Goal: Communication & Community: Answer question/provide support

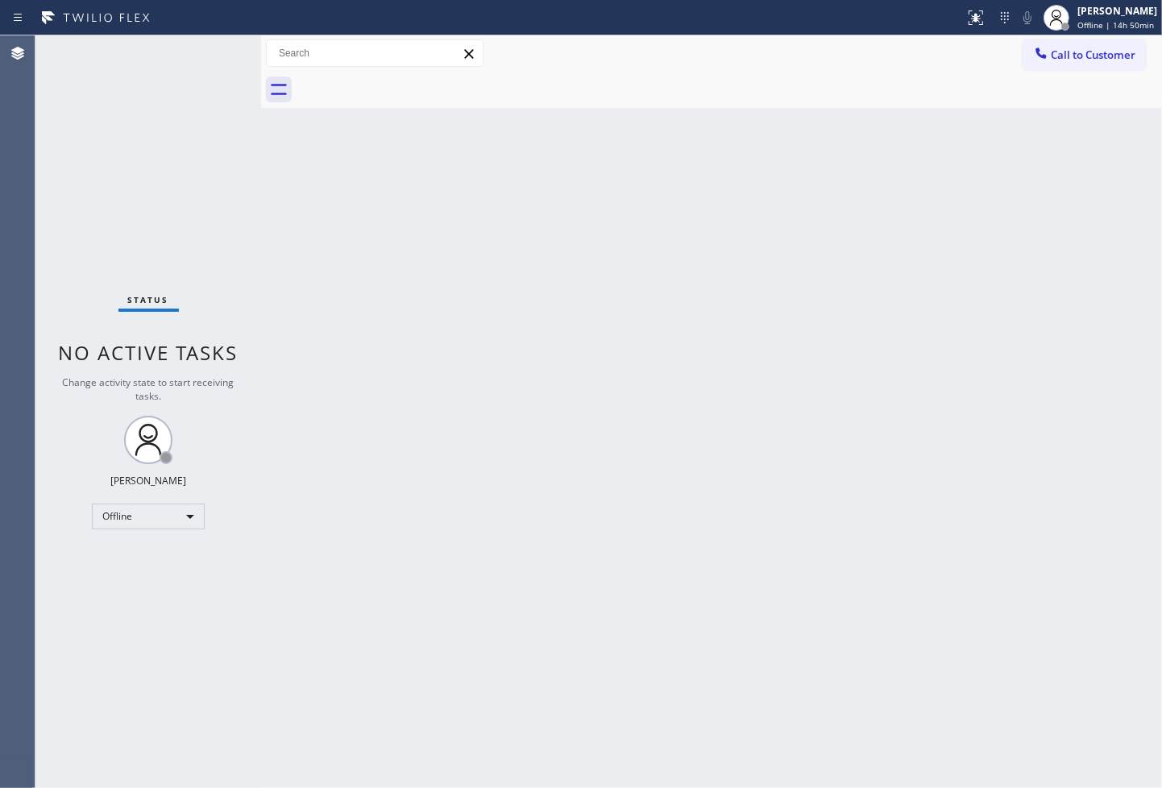
click at [896, 557] on div "Back to Dashboard Change Sender ID Customers Technicians Select a contact Outbo…" at bounding box center [711, 411] width 901 height 753
click at [188, 516] on div "Offline" at bounding box center [148, 517] width 113 height 26
click at [148, 567] on li "Available" at bounding box center [148, 559] width 110 height 19
drag, startPoint x: 511, startPoint y: 373, endPoint x: 361, endPoint y: 252, distance: 192.6
click at [517, 373] on div "Back to Dashboard Change Sender ID Customers Technicians Select a contact Outbo…" at bounding box center [711, 411] width 901 height 753
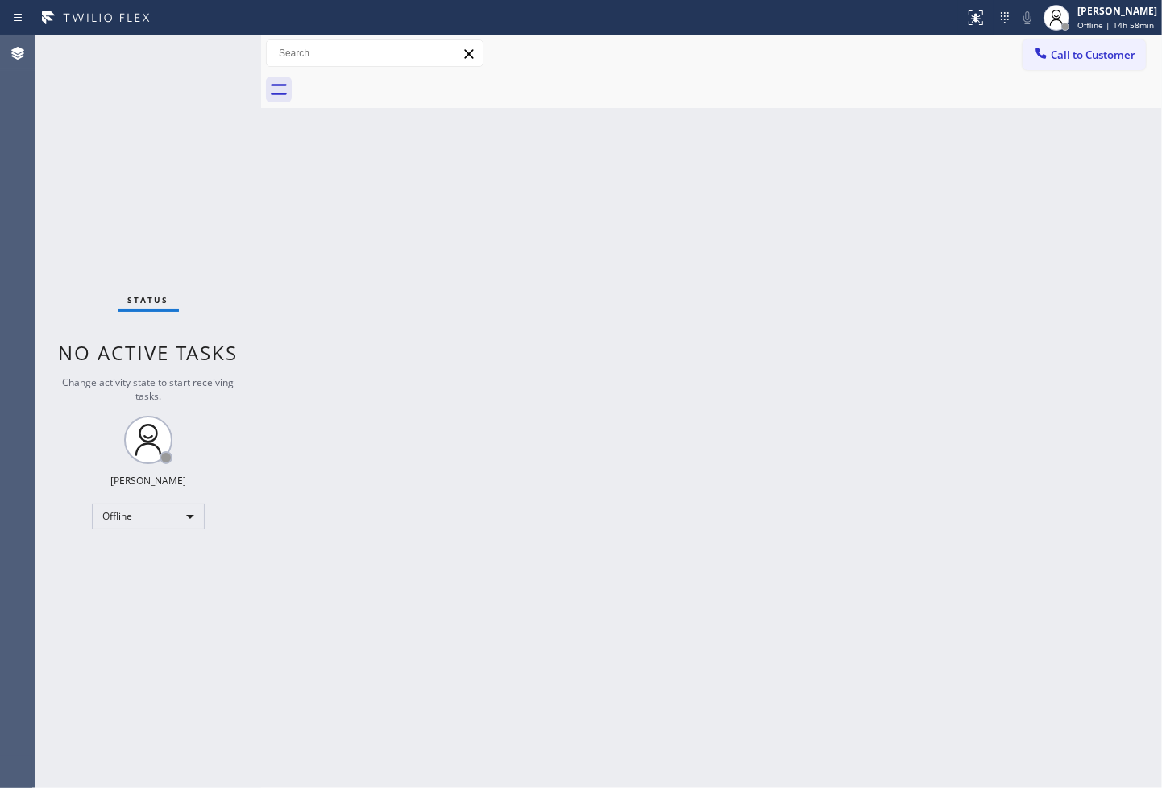
click at [250, 172] on div "Status No active tasks Change activity state to start receiving tasks. [PERSON_…" at bounding box center [148, 411] width 226 height 753
click at [215, 55] on div "Status No active tasks You are ready to start receiving tasks. [PERSON_NAME]" at bounding box center [148, 411] width 226 height 753
click at [226, 57] on div "Status No active tasks You are ready to start receiving tasks. [PERSON_NAME]" at bounding box center [148, 411] width 226 height 753
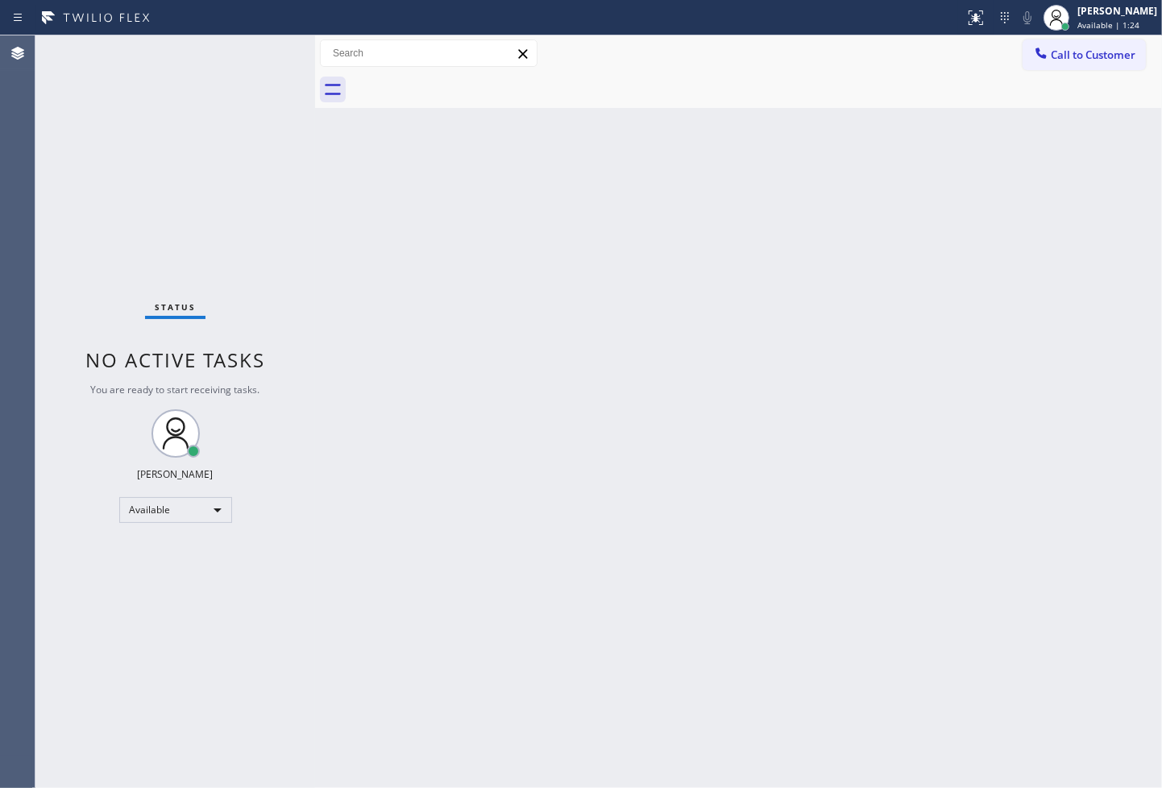
drag, startPoint x: 259, startPoint y: 60, endPoint x: 314, endPoint y: 62, distance: 55.6
click at [315, 62] on div at bounding box center [315, 411] width 0 height 753
click at [269, 47] on div "Status No active tasks You are ready to start receiving tasks. [PERSON_NAME]" at bounding box center [175, 411] width 281 height 753
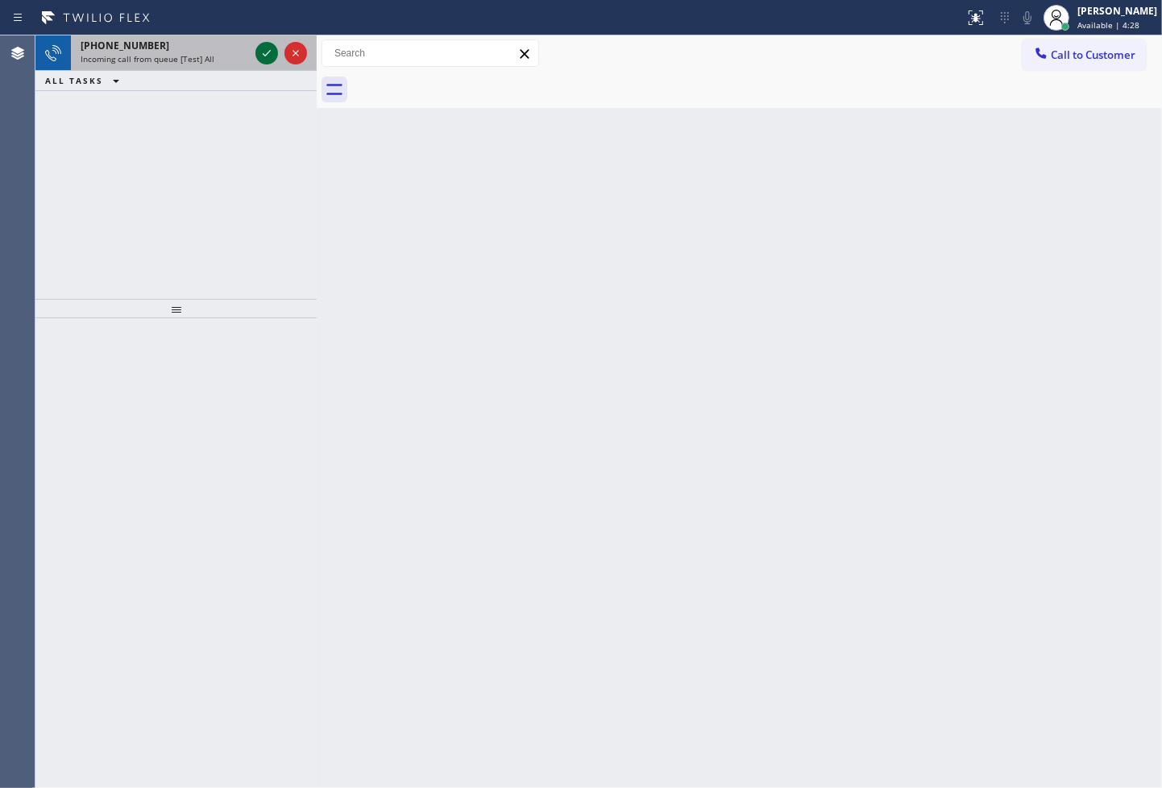
click at [269, 47] on icon at bounding box center [266, 53] width 19 height 19
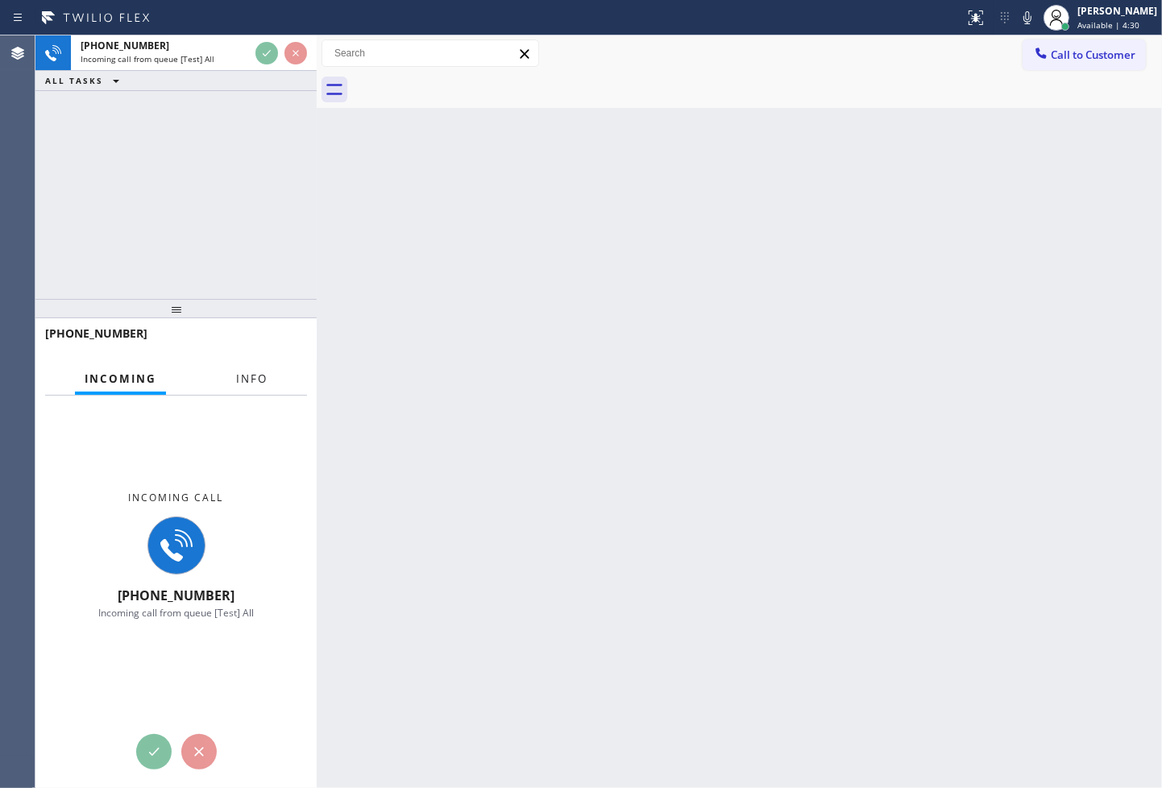
click at [251, 367] on button "Info" at bounding box center [251, 378] width 51 height 31
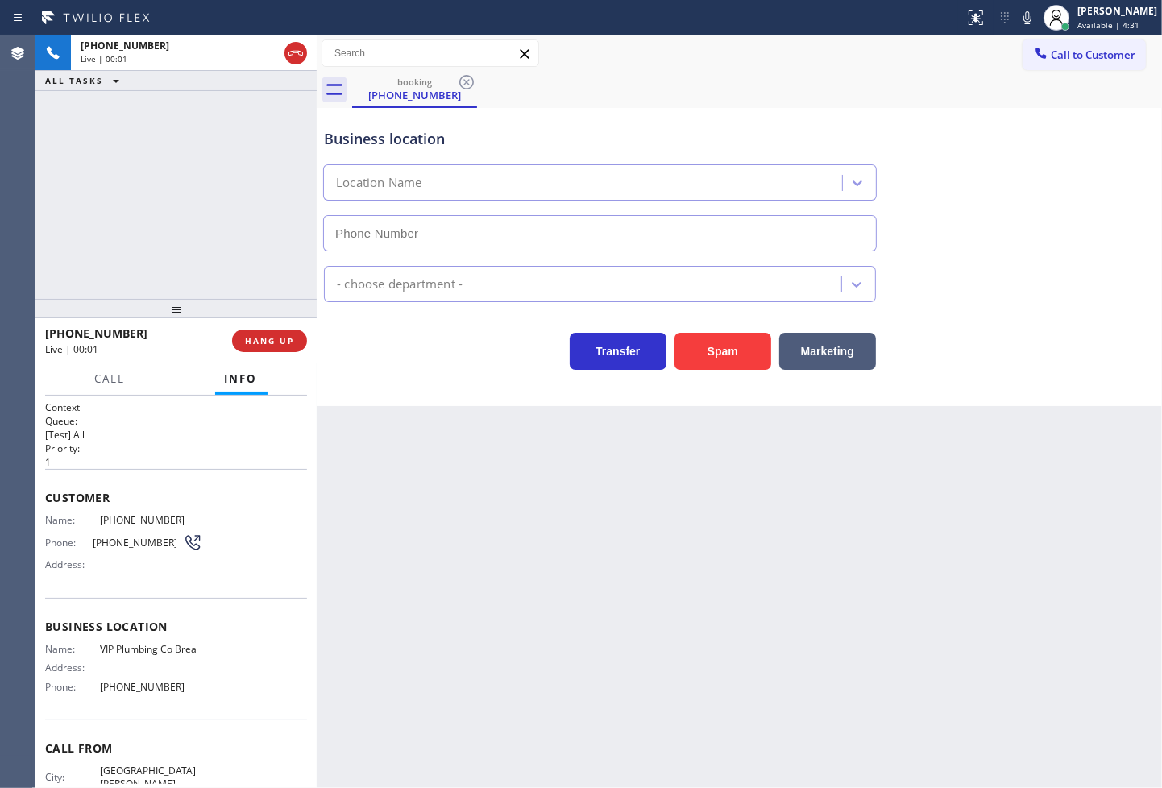
type input "[PHONE_NUMBER]"
drag, startPoint x: 721, startPoint y: 349, endPoint x: 1157, endPoint y: 131, distance: 486.6
click at [728, 345] on button "Spam" at bounding box center [723, 351] width 97 height 37
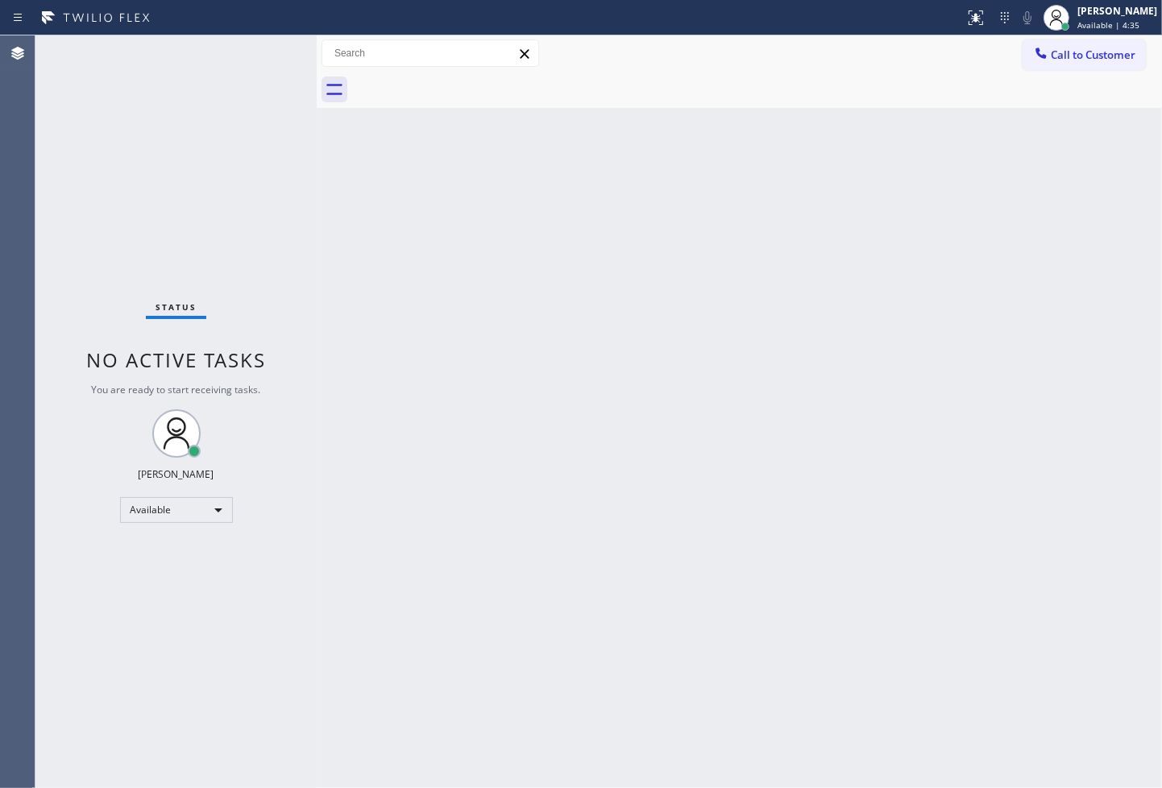
click at [220, 52] on div "Status No active tasks You are ready to start receiving tasks. [PERSON_NAME]" at bounding box center [175, 411] width 281 height 753
click at [260, 42] on div "Status No active tasks You are ready to start receiving tasks. [PERSON_NAME]" at bounding box center [175, 411] width 281 height 753
click at [264, 49] on div "Status No active tasks You are ready to start receiving tasks. [PERSON_NAME]" at bounding box center [175, 411] width 281 height 753
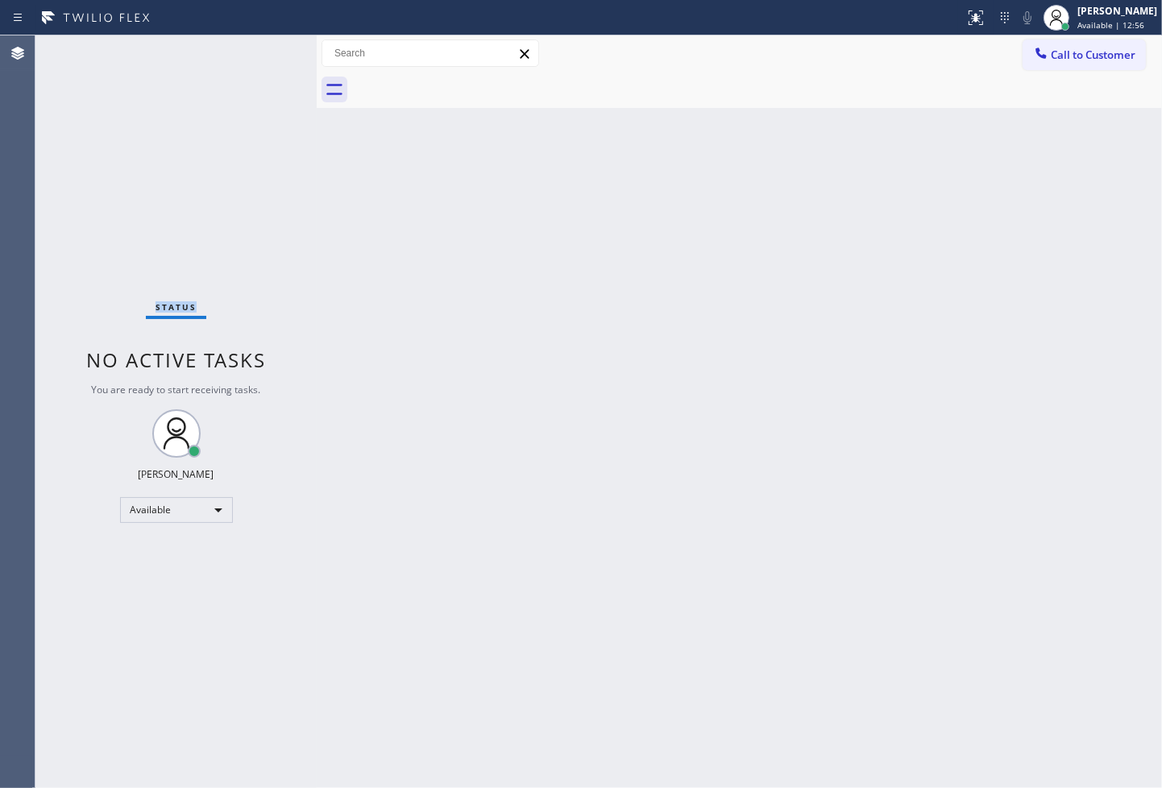
click at [264, 49] on div "Status No active tasks You are ready to start receiving tasks. [PERSON_NAME]" at bounding box center [175, 411] width 281 height 753
click at [262, 54] on div "Status No active tasks You are ready to start receiving tasks. [PERSON_NAME]" at bounding box center [175, 411] width 281 height 753
click at [108, 278] on div "Status No active tasks You are ready to start receiving tasks. [PERSON_NAME]" at bounding box center [175, 411] width 281 height 753
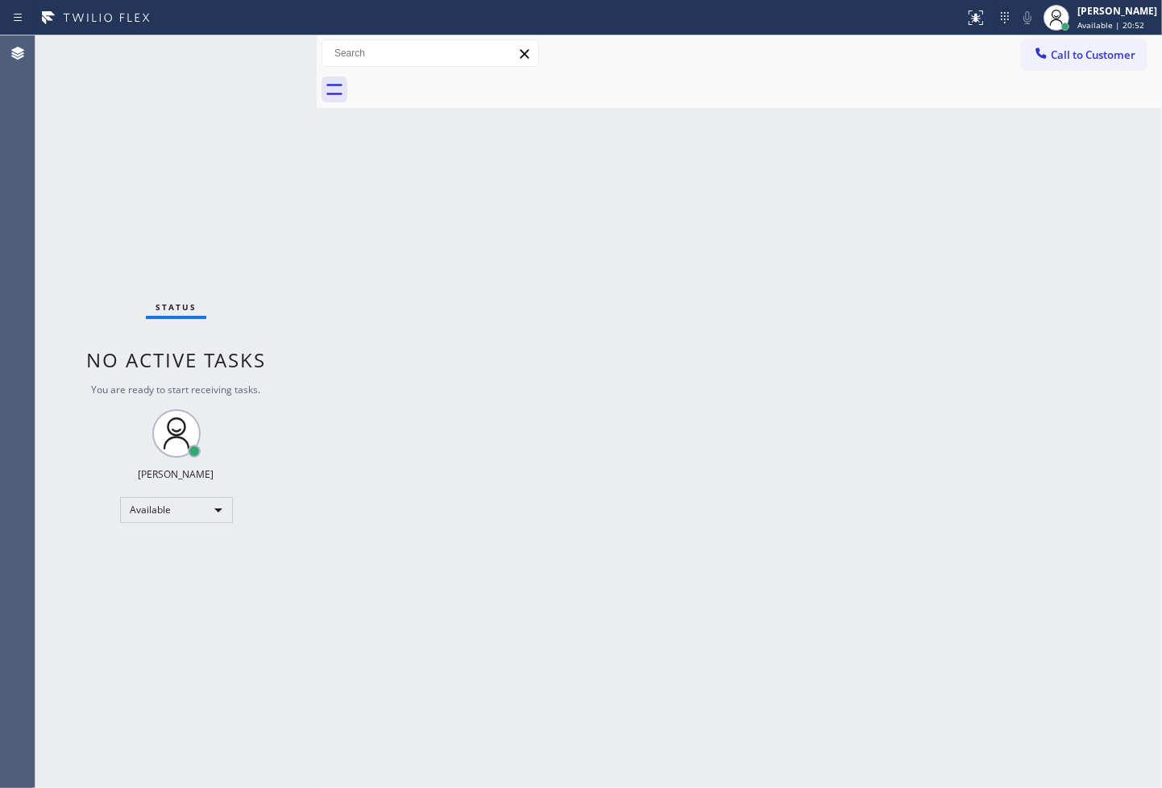
click at [258, 81] on div "Status No active tasks You are ready to start receiving tasks. [PERSON_NAME]" at bounding box center [175, 411] width 281 height 753
click at [259, 45] on div "Status No active tasks You are ready to start receiving tasks. [PERSON_NAME]" at bounding box center [175, 411] width 281 height 753
click at [256, 51] on div "Status No active tasks You are ready to start receiving tasks. [PERSON_NAME]" at bounding box center [175, 411] width 281 height 753
click at [743, 557] on div "Back to Dashboard Change Sender ID Customers Technicians Select a contact Outbo…" at bounding box center [739, 411] width 845 height 753
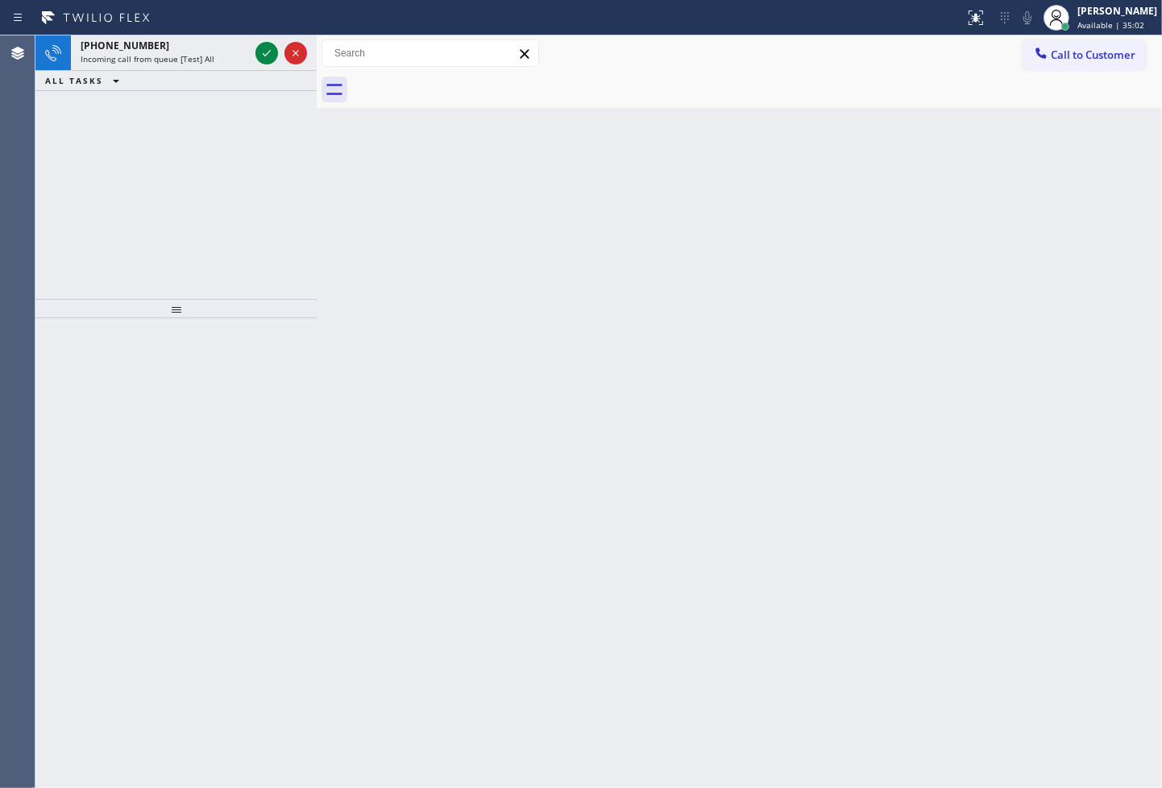
click at [108, 430] on div at bounding box center [175, 553] width 281 height 471
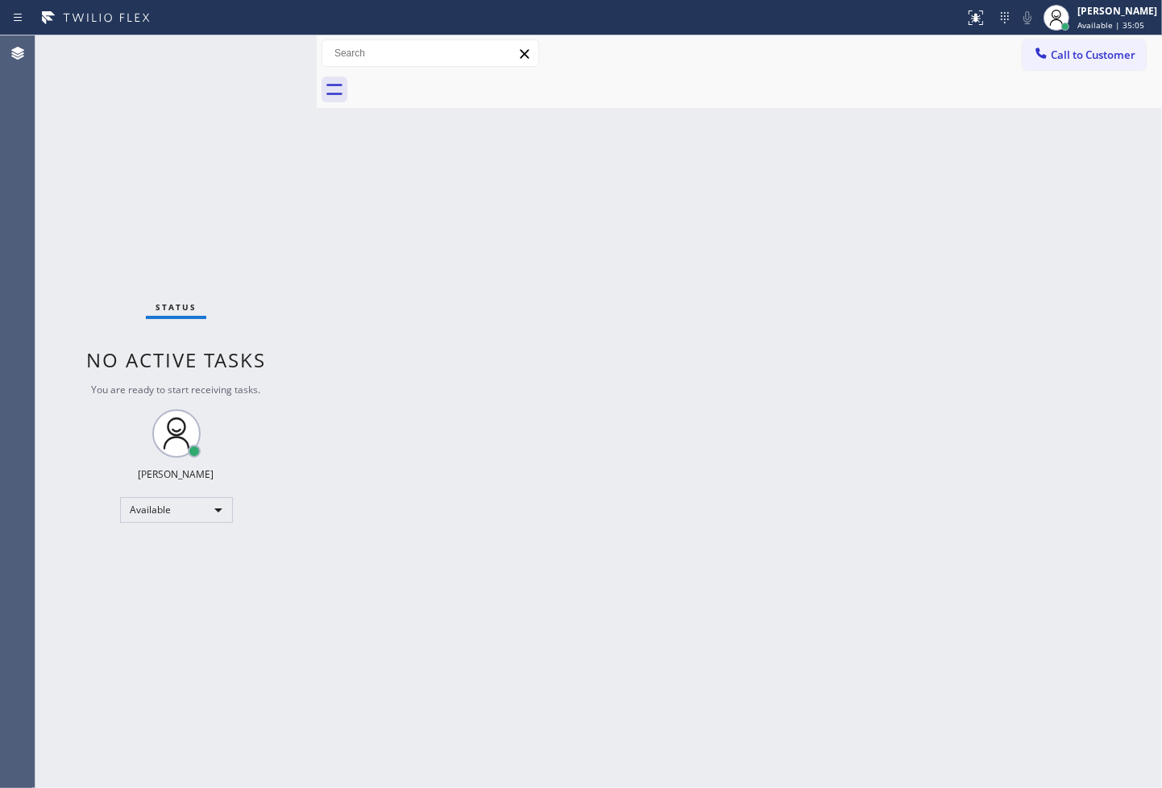
click at [268, 52] on div "Status No active tasks You are ready to start receiving tasks. [PERSON_NAME]" at bounding box center [175, 411] width 281 height 753
click at [170, 232] on div "Status No active tasks You are ready to start receiving tasks. [PERSON_NAME]" at bounding box center [175, 411] width 281 height 753
click at [262, 49] on div "Status No active tasks You are ready to start receiving tasks. [PERSON_NAME]" at bounding box center [175, 411] width 281 height 753
click at [97, 192] on div "Status No active tasks You are ready to start receiving tasks. [PERSON_NAME]" at bounding box center [175, 411] width 281 height 753
click at [247, 74] on div "Status No active tasks You are ready to start receiving tasks. [PERSON_NAME]" at bounding box center [175, 411] width 281 height 753
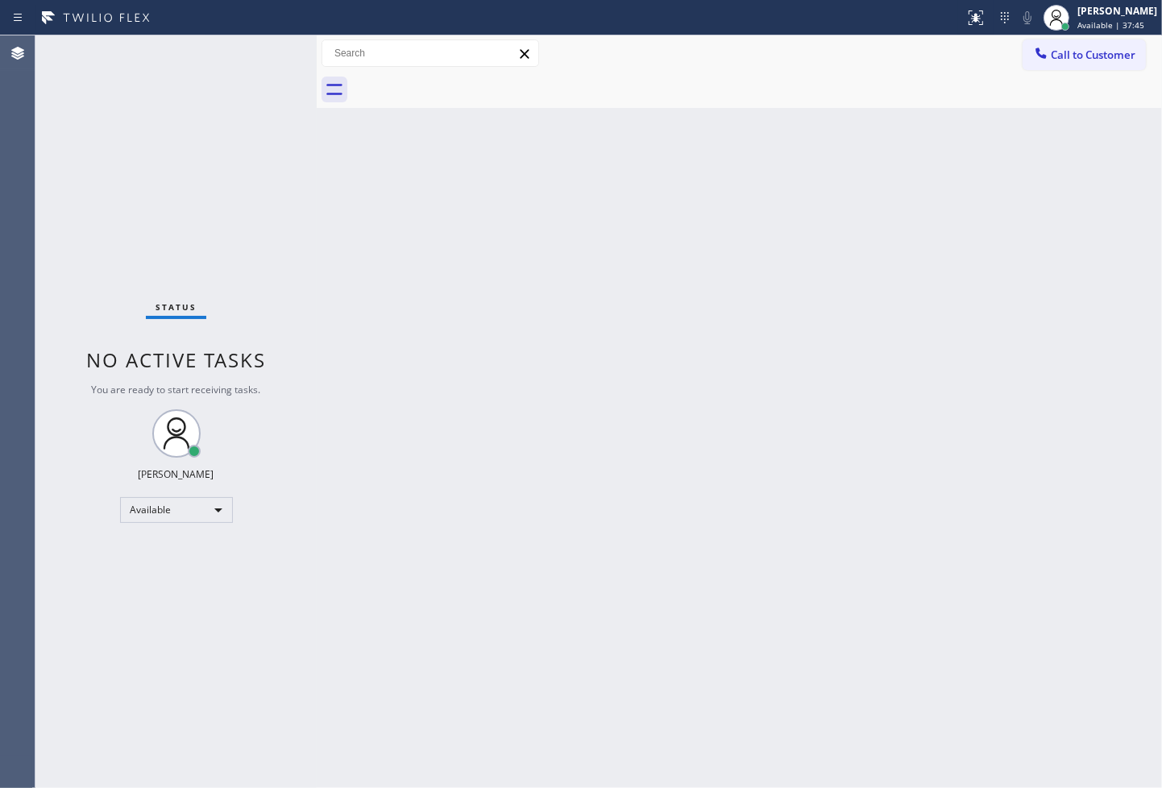
click at [267, 57] on div "Status No active tasks You are ready to start receiving tasks. [PERSON_NAME]" at bounding box center [175, 411] width 281 height 753
drag, startPoint x: 419, startPoint y: 463, endPoint x: 330, endPoint y: 266, distance: 216.5
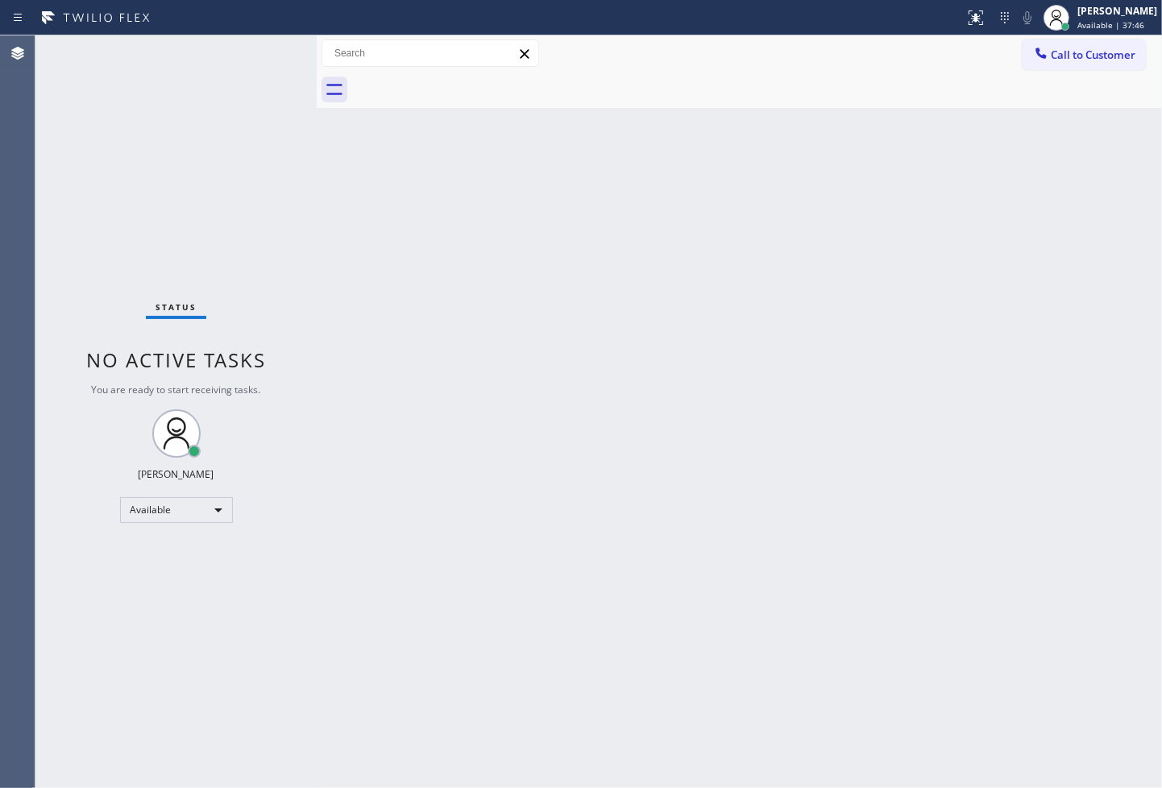
click at [422, 445] on div "Back to Dashboard Change Sender ID Customers Technicians Select a contact Outbo…" at bounding box center [739, 411] width 845 height 753
click at [274, 164] on div "Status No active tasks You are ready to start receiving tasks. [PERSON_NAME]" at bounding box center [175, 411] width 281 height 753
click at [258, 46] on div "Status No active tasks You are ready to start receiving tasks. [PERSON_NAME]" at bounding box center [175, 411] width 281 height 753
click at [276, 47] on div "Status No active tasks You are ready to start receiving tasks. [PERSON_NAME]" at bounding box center [175, 411] width 281 height 753
click at [258, 60] on div "Status No active tasks You are ready to start receiving tasks. [PERSON_NAME]" at bounding box center [175, 411] width 281 height 753
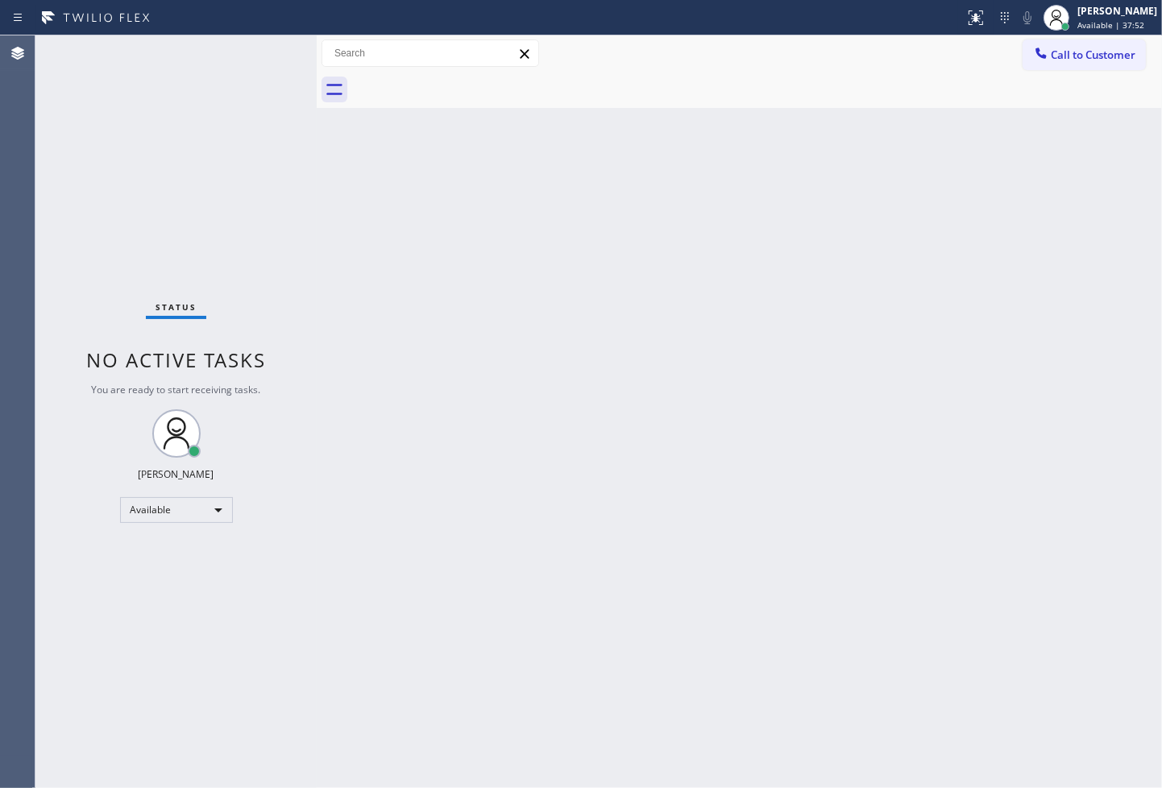
click at [261, 46] on div "Status No active tasks You are ready to start receiving tasks. [PERSON_NAME]" at bounding box center [175, 411] width 281 height 753
click at [83, 156] on div "Status No active tasks You are ready to start receiving tasks. [PERSON_NAME]" at bounding box center [175, 411] width 281 height 753
click at [266, 63] on div "Status No active tasks You are ready to start receiving tasks. [PERSON_NAME]" at bounding box center [175, 411] width 281 height 753
click at [264, 52] on div "Status No active tasks You are ready to start receiving tasks. [PERSON_NAME]" at bounding box center [175, 411] width 281 height 753
drag, startPoint x: 93, startPoint y: 169, endPoint x: 135, endPoint y: 123, distance: 62.2
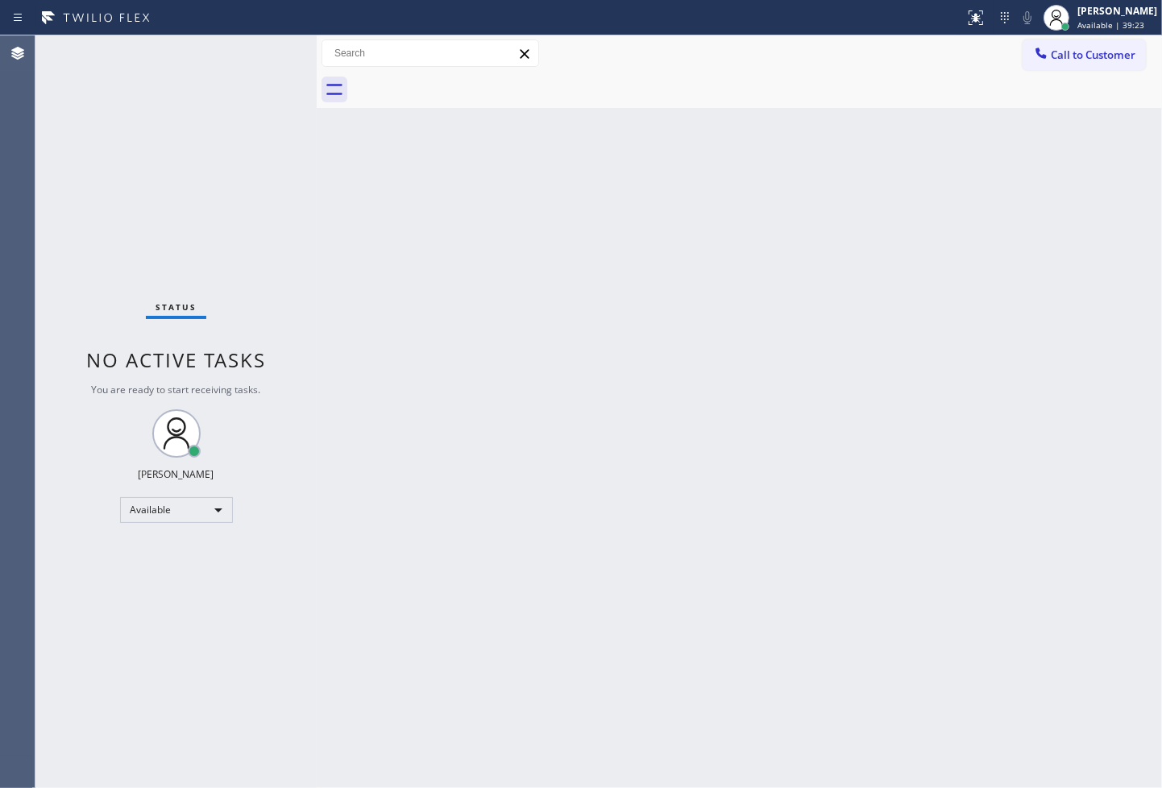
click at [93, 169] on div "Status No active tasks You are ready to start receiving tasks. [PERSON_NAME]" at bounding box center [175, 411] width 281 height 753
click at [263, 54] on div "Status No active tasks You are ready to start receiving tasks. [PERSON_NAME]" at bounding box center [175, 411] width 281 height 753
click at [138, 196] on div "Status No active tasks You are ready to start receiving tasks. [PERSON_NAME]" at bounding box center [175, 411] width 281 height 753
click at [263, 52] on div "Status No active tasks You are ready to start receiving tasks. [PERSON_NAME]" at bounding box center [175, 411] width 281 height 753
click at [178, 133] on div "Status No active tasks You are ready to start receiving tasks. [PERSON_NAME]" at bounding box center [175, 411] width 281 height 753
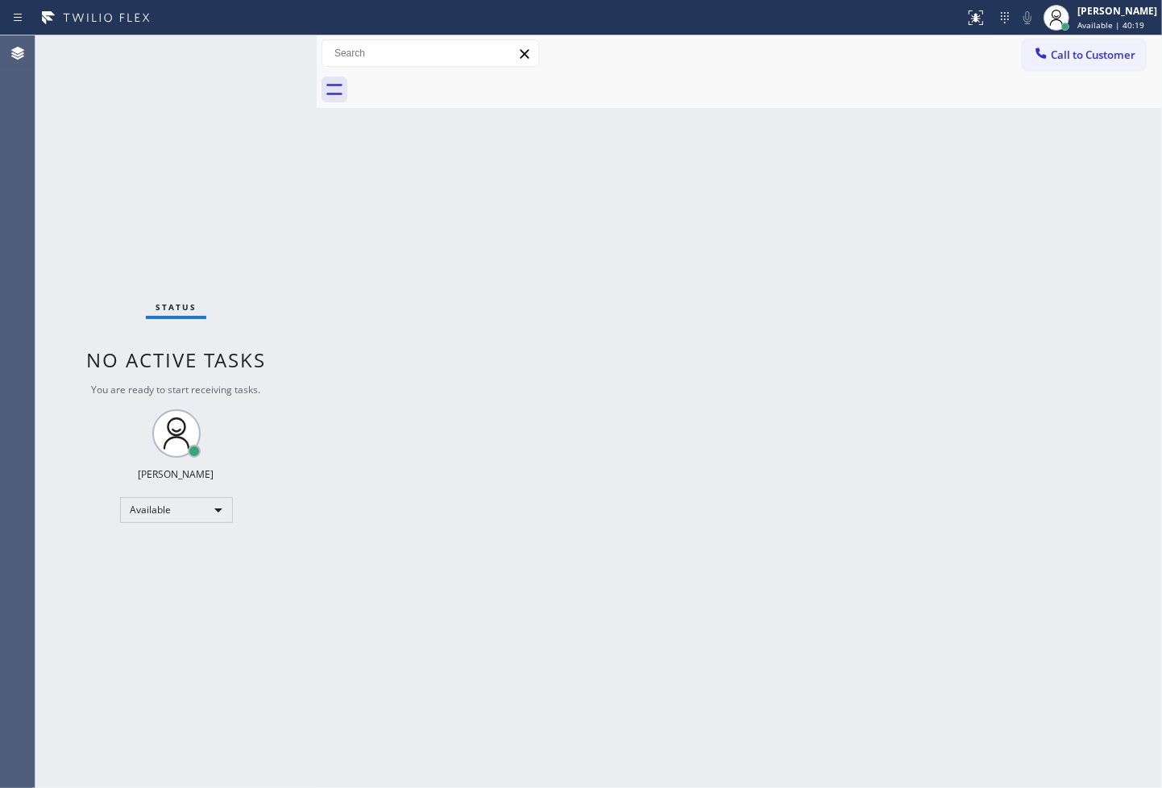
click at [255, 51] on div "Status No active tasks You are ready to start receiving tasks. [PERSON_NAME]" at bounding box center [175, 411] width 281 height 753
click at [263, 46] on div "Status No active tasks You are ready to start receiving tasks. [PERSON_NAME]" at bounding box center [175, 411] width 281 height 753
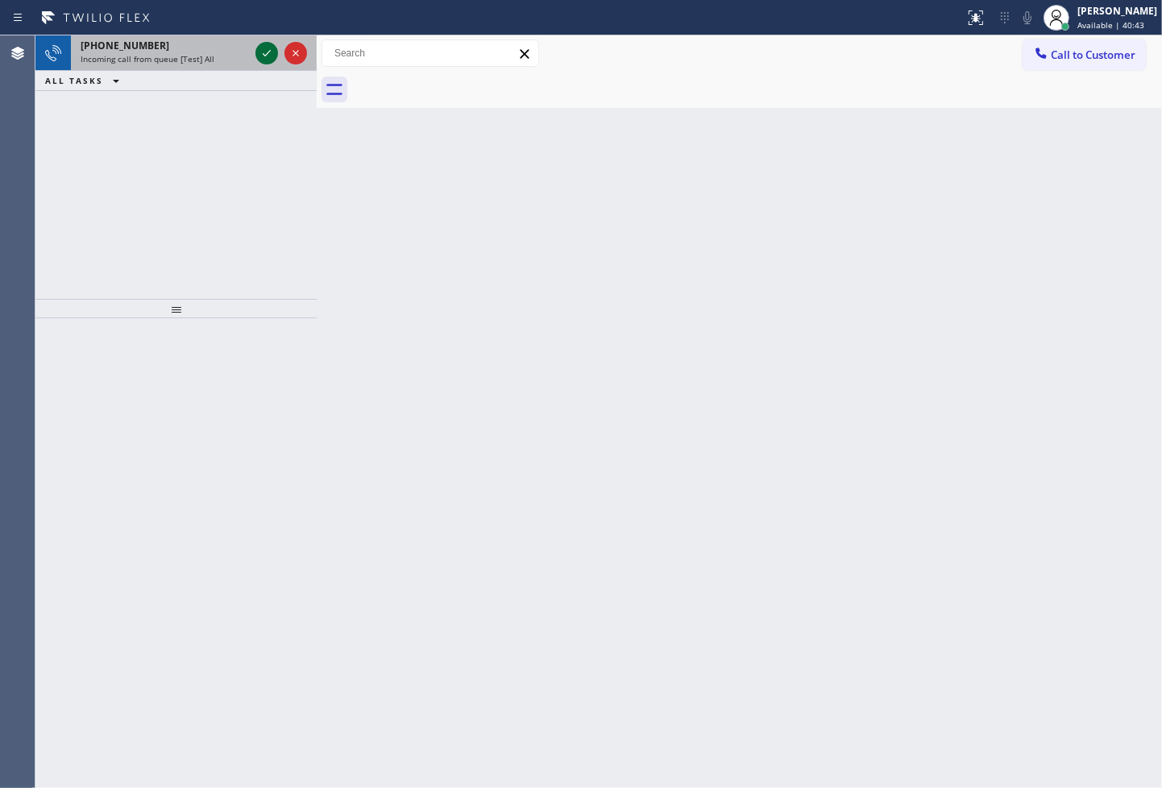
click at [263, 46] on icon at bounding box center [266, 53] width 19 height 19
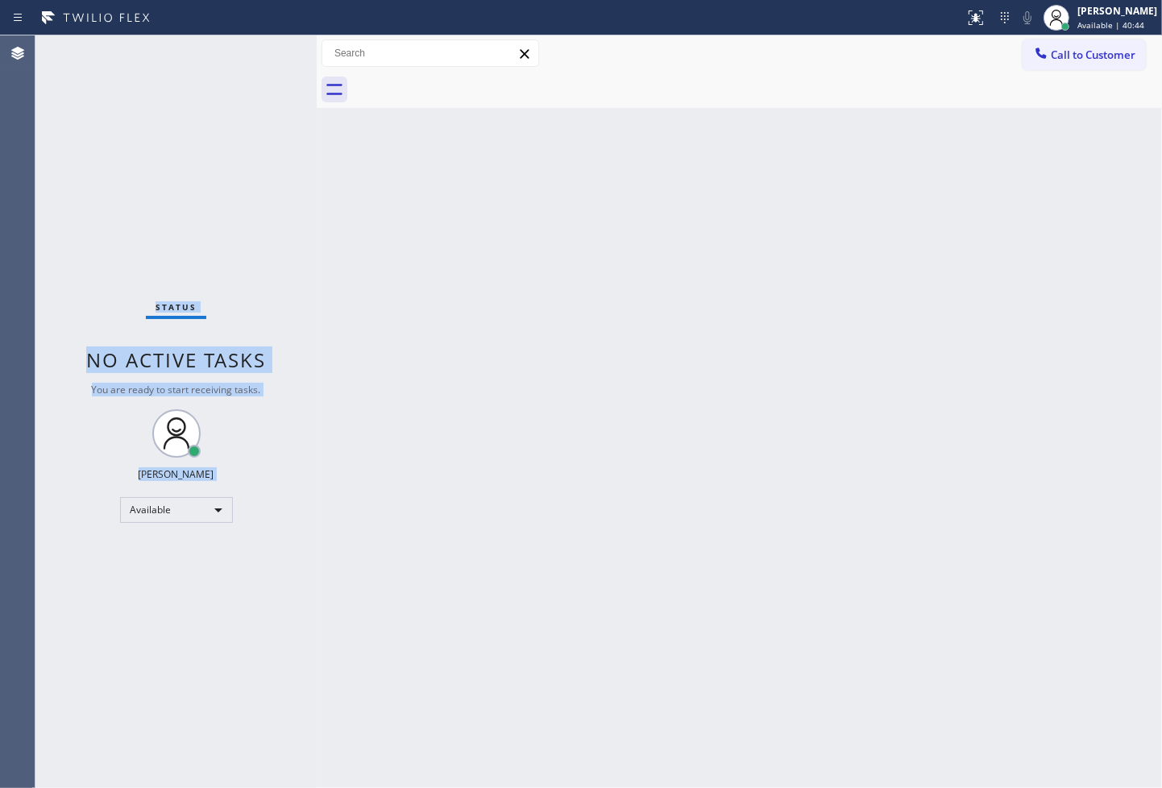
click at [263, 46] on div "Status No active tasks You are ready to start receiving tasks. [PERSON_NAME]" at bounding box center [175, 411] width 281 height 753
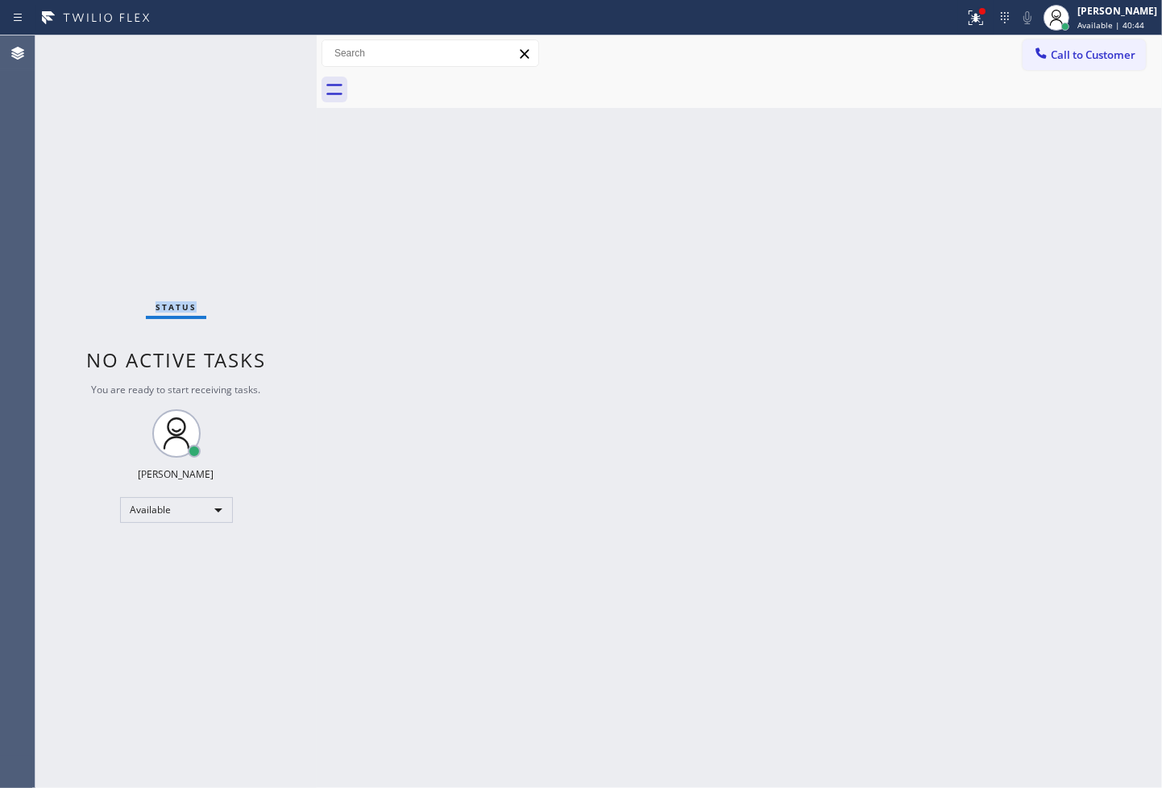
click at [263, 47] on div "Status No active tasks You are ready to start receiving tasks. [PERSON_NAME]" at bounding box center [175, 411] width 281 height 753
click at [966, 19] on icon at bounding box center [975, 17] width 19 height 19
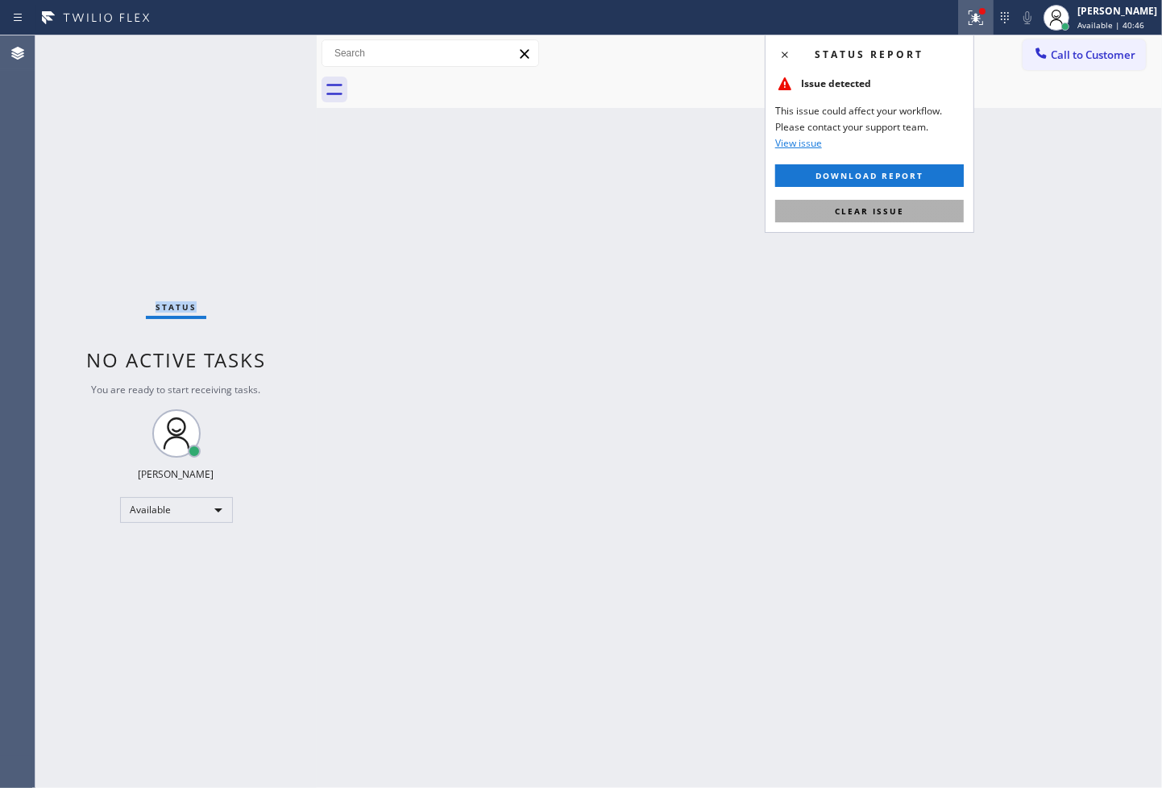
click at [915, 215] on button "Clear issue" at bounding box center [869, 211] width 189 height 23
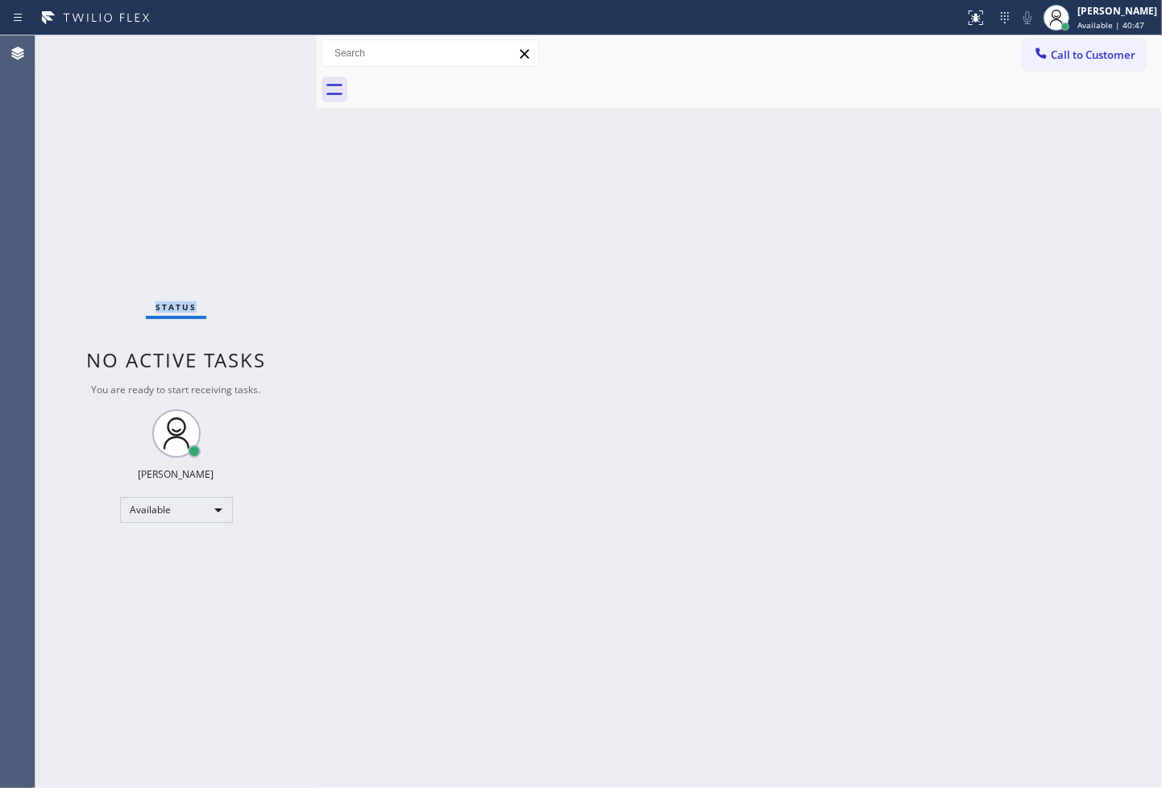
click at [204, 138] on div "Status No active tasks You are ready to start receiving tasks. [PERSON_NAME]" at bounding box center [175, 411] width 281 height 753
click at [270, 59] on div "Status No active tasks You are ready to start receiving tasks. [PERSON_NAME]" at bounding box center [175, 411] width 281 height 753
click at [264, 54] on div "Status No active tasks You are ready to start receiving tasks. [PERSON_NAME]" at bounding box center [175, 411] width 281 height 753
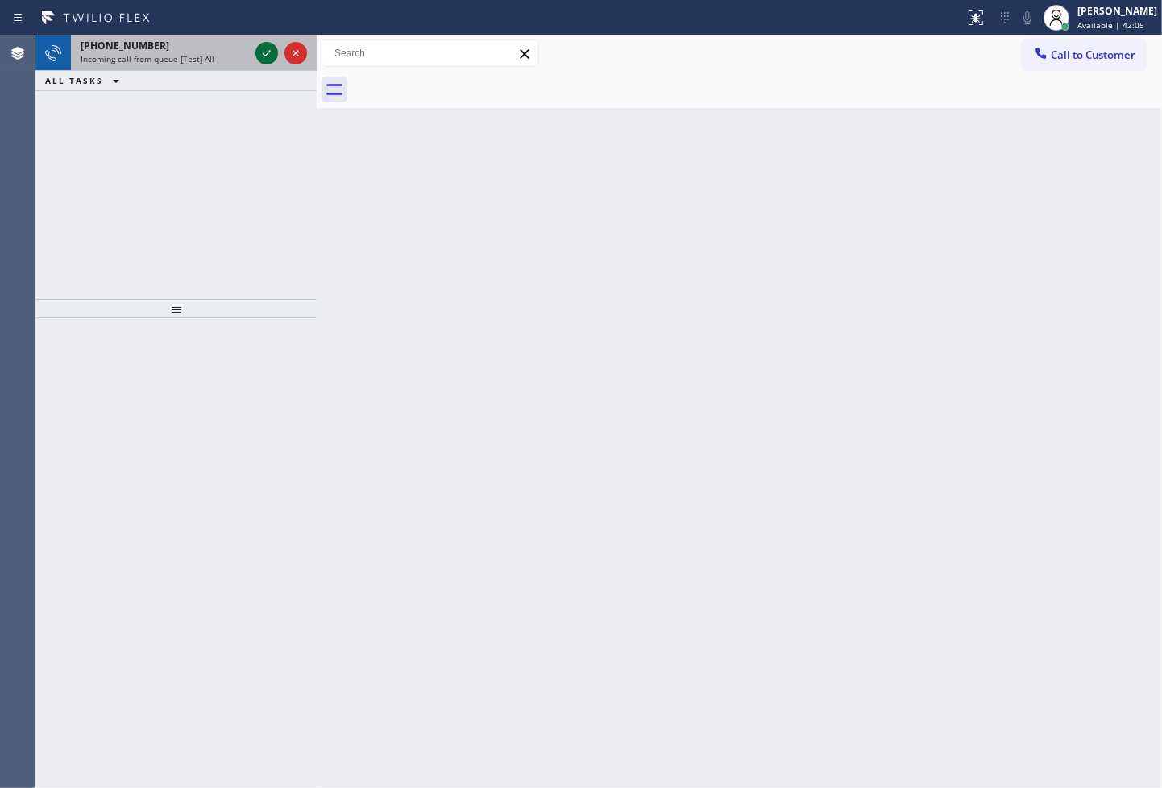
click at [264, 54] on icon at bounding box center [266, 53] width 19 height 19
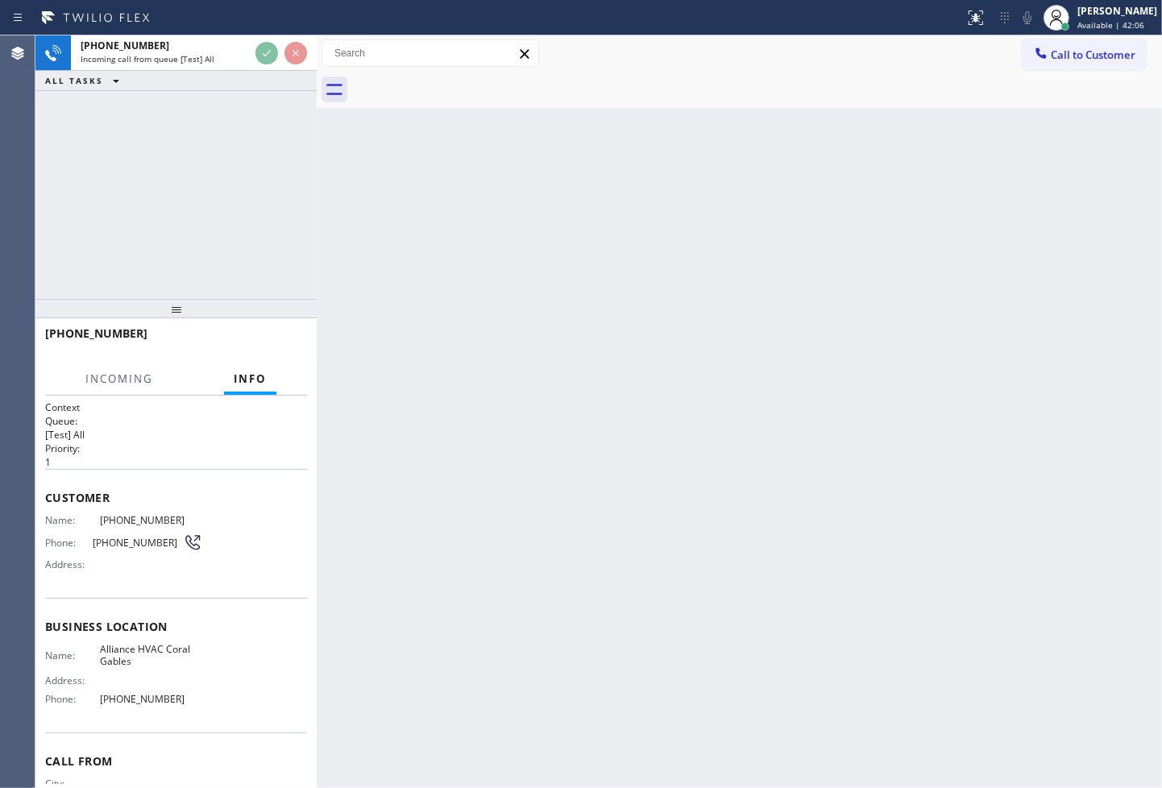
click at [264, 69] on div at bounding box center [281, 52] width 58 height 35
click at [264, 73] on div "ALL TASKS ALL TASKS ACTIVE TASKS TASKS IN WRAP UP" at bounding box center [175, 81] width 281 height 20
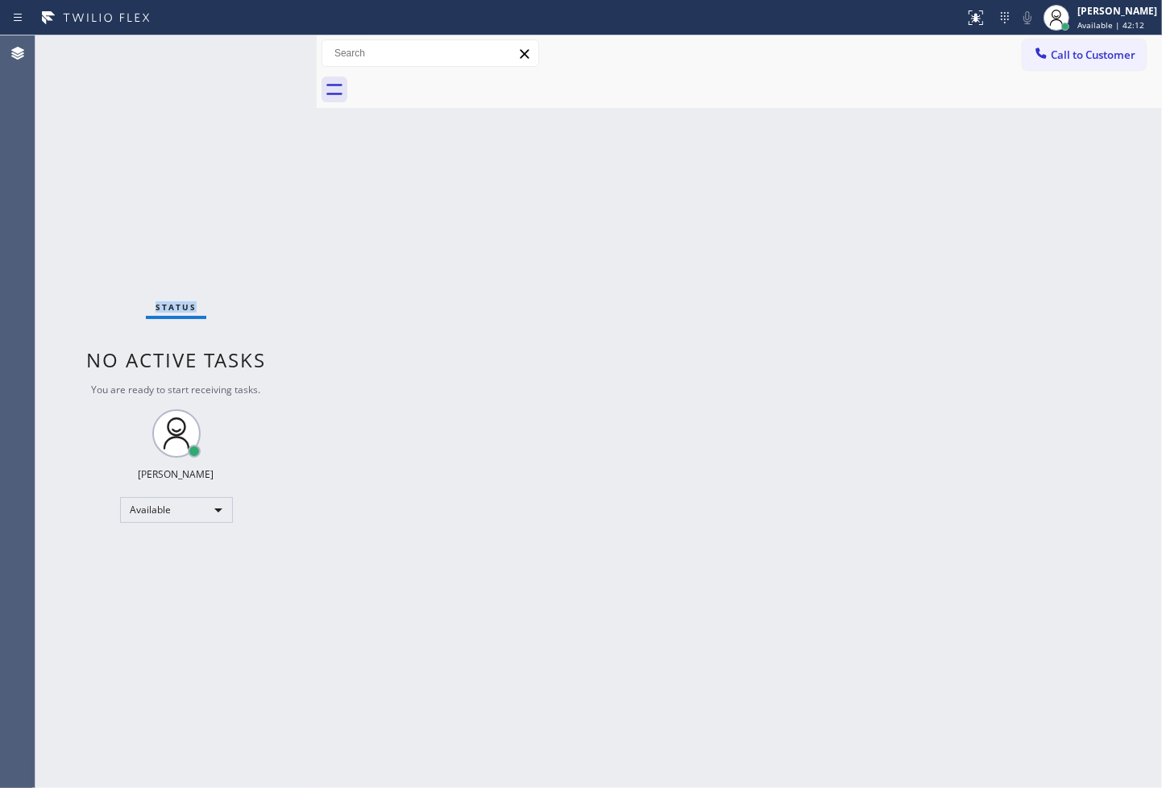
click at [264, 53] on div "Status No active tasks You are ready to start receiving tasks. [PERSON_NAME]" at bounding box center [175, 411] width 281 height 753
click at [276, 206] on div "Status No active tasks You are ready to start receiving tasks. [PERSON_NAME]" at bounding box center [175, 411] width 281 height 753
click at [277, 260] on div "Status No active tasks You are ready to start receiving tasks. [PERSON_NAME]" at bounding box center [175, 411] width 281 height 753
click at [270, 118] on div "Status No active tasks You are ready to start receiving tasks. [PERSON_NAME]" at bounding box center [175, 411] width 281 height 753
click at [267, 48] on div "Status No active tasks You are ready to start receiving tasks. [PERSON_NAME]" at bounding box center [175, 411] width 281 height 753
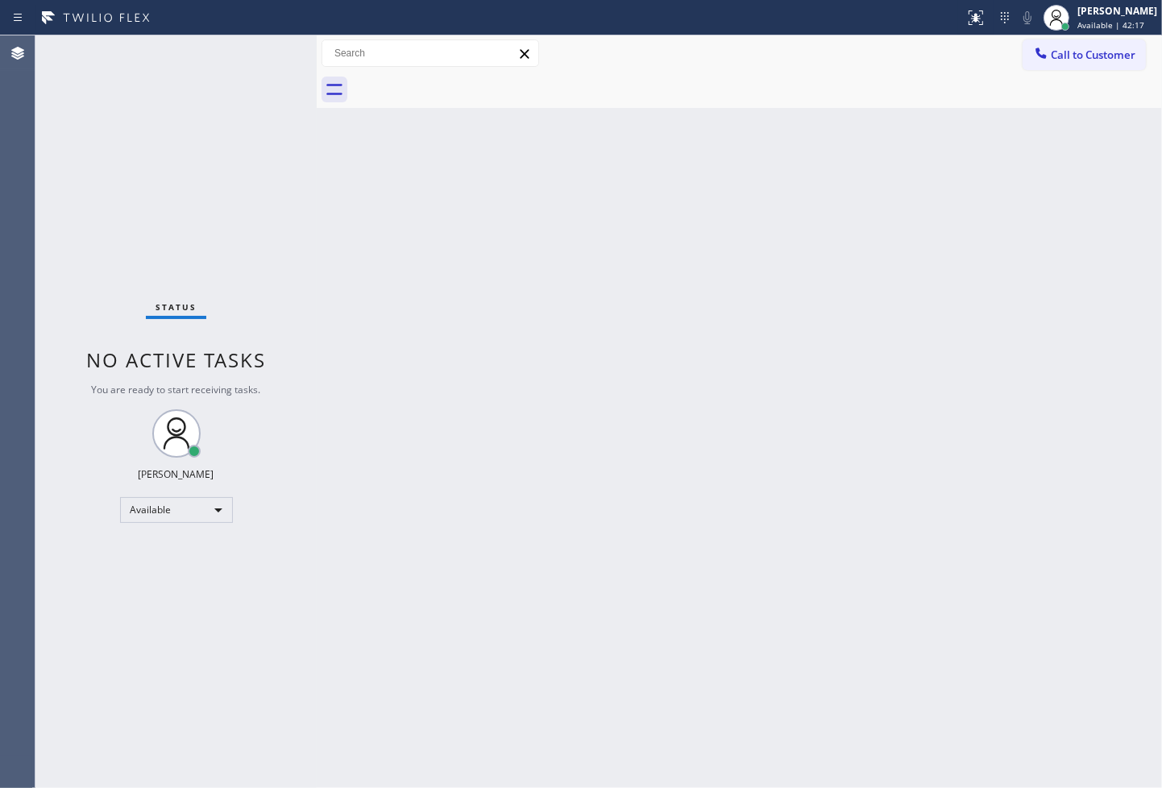
click at [267, 48] on div "Status No active tasks You are ready to start receiving tasks. [PERSON_NAME]" at bounding box center [175, 411] width 281 height 753
click at [849, 396] on div "Back to Dashboard Change Sender ID Customers Technicians Select a contact Outbo…" at bounding box center [739, 411] width 845 height 753
click at [247, 179] on div "Status No active tasks You are ready to start receiving tasks. [PERSON_NAME]" at bounding box center [175, 411] width 281 height 753
click at [261, 61] on div "Status No active tasks You are ready to start receiving tasks. [PERSON_NAME]" at bounding box center [175, 411] width 281 height 753
drag, startPoint x: 476, startPoint y: 318, endPoint x: 350, endPoint y: 207, distance: 167.9
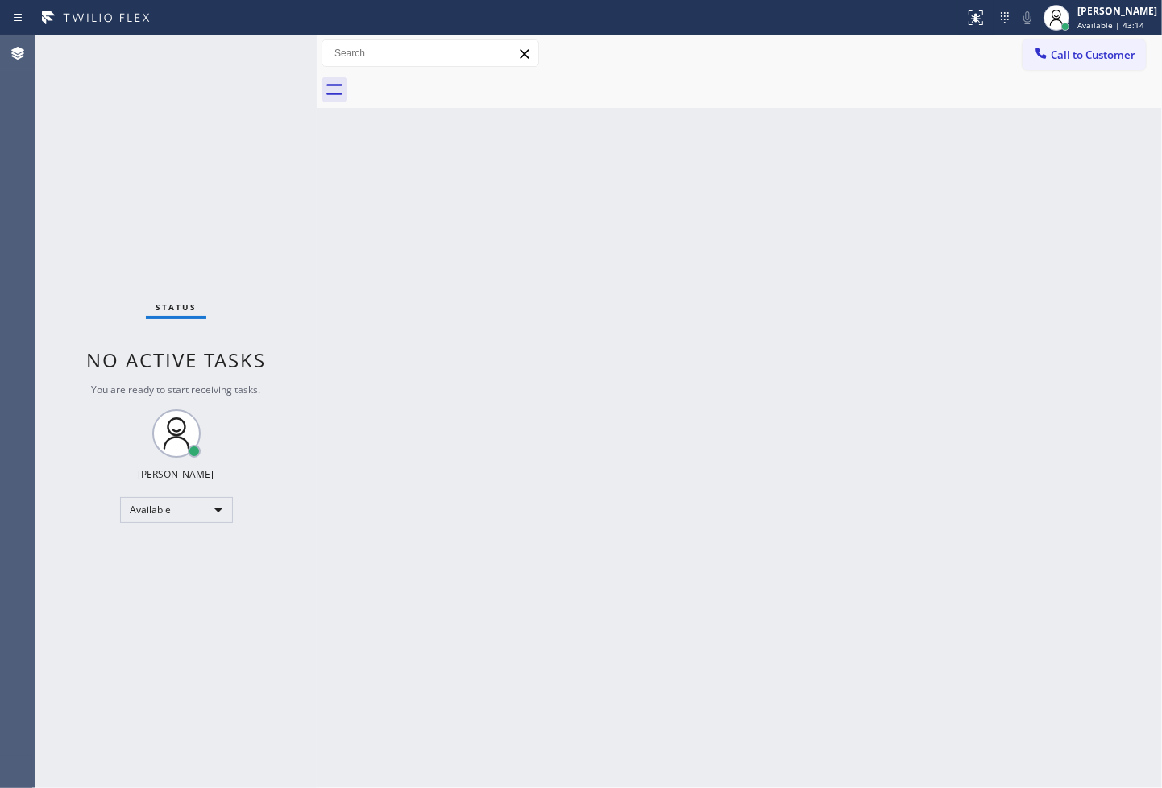
click at [476, 317] on div "Back to Dashboard Change Sender ID Customers Technicians Select a contact Outbo…" at bounding box center [739, 411] width 845 height 753
click at [272, 118] on div "Status No active tasks You are ready to start receiving tasks. [PERSON_NAME]" at bounding box center [175, 411] width 281 height 753
click at [261, 79] on div "Status No active tasks You are ready to start receiving tasks. [PERSON_NAME]" at bounding box center [175, 411] width 281 height 753
click at [258, 46] on div "Status No active tasks You are ready to start receiving tasks. [PERSON_NAME]" at bounding box center [175, 411] width 281 height 753
click at [252, 105] on div "Status No active tasks You are ready to start receiving tasks. [PERSON_NAME]" at bounding box center [175, 411] width 281 height 753
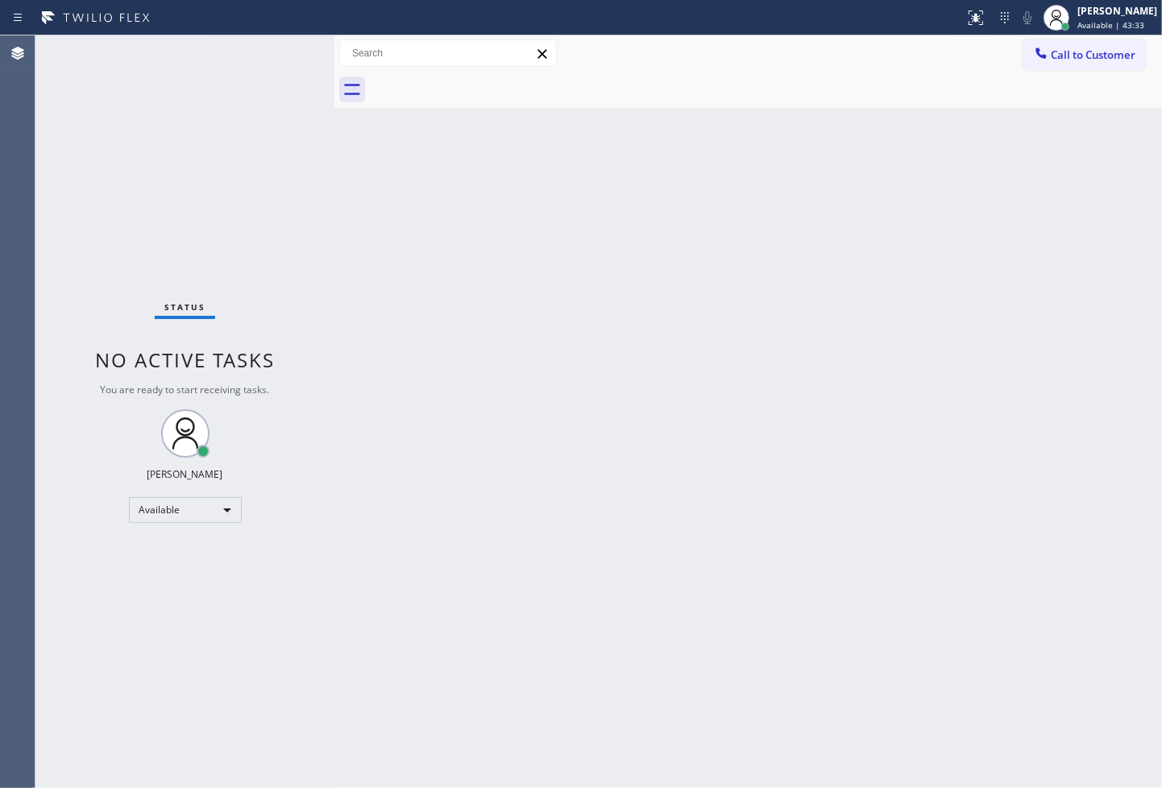
drag, startPoint x: 316, startPoint y: 134, endPoint x: 334, endPoint y: 135, distance: 17.7
click at [334, 135] on div at bounding box center [334, 411] width 0 height 753
click at [253, 69] on div "Status No active tasks You are ready to start receiving tasks. [PERSON_NAME]" at bounding box center [184, 411] width 299 height 753
click at [272, 59] on div "Status No active tasks You are ready to start receiving tasks. [PERSON_NAME]" at bounding box center [184, 411] width 299 height 753
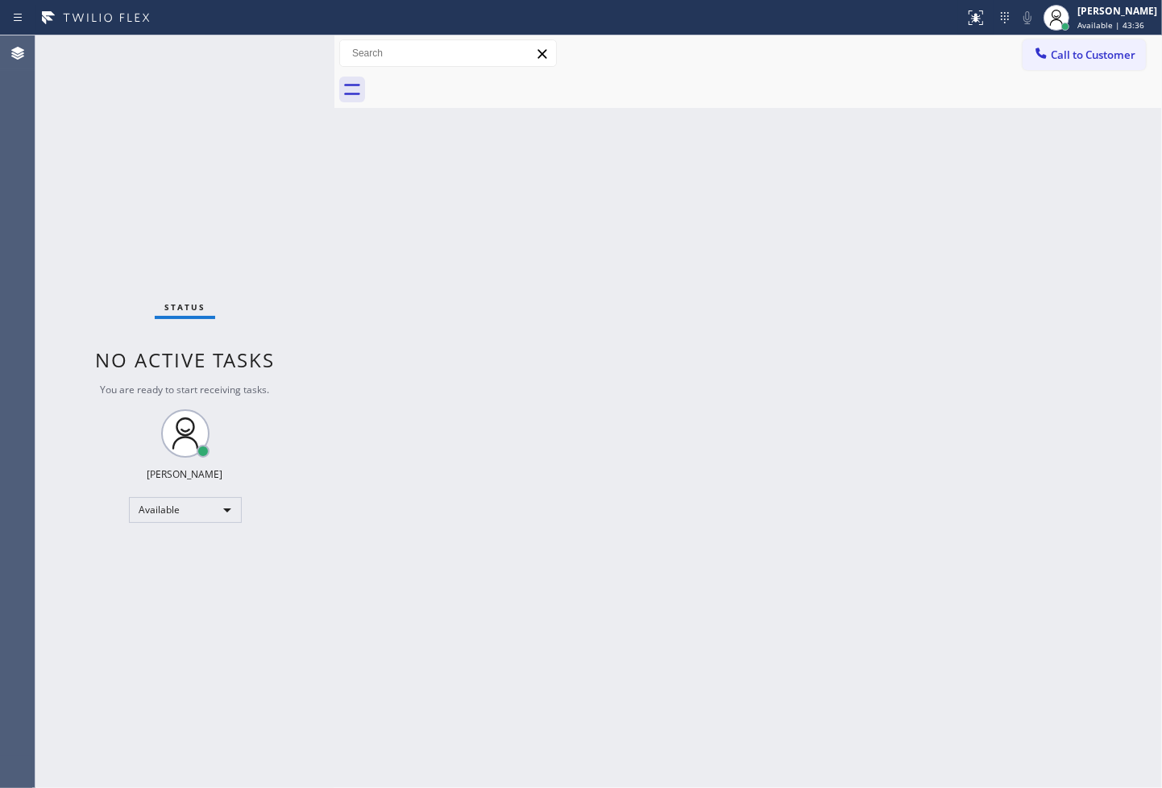
click at [279, 49] on div "Status No active tasks You are ready to start receiving tasks. [PERSON_NAME]" at bounding box center [184, 411] width 299 height 753
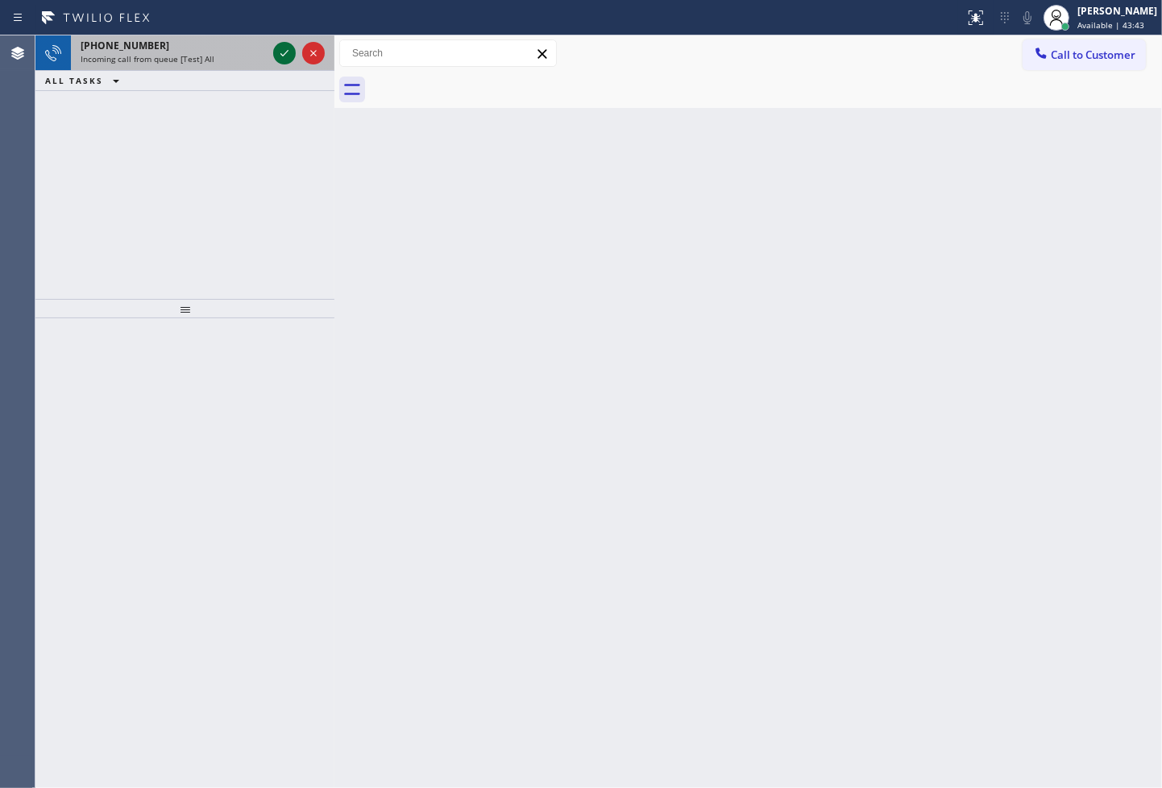
click at [279, 49] on icon at bounding box center [284, 53] width 19 height 19
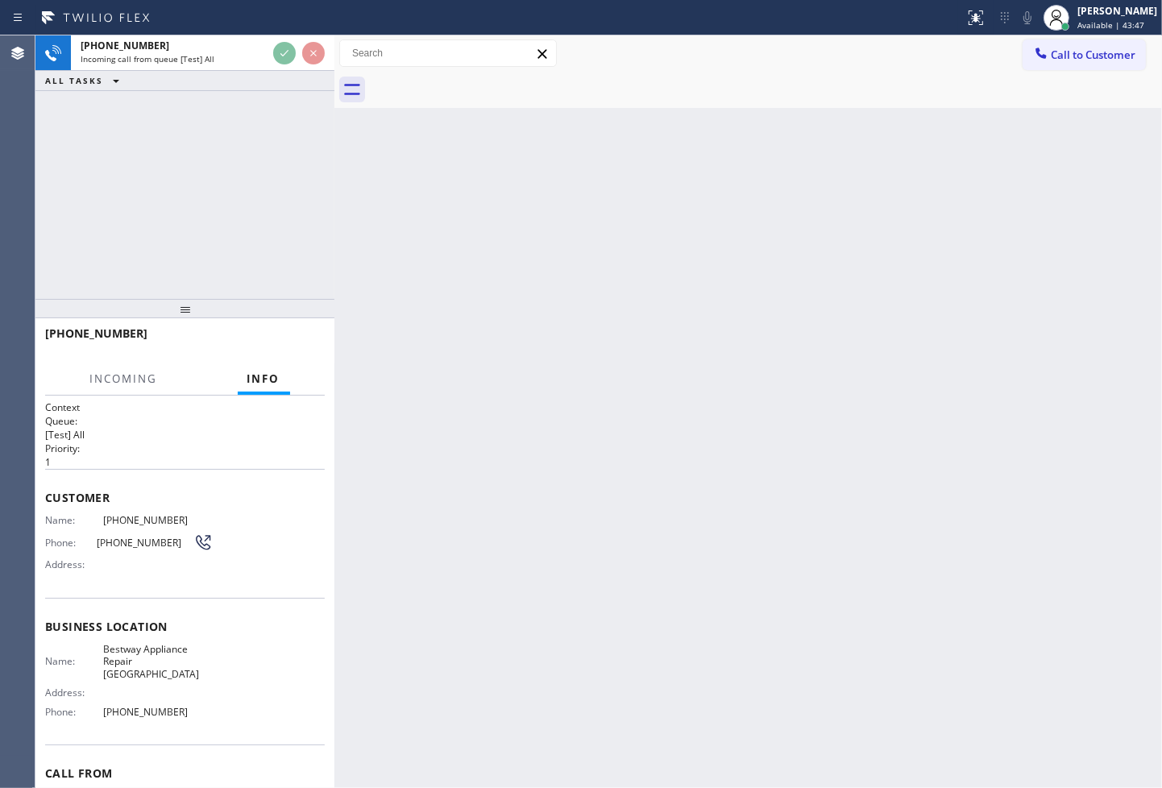
click at [302, 132] on div "[PHONE_NUMBER] Incoming call from queue [Test] All ALL TASKS ALL TASKS ACTIVE T…" at bounding box center [184, 167] width 299 height 264
click at [268, 116] on div "[PHONE_NUMBER] Incoming call from queue [Test] All ALL TASKS ALL TASKS ACTIVE T…" at bounding box center [184, 167] width 299 height 264
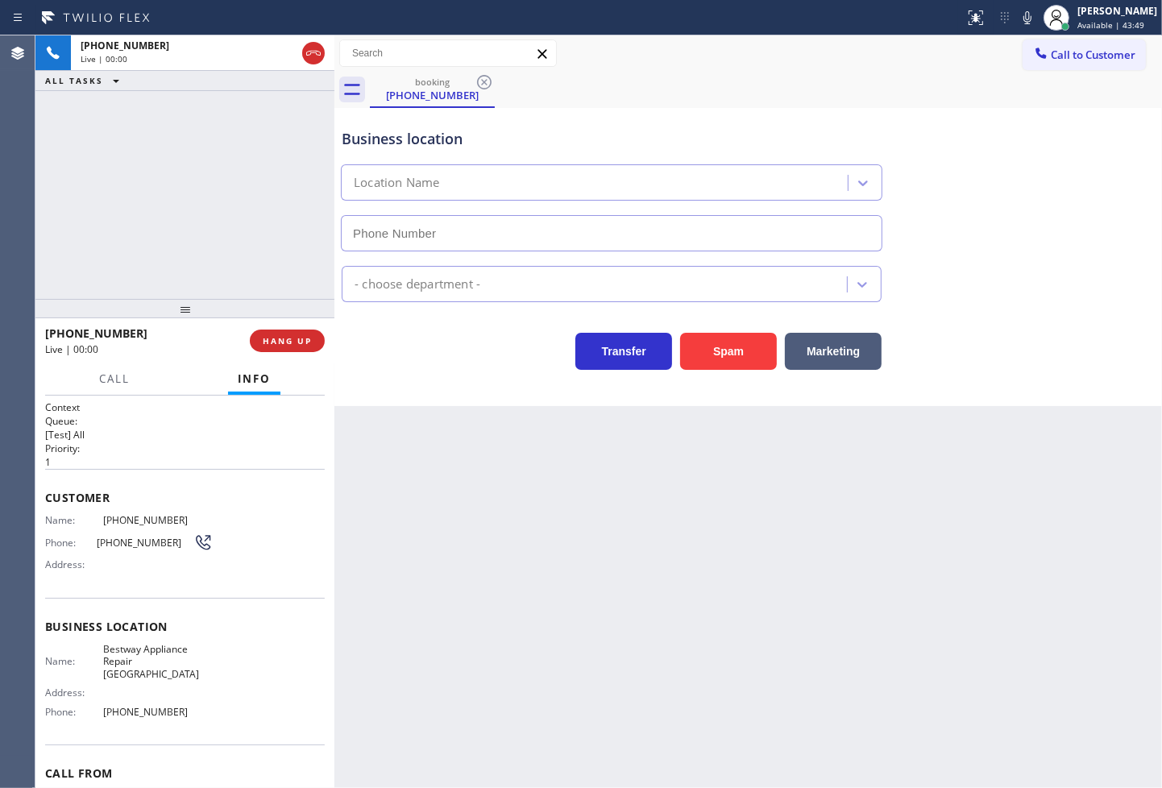
type input "[PHONE_NUMBER]"
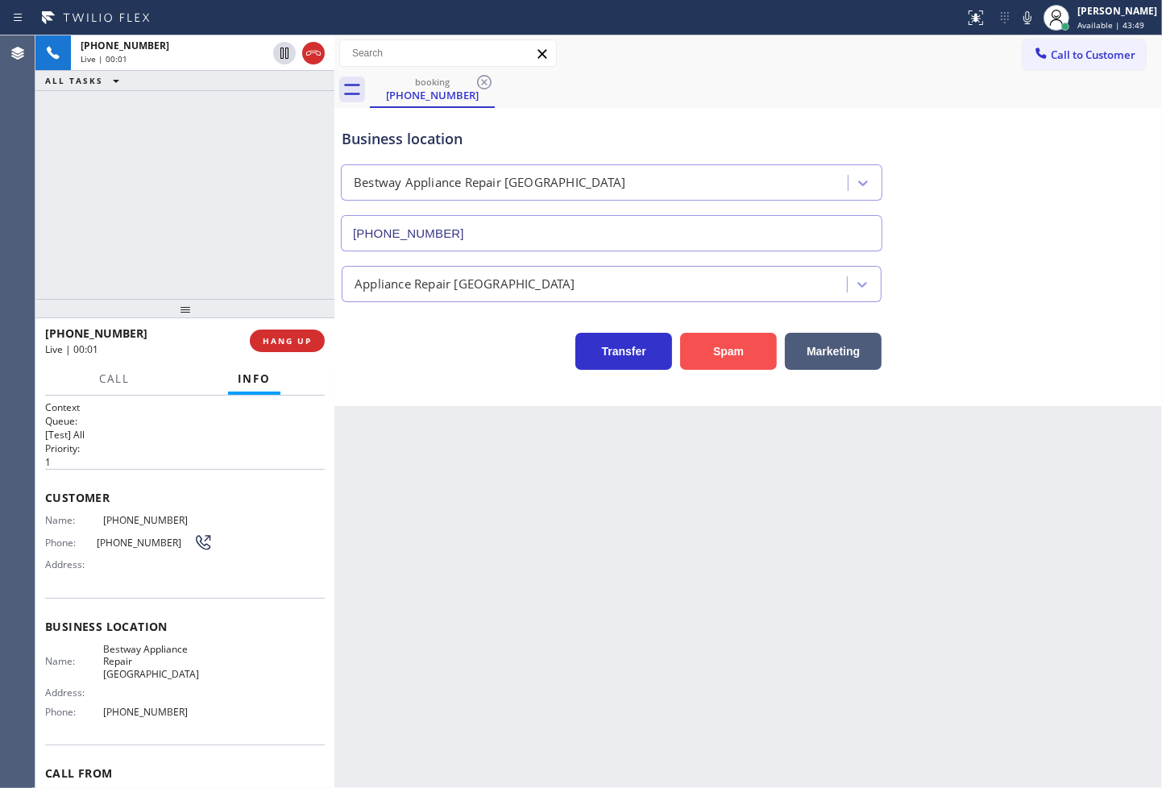
click at [702, 357] on button "Spam" at bounding box center [728, 351] width 97 height 37
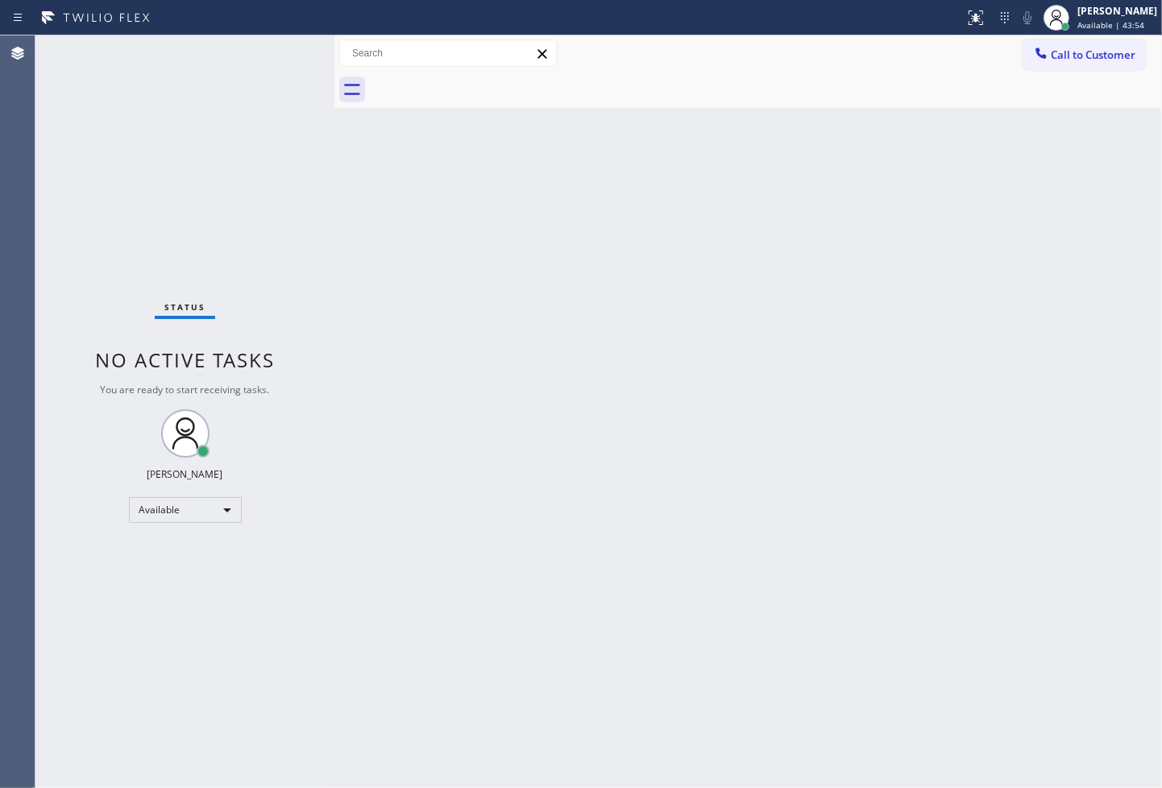
click at [380, 226] on div "Back to Dashboard Change Sender ID Customers Technicians Select a contact Outbo…" at bounding box center [748, 411] width 828 height 753
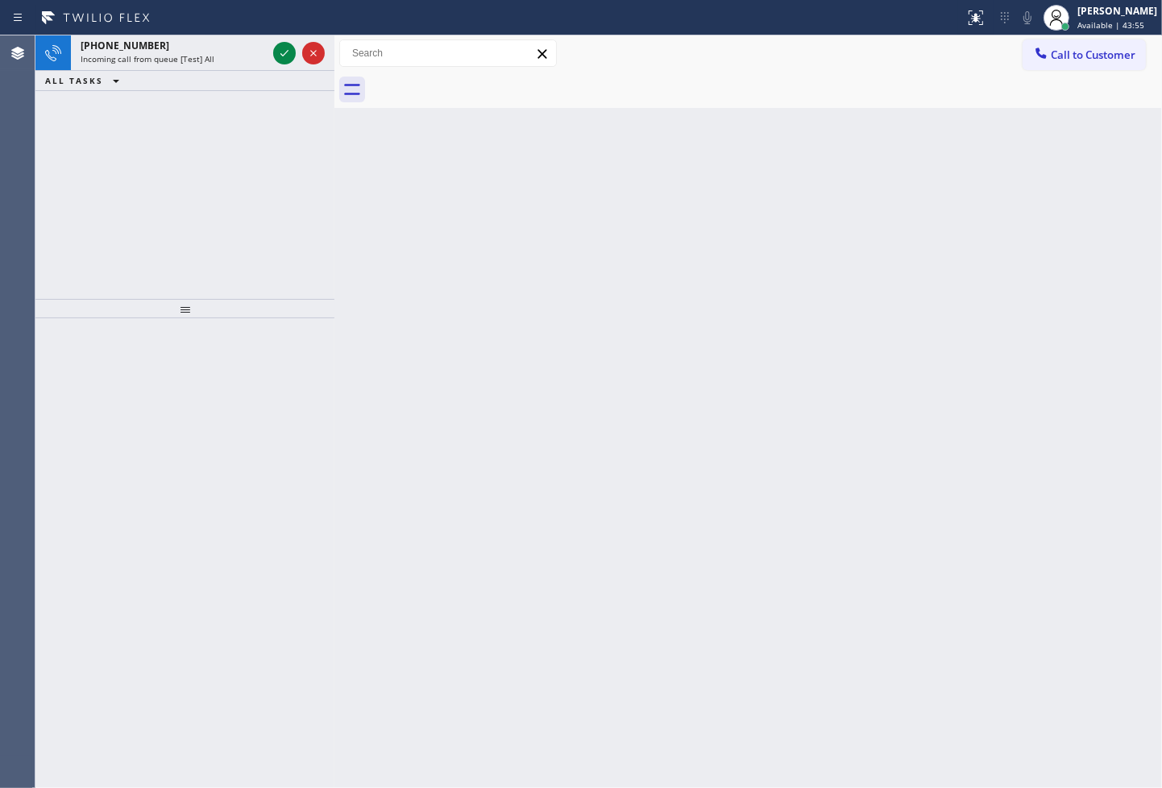
click at [276, 52] on icon at bounding box center [284, 53] width 19 height 19
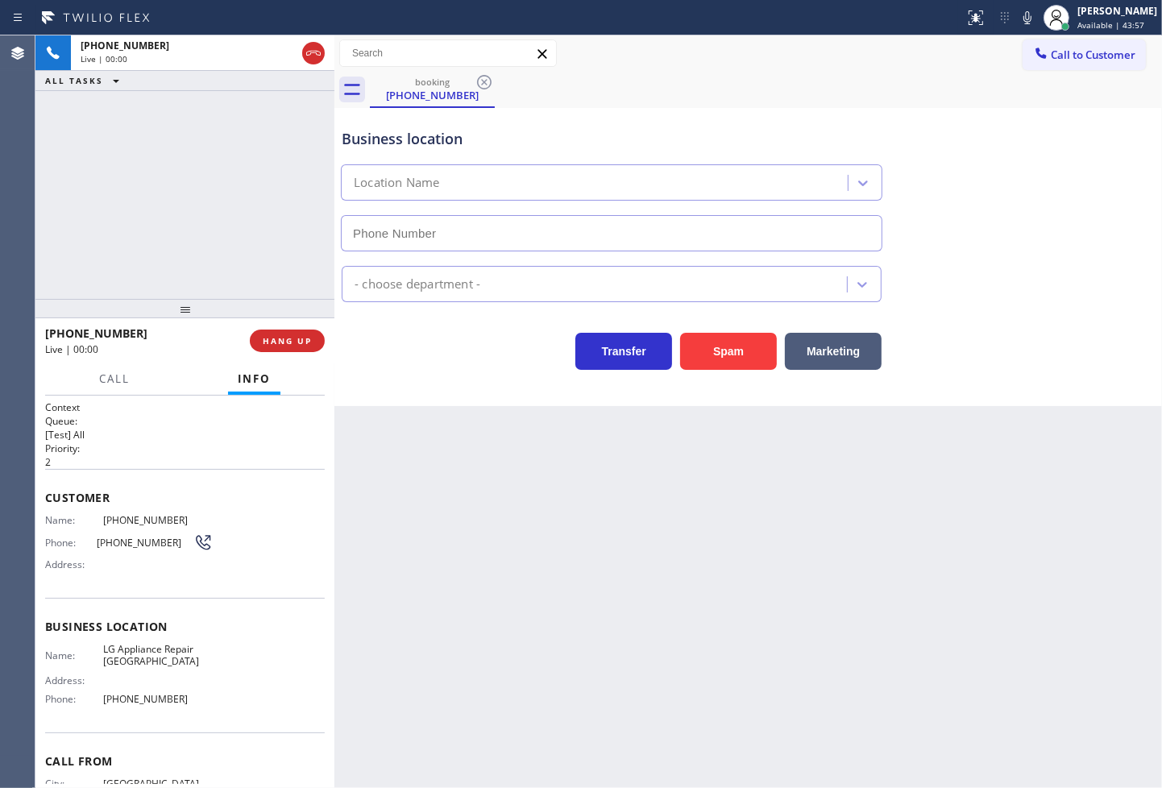
type input "[PHONE_NUMBER]"
click at [726, 366] on button "Spam" at bounding box center [728, 351] width 97 height 37
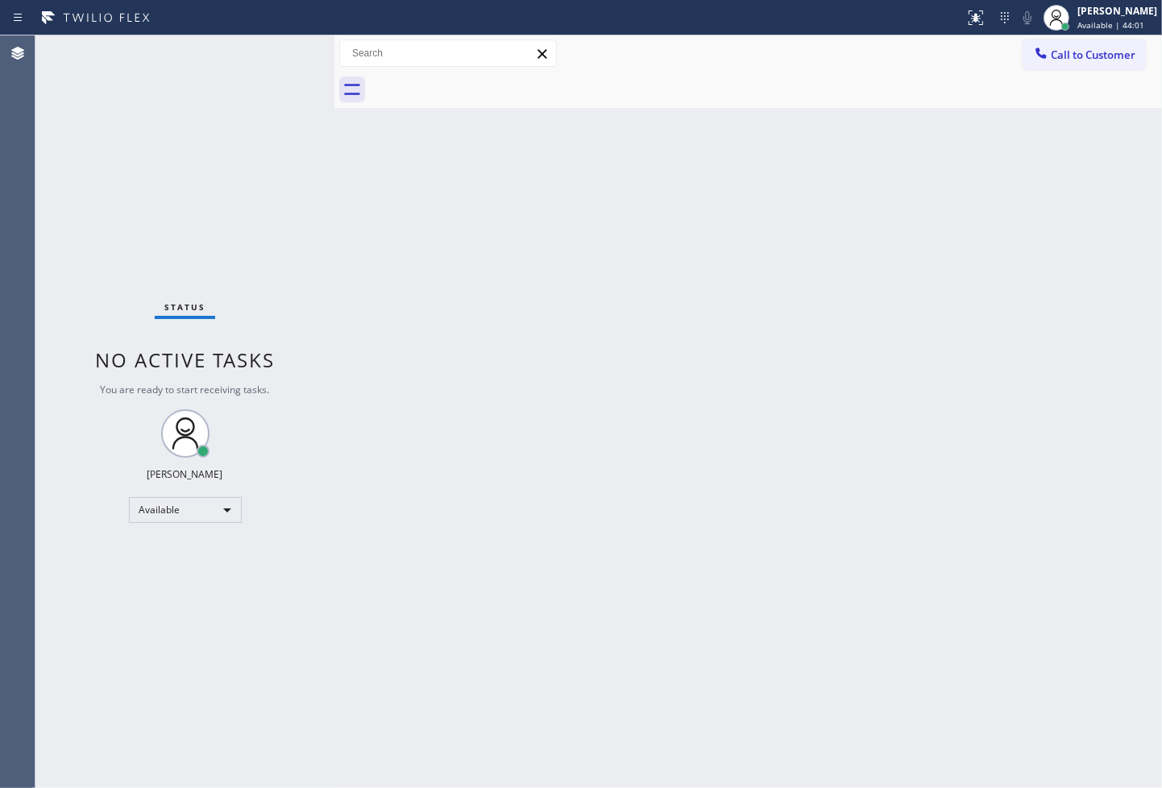
click at [197, 166] on div "Status No active tasks You are ready to start receiving tasks. [PERSON_NAME]" at bounding box center [184, 411] width 299 height 753
click at [278, 54] on div "Status No active tasks You are ready to start receiving tasks. [PERSON_NAME]" at bounding box center [184, 411] width 299 height 753
click at [750, 679] on div "Back to Dashboard Change Sender ID Customers Technicians Select a contact Outbo…" at bounding box center [748, 411] width 828 height 753
click at [353, 324] on div "Back to Dashboard Change Sender ID Customers Technicians Select a contact Outbo…" at bounding box center [748, 411] width 828 height 753
click at [295, 206] on div "Status No active tasks You are ready to start receiving tasks. [PERSON_NAME]" at bounding box center [184, 411] width 299 height 753
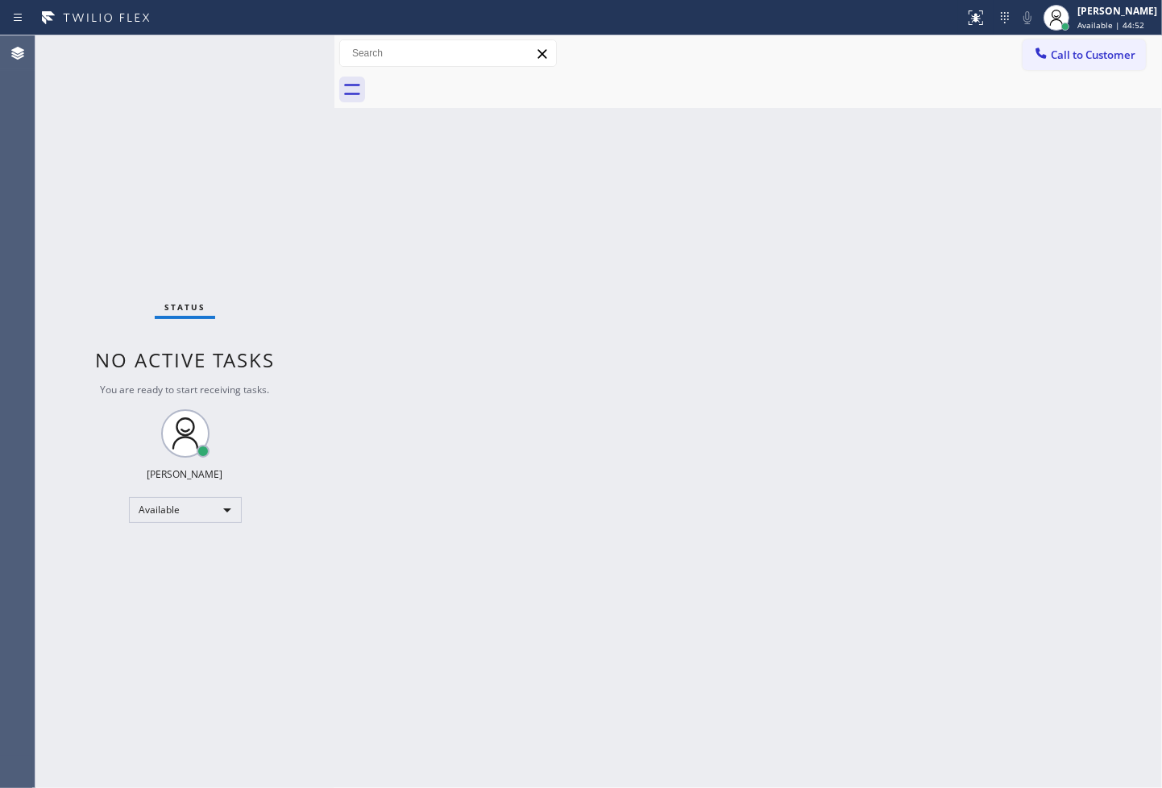
click at [270, 49] on div "Status No active tasks You are ready to start receiving tasks. [PERSON_NAME]" at bounding box center [184, 411] width 299 height 753
click at [626, 463] on div "Back to Dashboard Change Sender ID Customers Technicians Select a contact Outbo…" at bounding box center [748, 411] width 828 height 753
click at [750, 510] on div "Back to Dashboard Change Sender ID Customers Technicians Select a contact Outbo…" at bounding box center [748, 411] width 828 height 753
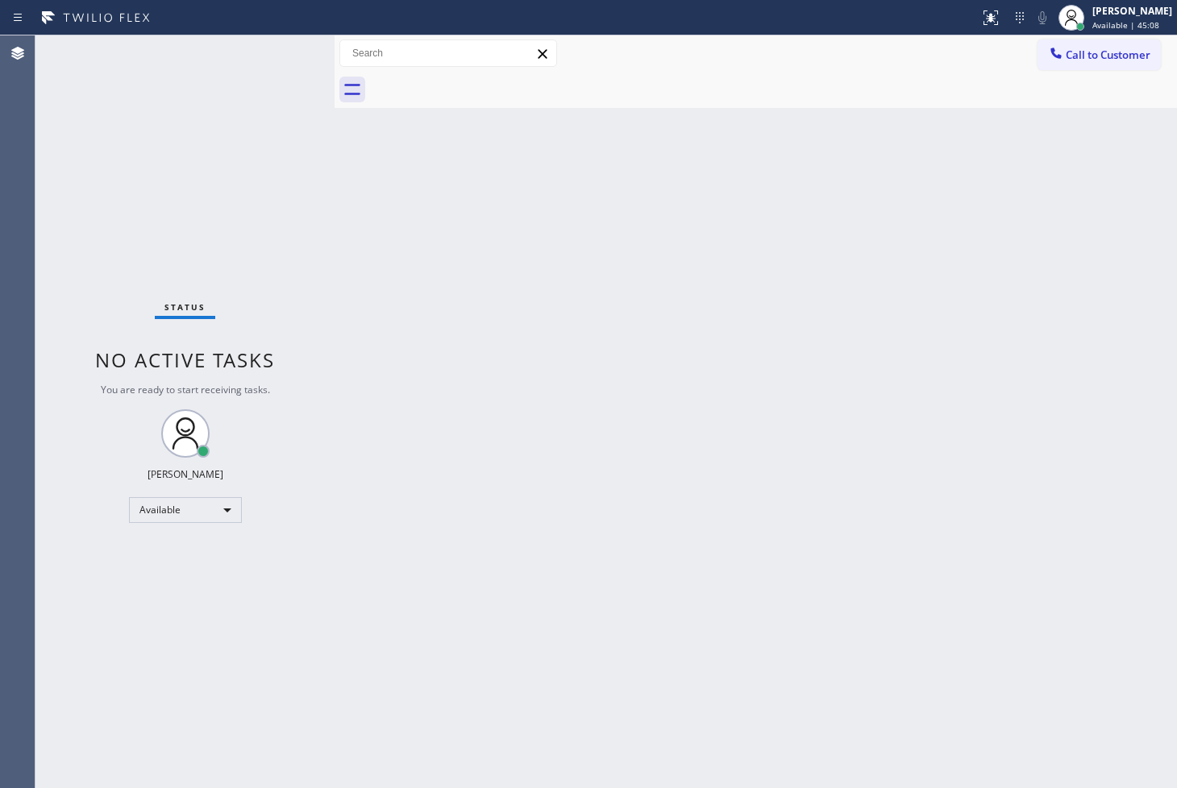
drag, startPoint x: 810, startPoint y: 341, endPoint x: 734, endPoint y: 341, distance: 75.8
click at [802, 344] on div "Back to Dashboard Change Sender ID Customers Technicians Select a contact Outbo…" at bounding box center [755, 411] width 842 height 753
click at [231, 210] on div "Status No active tasks You are ready to start receiving tasks. [PERSON_NAME]" at bounding box center [184, 411] width 299 height 753
click at [282, 44] on div "Status No active tasks You are ready to start receiving tasks. [PERSON_NAME]" at bounding box center [184, 411] width 299 height 753
drag, startPoint x: 578, startPoint y: 314, endPoint x: 303, endPoint y: 162, distance: 314.2
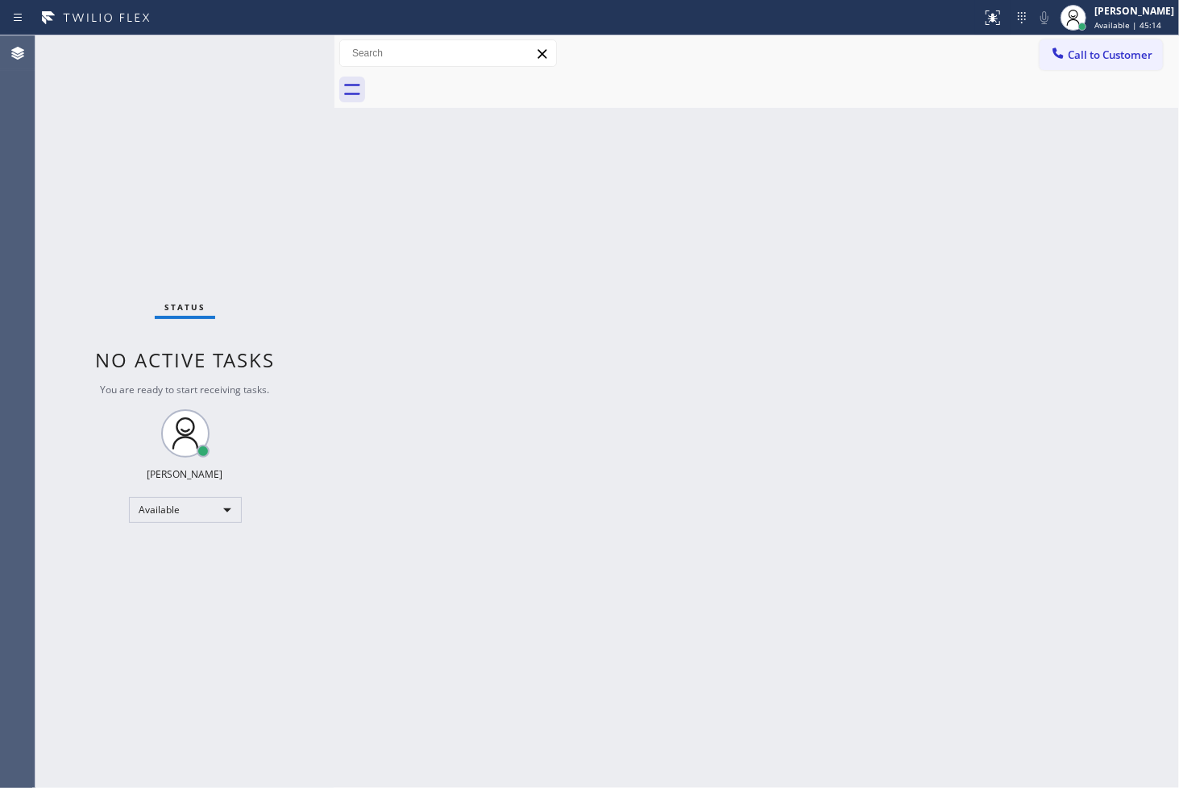
click at [568, 314] on div "Back to Dashboard Change Sender ID Customers Technicians Select a contact Outbo…" at bounding box center [756, 411] width 845 height 753
click at [268, 58] on div "Status No active tasks You are ready to start receiving tasks. [PERSON_NAME]" at bounding box center [184, 411] width 299 height 753
click at [286, 45] on div "Status No active tasks You are ready to start receiving tasks. [PERSON_NAME]" at bounding box center [184, 411] width 299 height 753
click at [286, 49] on div "Status No active tasks You are ready to start receiving tasks. [PERSON_NAME]" at bounding box center [184, 411] width 299 height 753
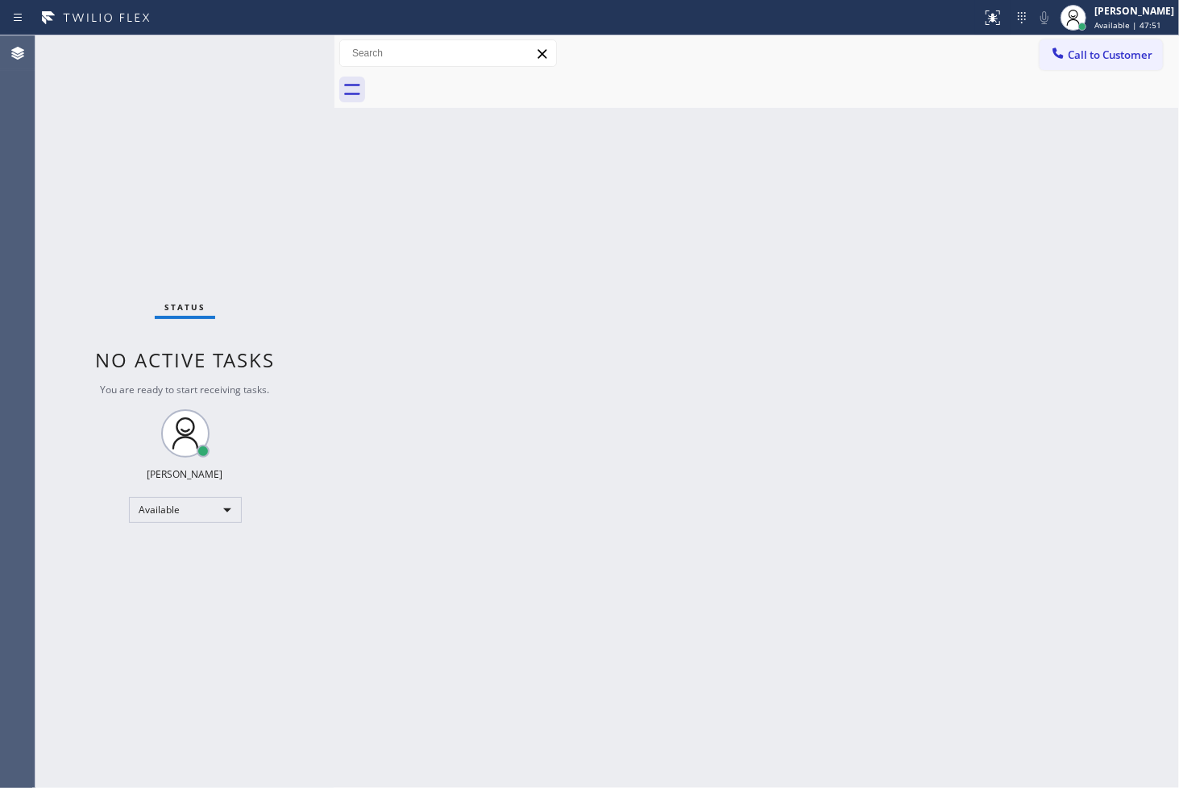
click at [286, 49] on div "Status No active tasks You are ready to start receiving tasks. [PERSON_NAME]" at bounding box center [184, 411] width 299 height 753
click at [65, 201] on div "Status No active tasks You are ready to start receiving tasks. [PERSON_NAME]" at bounding box center [184, 411] width 299 height 753
click at [285, 41] on div "Status No active tasks You are ready to start receiving tasks. [PERSON_NAME]" at bounding box center [184, 411] width 299 height 753
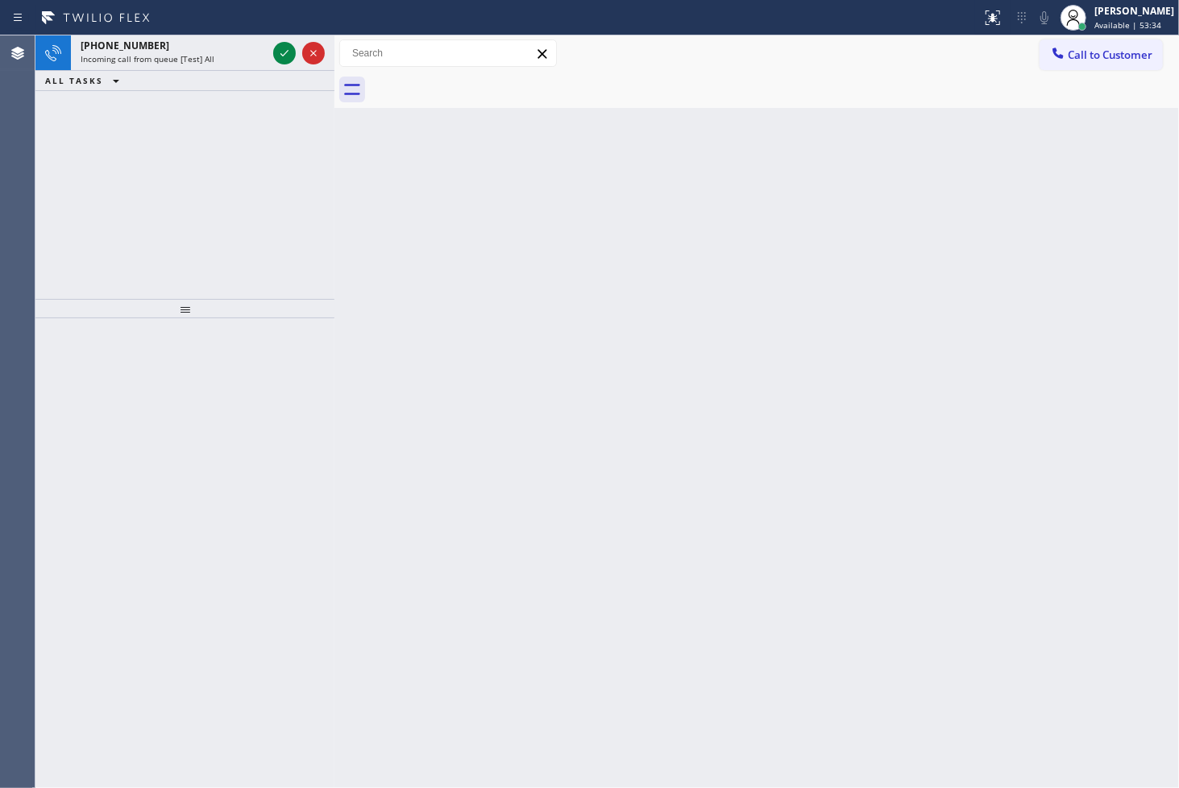
click at [285, 41] on div at bounding box center [299, 52] width 58 height 35
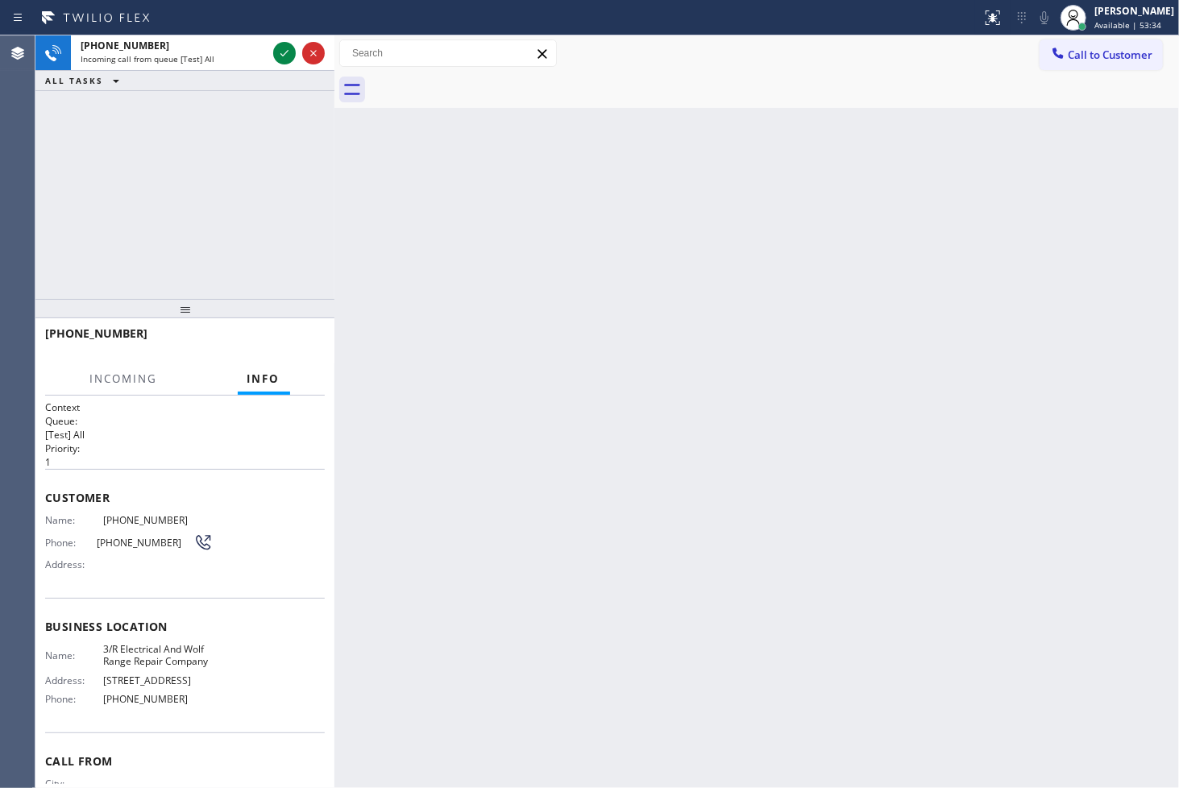
click at [285, 41] on div at bounding box center [299, 52] width 58 height 35
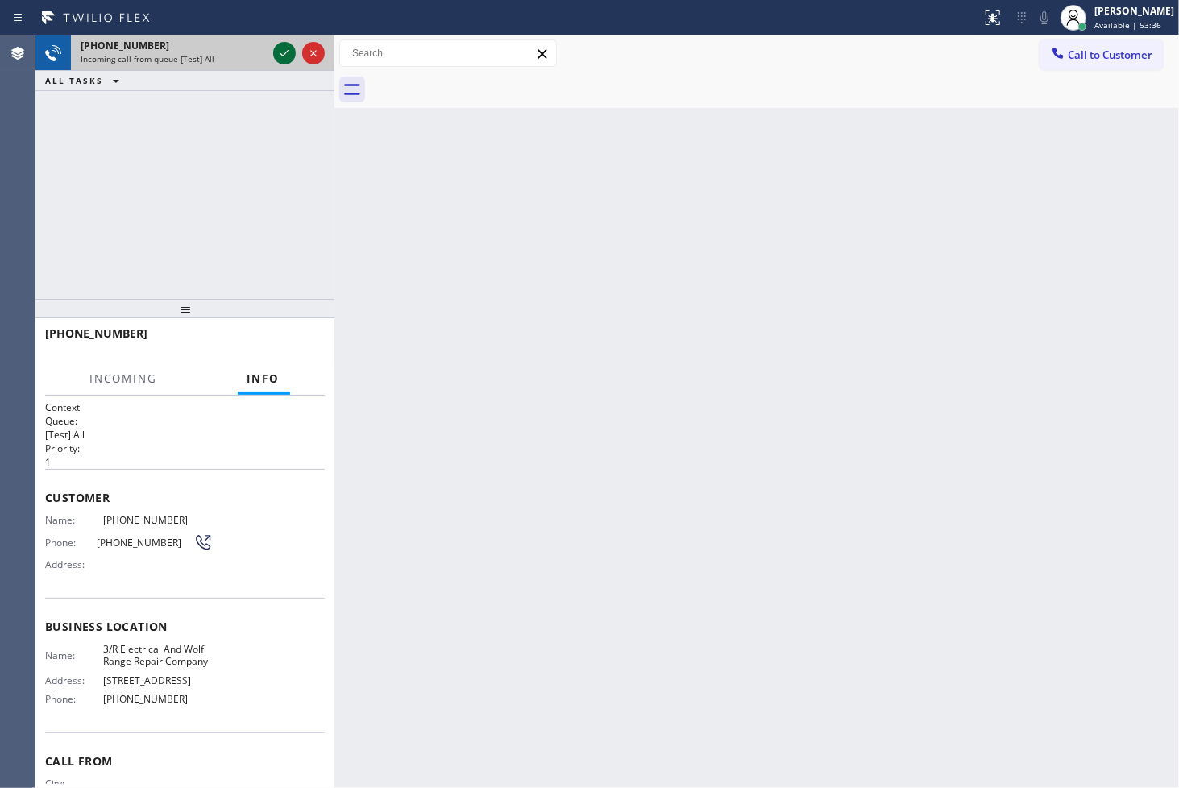
click at [290, 49] on icon at bounding box center [284, 53] width 19 height 19
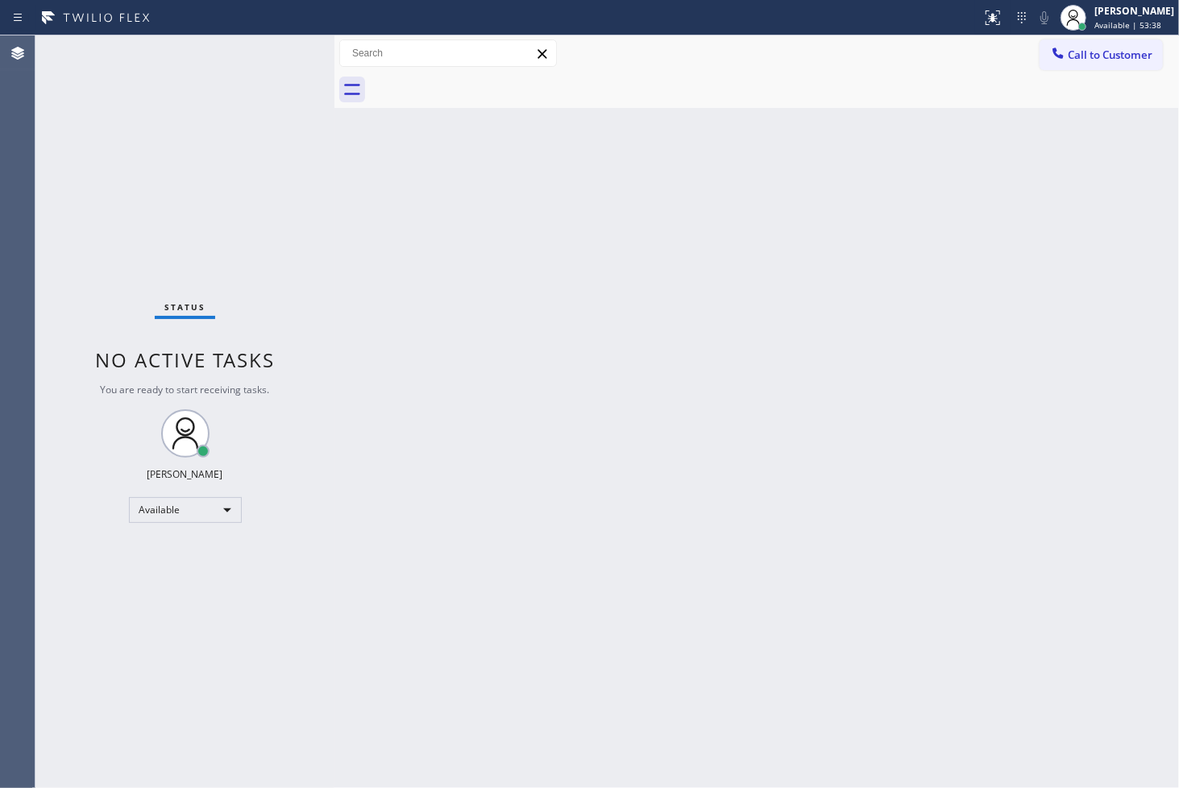
click at [290, 49] on div "Status No active tasks You are ready to start receiving tasks. [PERSON_NAME]" at bounding box center [184, 411] width 299 height 753
click at [123, 172] on div "Status No active tasks You are ready to start receiving tasks. [PERSON_NAME]" at bounding box center [184, 411] width 299 height 753
click at [255, 52] on div "Status No active tasks You are ready to start receiving tasks. [PERSON_NAME]" at bounding box center [184, 411] width 299 height 753
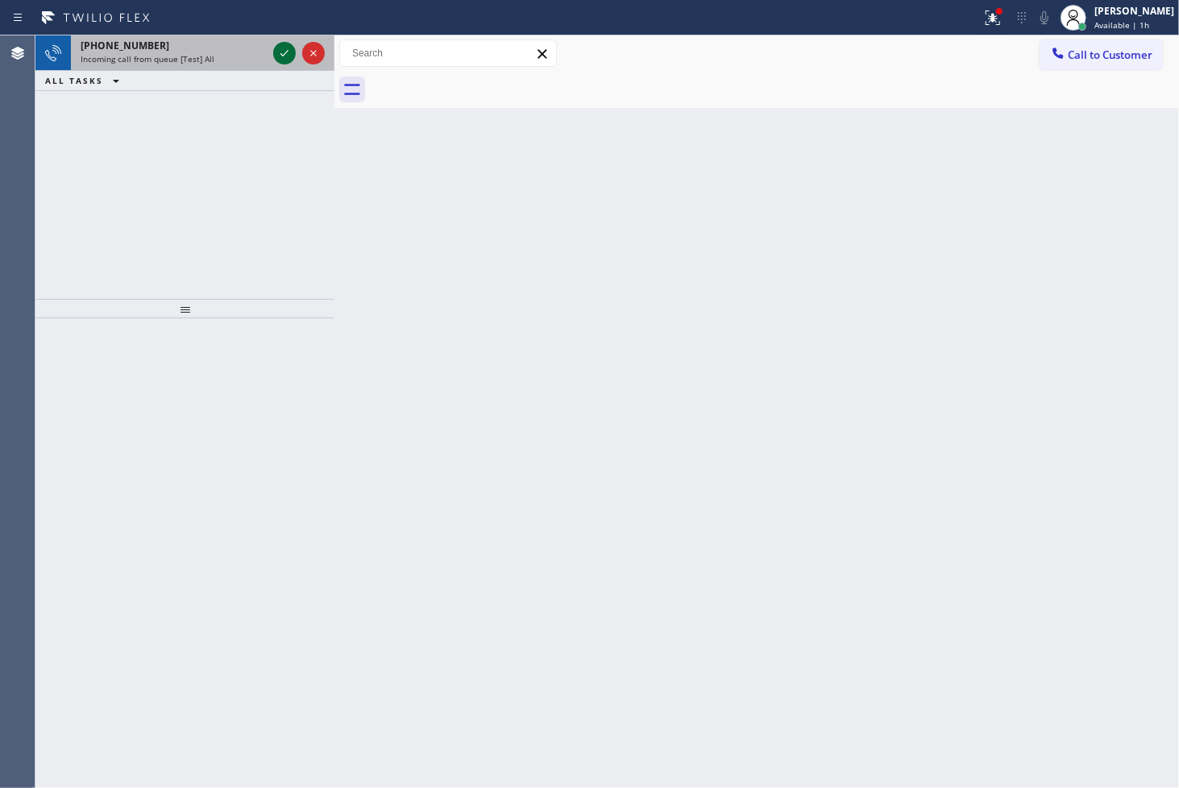
click at [280, 54] on icon at bounding box center [284, 53] width 19 height 19
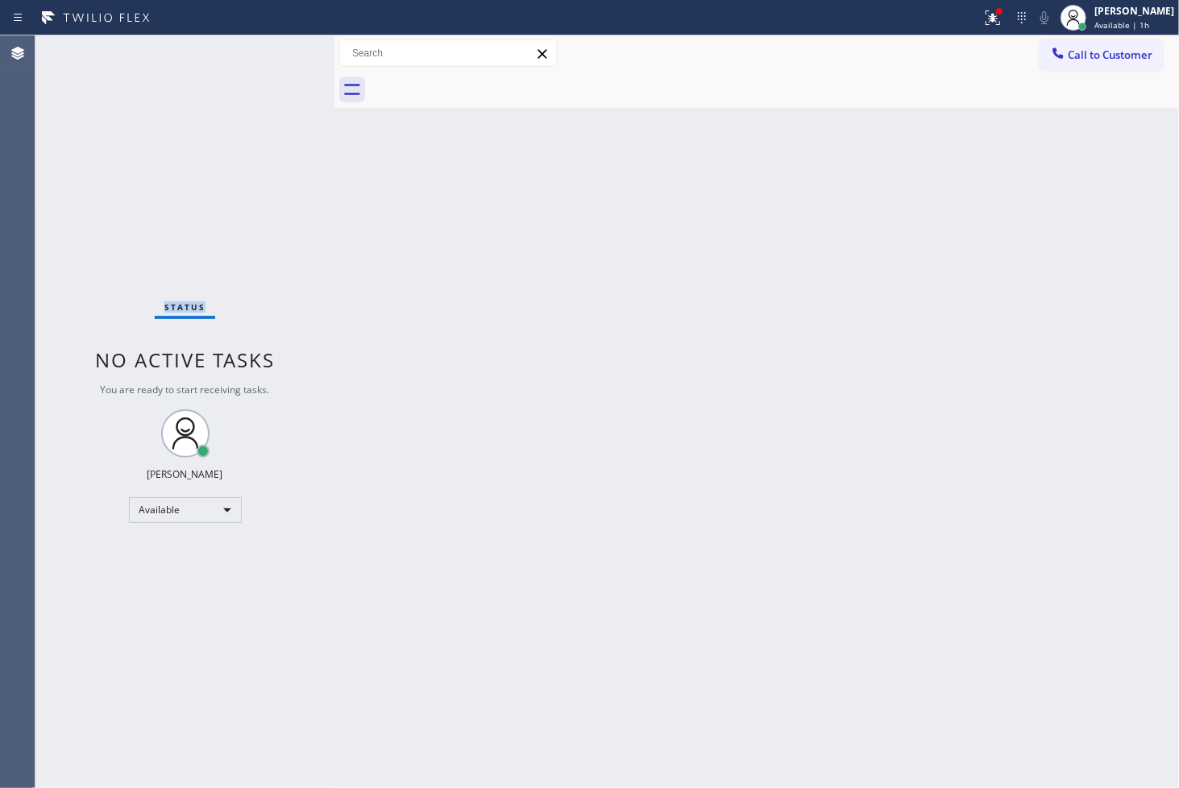
click at [280, 54] on div "Status No active tasks You are ready to start receiving tasks. [PERSON_NAME]" at bounding box center [184, 411] width 299 height 753
drag, startPoint x: 93, startPoint y: 245, endPoint x: 139, endPoint y: 210, distance: 57.5
click at [93, 245] on div "Status No active tasks You are ready to start receiving tasks. [PERSON_NAME]" at bounding box center [184, 411] width 299 height 753
click at [340, 266] on div "Back to Dashboard Change Sender ID Customers Technicians Select a contact Outbo…" at bounding box center [756, 411] width 845 height 753
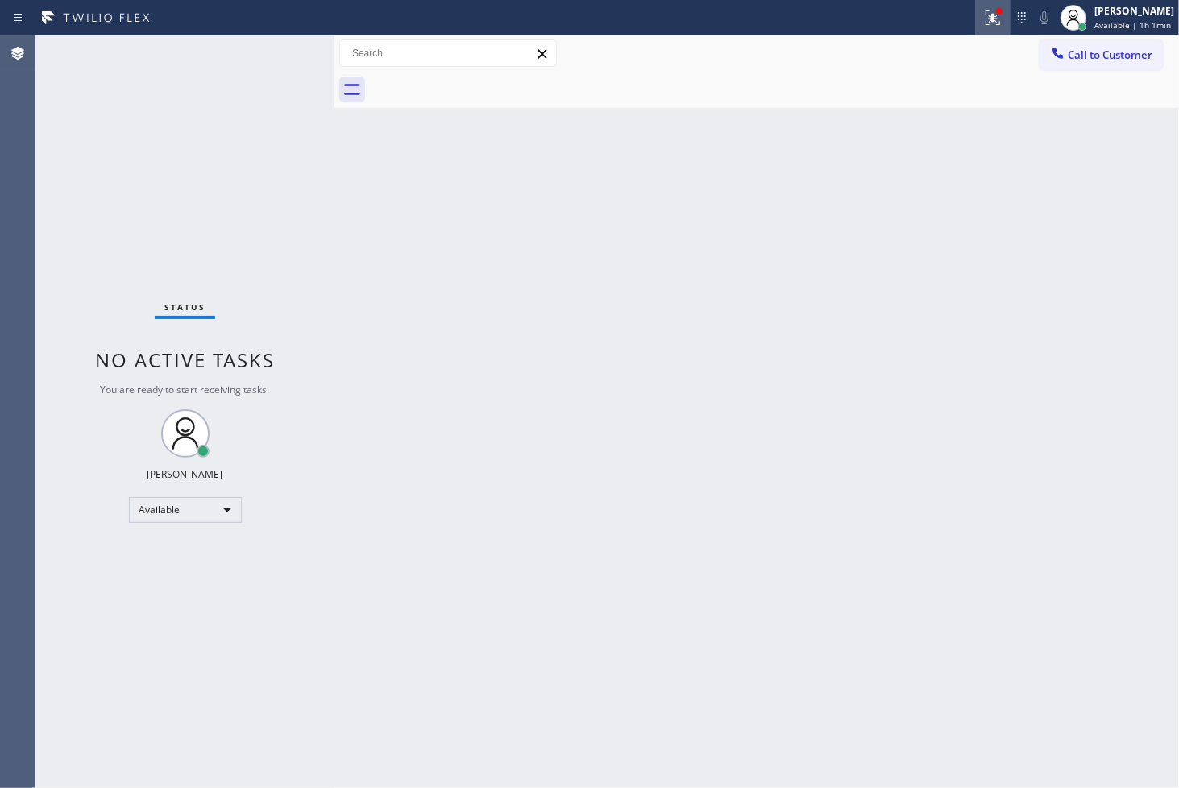
click at [986, 24] on icon at bounding box center [993, 17] width 15 height 15
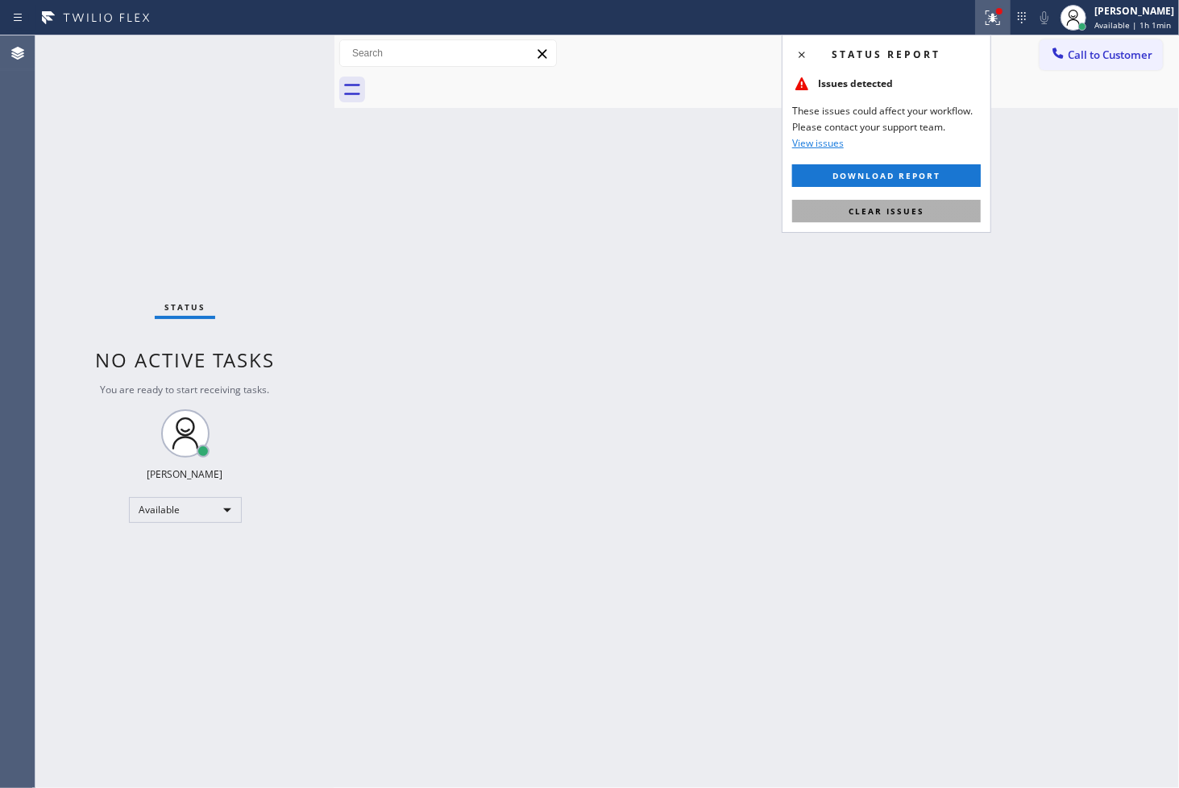
click at [953, 202] on button "Clear issues" at bounding box center [886, 211] width 189 height 23
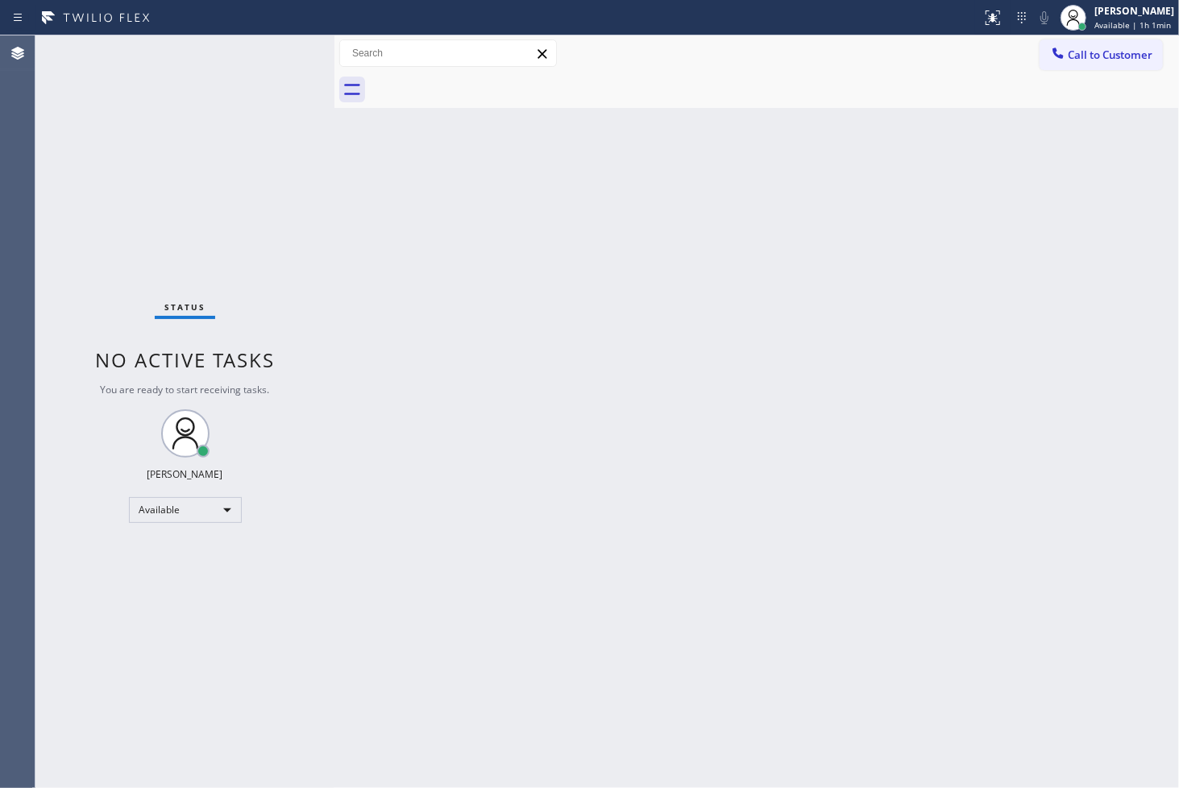
click at [164, 73] on div "Status No active tasks You are ready to start receiving tasks. [PERSON_NAME]" at bounding box center [184, 411] width 299 height 753
click at [272, 75] on div "Status No active tasks You are ready to start receiving tasks. [PERSON_NAME]" at bounding box center [184, 411] width 299 height 753
drag, startPoint x: 149, startPoint y: 222, endPoint x: 242, endPoint y: 134, distance: 128.3
click at [152, 222] on div "Status No active tasks You are ready to start receiving tasks. [PERSON_NAME]" at bounding box center [184, 411] width 299 height 753
click at [290, 57] on div "Status No active tasks You are ready to start receiving tasks. [PERSON_NAME]" at bounding box center [184, 411] width 299 height 753
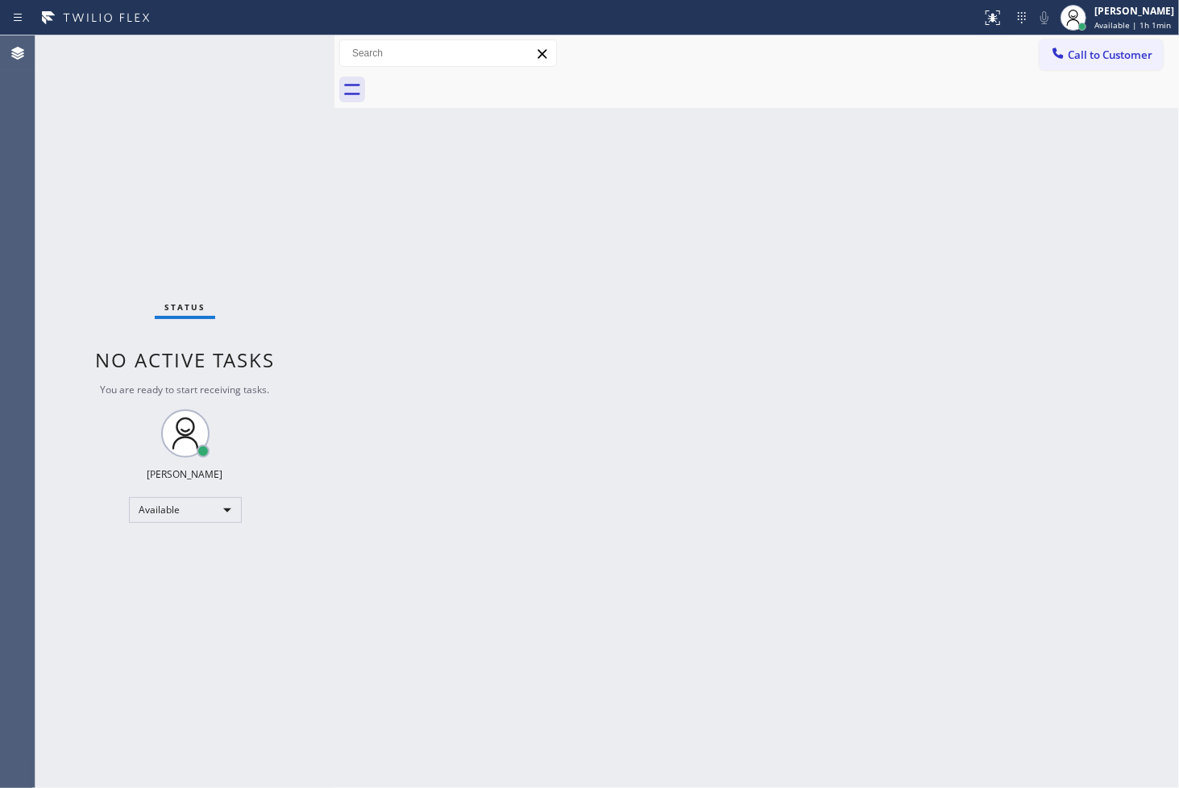
click at [380, 449] on div "Back to Dashboard Change Sender ID Customers Technicians Select a contact Outbo…" at bounding box center [756, 411] width 845 height 753
click at [276, 234] on div "Status No active tasks You are ready to start receiving tasks. [PERSON_NAME]" at bounding box center [184, 411] width 299 height 753
click at [270, 74] on div "Status No active tasks You are ready to start receiving tasks. [PERSON_NAME]" at bounding box center [184, 411] width 299 height 753
click at [277, 53] on div "Status No active tasks You are ready to start receiving tasks. [PERSON_NAME]" at bounding box center [184, 411] width 299 height 753
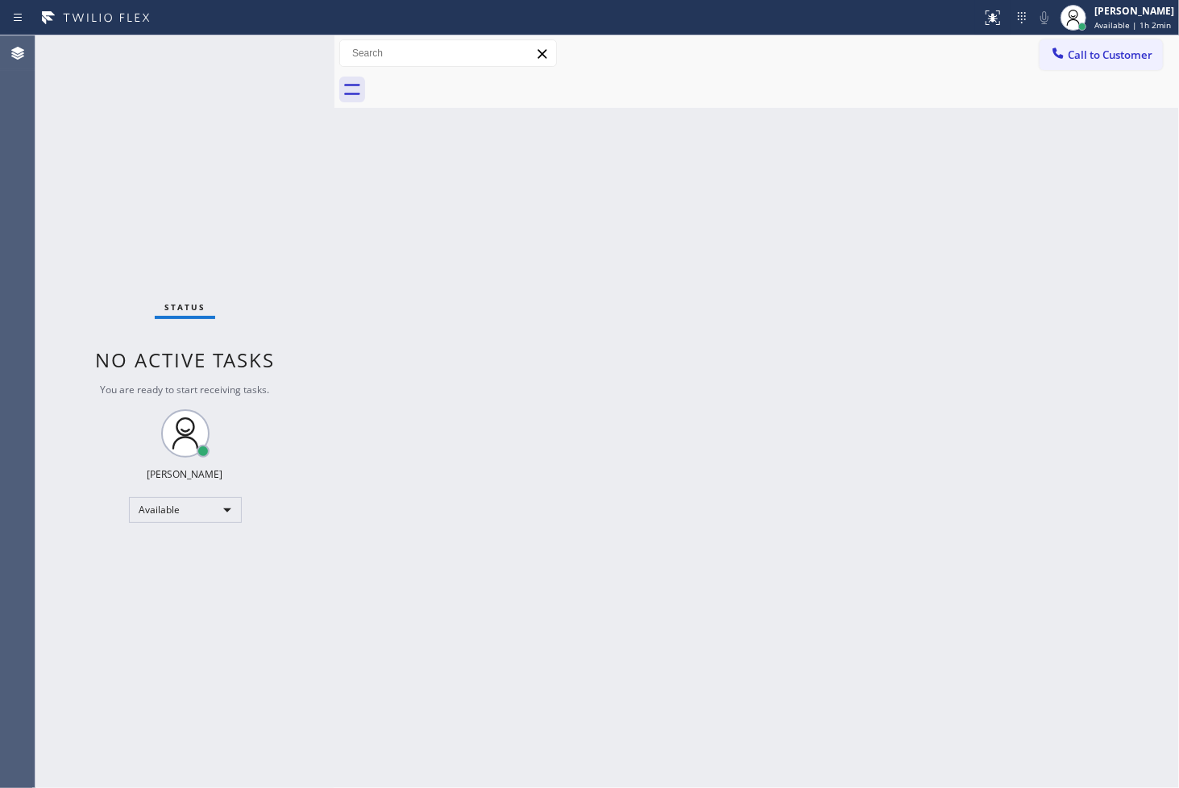
click at [277, 53] on div "Status No active tasks You are ready to start receiving tasks. [PERSON_NAME]" at bounding box center [184, 411] width 299 height 753
click at [357, 285] on div "Back to Dashboard Change Sender ID Customers Technicians Select a contact Outbo…" at bounding box center [756, 411] width 845 height 753
click at [232, 211] on div "Status No active tasks You are ready to start receiving tasks. [PERSON_NAME]" at bounding box center [184, 411] width 299 height 753
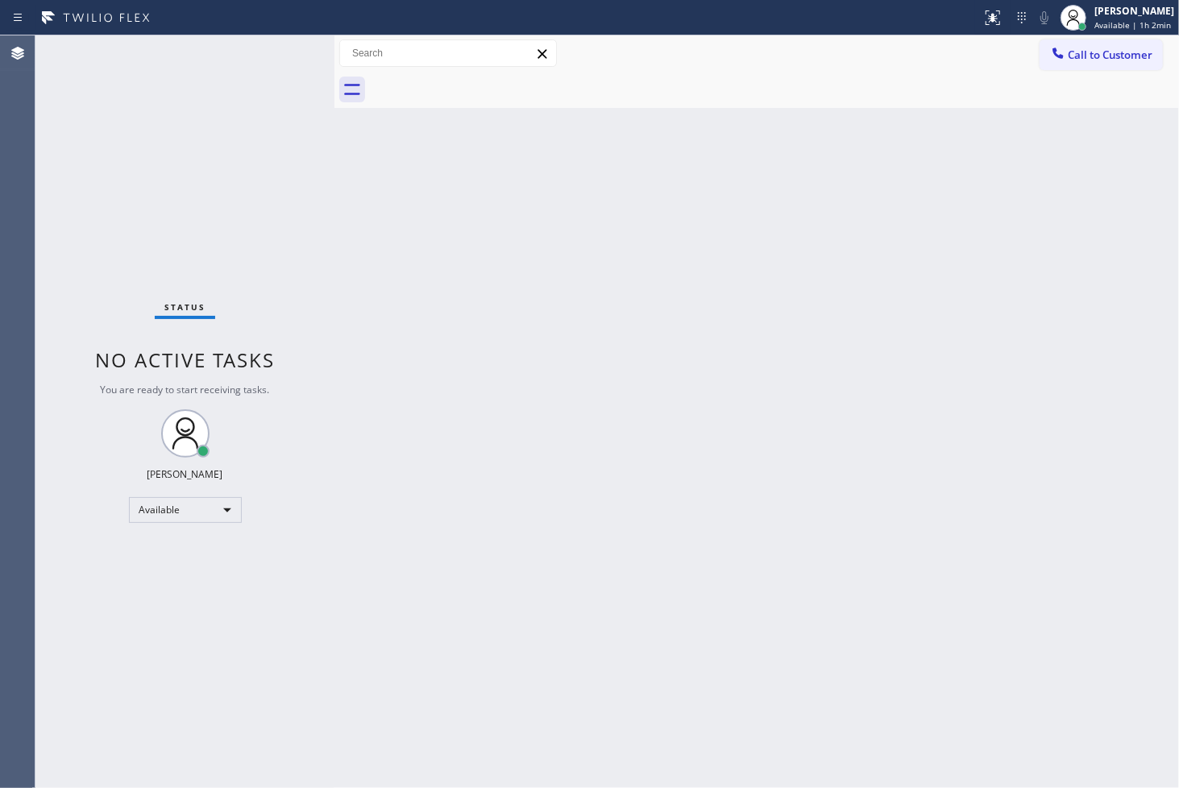
click at [272, 42] on div "Status No active tasks You are ready to start receiving tasks. [PERSON_NAME]" at bounding box center [184, 411] width 299 height 753
click at [276, 54] on div "Status No active tasks You are ready to start receiving tasks. [PERSON_NAME]" at bounding box center [184, 411] width 299 height 753
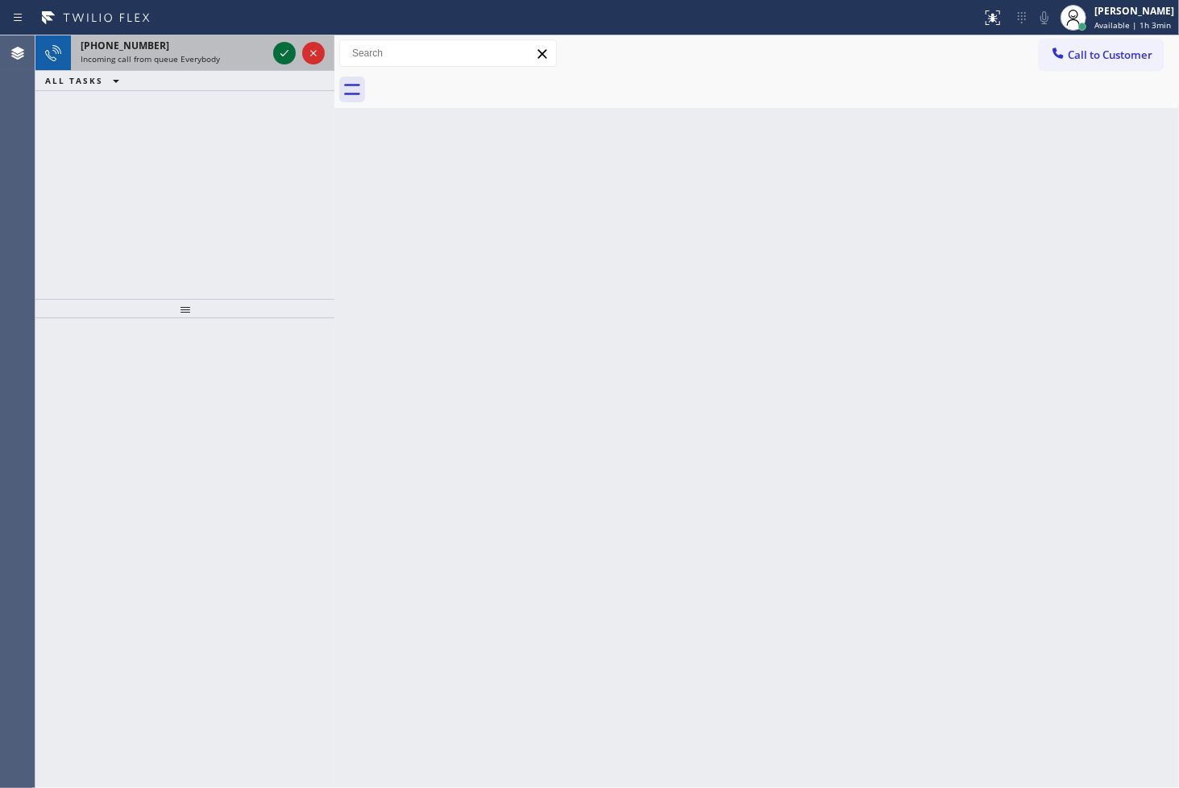
click at [276, 54] on icon at bounding box center [284, 53] width 19 height 19
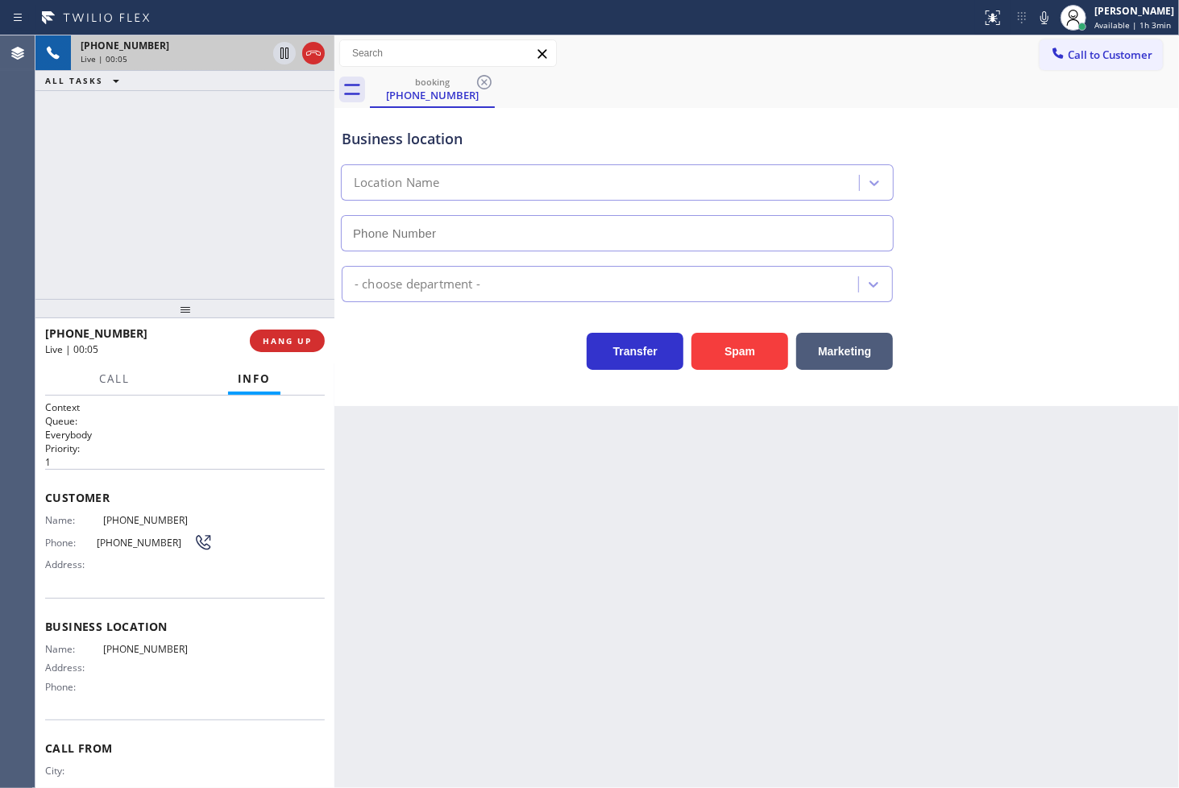
click at [389, 342] on div "Transfer Spam Marketing" at bounding box center [618, 347] width 558 height 45
click at [215, 231] on div "[PHONE_NUMBER] Live | 00:05 ALL TASKS ALL TASKS ACTIVE TASKS TASKS IN WRAP UP" at bounding box center [184, 167] width 299 height 264
drag, startPoint x: 408, startPoint y: 377, endPoint x: 243, endPoint y: 271, distance: 195.8
click at [405, 376] on div "Business location Location Name - choose department - Transfer Spam Marketing" at bounding box center [756, 257] width 845 height 298
click at [424, 330] on div "Transfer Spam Marketing" at bounding box center [618, 347] width 558 height 45
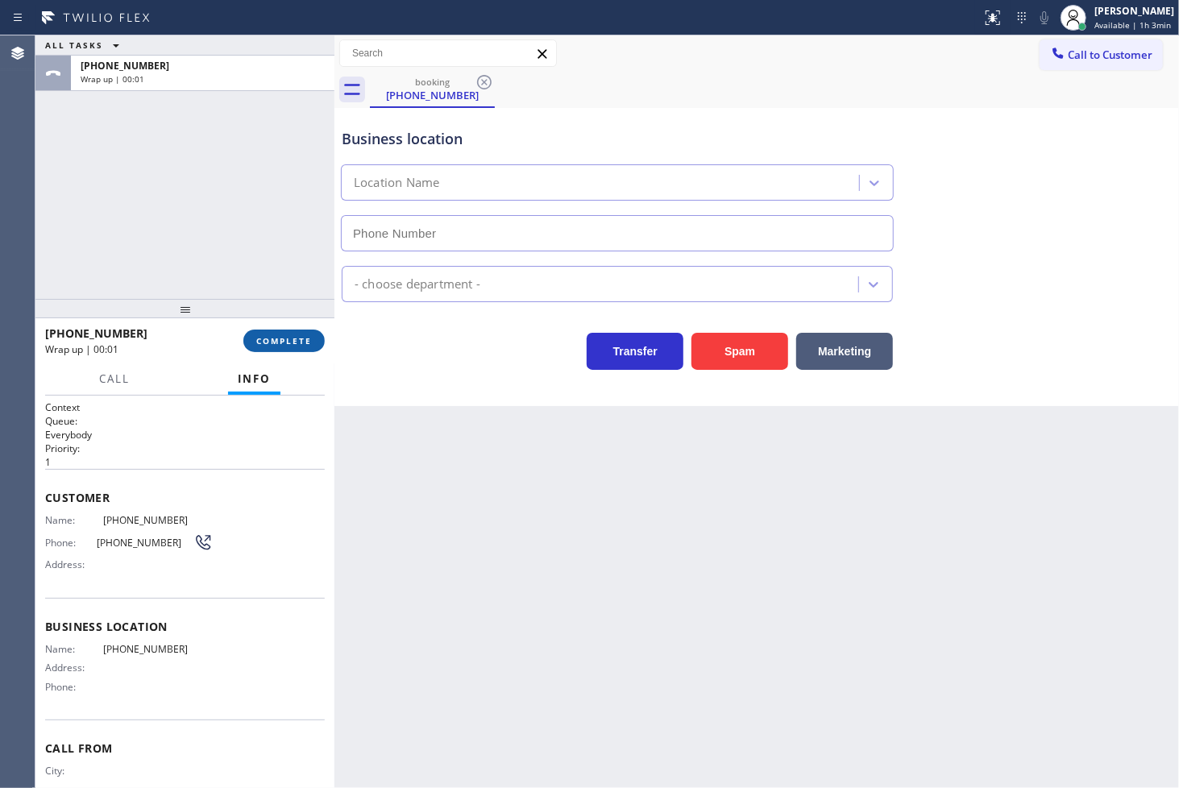
click at [296, 337] on span "COMPLETE" at bounding box center [284, 340] width 56 height 11
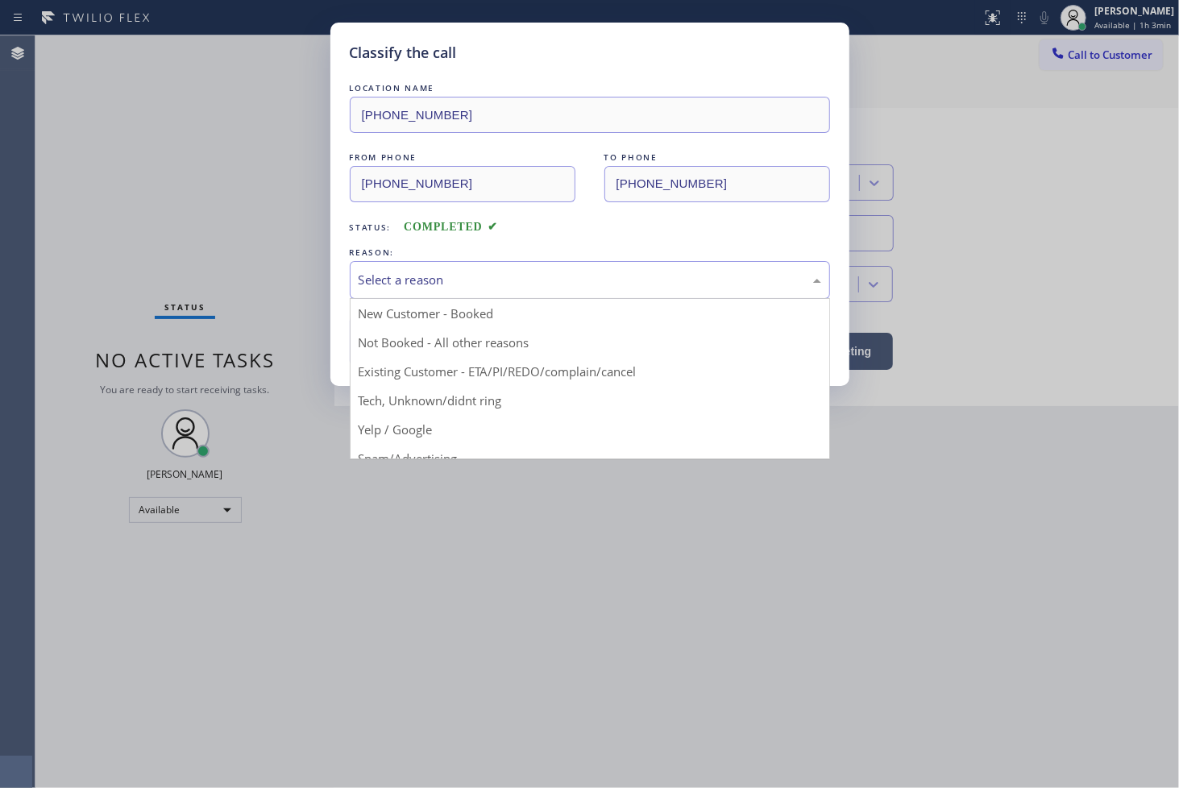
click at [431, 293] on div "Select a reason" at bounding box center [590, 280] width 480 height 38
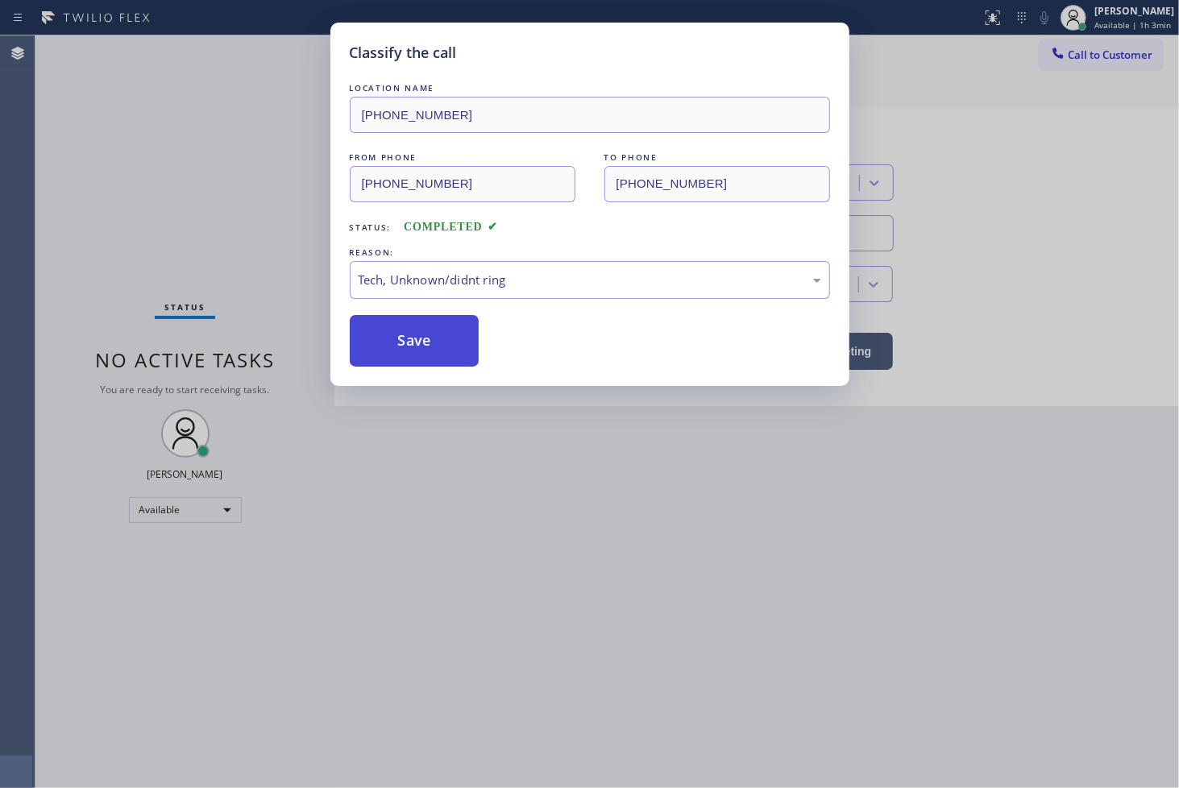
click at [414, 334] on button "Save" at bounding box center [415, 341] width 130 height 52
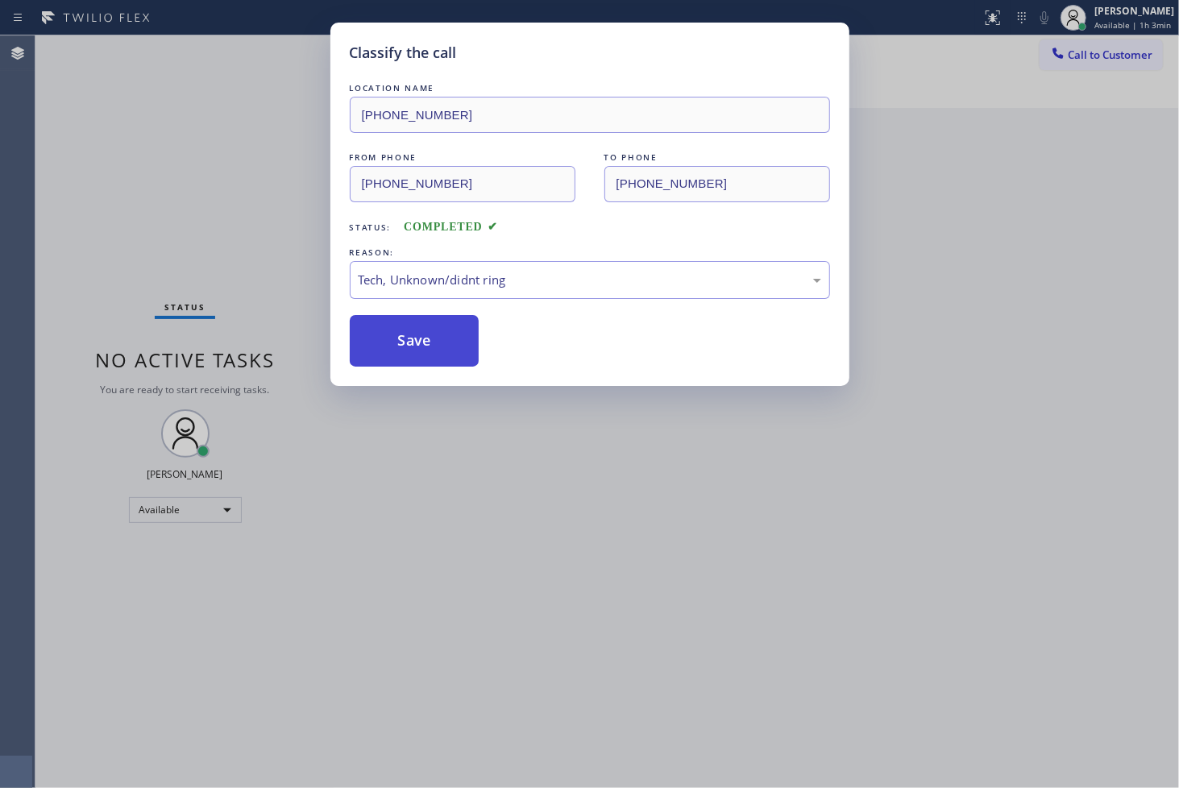
click at [414, 334] on button "Save" at bounding box center [415, 341] width 130 height 52
drag, startPoint x: 413, startPoint y: 334, endPoint x: 452, endPoint y: 294, distance: 55.9
click at [421, 329] on button "Save" at bounding box center [415, 341] width 130 height 52
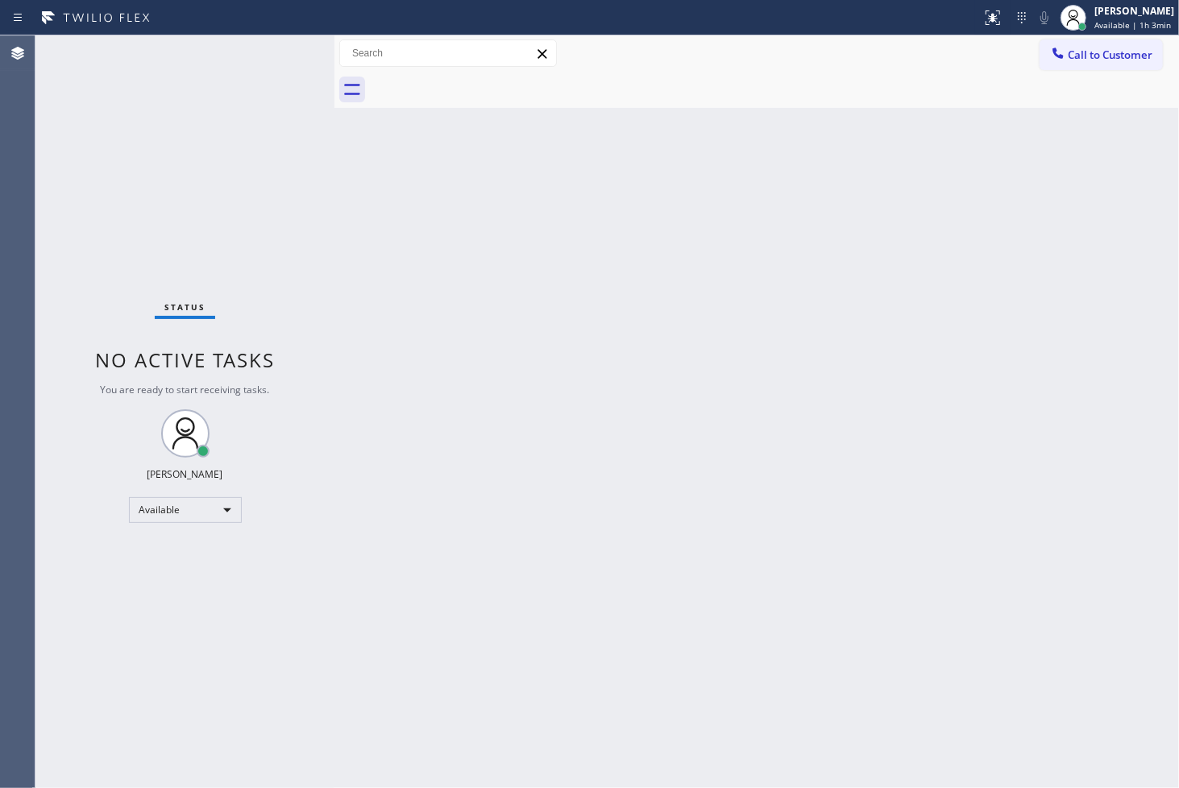
click at [195, 195] on div "Status No active tasks You are ready to start receiving tasks. [PERSON_NAME]" at bounding box center [184, 411] width 299 height 753
click at [284, 53] on div "Status No active tasks You are ready to start receiving tasks. [PERSON_NAME]" at bounding box center [184, 411] width 299 height 753
click at [116, 205] on div "Status No active tasks You are ready to start receiving tasks. [PERSON_NAME]" at bounding box center [184, 411] width 299 height 753
click at [176, 118] on div "Status No active tasks You are ready to start receiving tasks. [PERSON_NAME]" at bounding box center [184, 411] width 299 height 753
drag, startPoint x: 102, startPoint y: 239, endPoint x: 110, endPoint y: 222, distance: 19.8
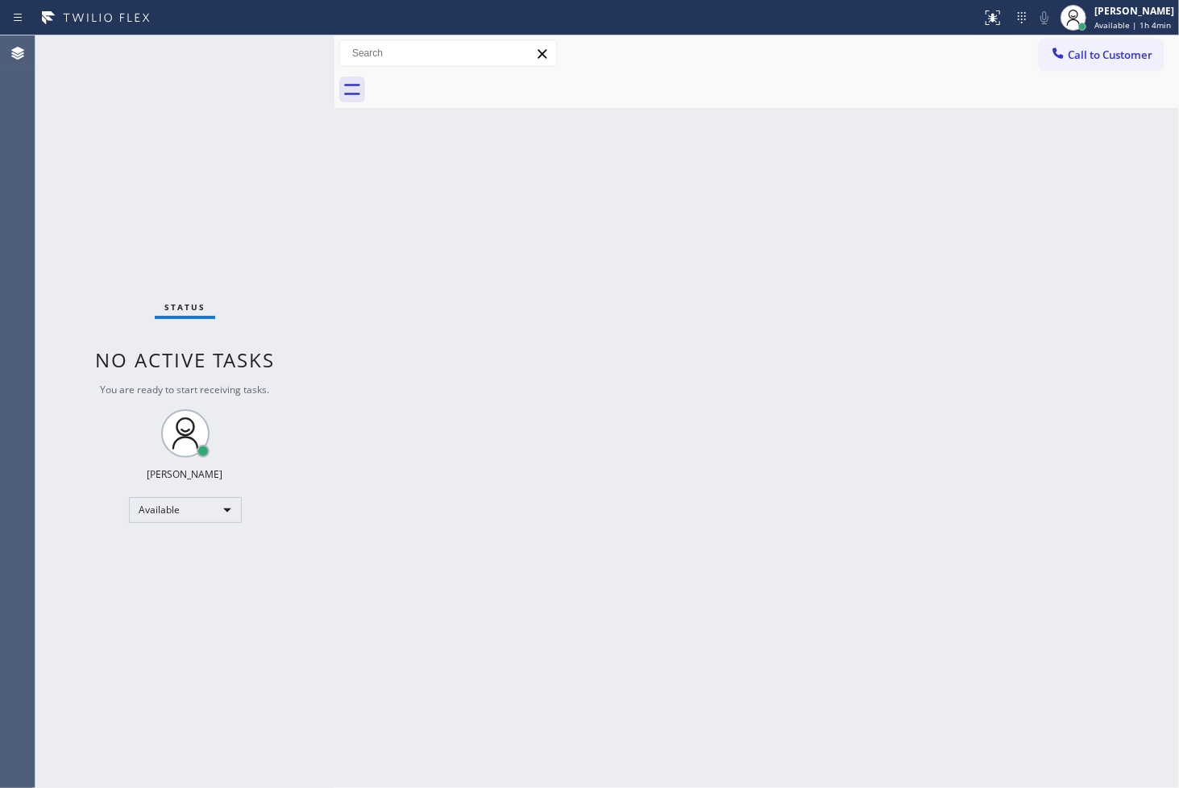
click at [102, 239] on div "Status No active tasks You are ready to start receiving tasks. [PERSON_NAME]" at bounding box center [184, 411] width 299 height 753
click at [160, 158] on div "Status No active tasks You are ready to start receiving tasks. [PERSON_NAME]" at bounding box center [184, 411] width 299 height 753
click at [275, 58] on div "Status No active tasks You are ready to start receiving tasks. [PERSON_NAME]" at bounding box center [184, 411] width 299 height 753
click at [284, 52] on div "Status No active tasks You are ready to start receiving tasks. [PERSON_NAME]" at bounding box center [184, 411] width 299 height 753
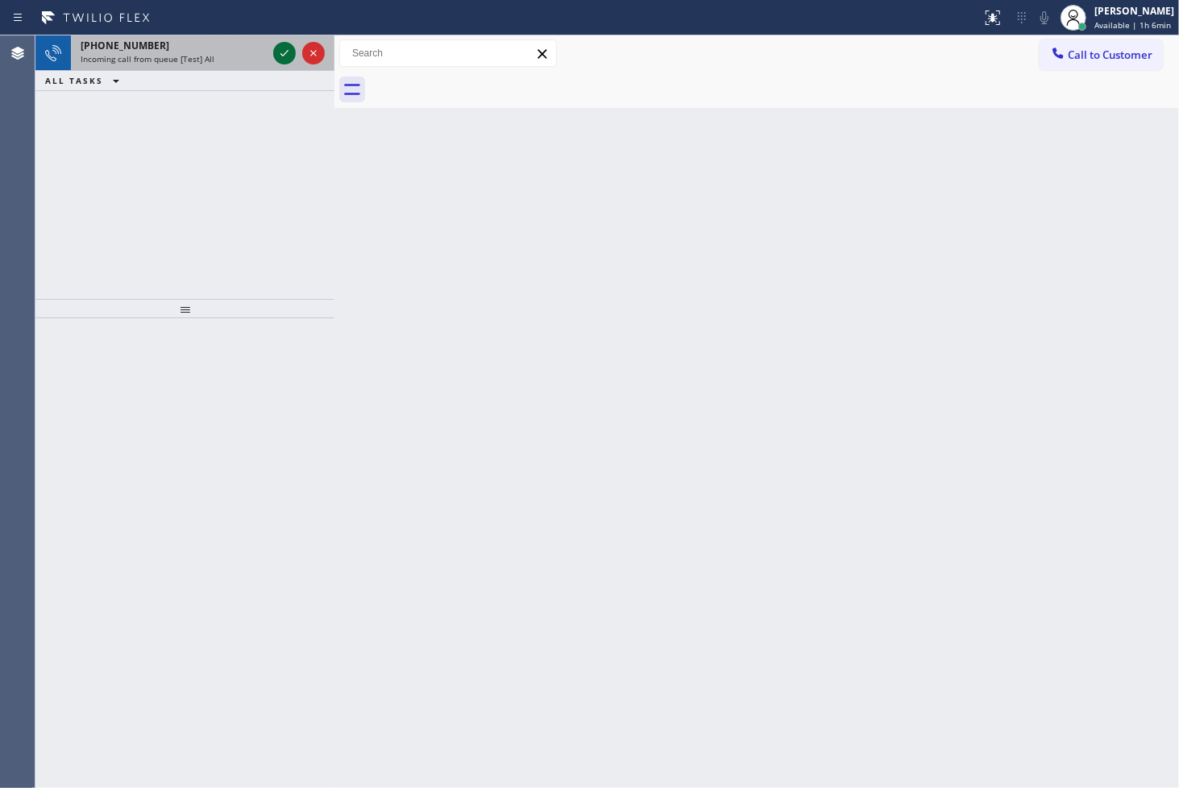
click at [284, 52] on icon at bounding box center [284, 53] width 19 height 19
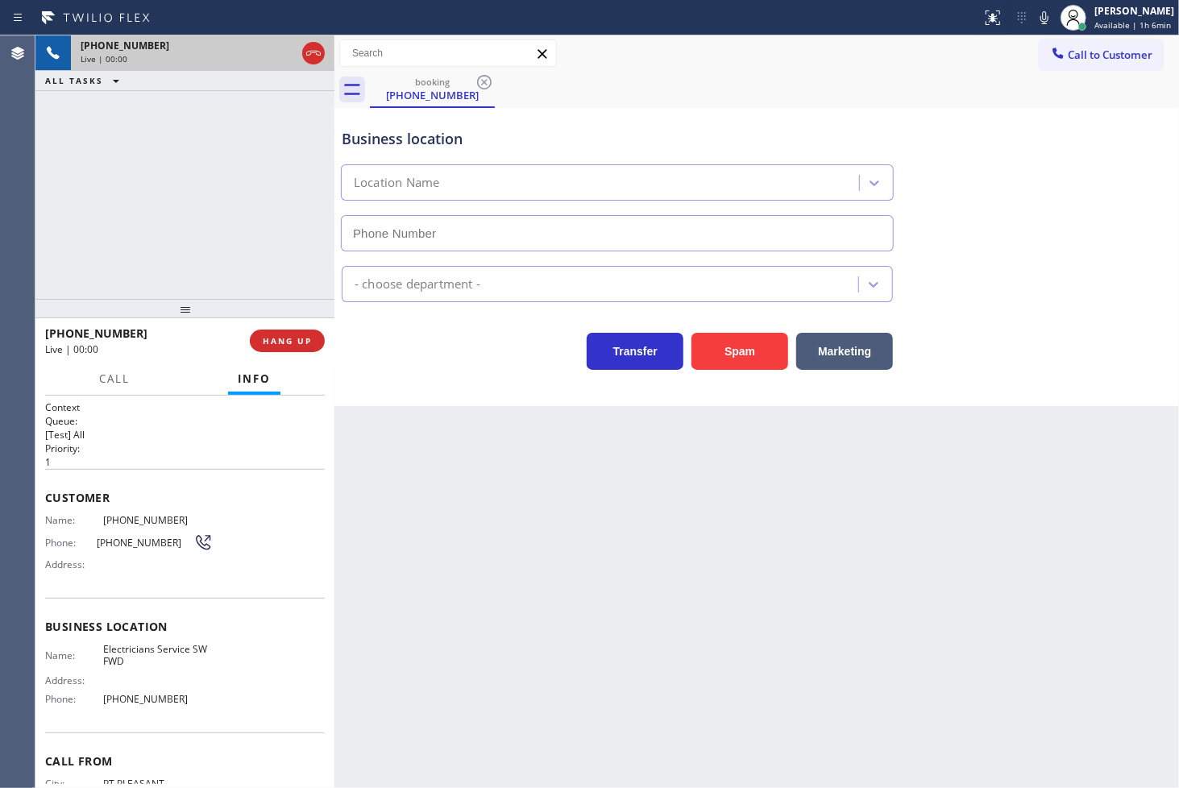
type input "[PHONE_NUMBER]"
click at [761, 365] on button "Spam" at bounding box center [740, 351] width 97 height 37
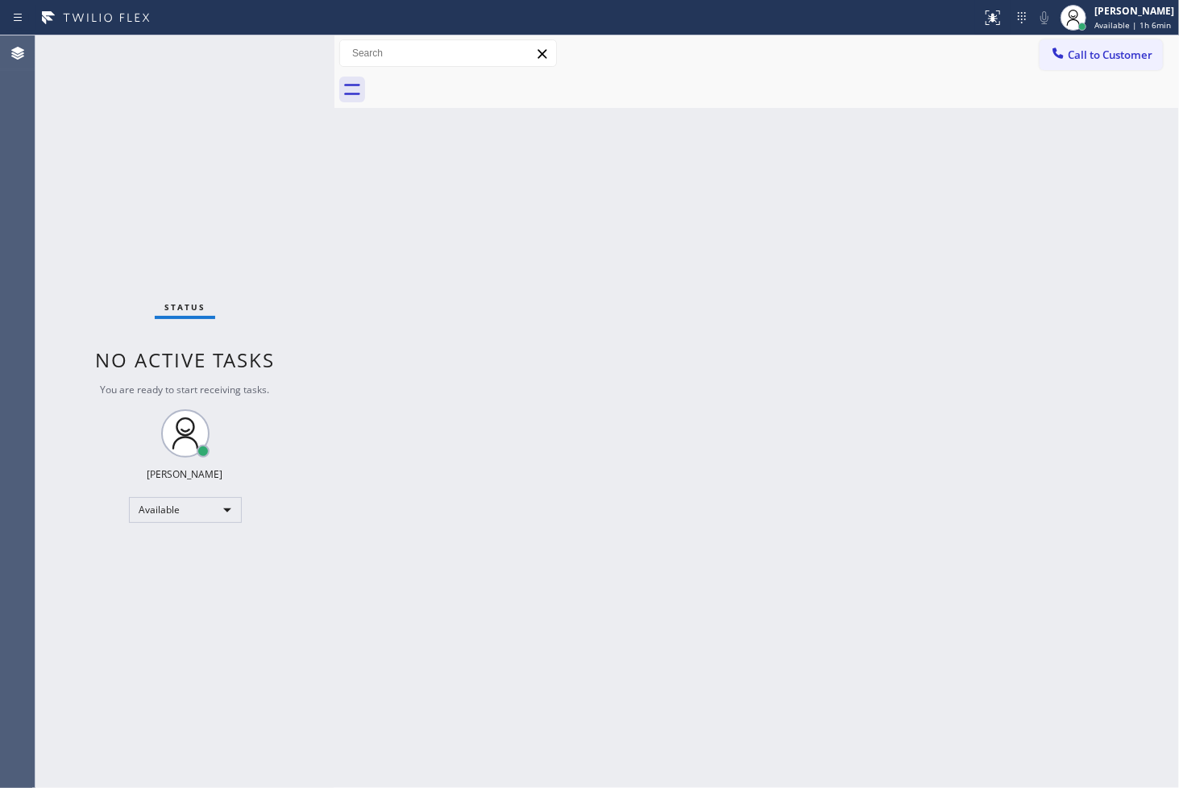
click at [276, 52] on div "Status No active tasks You are ready to start receiving tasks. [PERSON_NAME]" at bounding box center [184, 411] width 299 height 753
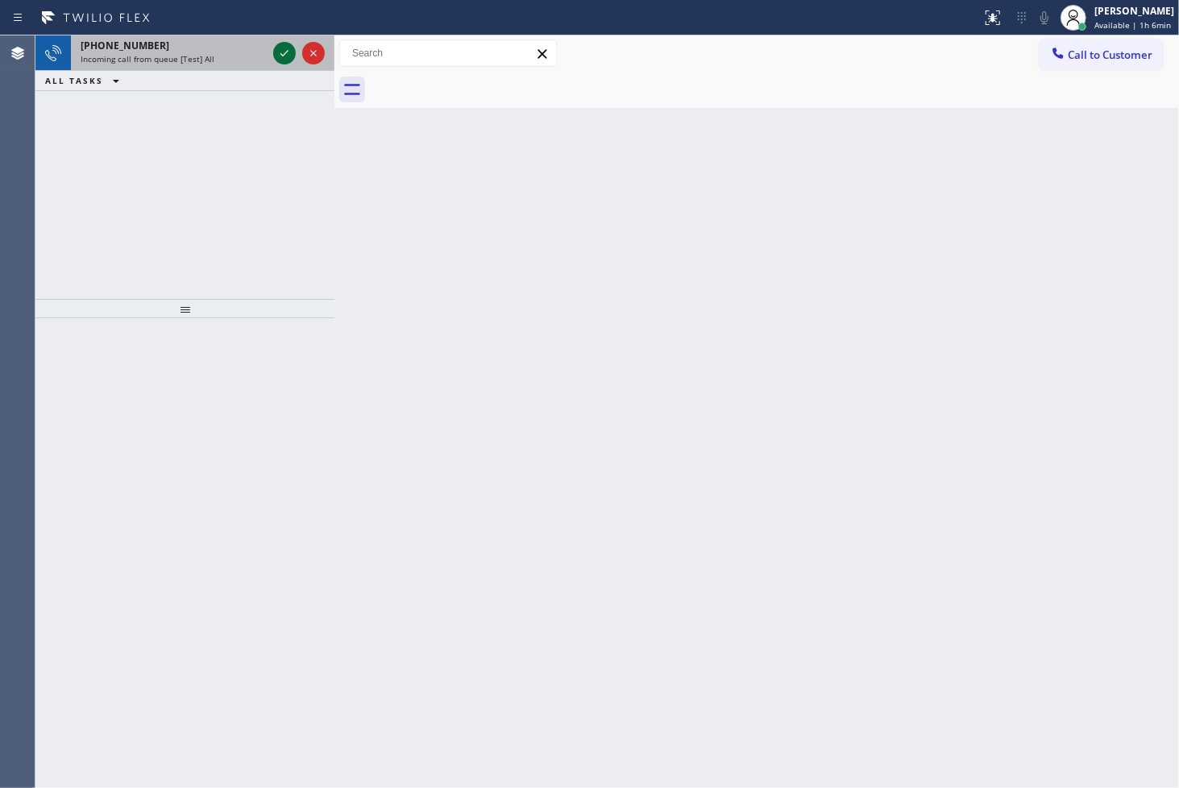
click at [286, 53] on icon at bounding box center [284, 53] width 19 height 19
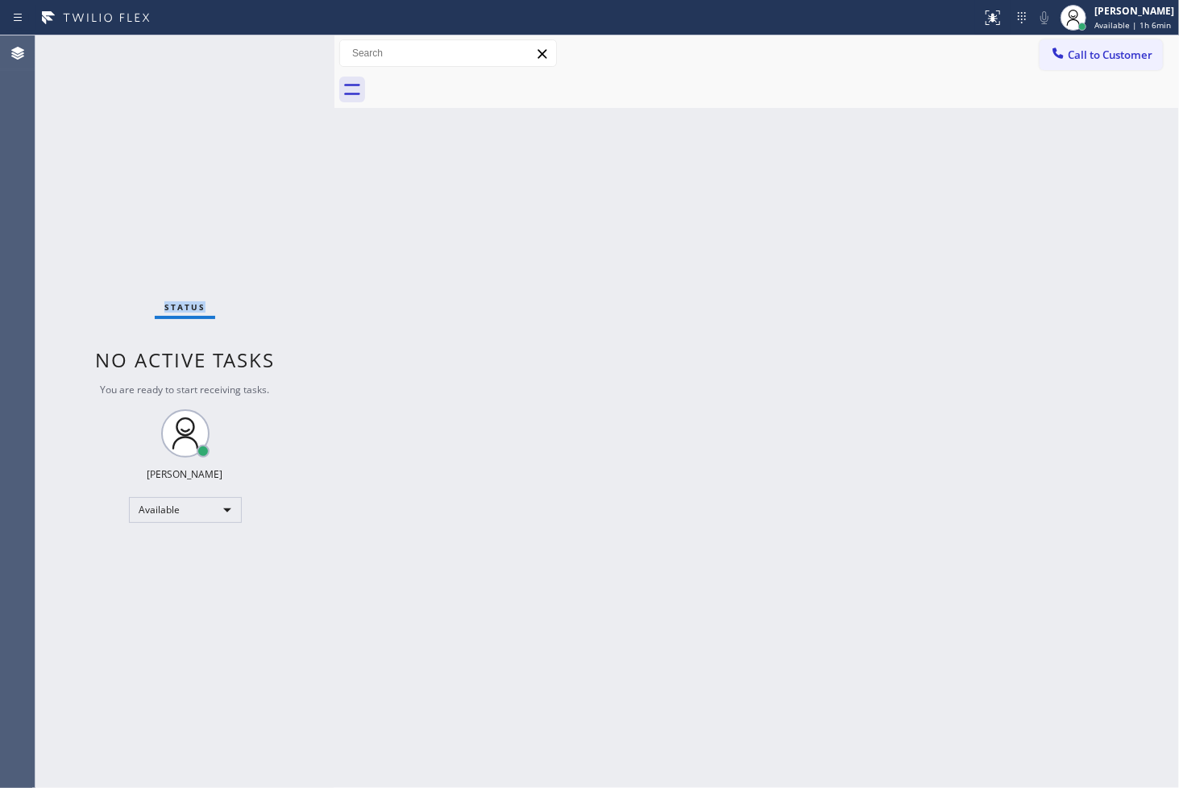
click at [286, 53] on div "Status No active tasks You are ready to start receiving tasks. [PERSON_NAME]" at bounding box center [184, 411] width 299 height 753
click at [473, 401] on div "Back to Dashboard Change Sender ID Customers Technicians Select a contact Outbo…" at bounding box center [756, 411] width 845 height 753
click at [986, 17] on icon at bounding box center [991, 15] width 10 height 11
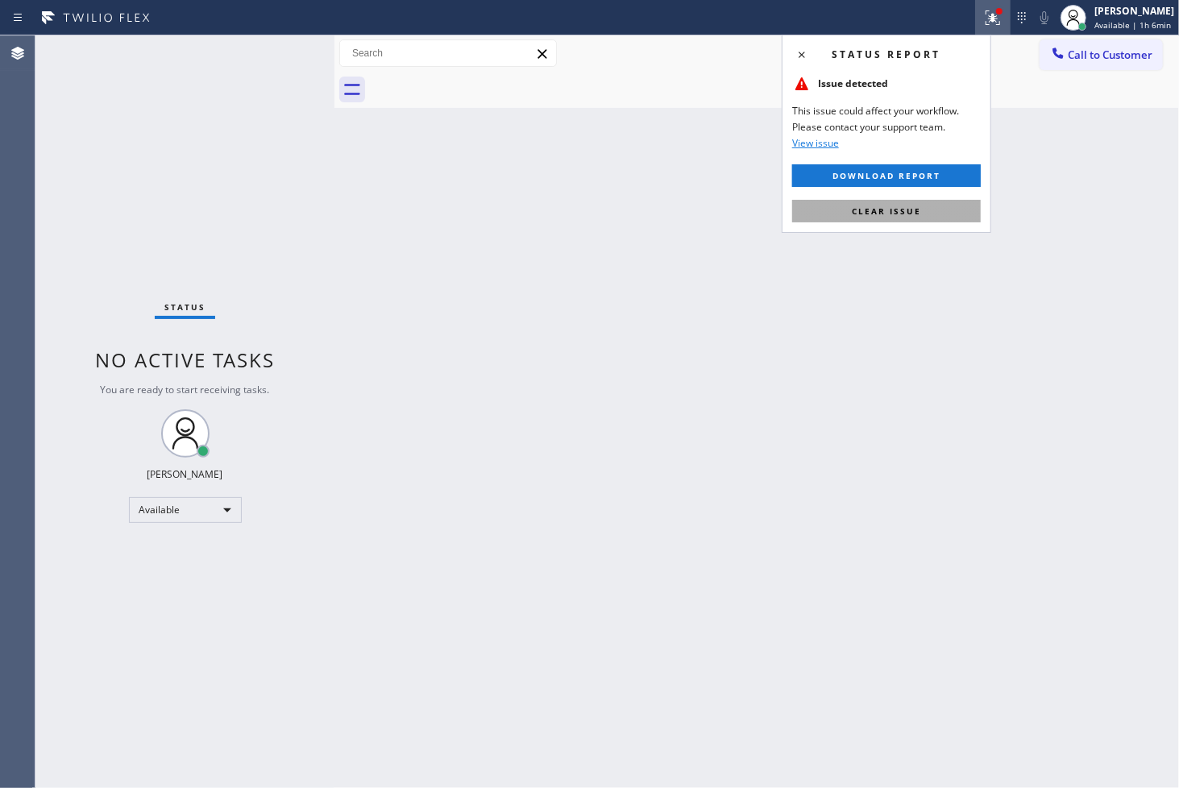
click at [914, 213] on span "Clear issue" at bounding box center [886, 211] width 69 height 11
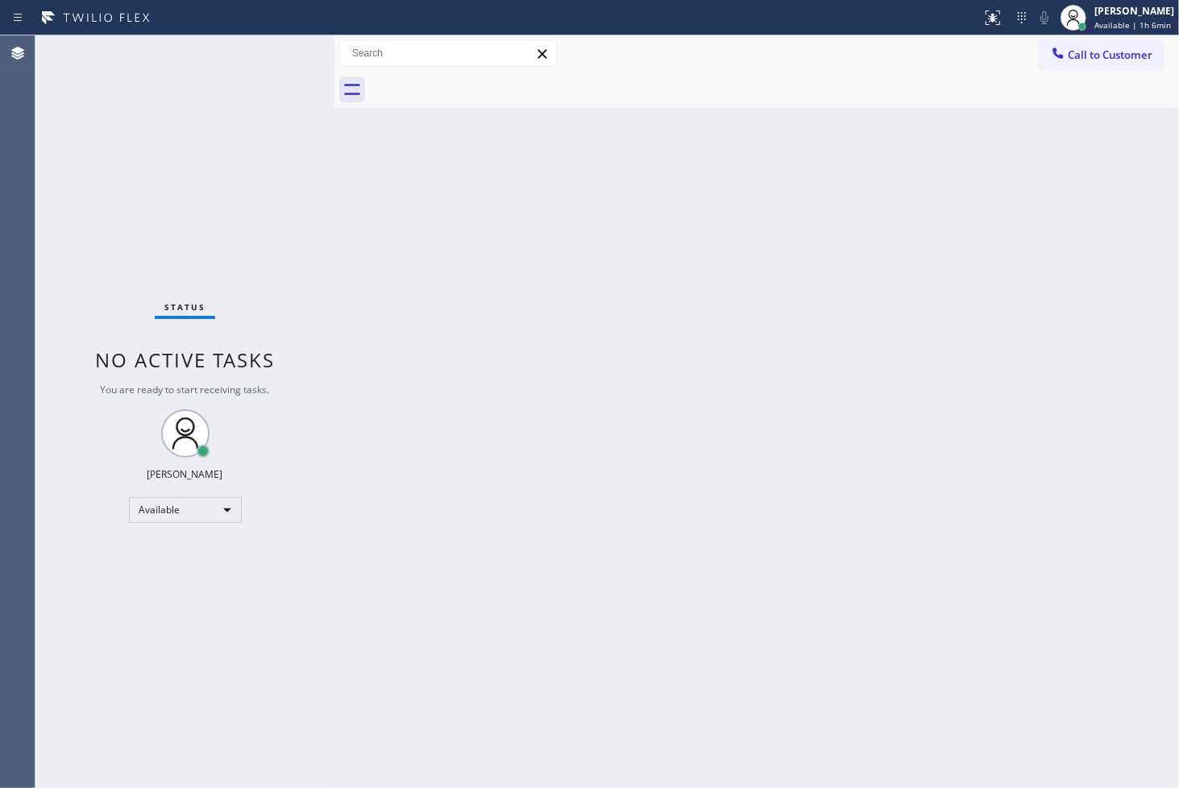
click at [339, 219] on div "Back to Dashboard Change Sender ID Customers Technicians Select a contact Outbo…" at bounding box center [756, 411] width 845 height 753
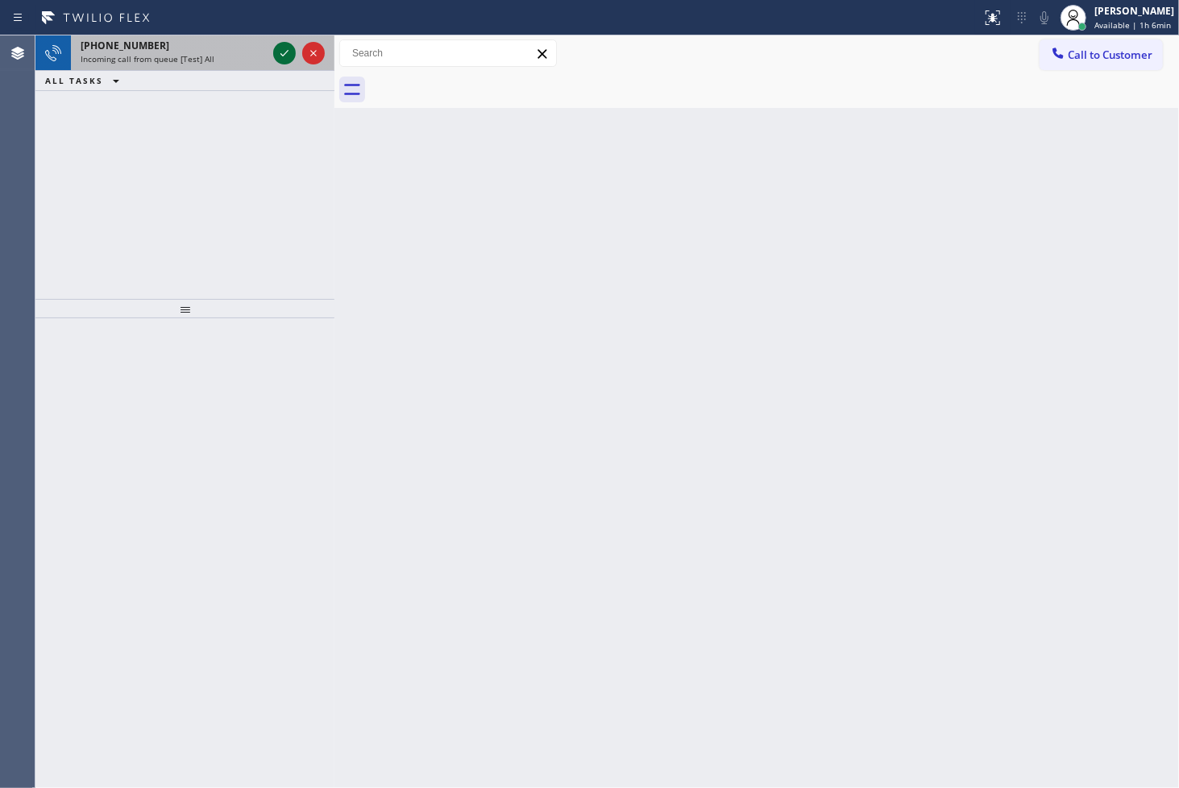
click at [282, 49] on icon at bounding box center [284, 53] width 19 height 19
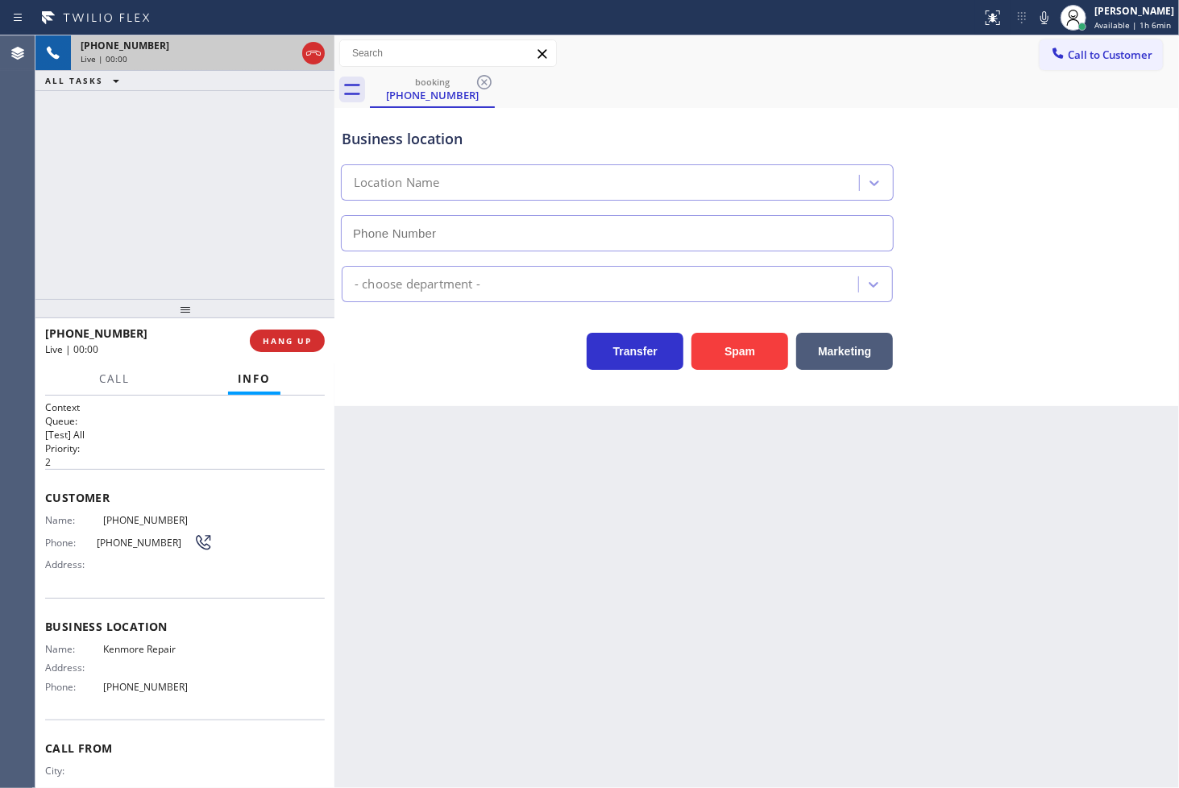
type input "[PHONE_NUMBER]"
click at [194, 243] on div "[PHONE_NUMBER] Live | 00:03 ALL TASKS ALL TASKS ACTIVE TASKS TASKS IN WRAP UP" at bounding box center [184, 167] width 299 height 264
click at [471, 377] on div "Business location Kenmore Repair [PHONE_NUMBER] Appliance Repair High End Trans…" at bounding box center [756, 257] width 845 height 298
click at [198, 239] on div "[PHONE_NUMBER] Live | 00:04 ALL TASKS ALL TASKS ACTIVE TASKS TASKS IN WRAP UP" at bounding box center [184, 167] width 299 height 264
click at [449, 380] on div "Business location Kenmore Repair [PHONE_NUMBER] Appliance Repair High End Trans…" at bounding box center [756, 257] width 845 height 298
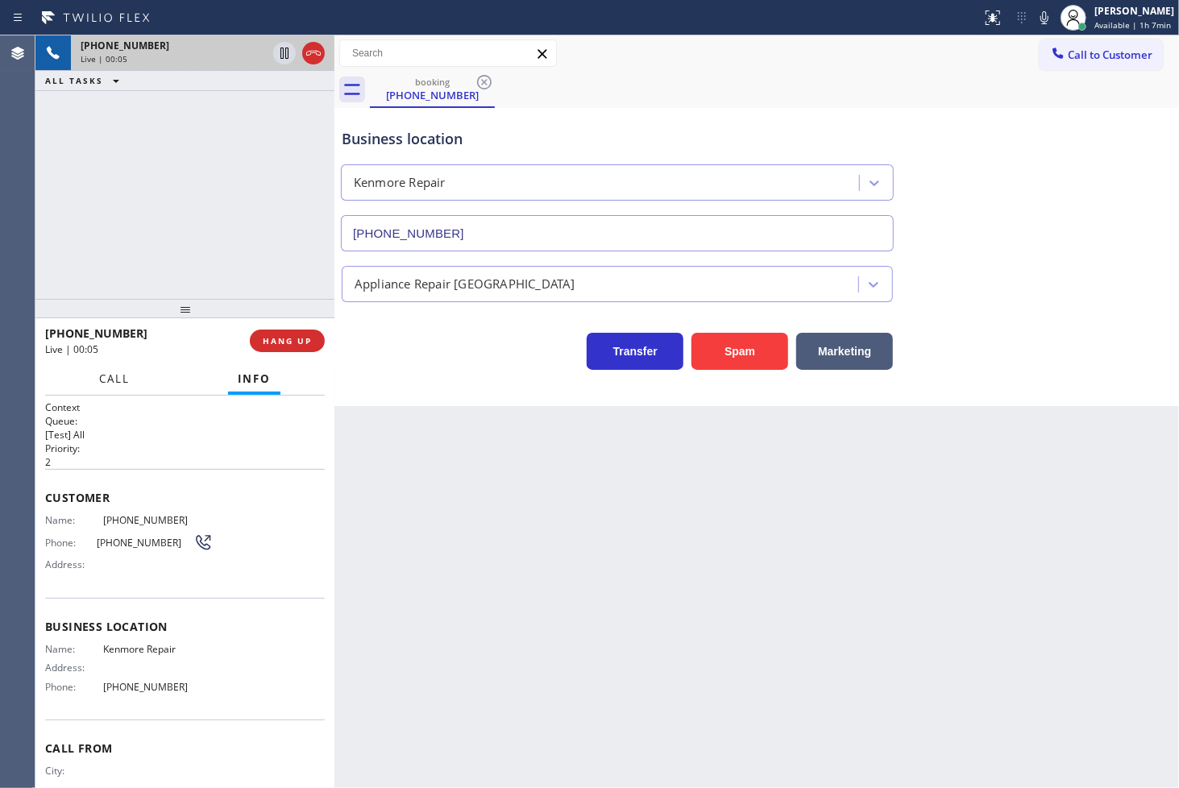
click at [126, 376] on span "Call" at bounding box center [114, 379] width 31 height 15
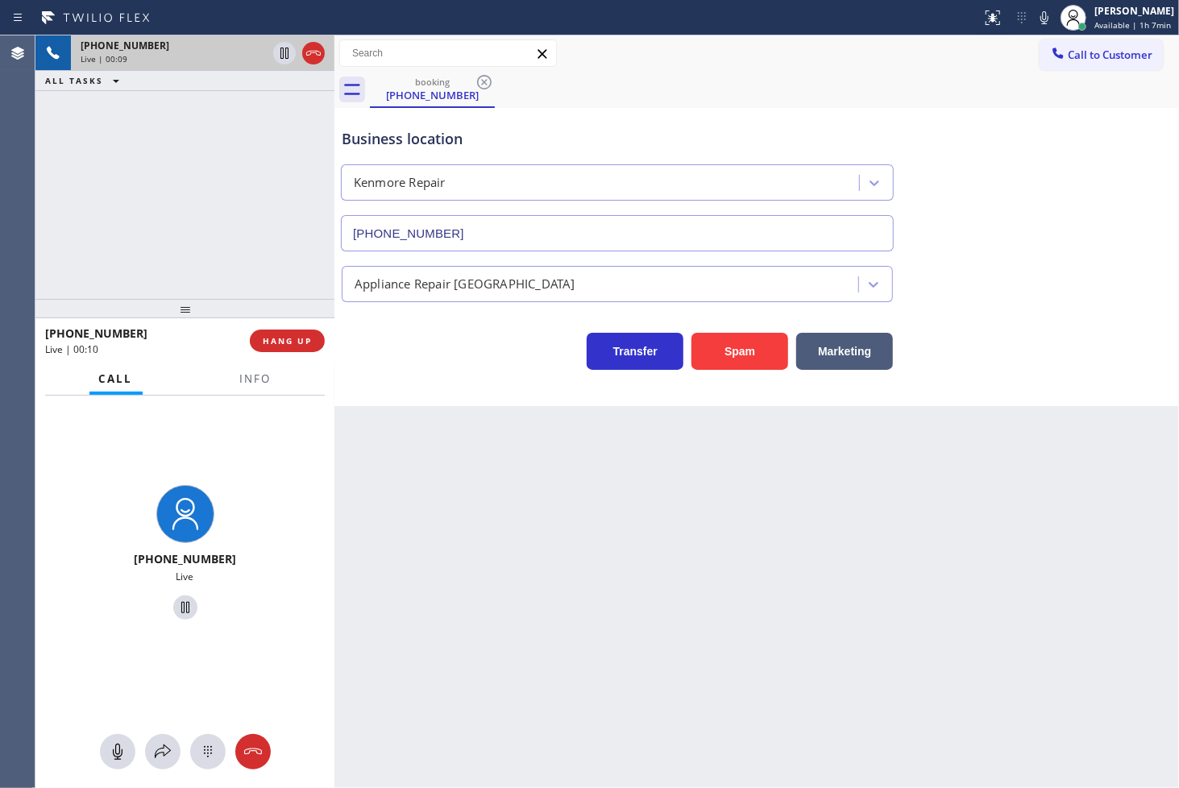
click at [459, 372] on div "Business location Kenmore Repair [PHONE_NUMBER] Appliance Repair High End Trans…" at bounding box center [756, 257] width 845 height 298
click at [239, 423] on div "[PHONE_NUMBER] Live" at bounding box center [184, 555] width 299 height 319
click at [165, 750] on icon at bounding box center [162, 751] width 19 height 19
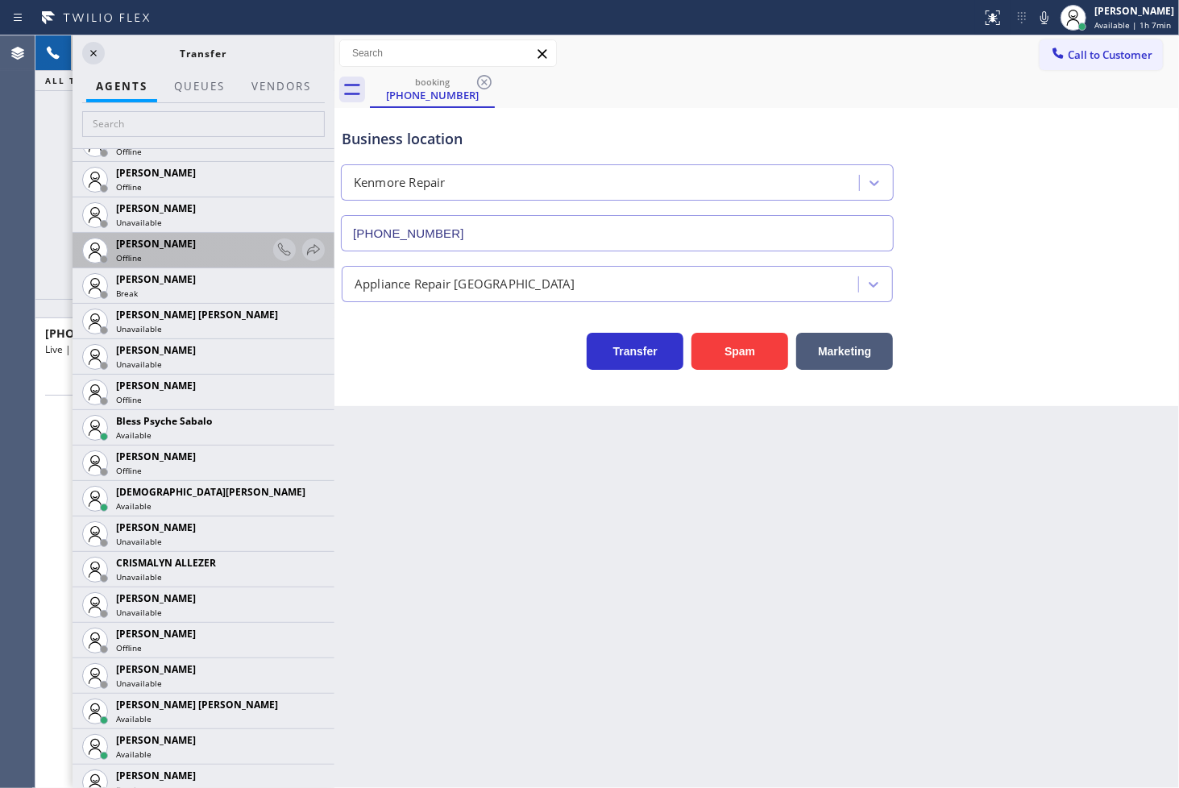
scroll to position [358, 0]
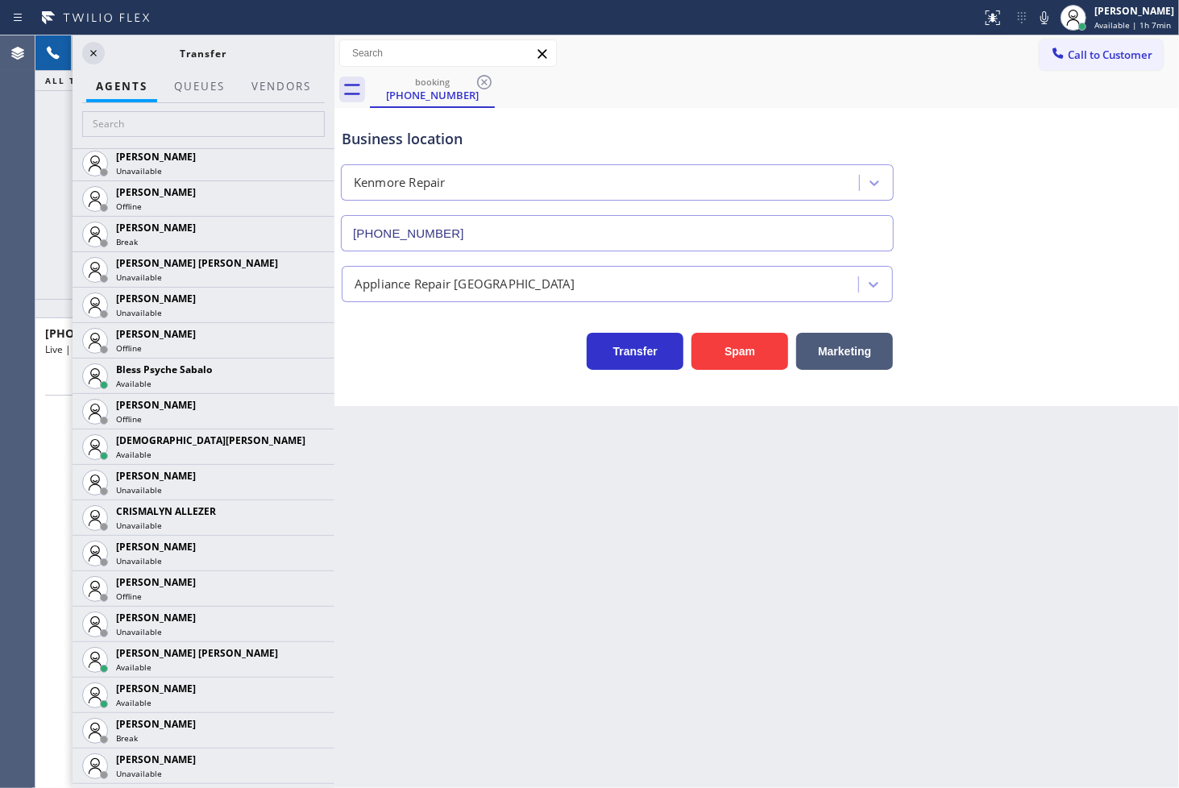
click at [437, 368] on div "Transfer Spam Marketing" at bounding box center [618, 347] width 558 height 45
click at [93, 59] on icon at bounding box center [93, 53] width 19 height 19
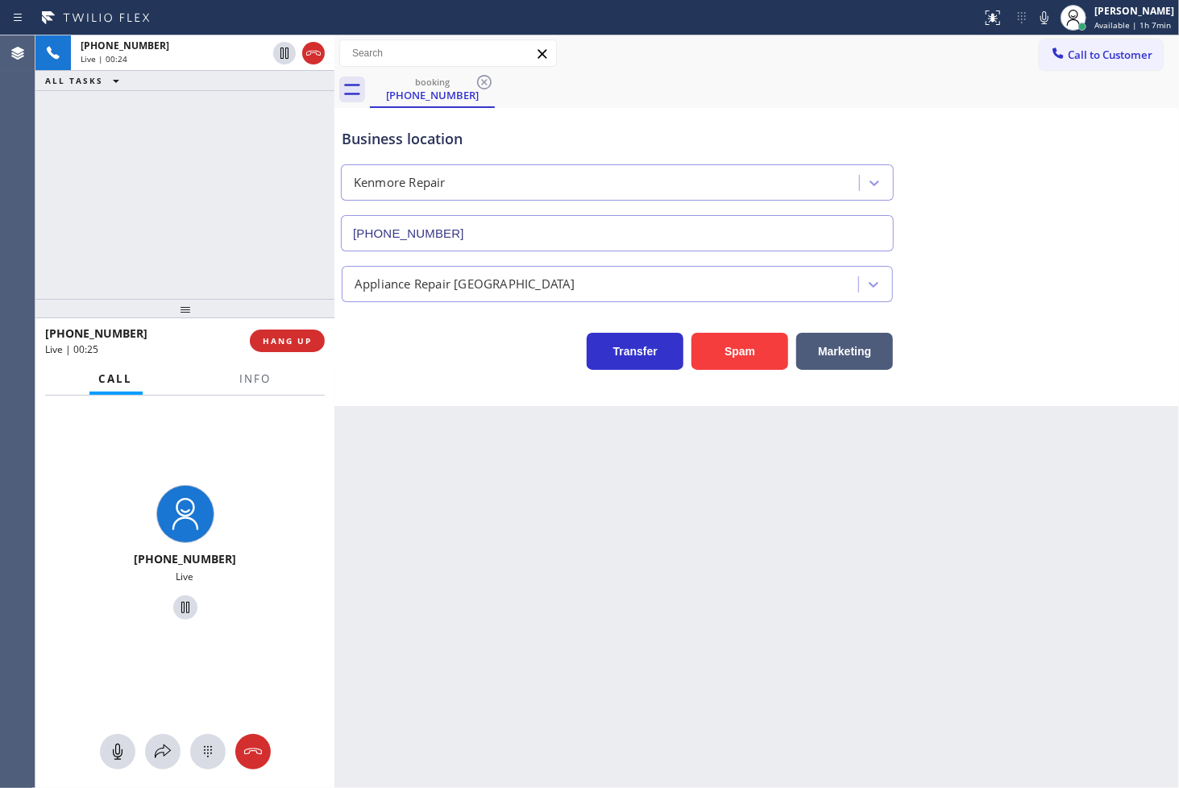
click at [401, 342] on div "Transfer Spam Marketing" at bounding box center [618, 347] width 558 height 45
click at [208, 218] on div "[PHONE_NUMBER] Live | 00:25 ALL TASKS ALL TASKS ACTIVE TASKS TASKS IN WRAP UP" at bounding box center [184, 167] width 299 height 264
click at [287, 260] on div "[PHONE_NUMBER] Live | 00:29 ALL TASKS ALL TASKS ACTIVE TASKS TASKS IN WRAP UP" at bounding box center [184, 167] width 299 height 264
click at [255, 380] on span "Info" at bounding box center [255, 379] width 31 height 15
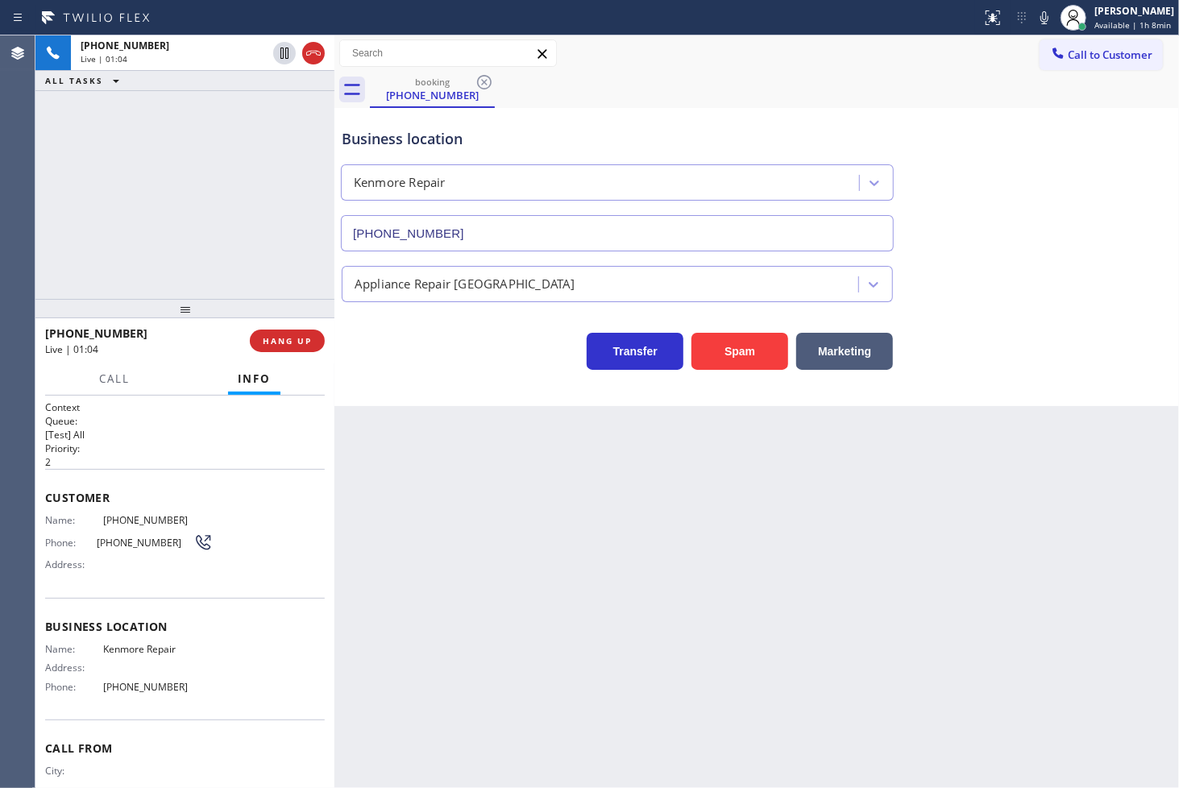
drag, startPoint x: 127, startPoint y: 156, endPoint x: 132, endPoint y: 168, distance: 12.3
click at [127, 156] on div "[PHONE_NUMBER] Live | 01:04 ALL TASKS ALL TASKS ACTIVE TASKS TASKS IN WRAP UP" at bounding box center [184, 167] width 299 height 264
click at [189, 433] on p "[Test] All" at bounding box center [185, 435] width 280 height 14
click at [159, 290] on div "[PHONE_NUMBER] Live | 01:05 ALL TASKS ALL TASKS ACTIVE TASKS TASKS IN WRAP UP" at bounding box center [184, 167] width 299 height 264
click at [122, 380] on span "Call" at bounding box center [114, 379] width 31 height 15
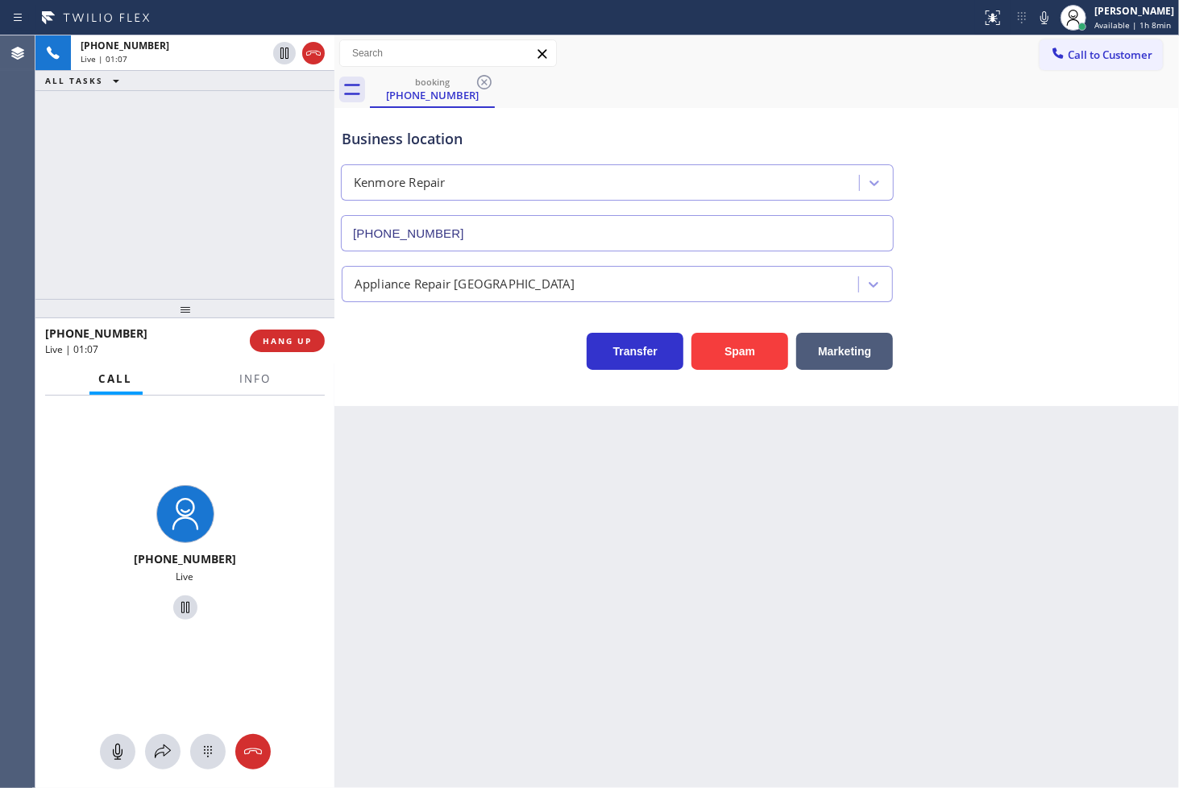
click at [154, 768] on div at bounding box center [184, 751] width 299 height 35
click at [156, 761] on button at bounding box center [162, 751] width 35 height 35
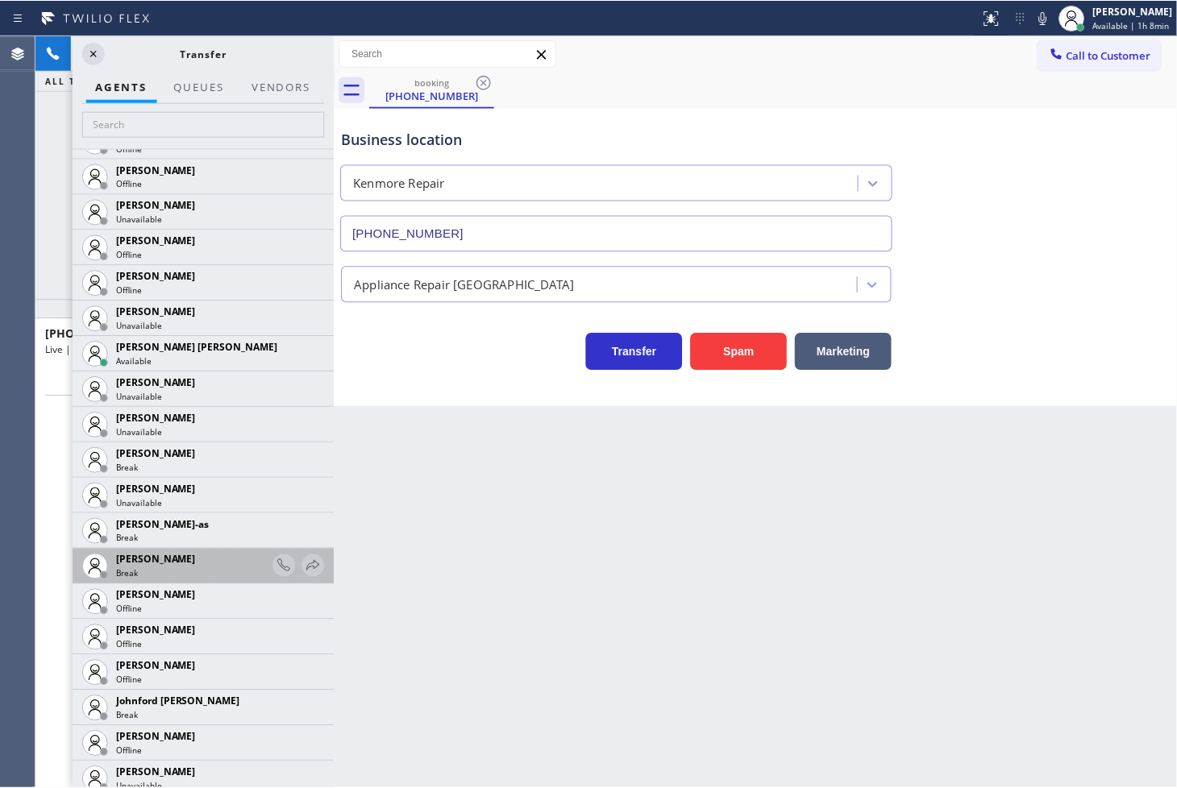
scroll to position [1164, 0]
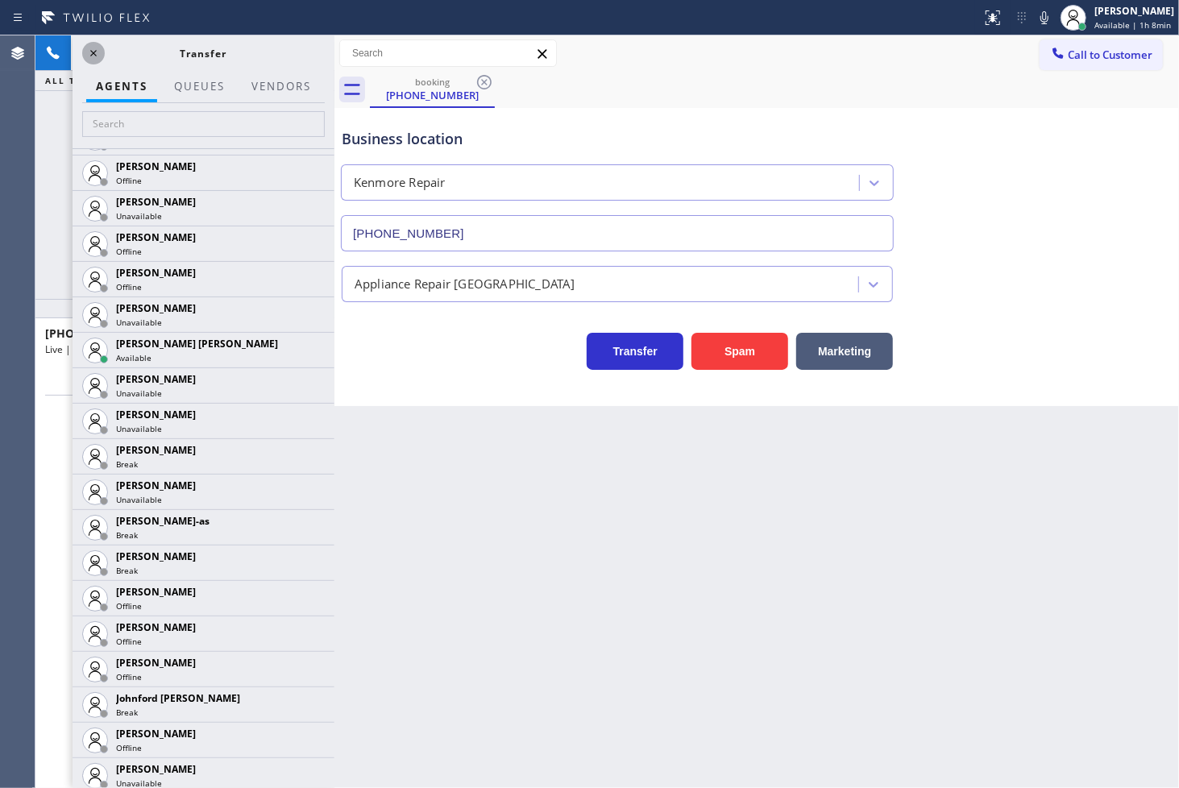
click at [89, 56] on icon at bounding box center [93, 53] width 19 height 19
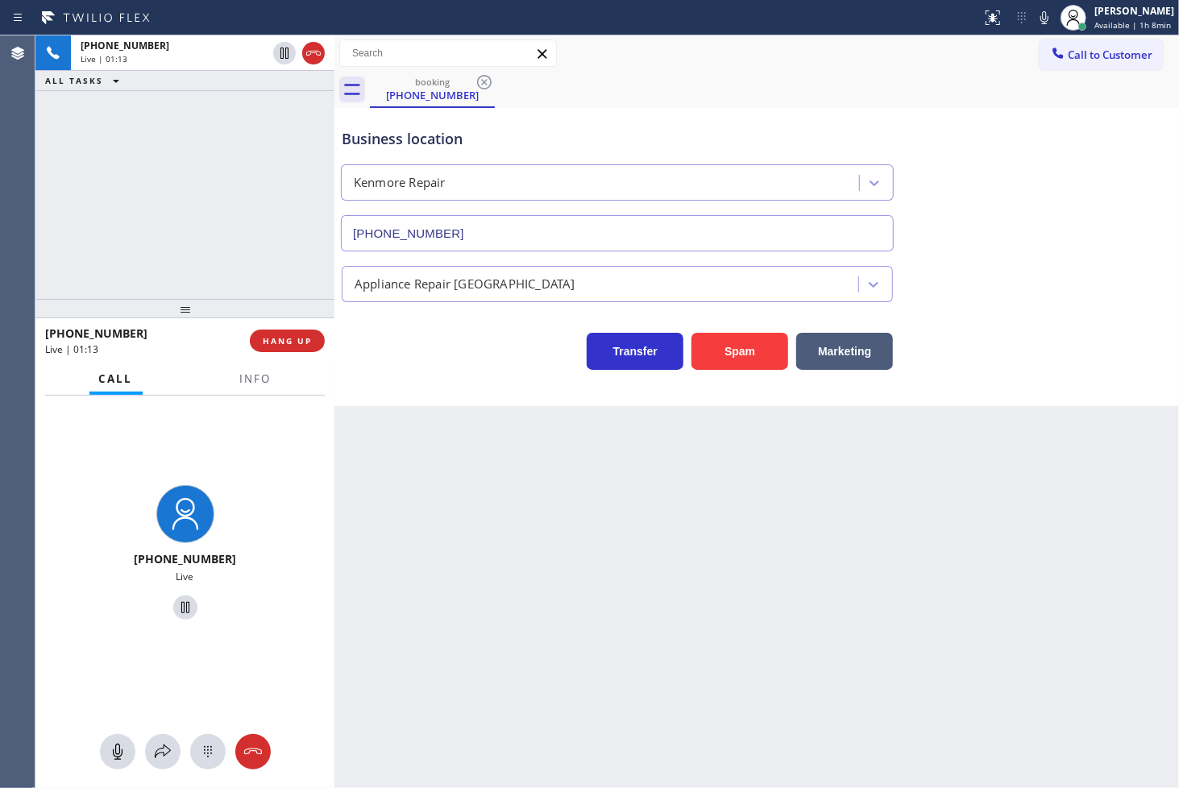
click at [155, 247] on div "[PHONE_NUMBER] Live | 01:13 ALL TASKS ALL TASKS ACTIVE TASKS TASKS IN WRAP UP" at bounding box center [184, 167] width 299 height 264
click at [231, 164] on div "[PHONE_NUMBER] Live | 01:14 ALL TASKS ALL TASKS ACTIVE TASKS TASKS IN WRAP UP" at bounding box center [184, 167] width 299 height 264
click at [292, 183] on div "[PHONE_NUMBER] Live | 01:14 ALL TASKS ALL TASKS ACTIVE TASKS TASKS IN WRAP UP" at bounding box center [184, 167] width 299 height 264
click at [284, 44] on icon at bounding box center [284, 53] width 19 height 19
click at [162, 750] on icon at bounding box center [162, 751] width 19 height 19
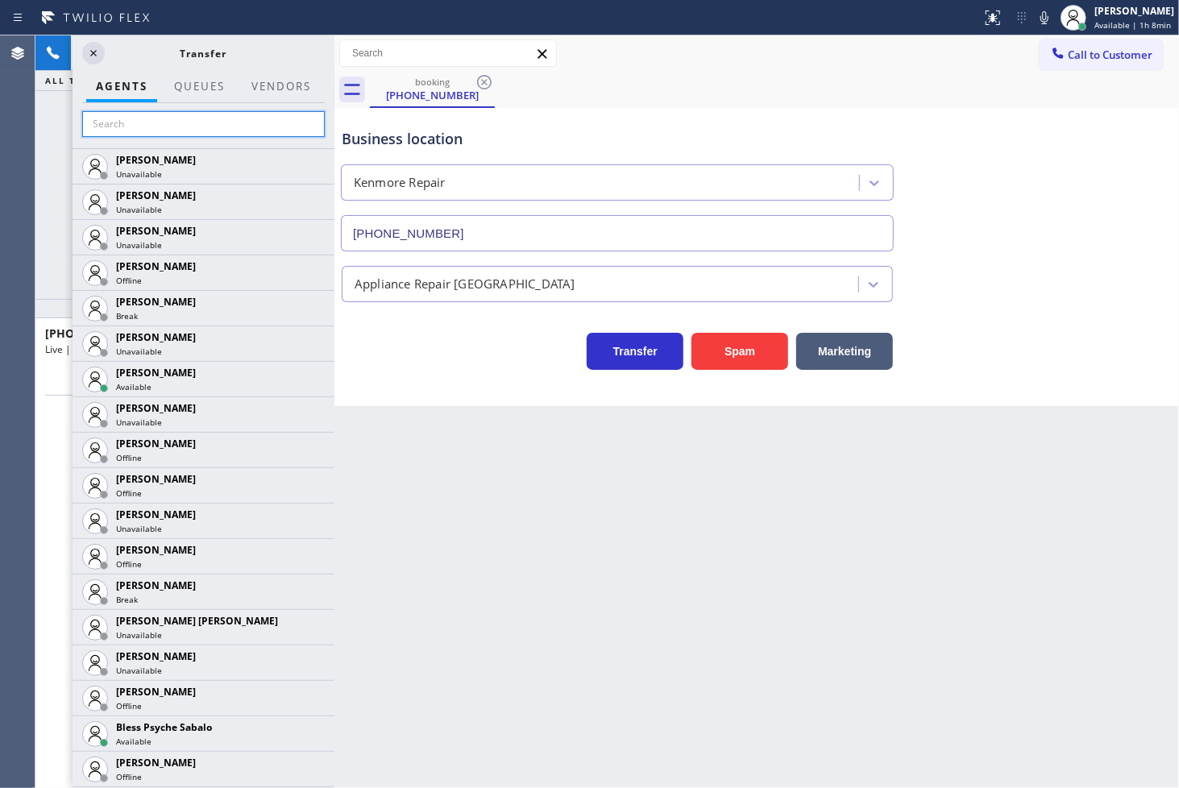
click at [203, 119] on input "text" at bounding box center [203, 124] width 243 height 26
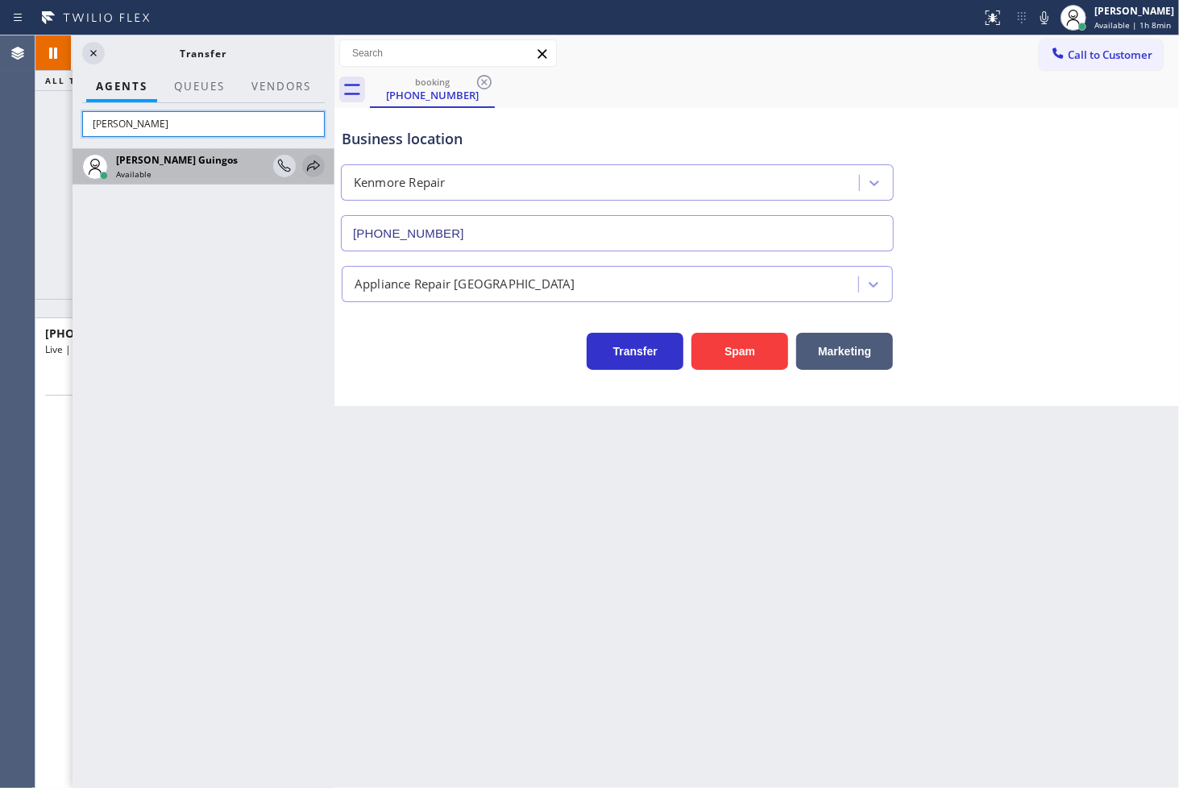
type input "[PERSON_NAME]"
click at [311, 164] on icon at bounding box center [313, 165] width 13 height 10
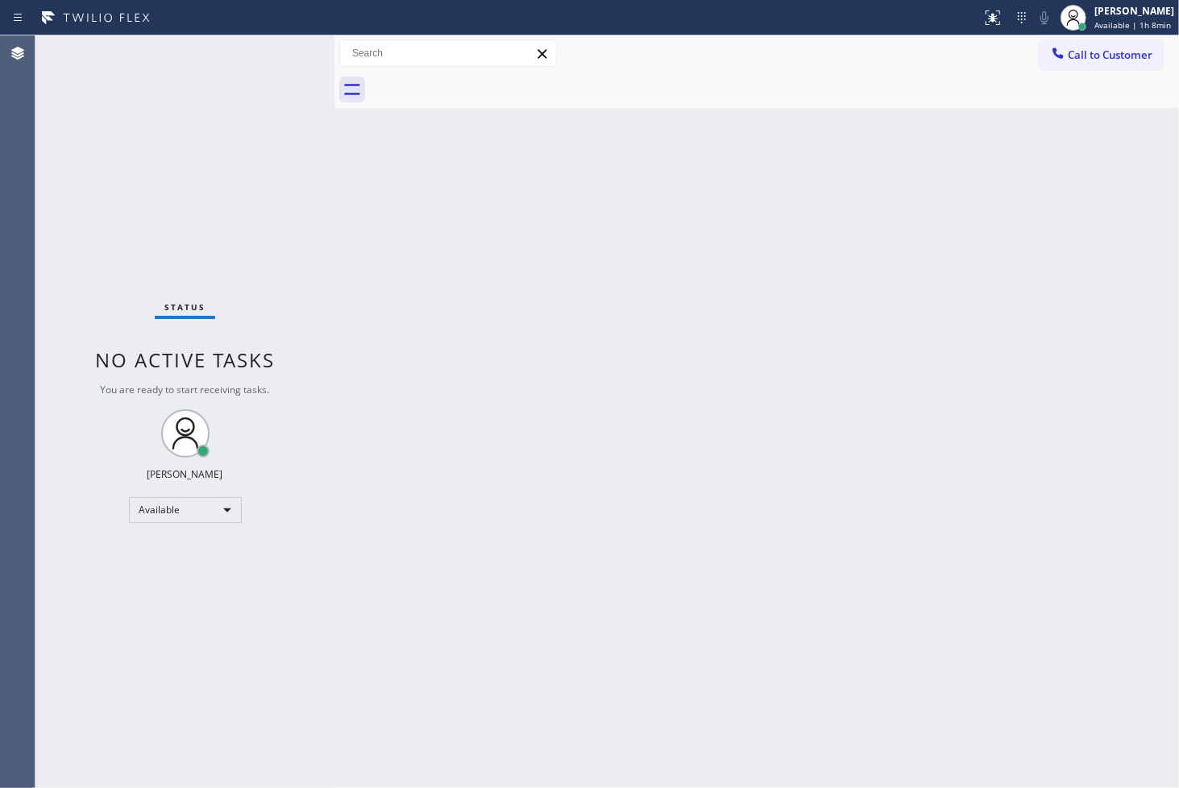
click at [576, 389] on div "Back to Dashboard Change Sender ID Customers Technicians Select a contact Outbo…" at bounding box center [756, 411] width 845 height 753
click at [110, 211] on div "Status No active tasks You are ready to start receiving tasks. [PERSON_NAME]" at bounding box center [184, 411] width 299 height 753
click at [286, 65] on div "Status No active tasks You are ready to start receiving tasks. [PERSON_NAME]" at bounding box center [184, 411] width 299 height 753
click at [792, 369] on div "Back to Dashboard Change Sender ID Customers Technicians Select a contact Outbo…" at bounding box center [756, 411] width 845 height 753
click at [267, 64] on div "Status No active tasks You are ready to start receiving tasks. [PERSON_NAME]" at bounding box center [184, 411] width 299 height 753
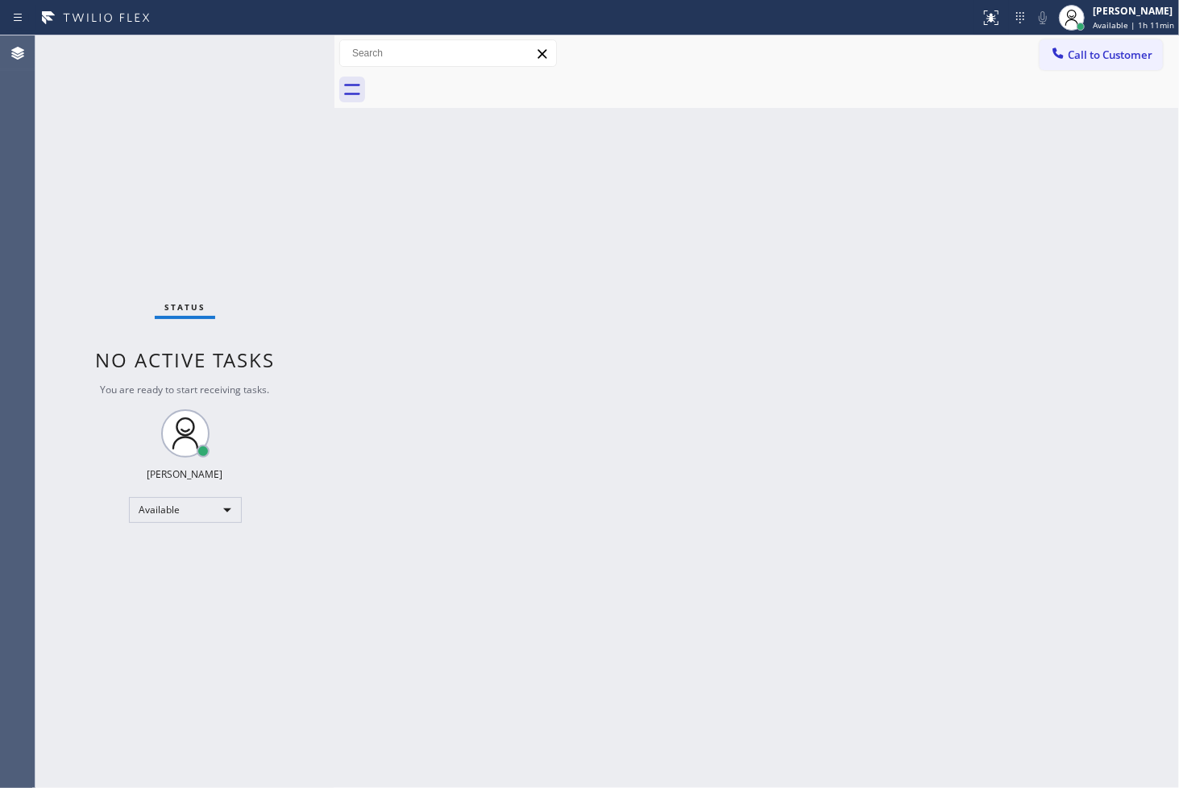
click at [268, 60] on div "Status No active tasks You are ready to start receiving tasks. [PERSON_NAME]" at bounding box center [184, 411] width 299 height 753
click at [246, 64] on div "Status No active tasks You are ready to start receiving tasks. [PERSON_NAME]" at bounding box center [184, 411] width 299 height 753
click at [270, 49] on div "Status No active tasks You are ready to start receiving tasks. [PERSON_NAME]" at bounding box center [184, 411] width 299 height 753
click at [295, 135] on div "Status No active tasks You are ready to start receiving tasks. [PERSON_NAME]" at bounding box center [184, 411] width 299 height 753
click at [336, 127] on div at bounding box center [336, 411] width 0 height 753
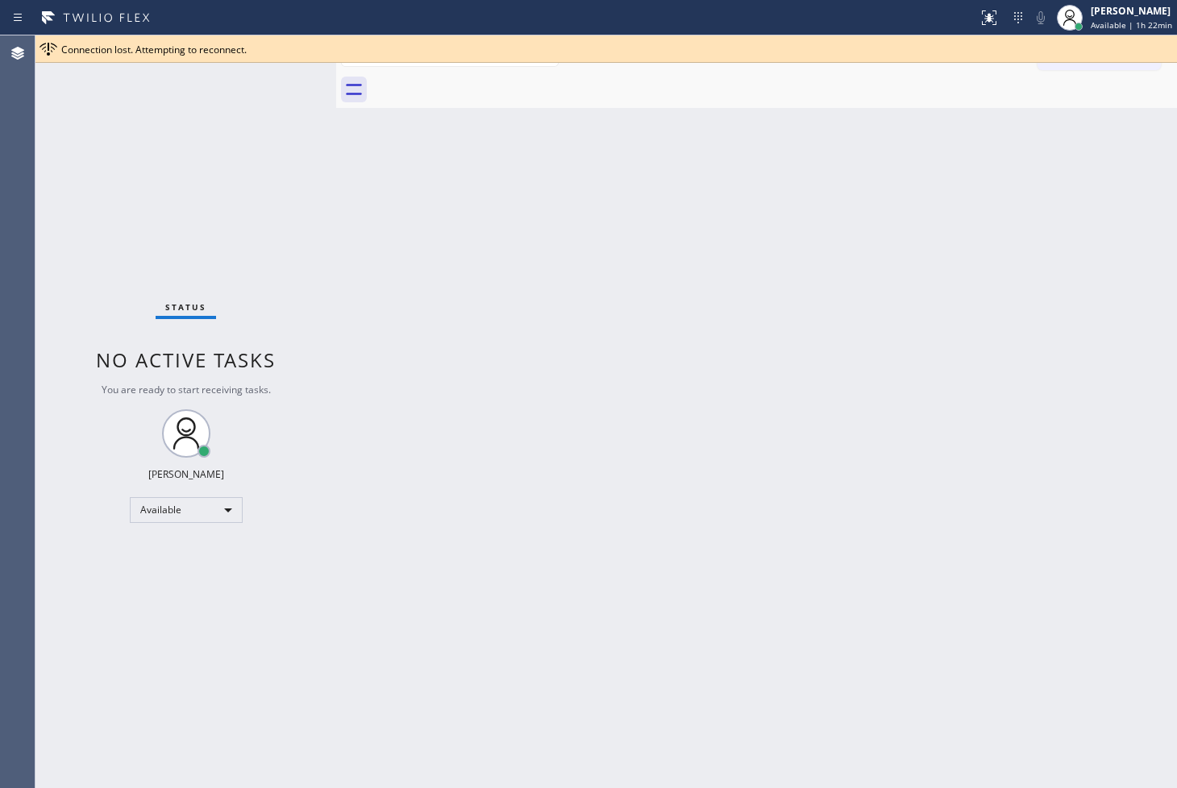
drag, startPoint x: 600, startPoint y: 222, endPoint x: 172, endPoint y: 42, distance: 463.4
click at [545, 208] on div "Back to Dashboard Change Sender ID Customers Technicians Select a contact Outbo…" at bounding box center [756, 411] width 841 height 753
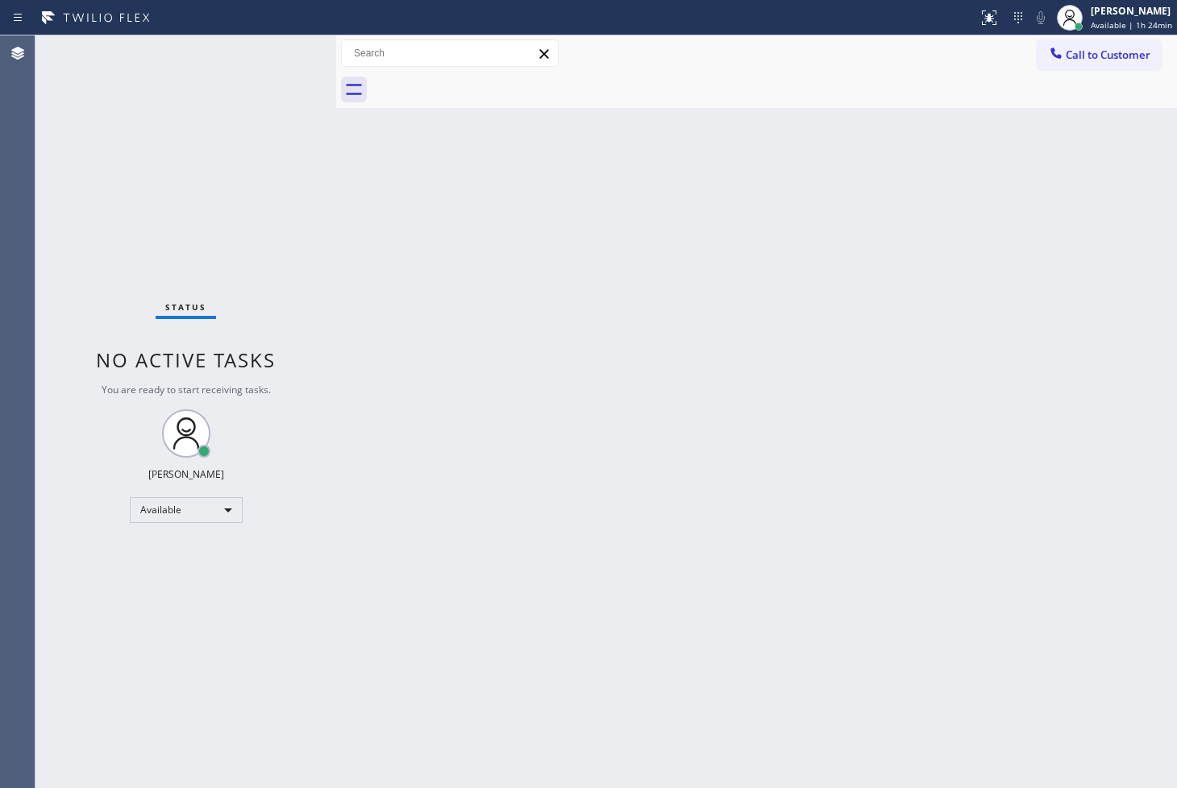
click at [296, 167] on div "Status No active tasks You are ready to start receiving tasks. [PERSON_NAME]" at bounding box center [185, 411] width 301 height 753
click at [269, 54] on div "Status No active tasks You are ready to start receiving tasks. [PERSON_NAME]" at bounding box center [185, 411] width 301 height 753
click at [279, 52] on div "Status No active tasks You are ready to start receiving tasks. [PERSON_NAME]" at bounding box center [185, 411] width 301 height 753
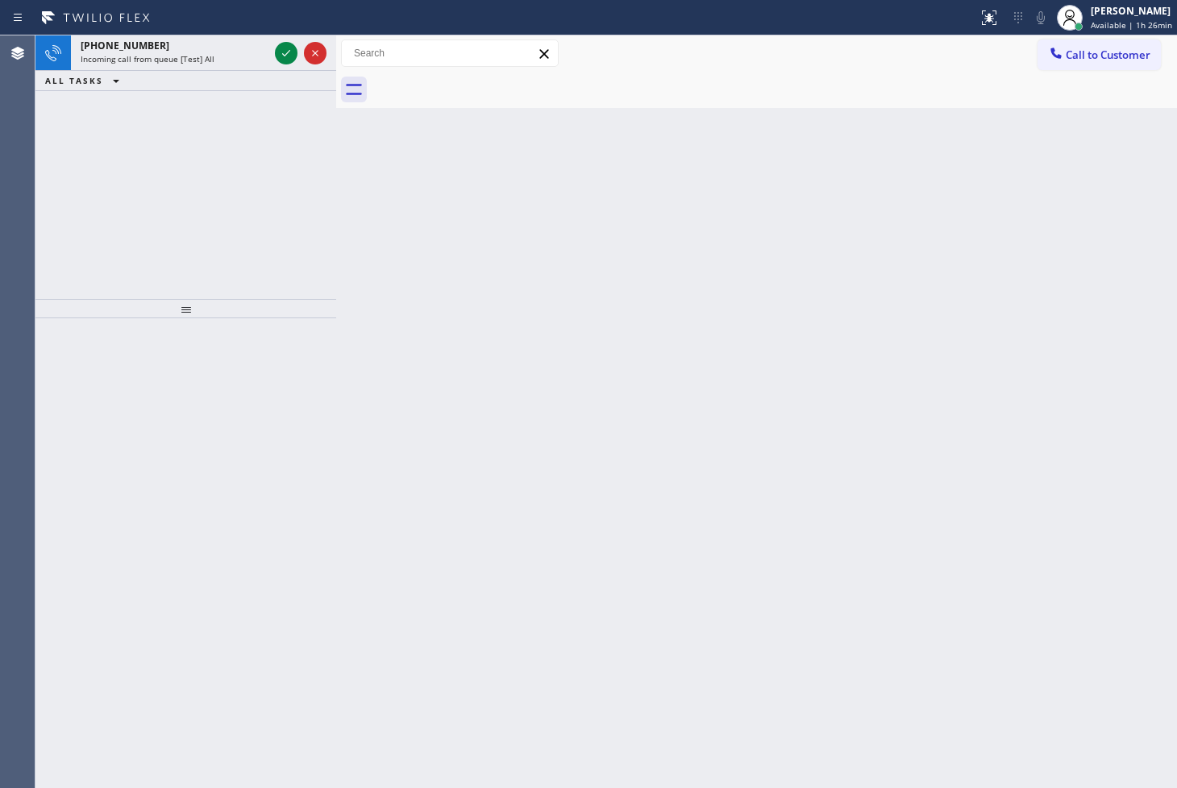
drag, startPoint x: 74, startPoint y: 196, endPoint x: 146, endPoint y: 97, distance: 122.4
click at [74, 196] on div "[PHONE_NUMBER] Incoming call from queue [Test] All ALL TASKS ALL TASKS ACTIVE T…" at bounding box center [185, 167] width 301 height 264
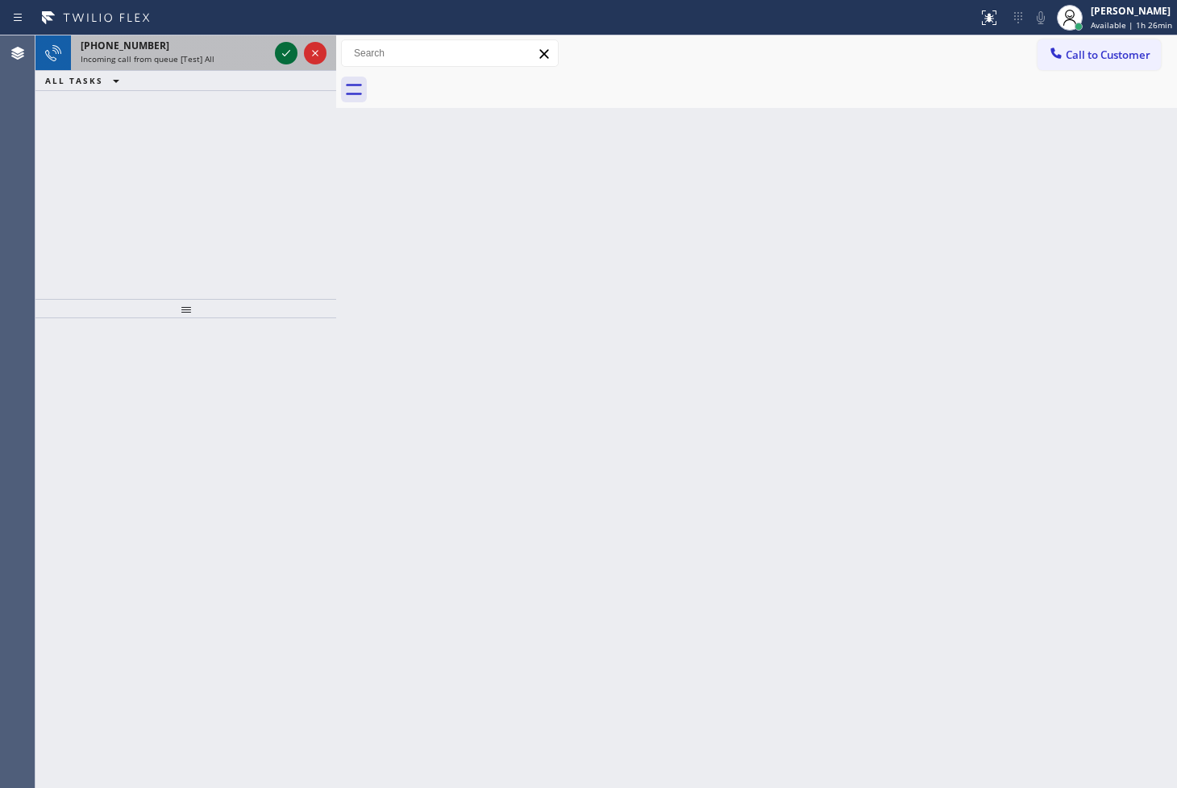
click at [288, 51] on icon at bounding box center [285, 53] width 19 height 19
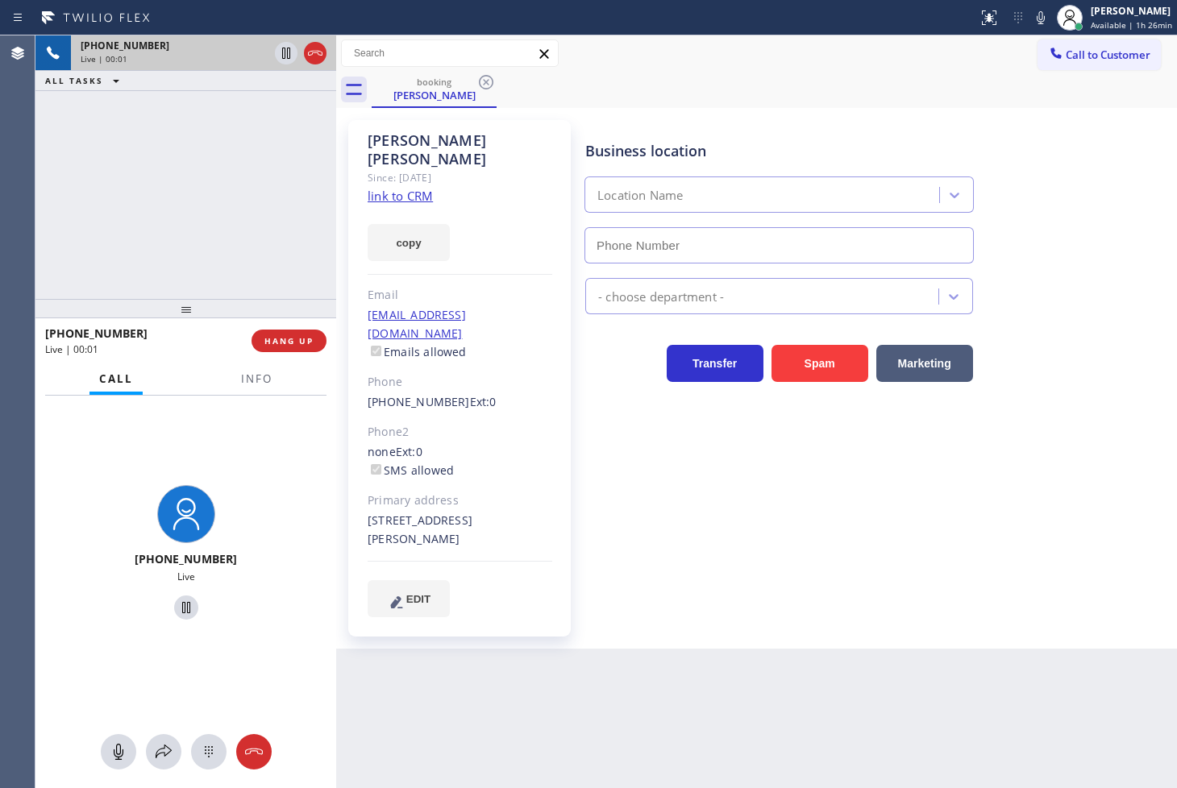
type input "[PHONE_NUMBER]"
click at [393, 188] on link "link to CRM" at bounding box center [400, 196] width 65 height 16
click at [154, 754] on icon at bounding box center [163, 751] width 19 height 19
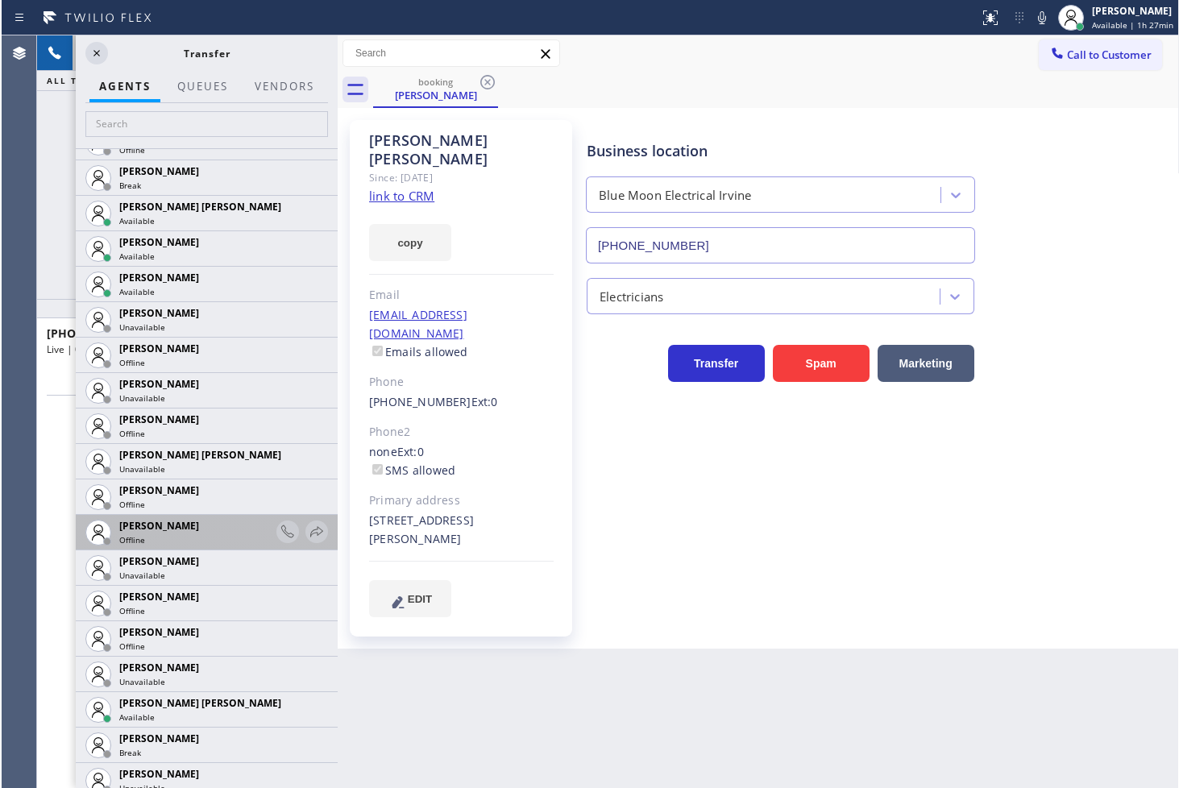
scroll to position [806, 0]
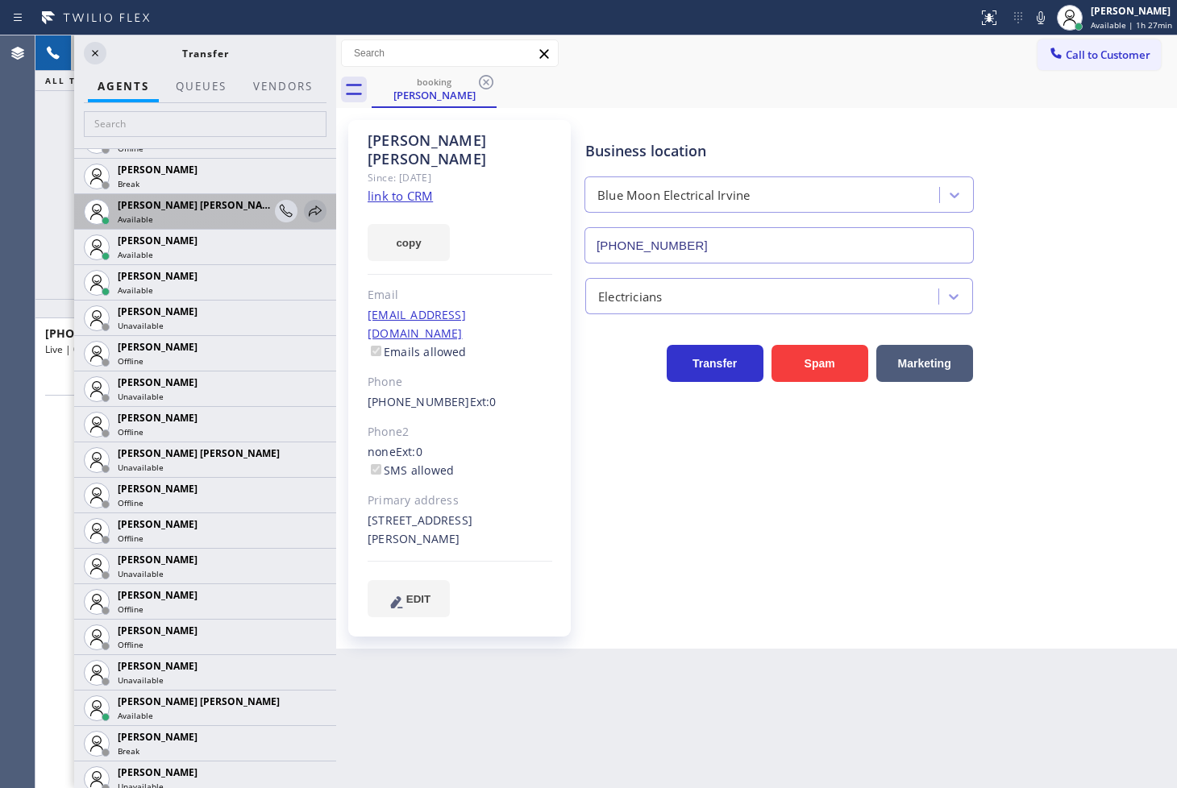
click at [305, 206] on icon at bounding box center [314, 210] width 19 height 19
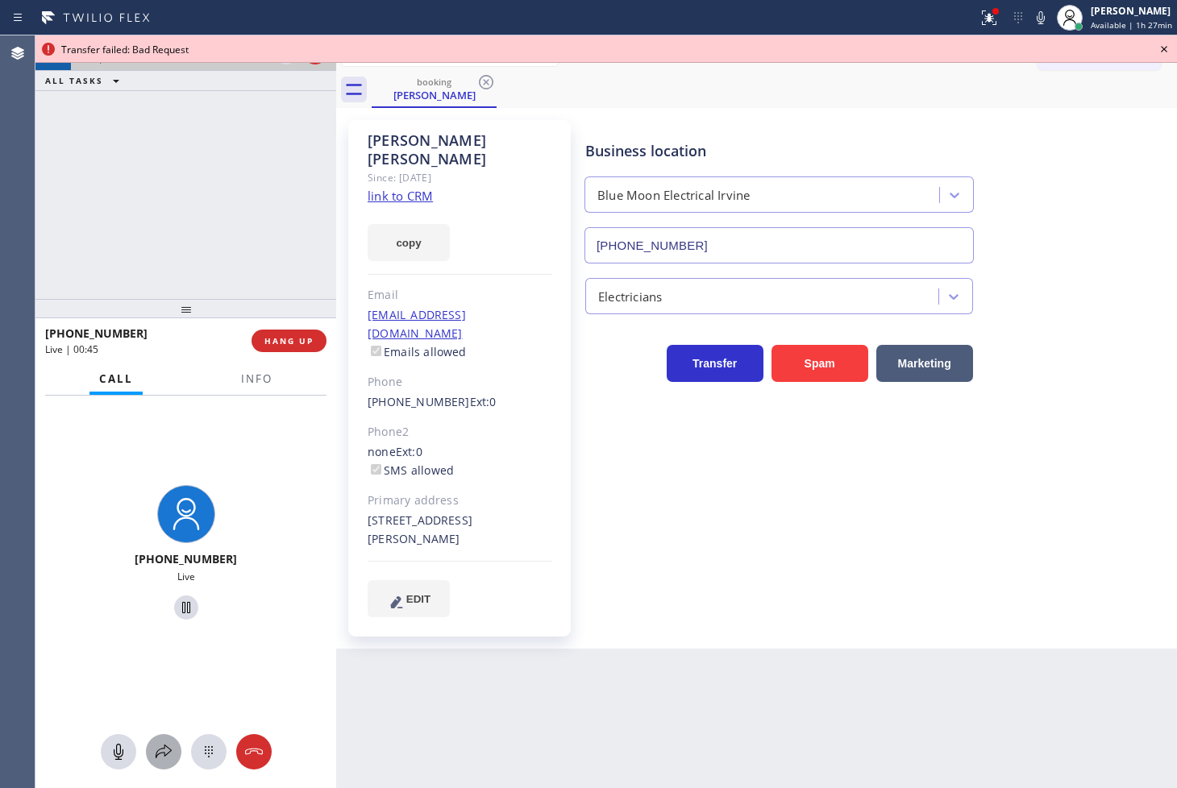
click at [169, 740] on button at bounding box center [163, 751] width 35 height 35
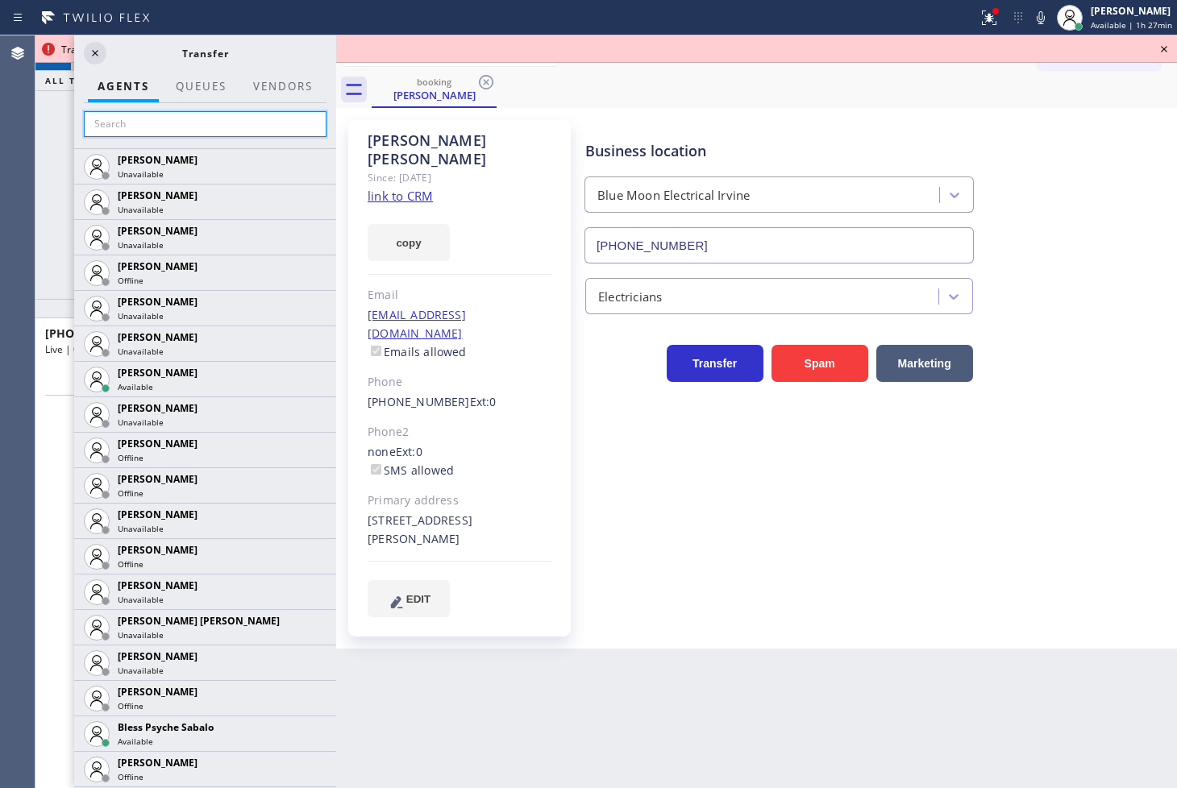
click at [135, 123] on input "text" at bounding box center [205, 124] width 243 height 26
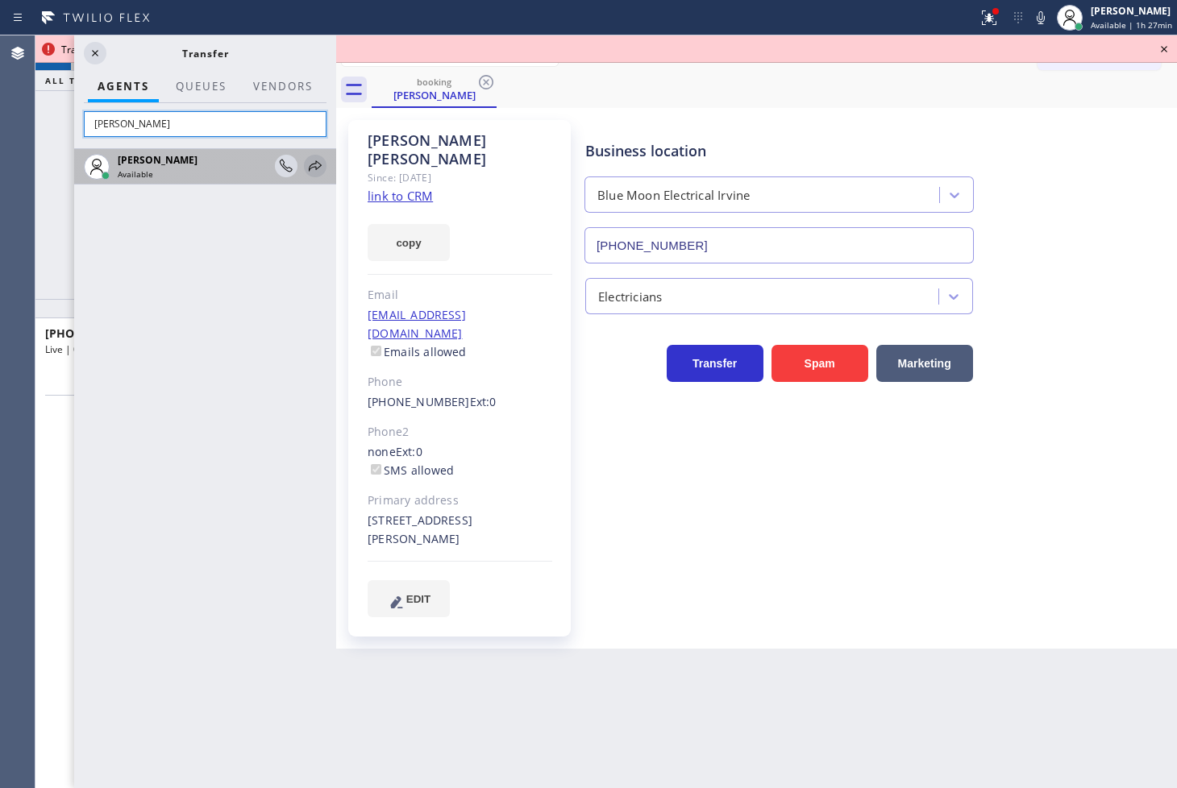
type input "[PERSON_NAME]"
click at [312, 164] on icon at bounding box center [315, 165] width 13 height 10
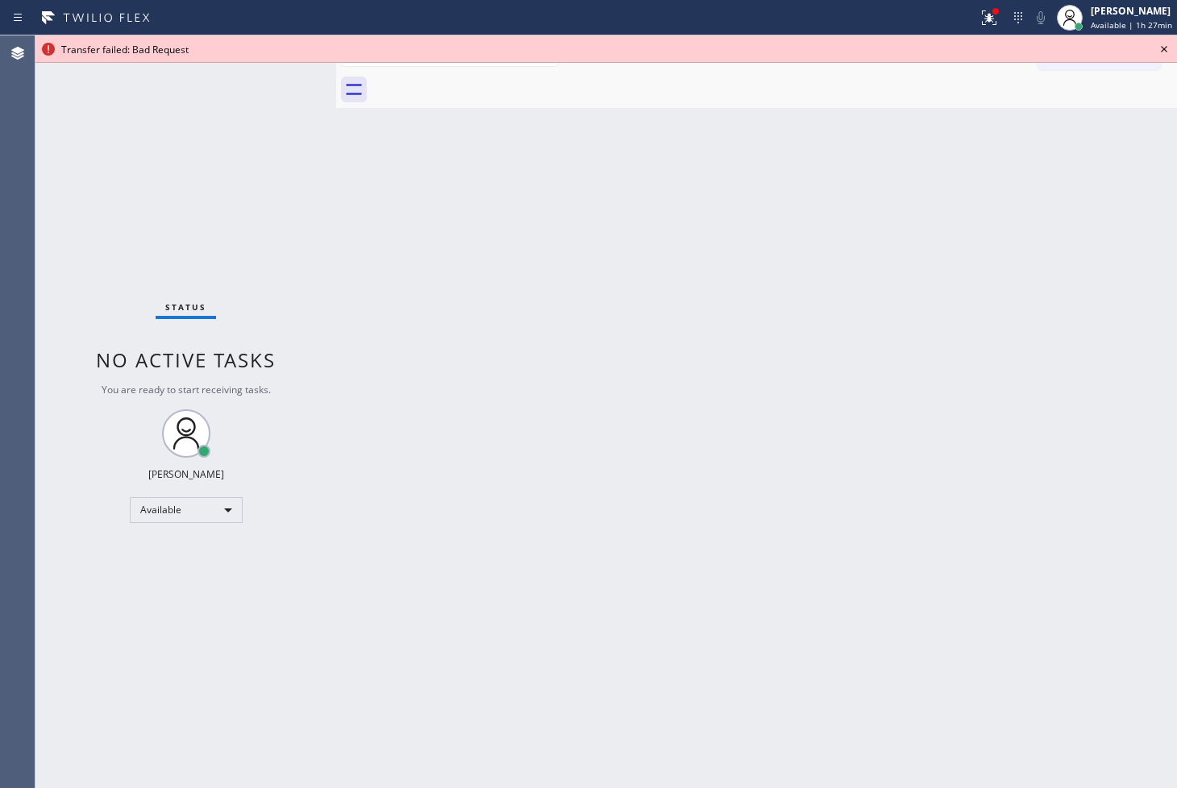
click at [1161, 47] on icon at bounding box center [1163, 48] width 19 height 19
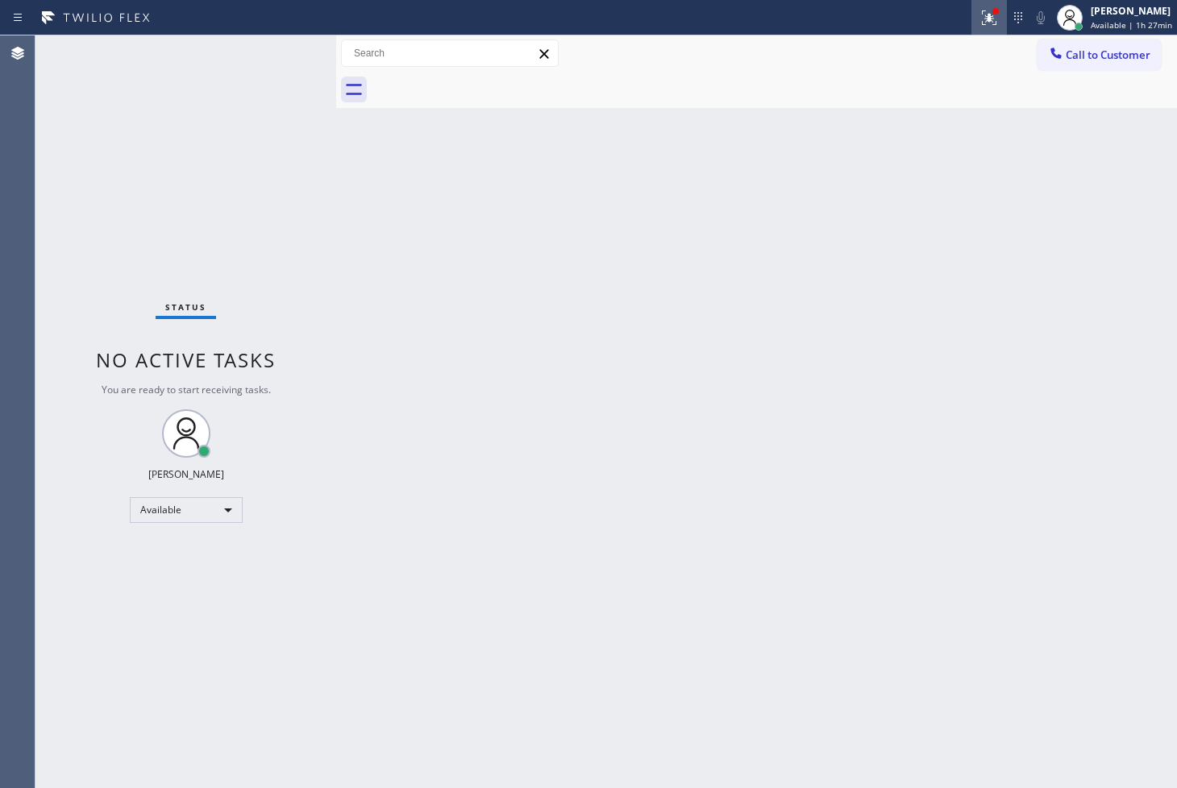
click at [979, 14] on icon at bounding box center [988, 17] width 19 height 19
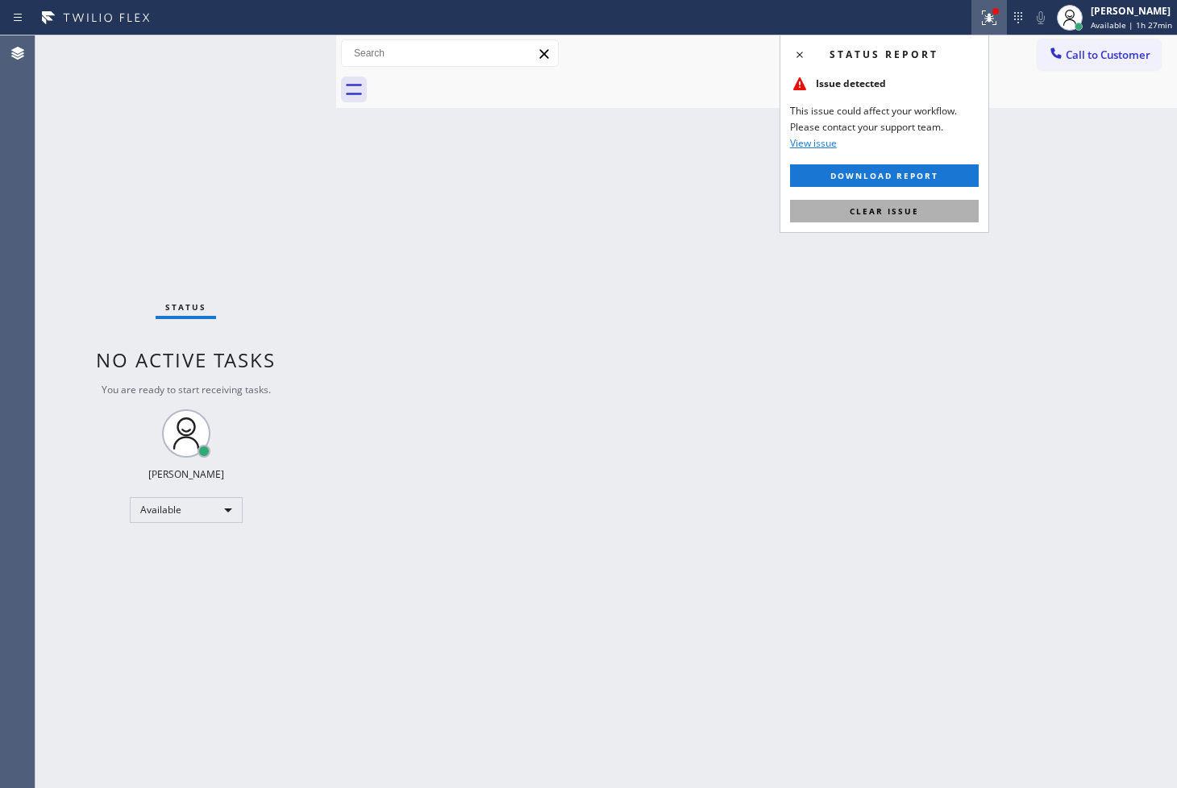
click at [907, 213] on span "Clear issue" at bounding box center [884, 211] width 69 height 11
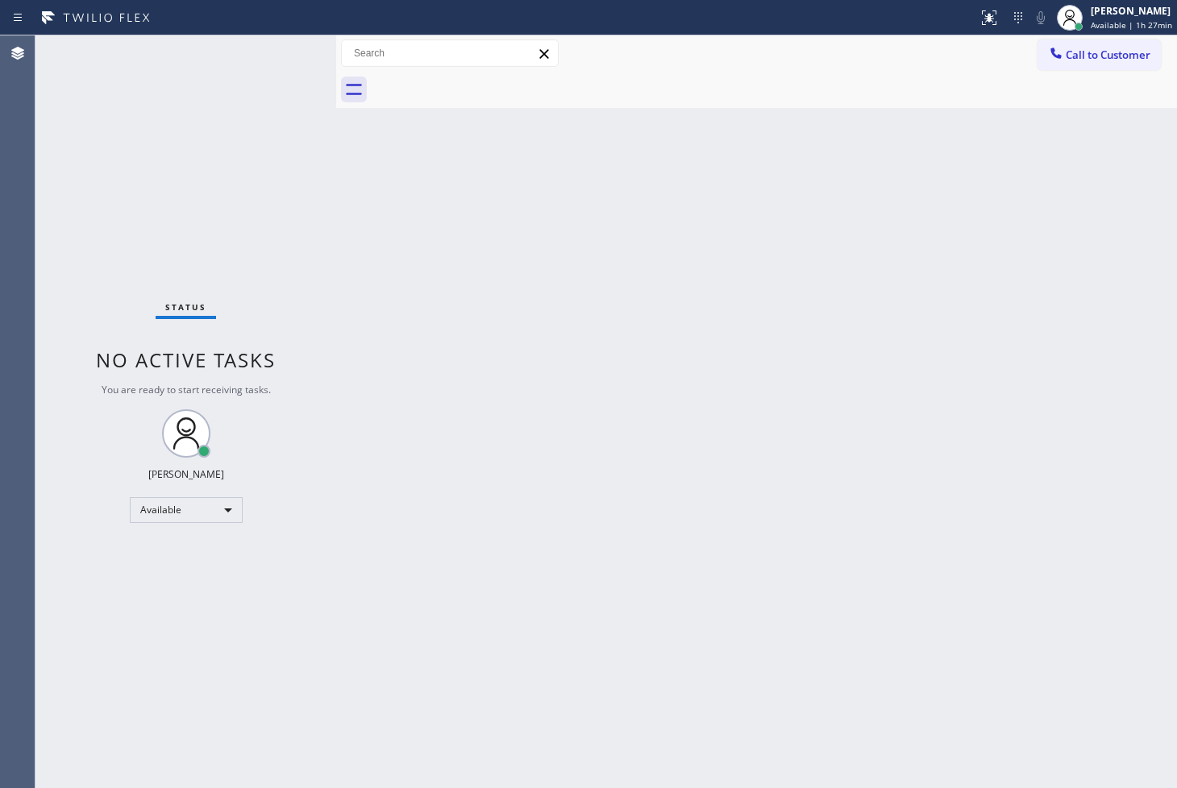
click at [100, 240] on div "Status No active tasks You are ready to start receiving tasks. [PERSON_NAME]" at bounding box center [185, 411] width 301 height 753
click at [557, 318] on div "Back to Dashboard Change Sender ID Customers Technicians Select a contact Outbo…" at bounding box center [756, 411] width 841 height 753
click at [728, 553] on div "Back to Dashboard Change Sender ID Customers Technicians Select a contact Outbo…" at bounding box center [756, 411] width 841 height 753
click at [373, 293] on div "Back to Dashboard Change Sender ID Customers Technicians Select a contact Outbo…" at bounding box center [756, 411] width 841 height 753
click at [259, 106] on div "Status No active tasks You are ready to start receiving tasks. [PERSON_NAME]" at bounding box center [185, 411] width 301 height 753
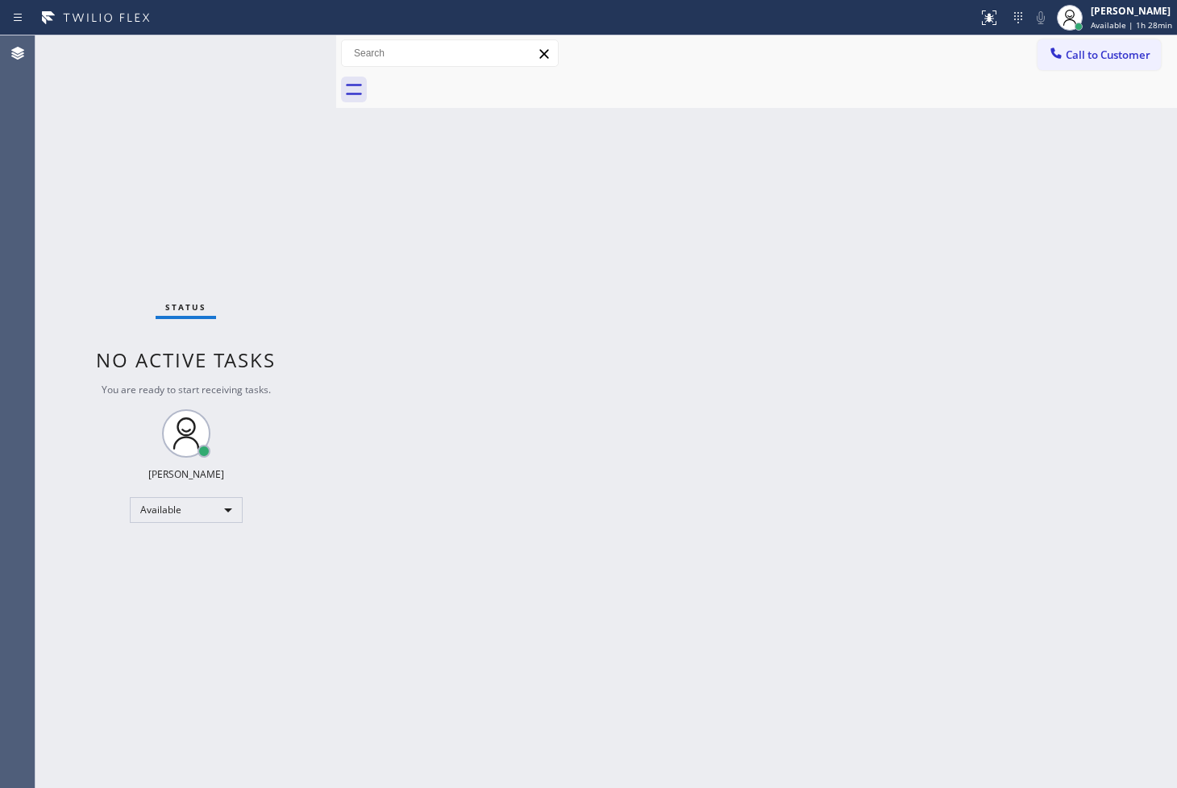
click at [253, 59] on div "Status No active tasks You are ready to start receiving tasks. [PERSON_NAME]" at bounding box center [185, 411] width 301 height 753
click at [1161, 390] on div "Back to Dashboard Change Sender ID Customers Technicians Select a contact Outbo…" at bounding box center [756, 411] width 841 height 753
click at [243, 231] on div "Status No active tasks You are ready to start receiving tasks. [PERSON_NAME]" at bounding box center [185, 411] width 301 height 753
click at [268, 81] on div "Status No active tasks You are ready to start receiving tasks. [PERSON_NAME]" at bounding box center [185, 411] width 301 height 753
click at [272, 81] on div "Status No active tasks You are ready to start receiving tasks. [PERSON_NAME]" at bounding box center [185, 411] width 301 height 753
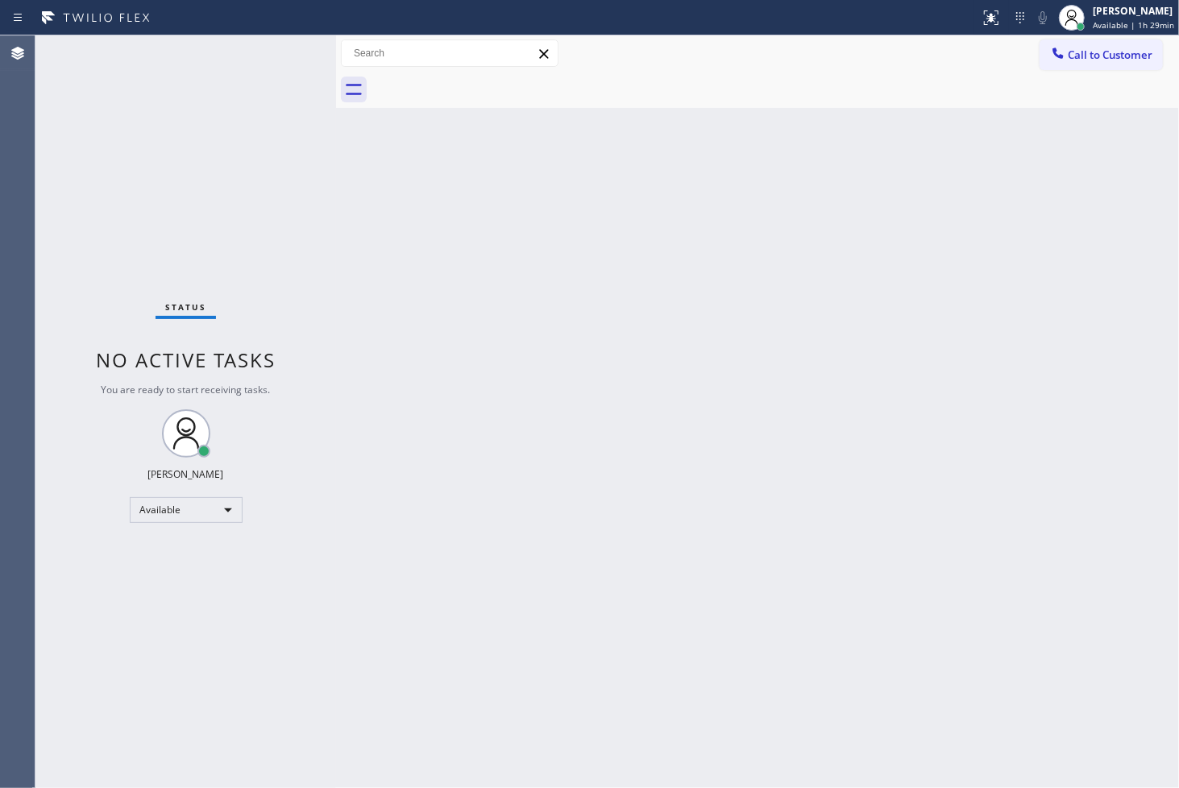
click at [271, 29] on div at bounding box center [489, 18] width 967 height 26
click at [270, 62] on div "Status No active tasks You are ready to start receiving tasks. [PERSON_NAME]" at bounding box center [185, 411] width 301 height 753
click at [266, 52] on div "Status No active tasks You are ready to start receiving tasks. [PERSON_NAME]" at bounding box center [185, 411] width 301 height 753
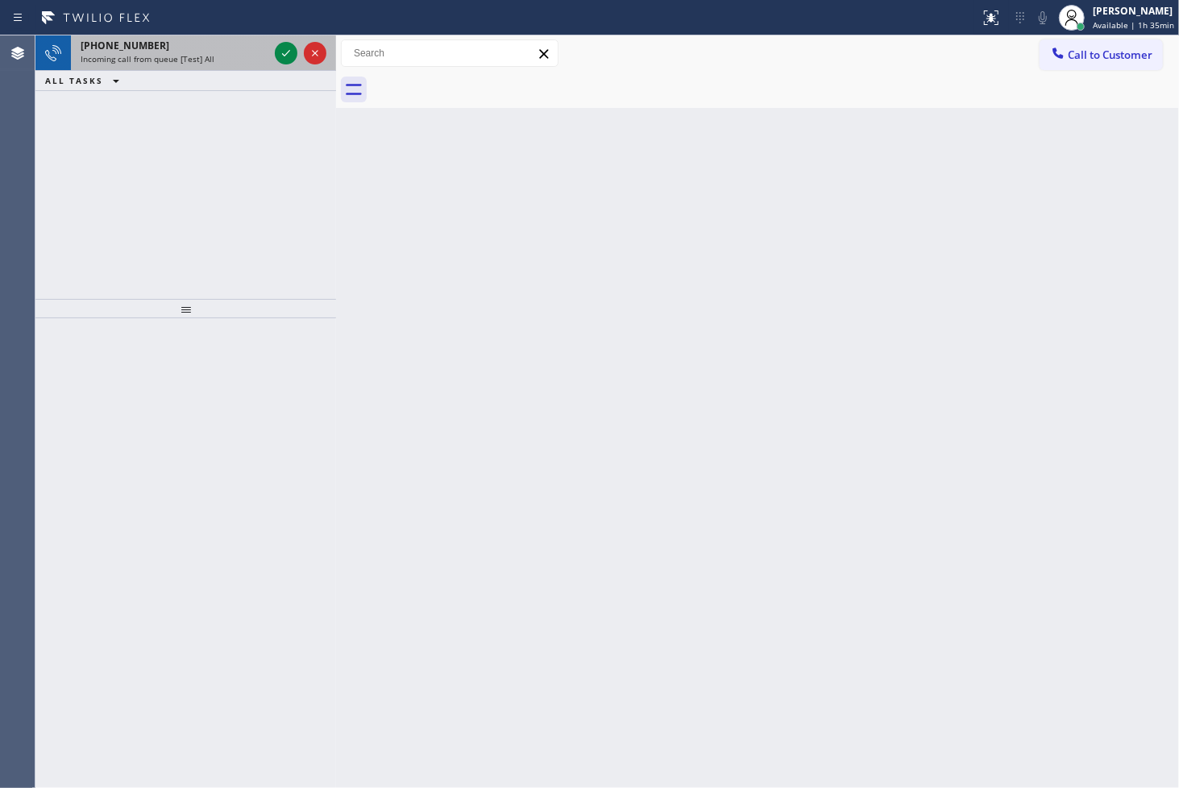
click at [266, 53] on div "Incoming call from queue [Test] All" at bounding box center [175, 58] width 188 height 11
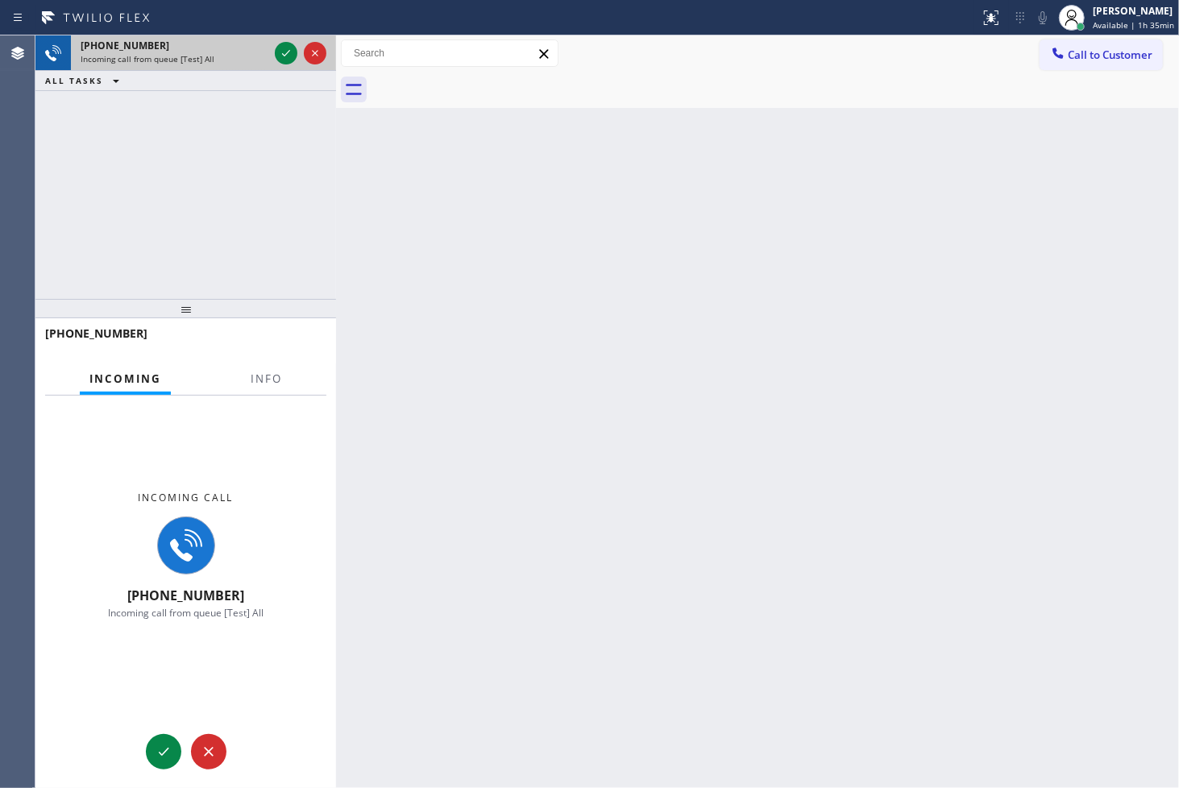
click at [266, 53] on div "Incoming call from queue [Test] All" at bounding box center [175, 58] width 188 height 11
click at [291, 51] on icon at bounding box center [285, 53] width 19 height 19
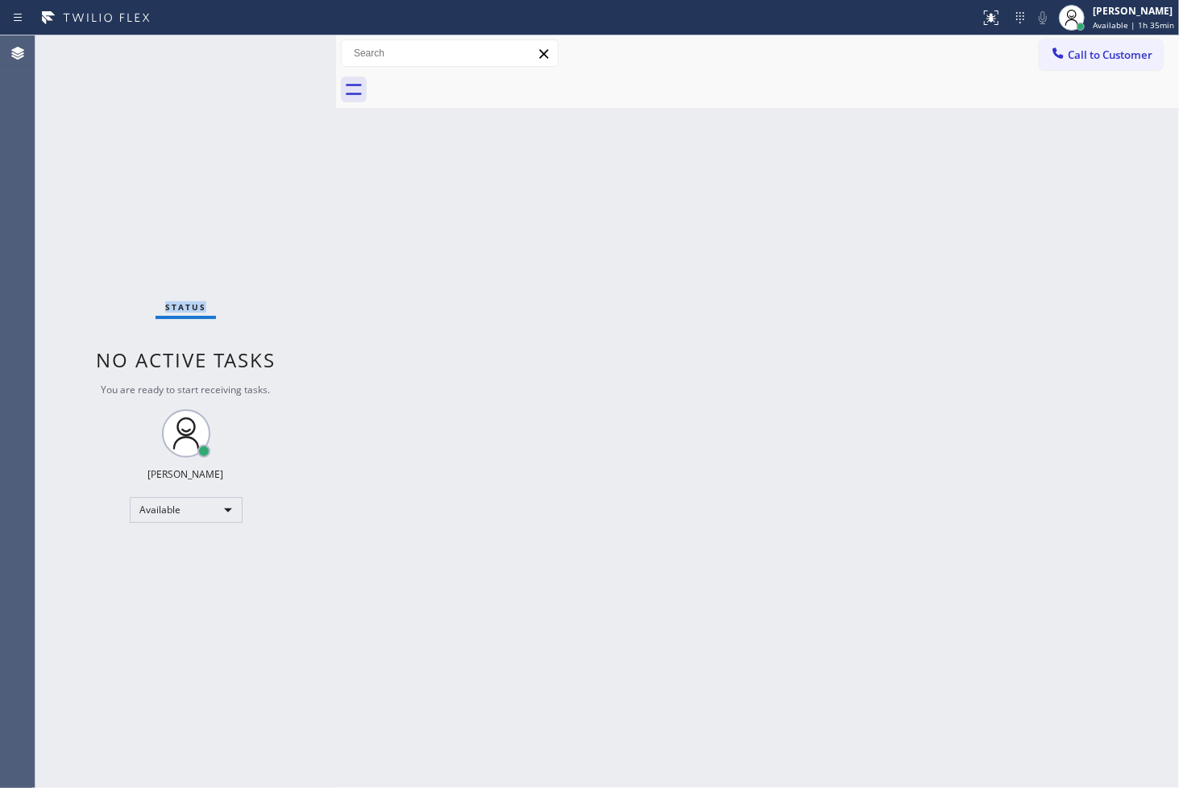
click at [291, 51] on div "Status No active tasks You are ready to start receiving tasks. [PERSON_NAME]" at bounding box center [185, 411] width 301 height 753
click at [982, 10] on icon at bounding box center [991, 17] width 19 height 19
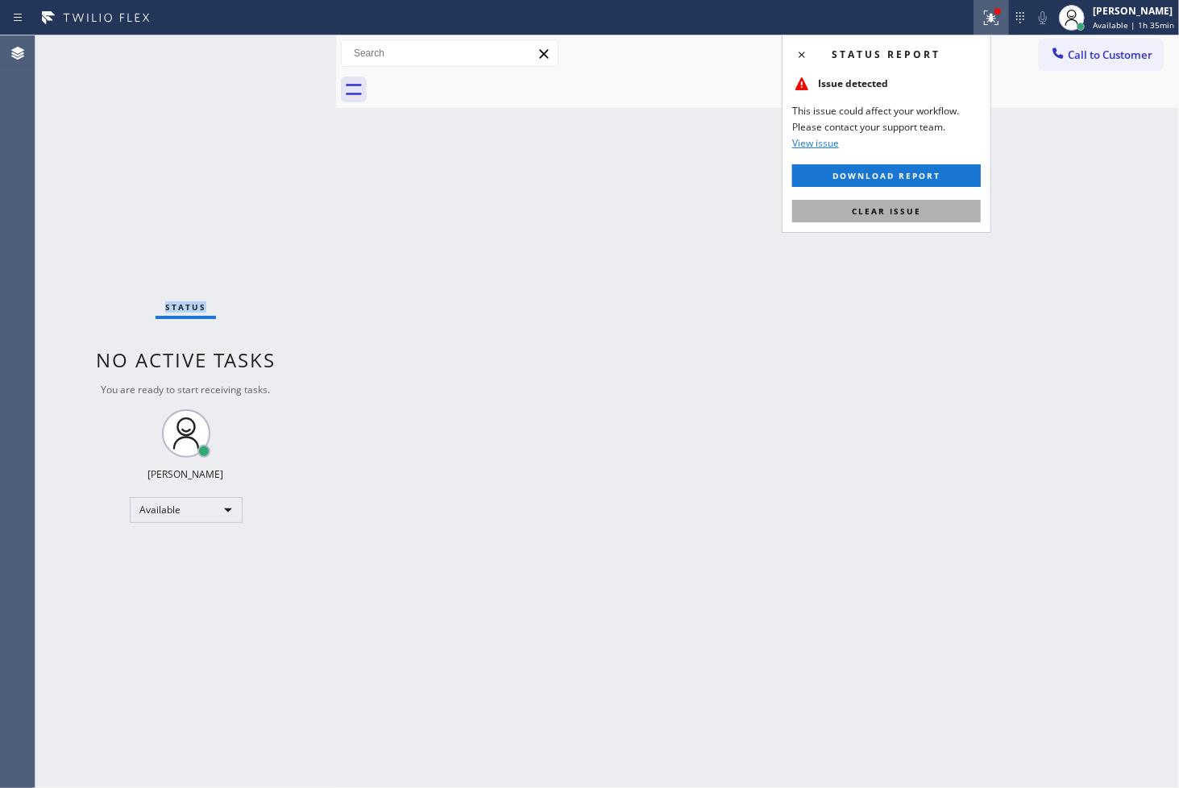
click at [930, 203] on button "Clear issue" at bounding box center [886, 211] width 189 height 23
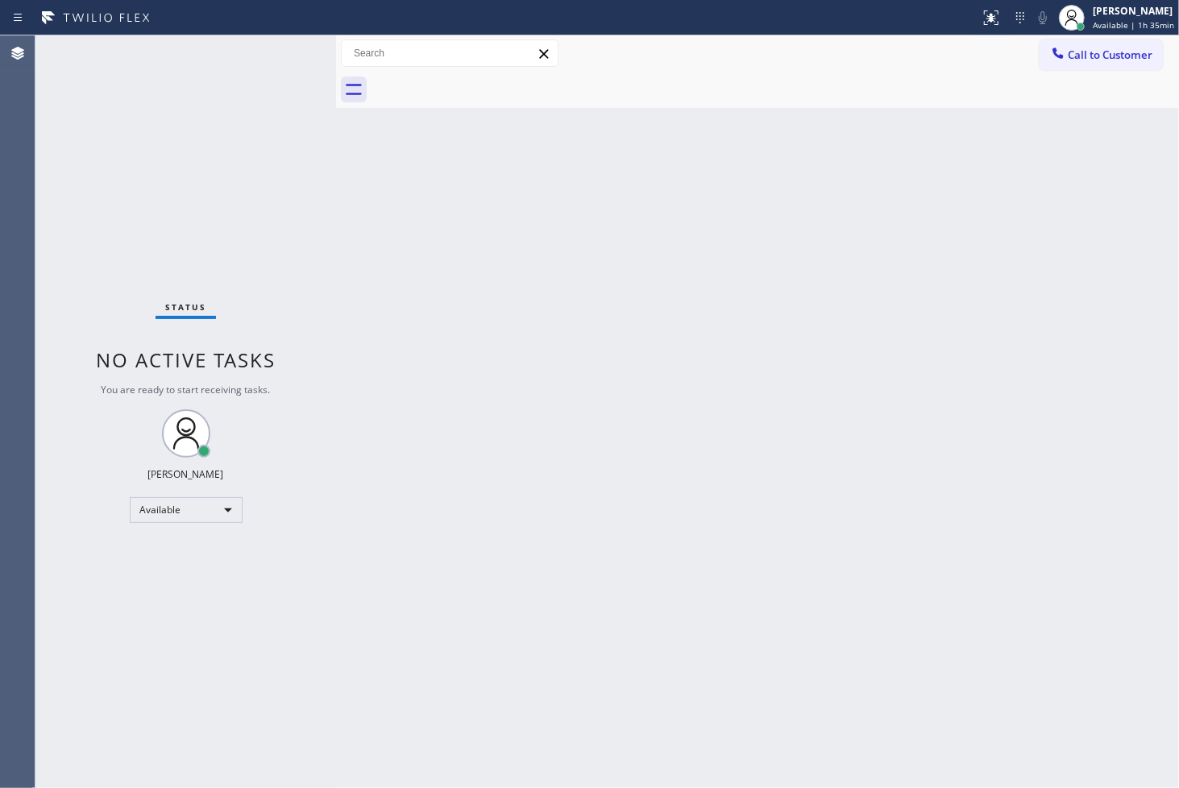
click at [345, 250] on div "Back to Dashboard Change Sender ID Customers Technicians Select a contact Outbo…" at bounding box center [757, 411] width 843 height 753
click at [280, 46] on div "Status No active tasks You are ready to start receiving tasks. [PERSON_NAME]" at bounding box center [185, 411] width 301 height 753
click at [137, 178] on div "Status No active tasks You are ready to start receiving tasks. [PERSON_NAME]" at bounding box center [185, 411] width 301 height 753
click at [270, 48] on div "Status No active tasks You are ready to start receiving tasks. [PERSON_NAME]" at bounding box center [185, 411] width 301 height 753
click at [82, 221] on div "Status No active tasks You are ready to start receiving tasks. [PERSON_NAME]" at bounding box center [185, 411] width 301 height 753
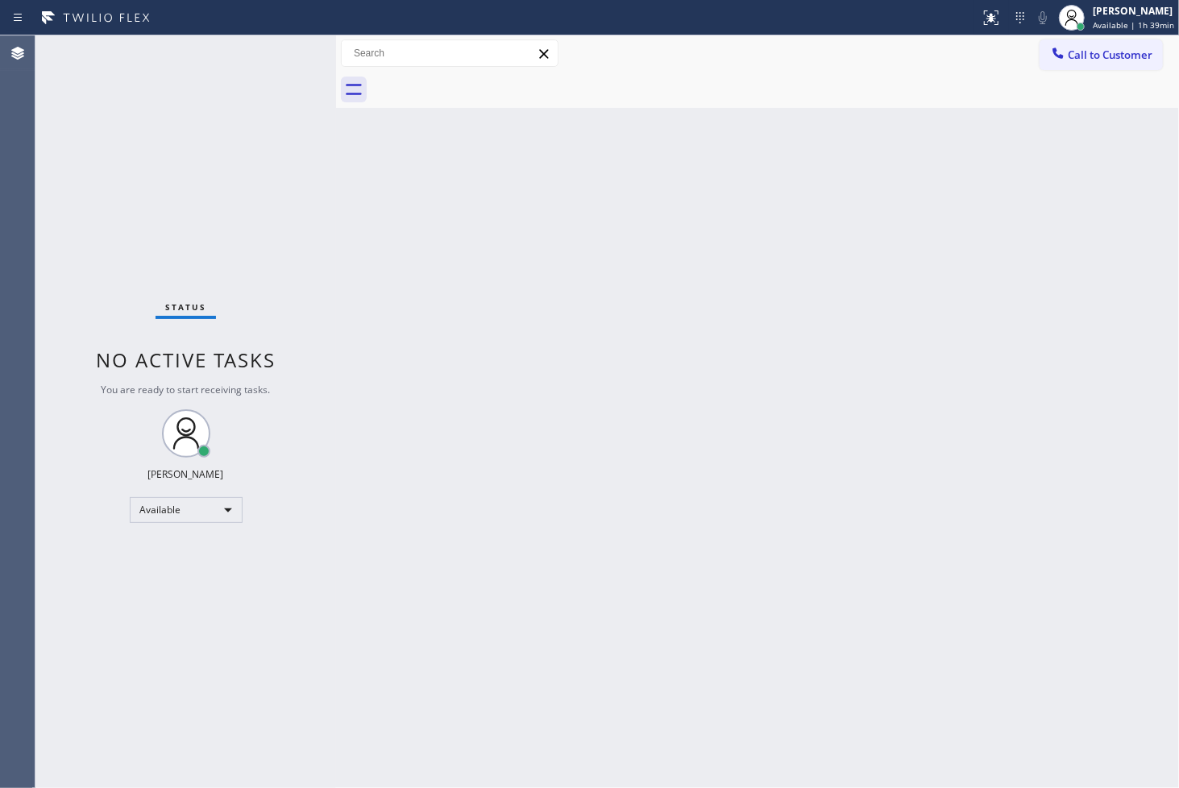
click at [283, 51] on div "Status No active tasks You are ready to start receiving tasks. [PERSON_NAME]" at bounding box center [185, 411] width 301 height 753
click at [591, 559] on div "Back to Dashboard Change Sender ID Customers Technicians Select a contact Outbo…" at bounding box center [757, 411] width 843 height 753
click at [268, 188] on div "Status No active tasks You are ready to start receiving tasks. [PERSON_NAME]" at bounding box center [185, 411] width 301 height 753
click at [269, 54] on div "Status No active tasks You are ready to start receiving tasks. [PERSON_NAME]" at bounding box center [185, 411] width 301 height 753
click at [282, 46] on div "Status No active tasks You are ready to start receiving tasks. [PERSON_NAME]" at bounding box center [185, 411] width 301 height 753
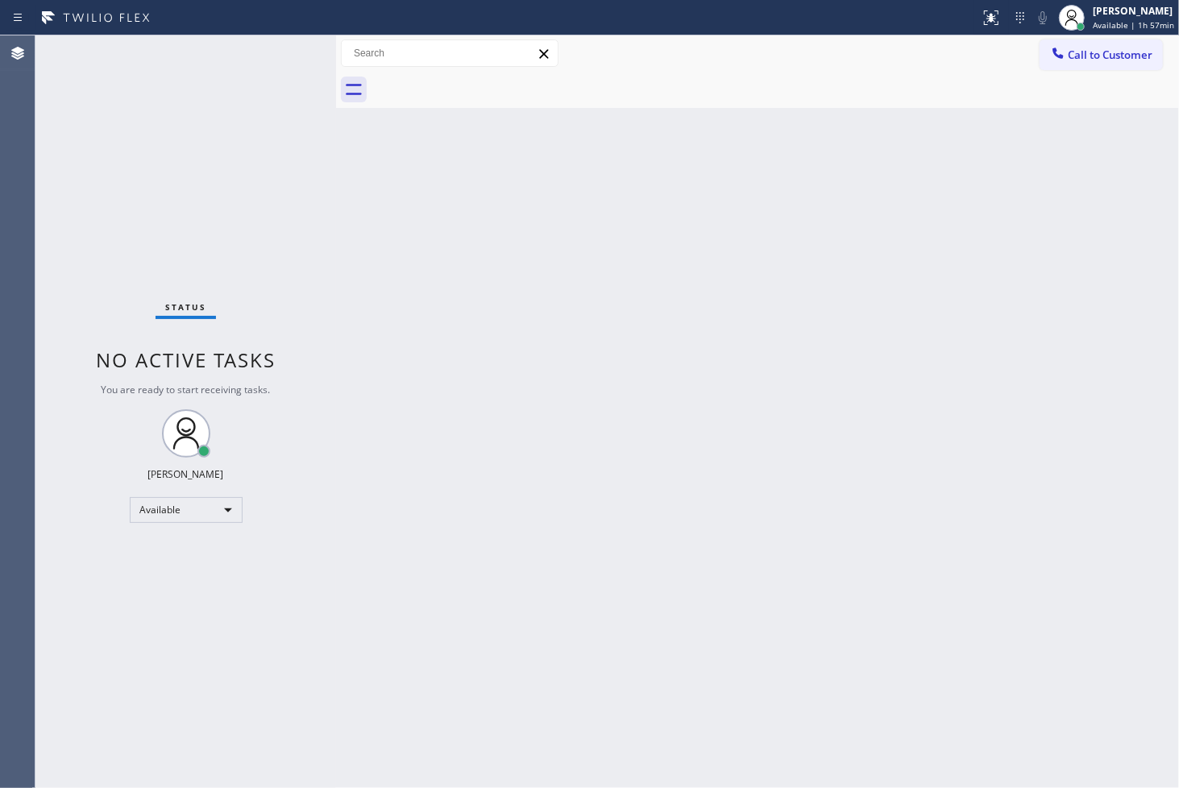
click at [280, 44] on div "Status No active tasks You are ready to start receiving tasks. [PERSON_NAME]" at bounding box center [185, 411] width 301 height 753
click at [125, 567] on div "Status No active tasks You are ready to start receiving tasks. [PERSON_NAME]" at bounding box center [185, 411] width 301 height 753
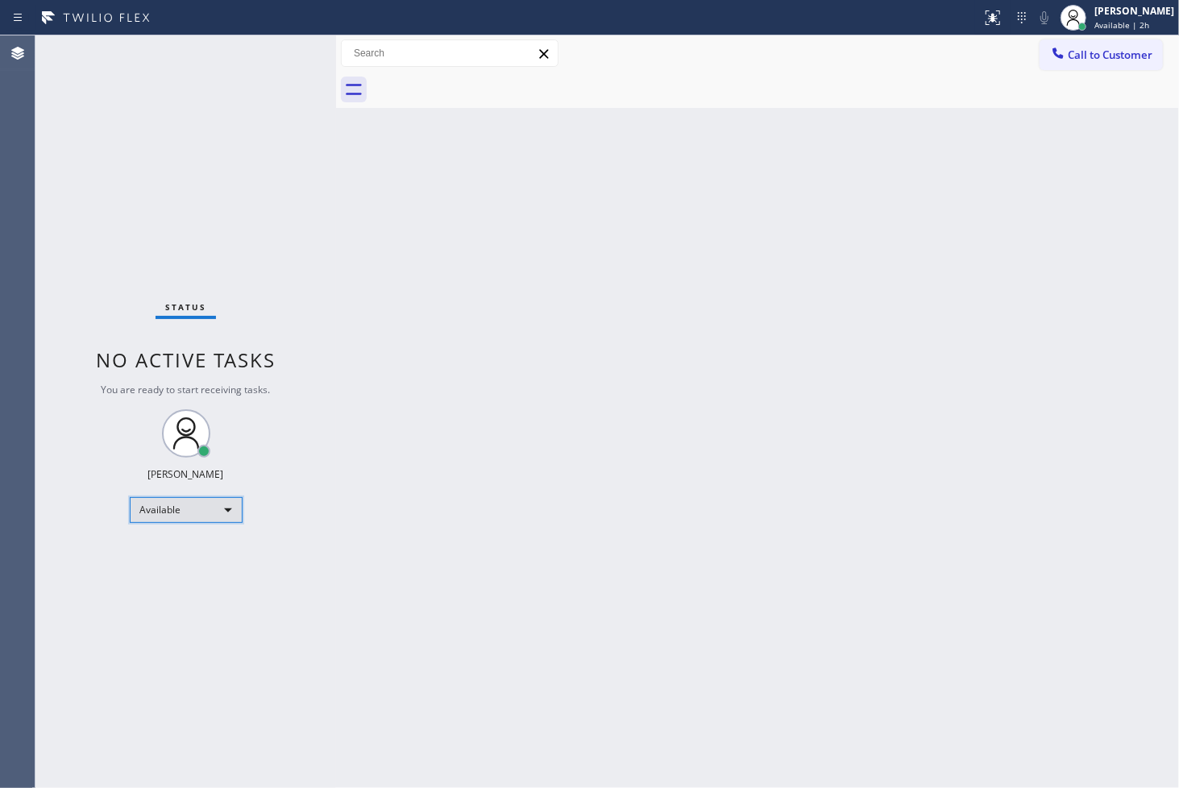
click at [222, 516] on div "Available" at bounding box center [186, 510] width 113 height 26
click at [192, 588] on li "Break" at bounding box center [185, 592] width 110 height 19
click at [152, 581] on div "Status No active tasks Change activity state to start receiving tasks. [PERSON_…" at bounding box center [185, 411] width 301 height 753
click at [228, 513] on div "Break" at bounding box center [186, 510] width 113 height 26
click at [183, 551] on li "Available" at bounding box center [185, 551] width 110 height 19
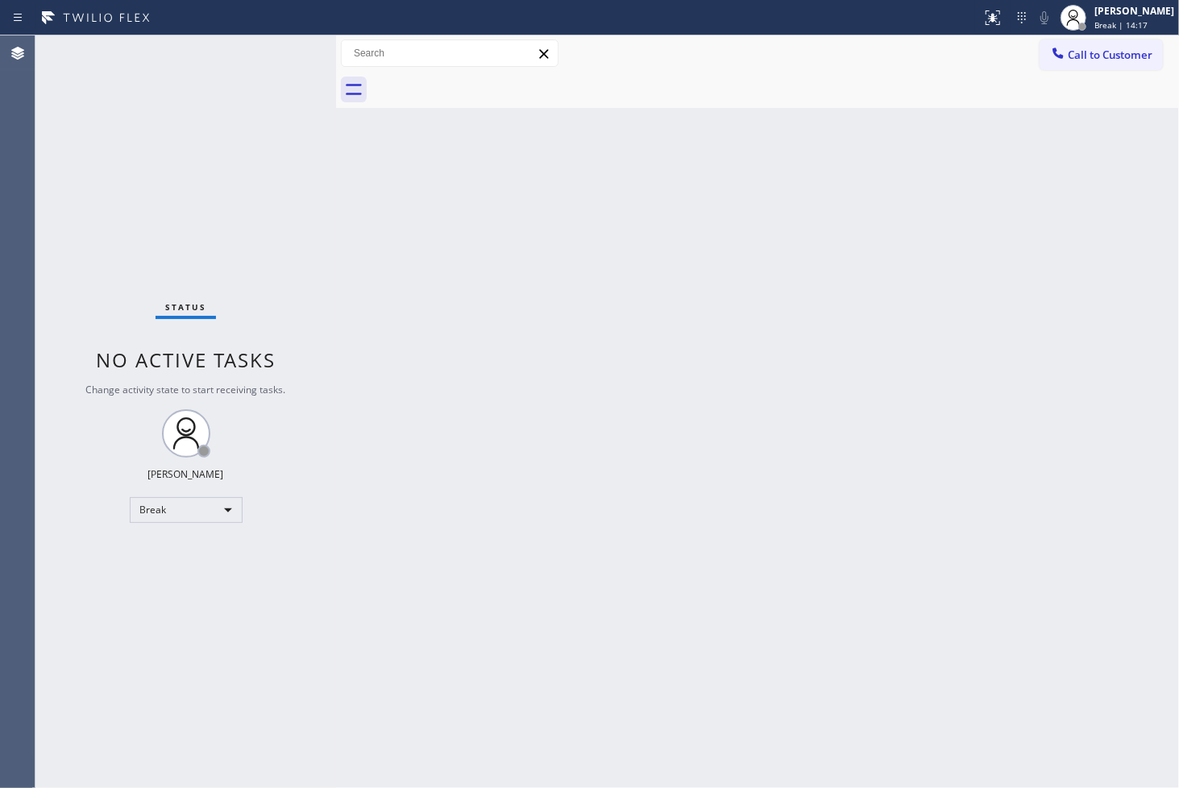
click at [435, 446] on div "Back to Dashboard Change Sender ID Customers Technicians Select a contact Outbo…" at bounding box center [757, 411] width 843 height 753
click at [131, 134] on div "Status No active tasks You are ready to start receiving tasks. [PERSON_NAME]" at bounding box center [185, 411] width 301 height 753
click at [268, 46] on div "Status No active tasks You are ready to start receiving tasks. [PERSON_NAME]" at bounding box center [185, 411] width 301 height 753
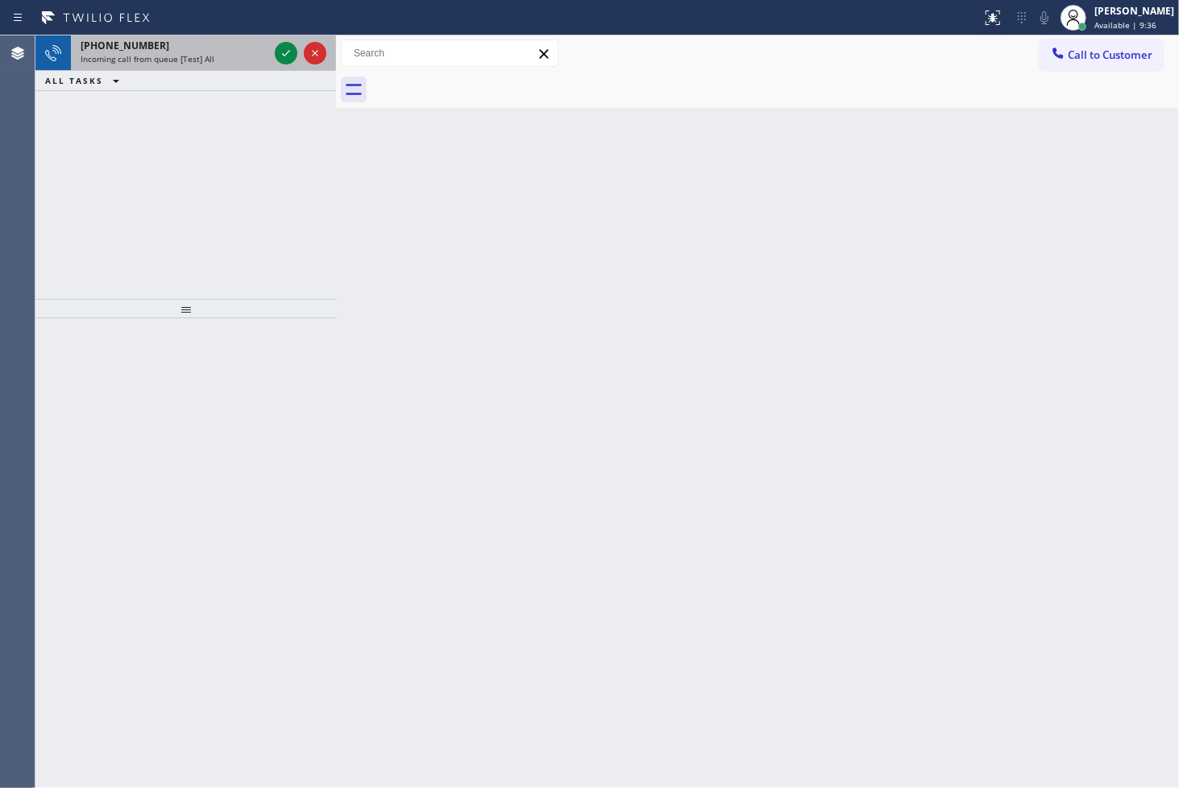
click at [268, 46] on div "[PHONE_NUMBER] Incoming call from queue [Test] All" at bounding box center [171, 52] width 201 height 35
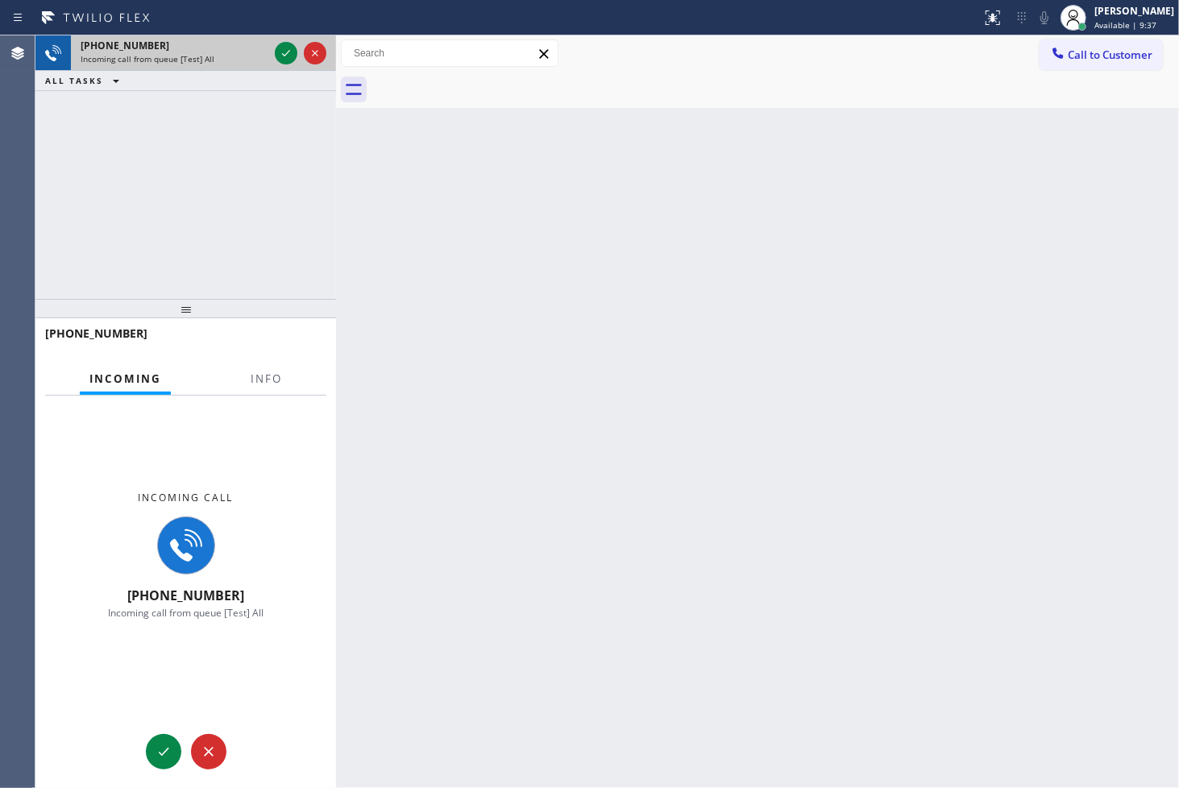
click at [268, 46] on div "[PHONE_NUMBER] Incoming call from queue [Test] All" at bounding box center [171, 52] width 201 height 35
click at [278, 46] on icon at bounding box center [285, 53] width 19 height 19
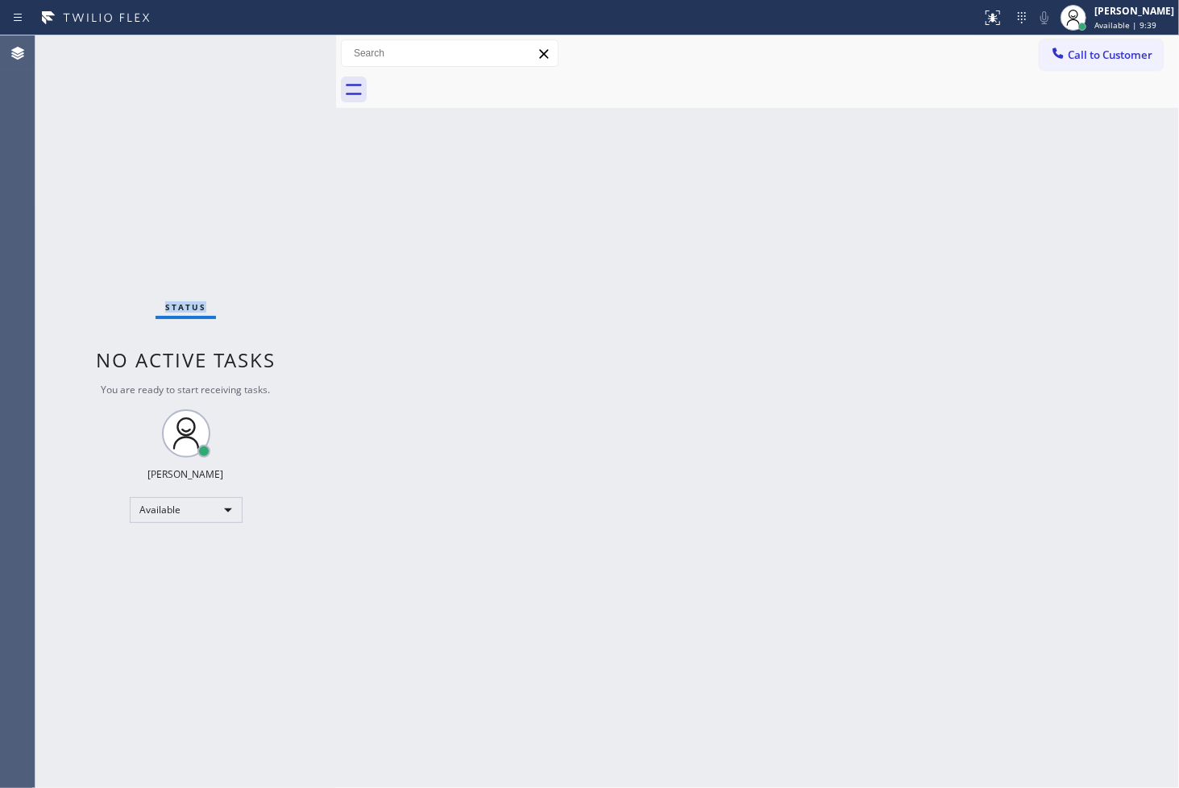
click at [278, 46] on div "Status No active tasks You are ready to start receiving tasks. [PERSON_NAME]" at bounding box center [185, 411] width 301 height 753
click at [995, 15] on div at bounding box center [1000, 11] width 10 height 10
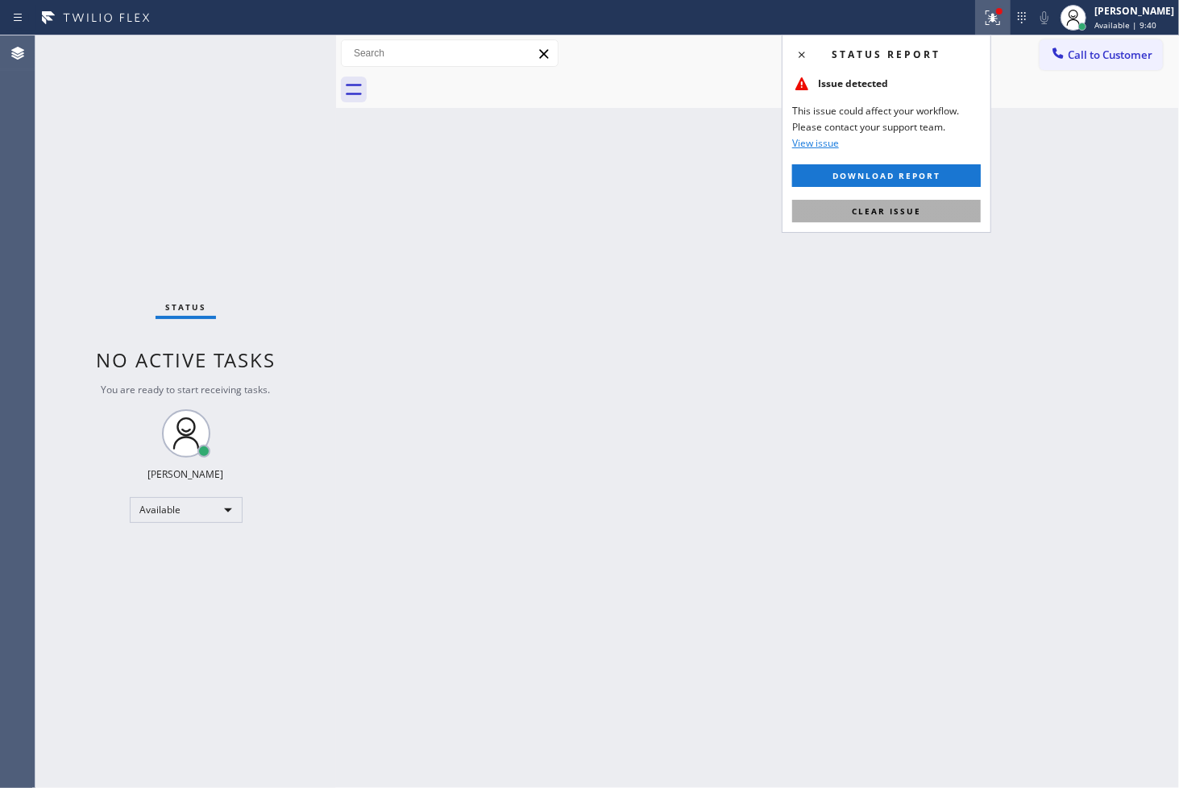
click at [933, 210] on button "Clear issue" at bounding box center [886, 211] width 189 height 23
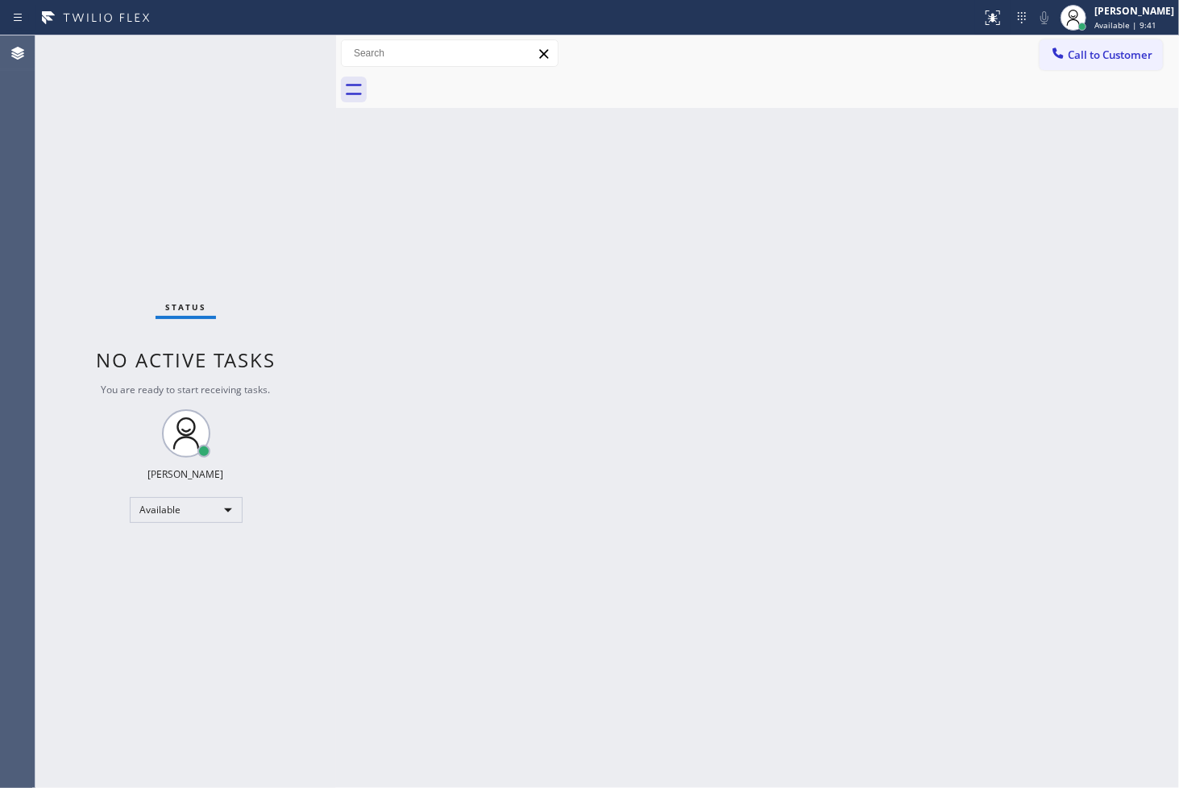
click at [155, 306] on div "Status No active tasks You are ready to start receiving tasks. [PERSON_NAME]" at bounding box center [185, 411] width 301 height 753
click at [272, 53] on div "Status No active tasks You are ready to start receiving tasks. [PERSON_NAME]" at bounding box center [185, 411] width 301 height 753
click at [284, 45] on div "Status No active tasks You are ready to start receiving tasks. [PERSON_NAME]" at bounding box center [185, 411] width 301 height 753
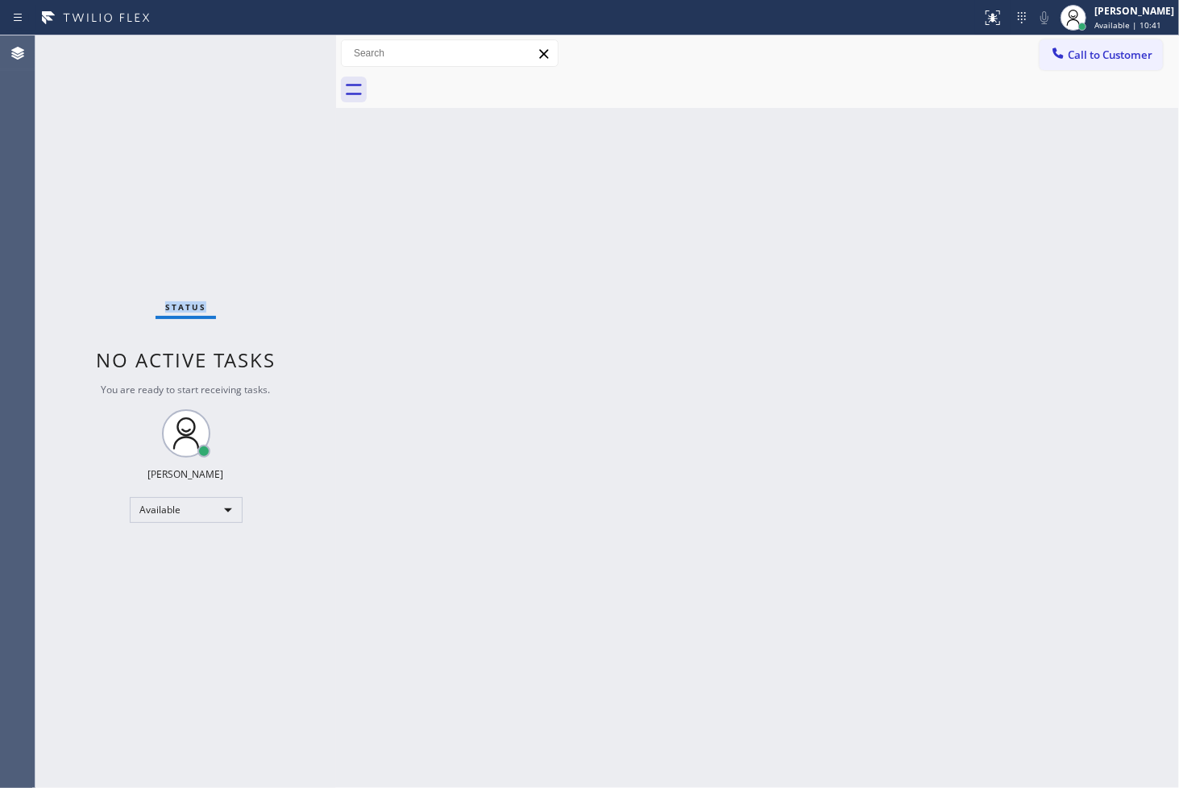
click at [284, 45] on div "Status No active tasks You are ready to start receiving tasks. [PERSON_NAME]" at bounding box center [185, 411] width 301 height 753
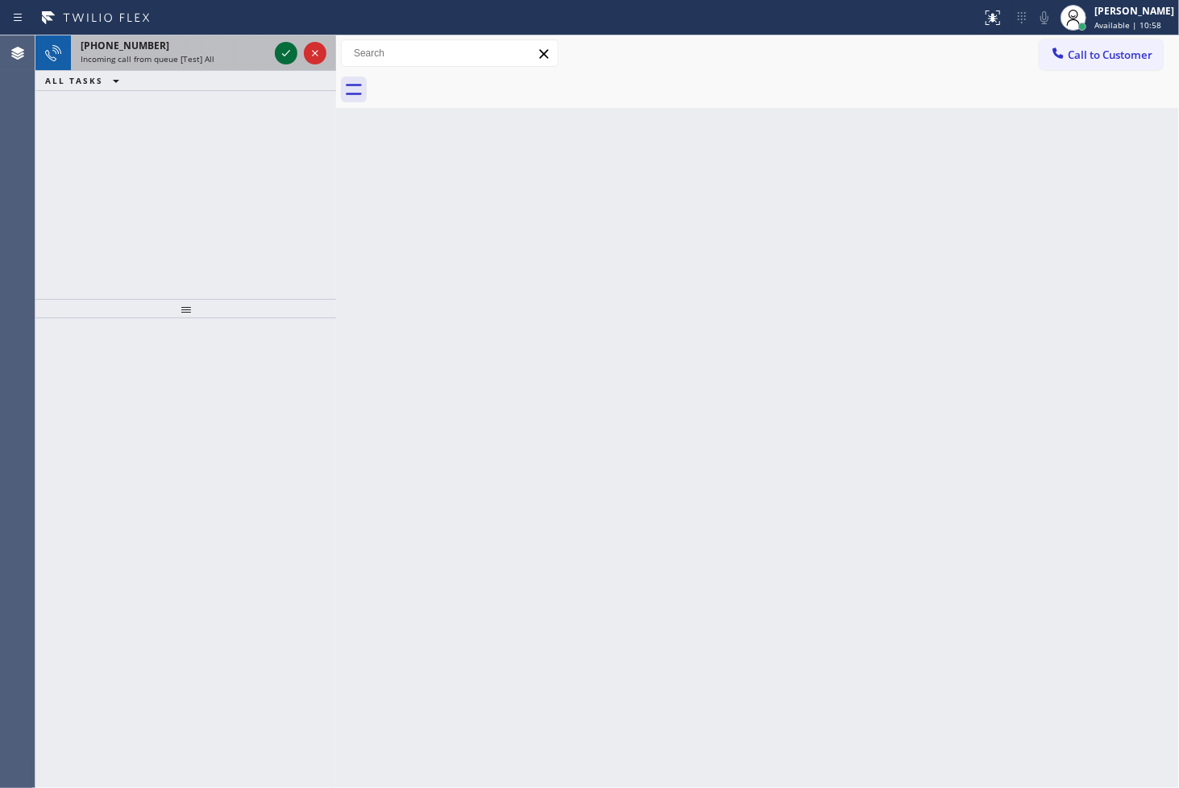
click at [290, 44] on icon at bounding box center [285, 53] width 19 height 19
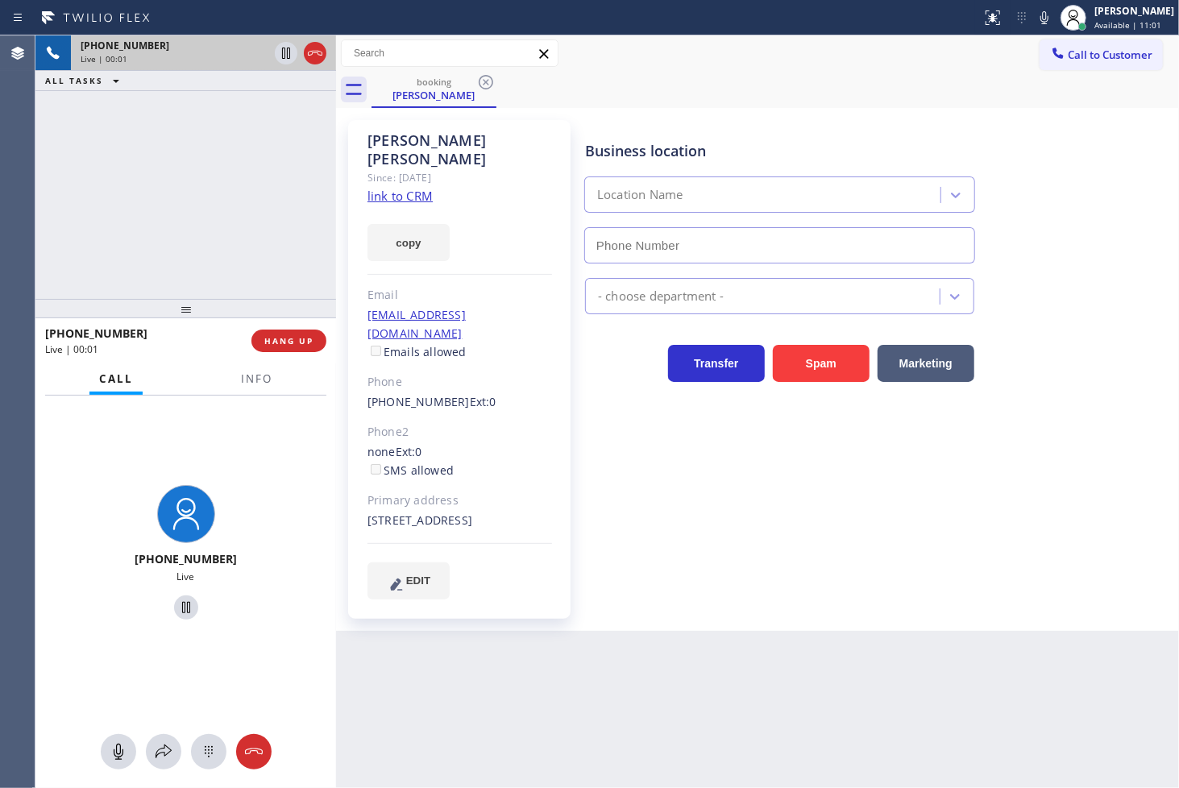
type input "[PHONE_NUMBER]"
click at [398, 188] on link "link to CRM" at bounding box center [400, 196] width 65 height 16
click at [245, 148] on div "[PHONE_NUMBER] Live | 00:05 ALL TASKS ALL TASKS ACTIVE TASKS TASKS IN WRAP UP" at bounding box center [185, 167] width 301 height 264
click at [589, 400] on div "Business location Viking Repair Service [PHONE_NUMBER] Appliance Repair High En…" at bounding box center [878, 359] width 593 height 471
click at [129, 239] on div "[PHONE_NUMBER] Live | 00:11 ALL TASKS ALL TASKS ACTIVE TASKS TASKS IN WRAP UP" at bounding box center [185, 167] width 301 height 264
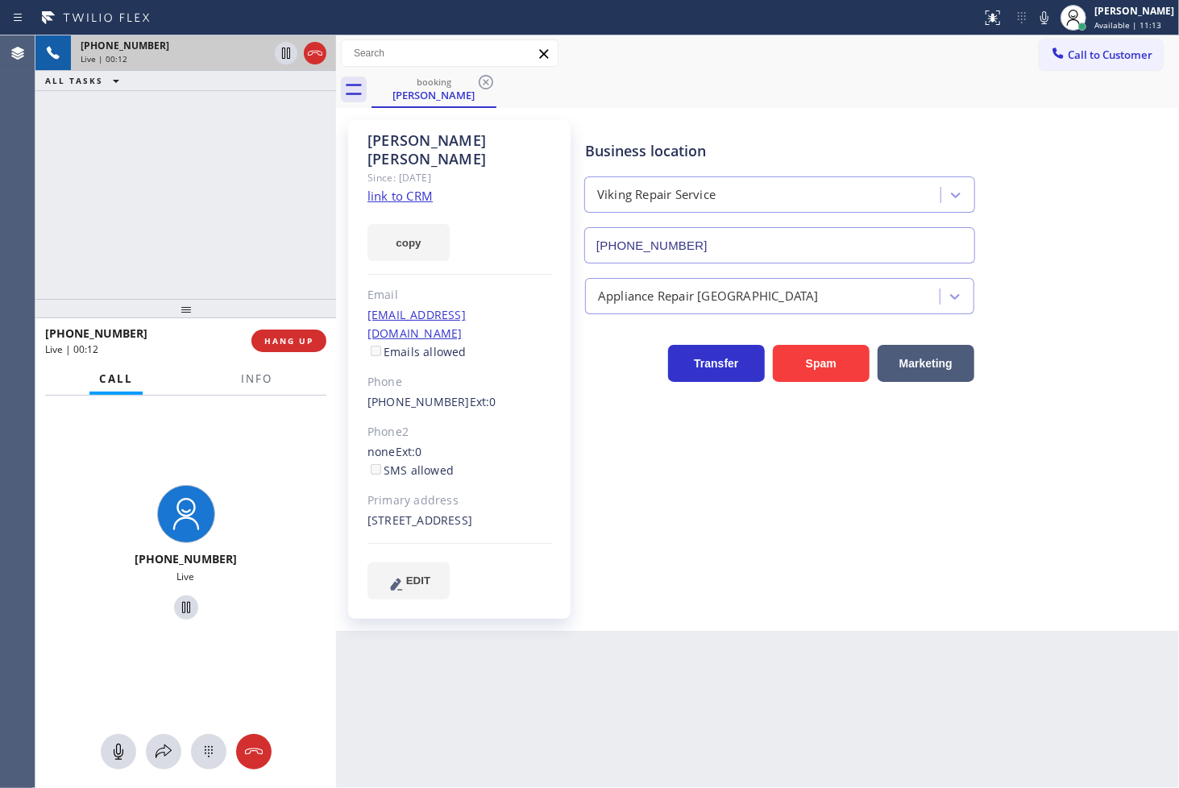
click at [633, 380] on div "Transfer Spam Marketing" at bounding box center [780, 359] width 396 height 45
click at [121, 224] on div "[PHONE_NUMBER] Live | 00:32 ALL TASKS ALL TASKS ACTIVE TASKS TASKS IN WRAP UP" at bounding box center [185, 167] width 301 height 264
click at [177, 170] on div "[PHONE_NUMBER] Live | 00:56 ALL TASKS ALL TASKS ACTIVE TASKS TASKS IN WRAP UP" at bounding box center [185, 167] width 301 height 264
click at [884, 492] on div "Business location Viking Repair Service [PHONE_NUMBER] Appliance Repair High En…" at bounding box center [878, 359] width 593 height 471
click at [91, 204] on div "[PHONE_NUMBER] Live | 01:06 ALL TASKS ALL TASKS ACTIVE TASKS TASKS IN WRAP UP" at bounding box center [185, 167] width 301 height 264
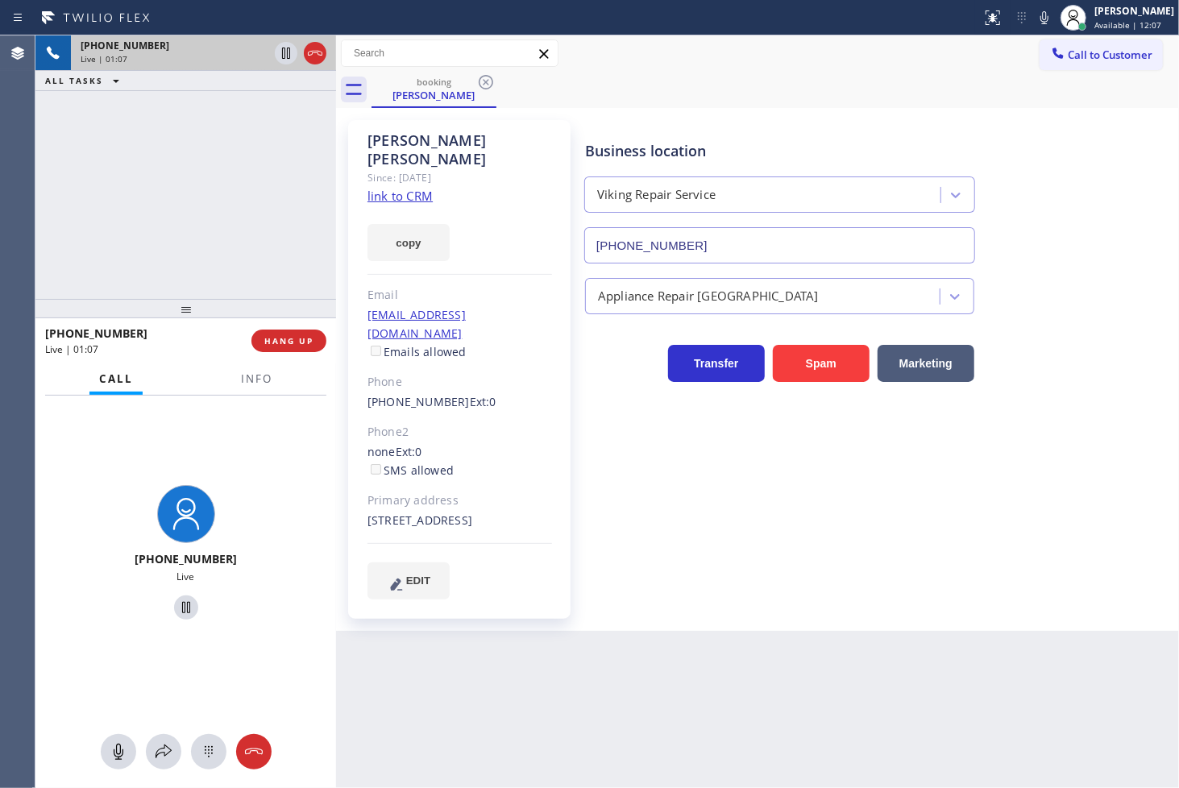
click at [823, 512] on div "Business location Viking Repair Service [PHONE_NUMBER] Appliance Repair High En…" at bounding box center [878, 359] width 593 height 471
click at [198, 235] on div "[PHONE_NUMBER] Live | 01:07 ALL TASKS ALL TASKS ACTIVE TASKS TASKS IN WRAP UP" at bounding box center [185, 167] width 301 height 264
click at [253, 433] on div "[PHONE_NUMBER] Live" at bounding box center [185, 555] width 301 height 319
click at [221, 200] on div "[PHONE_NUMBER] Live | 01:09 ALL TASKS ALL TASKS ACTIVE TASKS TASKS IN WRAP UP" at bounding box center [185, 167] width 301 height 264
click at [167, 739] on button at bounding box center [163, 751] width 35 height 35
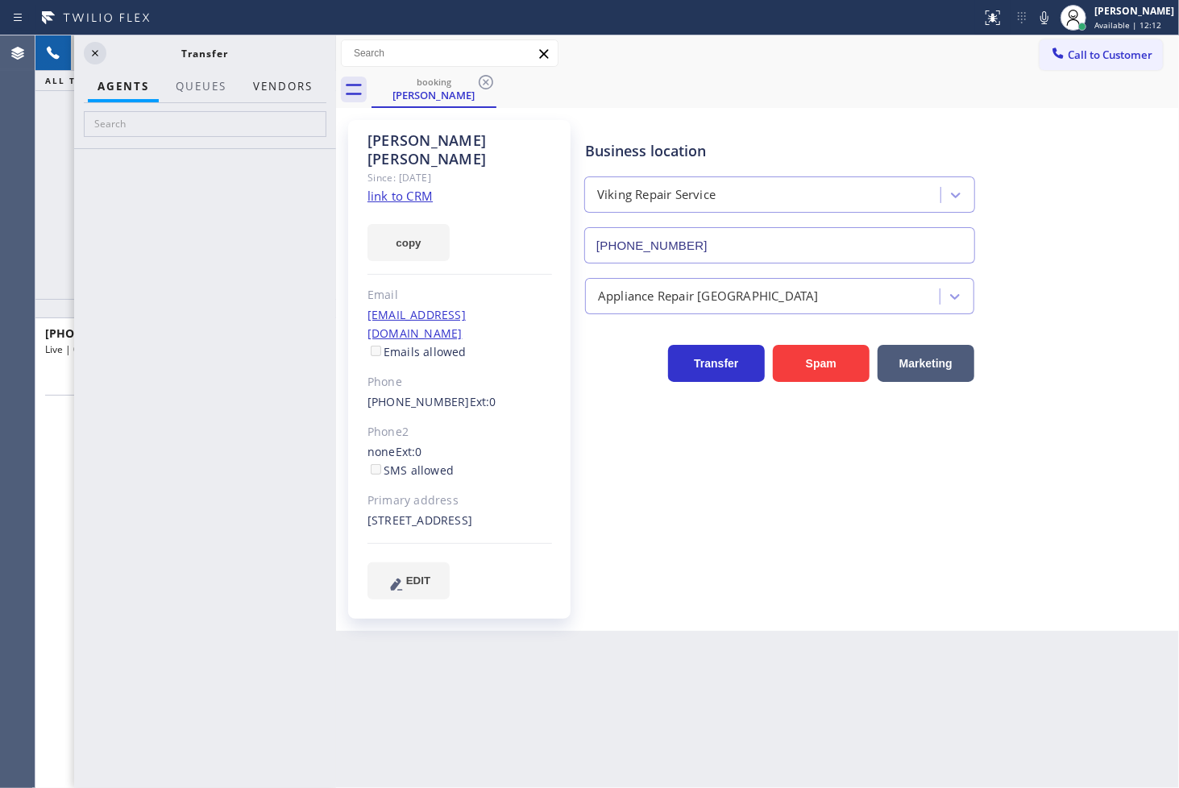
click at [260, 85] on button "Vendors" at bounding box center [282, 86] width 79 height 31
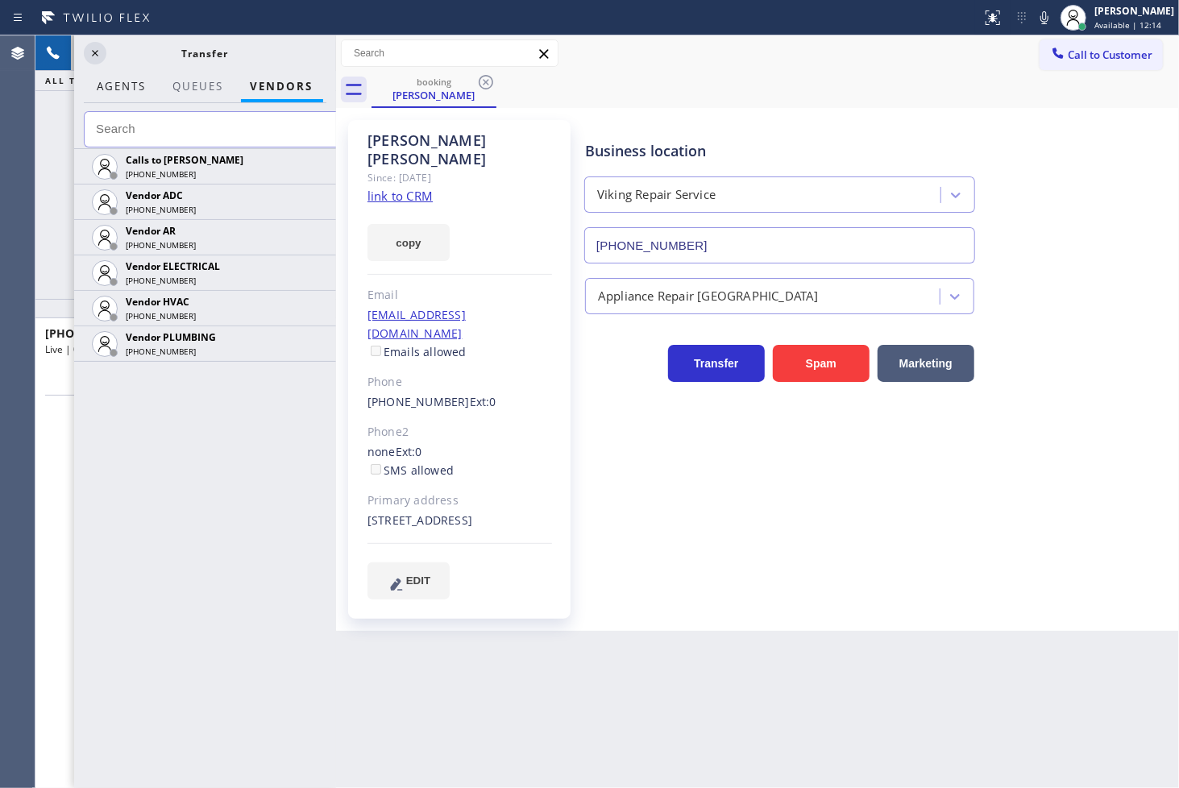
click at [118, 81] on span "AGENTS" at bounding box center [122, 86] width 49 height 15
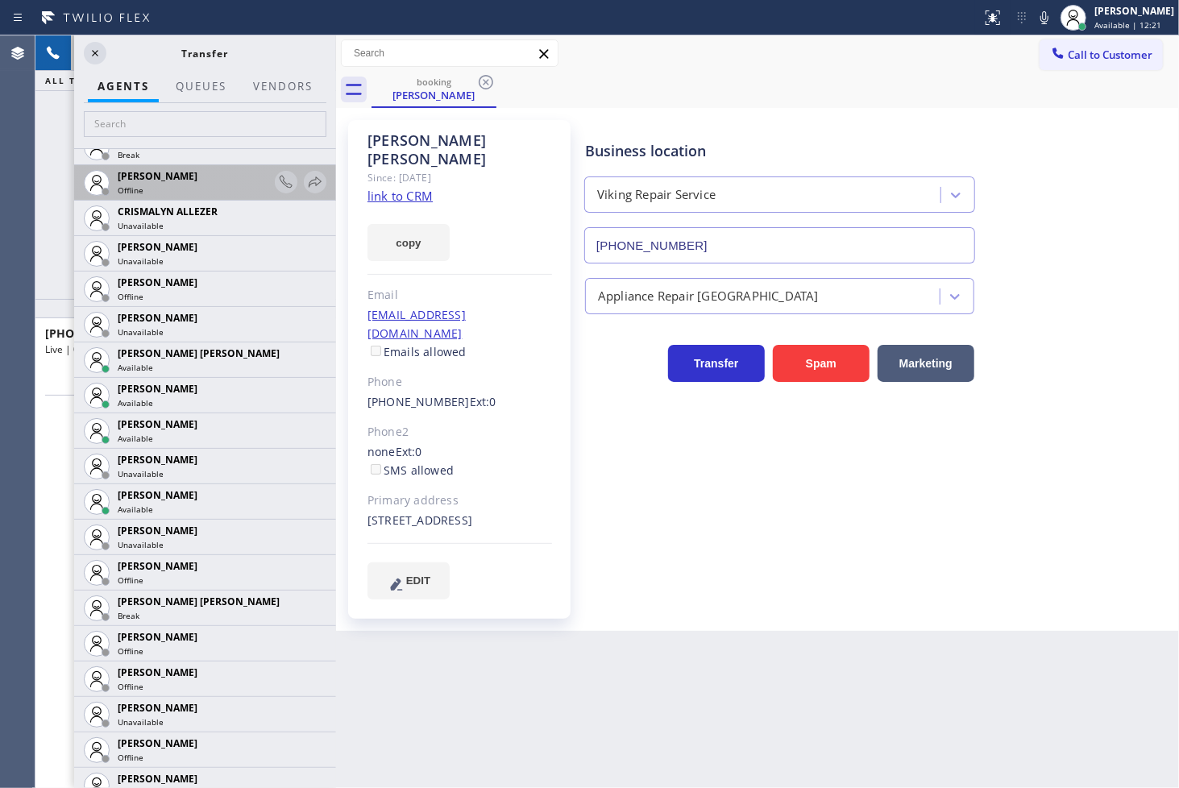
scroll to position [626, 0]
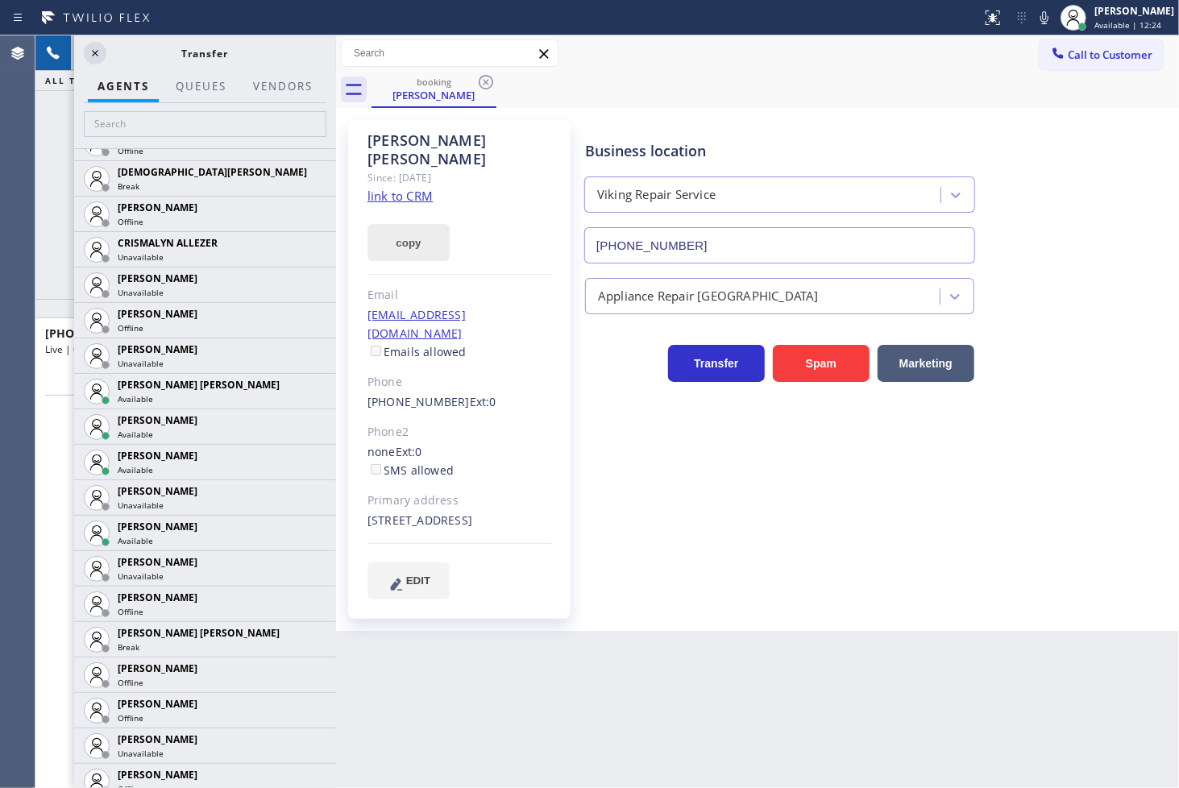
click at [406, 226] on button "copy" at bounding box center [409, 242] width 82 height 37
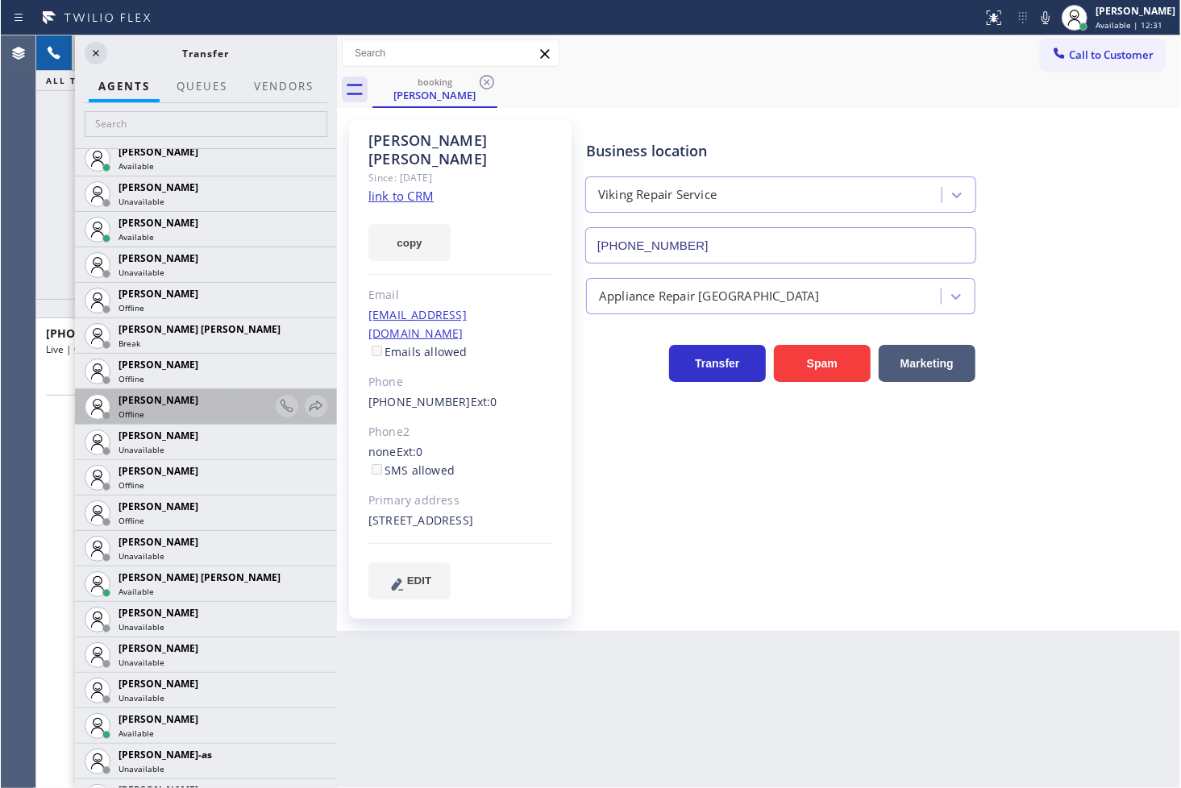
scroll to position [985, 0]
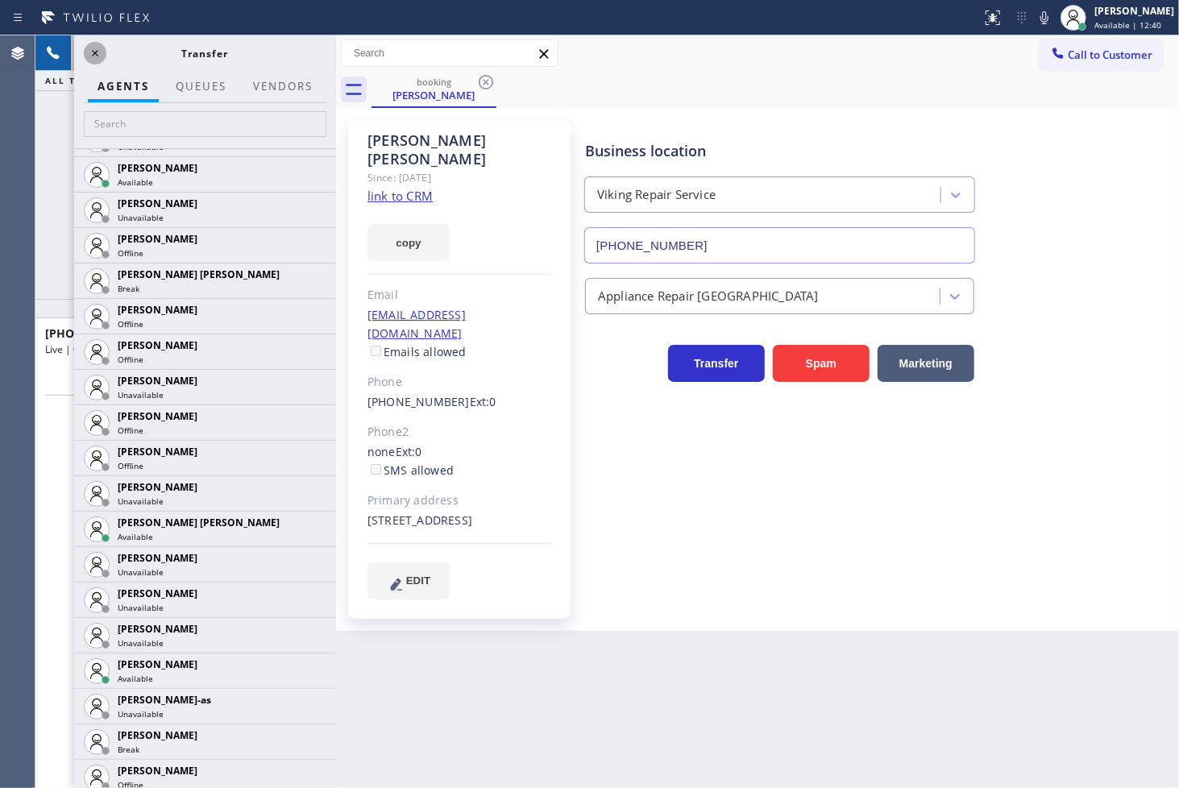
click at [98, 56] on icon at bounding box center [94, 53] width 19 height 19
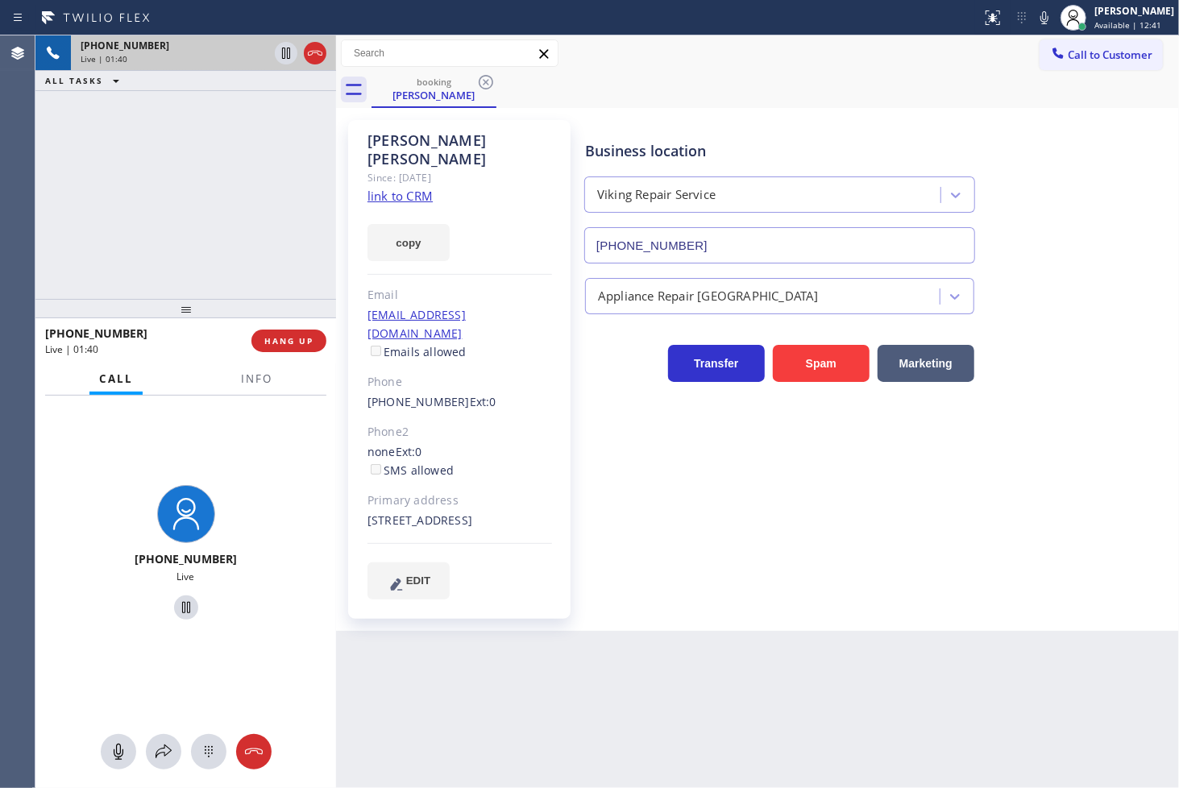
click at [909, 502] on div "Business location Viking Repair Service [PHONE_NUMBER] Appliance Repair High En…" at bounding box center [878, 359] width 593 height 471
click at [173, 178] on div "[PHONE_NUMBER] Live | 01:49 ALL TASKS ALL TASKS ACTIVE TASKS TASKS IN WRAP UP" at bounding box center [185, 167] width 301 height 264
click at [247, 442] on div "[PHONE_NUMBER] Live" at bounding box center [185, 555] width 301 height 319
click at [263, 446] on div "[PHONE_NUMBER] Live" at bounding box center [185, 555] width 301 height 319
click at [130, 148] on div "[PHONE_NUMBER] Live | 01:54 ALL TASKS ALL TASKS ACTIVE TASKS TASKS IN WRAP UP" at bounding box center [185, 167] width 301 height 264
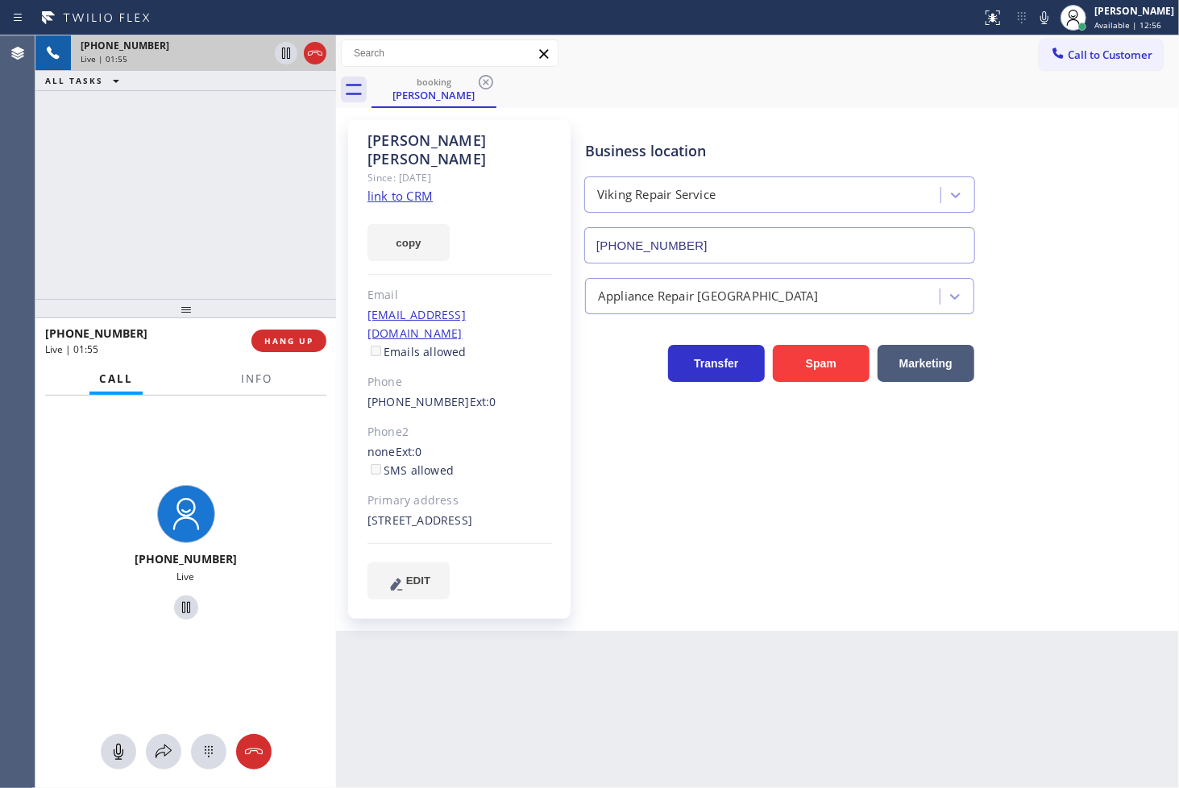
click at [154, 155] on div "[PHONE_NUMBER] Live | 01:55 ALL TASKS ALL TASKS ACTIVE TASKS TASKS IN WRAP UP" at bounding box center [185, 167] width 301 height 264
click at [804, 519] on div "Business location Viking Repair Service [PHONE_NUMBER] Appliance Repair High En…" at bounding box center [878, 359] width 593 height 471
click at [149, 215] on div "[PHONE_NUMBER] Live | 01:58 ALL TASKS ALL TASKS ACTIVE TASKS TASKS IN WRAP UP" at bounding box center [185, 167] width 301 height 264
click at [724, 497] on div "Business location Viking Repair Service [PHONE_NUMBER] Appliance Repair High En…" at bounding box center [878, 359] width 593 height 471
click at [173, 213] on div "[PHONE_NUMBER] Live | 02:04 ALL TASKS ALL TASKS ACTIVE TASKS TASKS IN WRAP UP" at bounding box center [185, 167] width 301 height 264
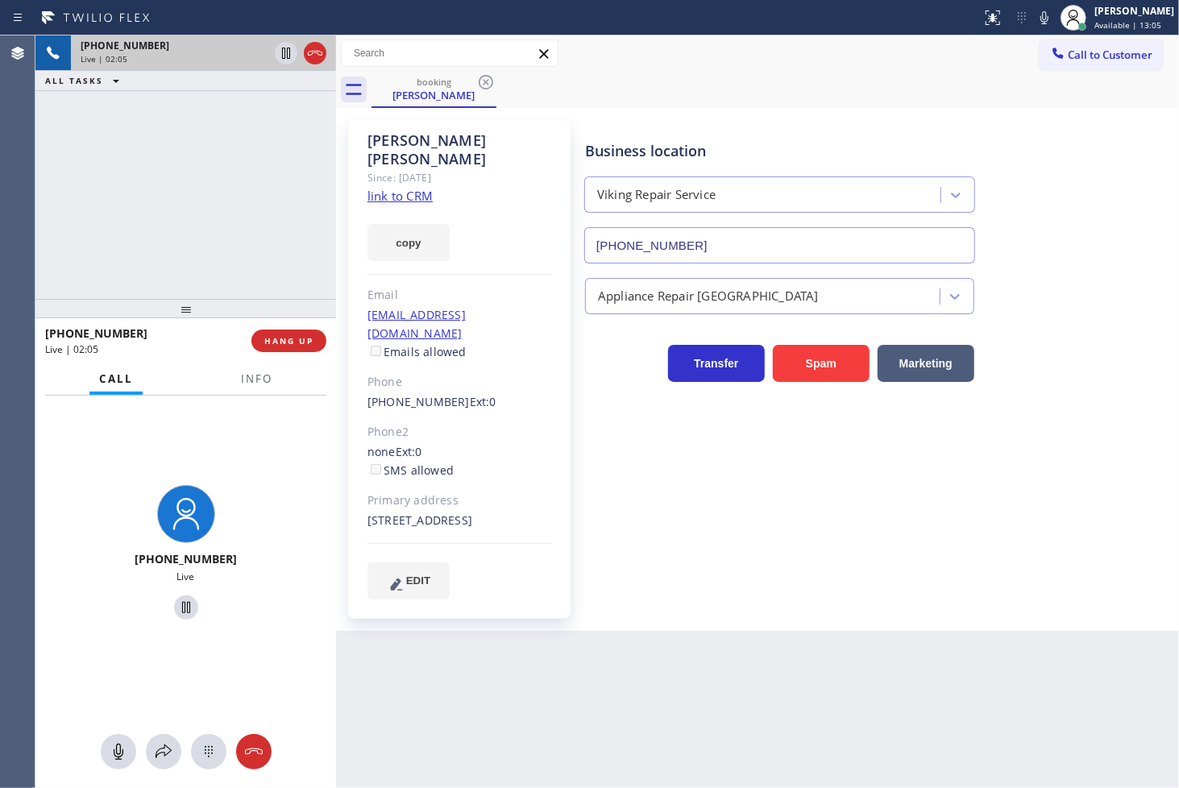
click at [890, 498] on div "Business location Viking Repair Service [PHONE_NUMBER] Appliance Repair High En…" at bounding box center [878, 359] width 593 height 471
click at [168, 214] on div "[PHONE_NUMBER] Live | 02:06 ALL TASKS ALL TASKS ACTIVE TASKS TASKS IN WRAP UP" at bounding box center [185, 167] width 301 height 264
click at [762, 480] on div "Business location Viking Repair Service [PHONE_NUMBER] Appliance Repair High En…" at bounding box center [878, 359] width 593 height 471
click at [143, 207] on div "[PHONE_NUMBER] Live | 02:10 ALL TASKS ALL TASKS ACTIVE TASKS TASKS IN WRAP UP" at bounding box center [185, 167] width 301 height 264
click at [709, 438] on div "Business location Viking Repair Service [PHONE_NUMBER] Appliance Repair High En…" at bounding box center [878, 359] width 593 height 471
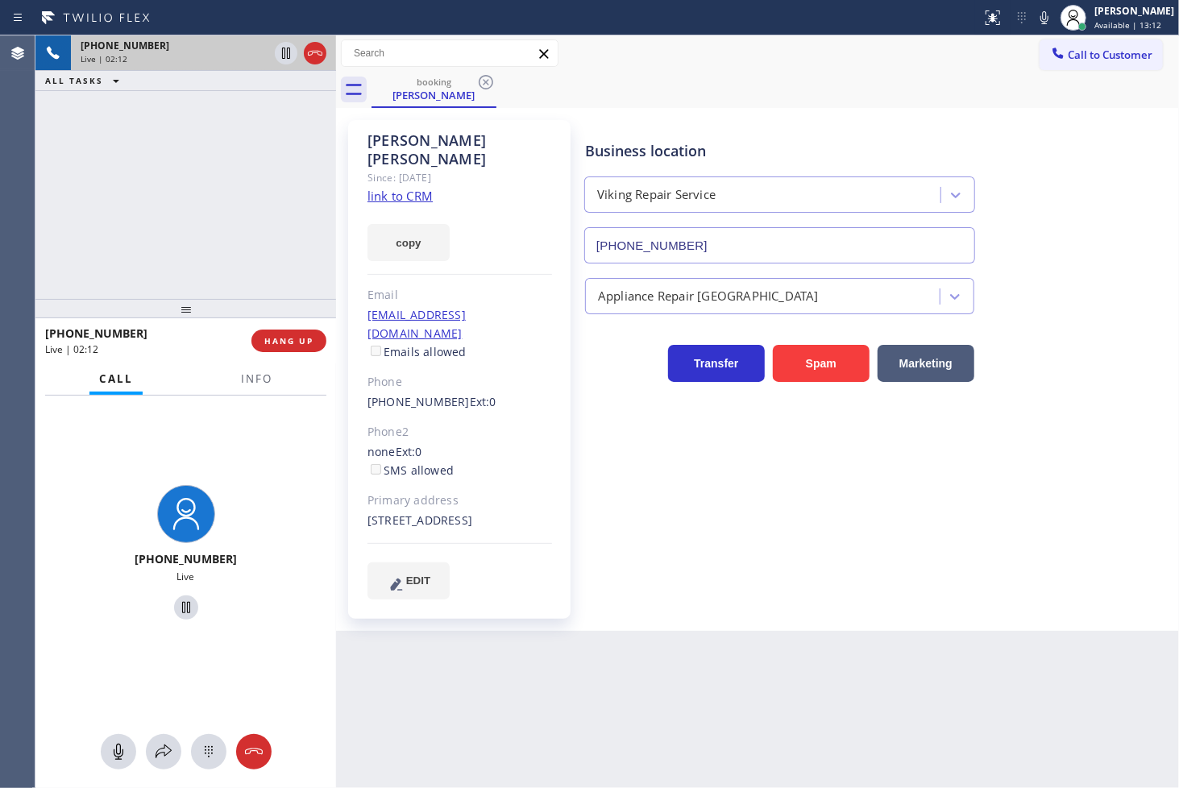
click at [234, 221] on div "[PHONE_NUMBER] Live | 02:12 ALL TASKS ALL TASKS ACTIVE TASKS TASKS IN WRAP UP" at bounding box center [185, 167] width 301 height 264
click at [181, 211] on div "[PHONE_NUMBER] Live | 02:14 ALL TASKS ALL TASKS ACTIVE TASKS TASKS IN WRAP UP" at bounding box center [185, 167] width 301 height 264
click at [420, 224] on button "copy" at bounding box center [409, 242] width 82 height 37
click at [193, 211] on div "[PHONE_NUMBER] Live | 02:16 ALL TASKS ALL TASKS ACTIVE TASKS TASKS IN WRAP UP" at bounding box center [185, 167] width 301 height 264
click at [287, 467] on div "[PHONE_NUMBER] Live" at bounding box center [185, 555] width 301 height 319
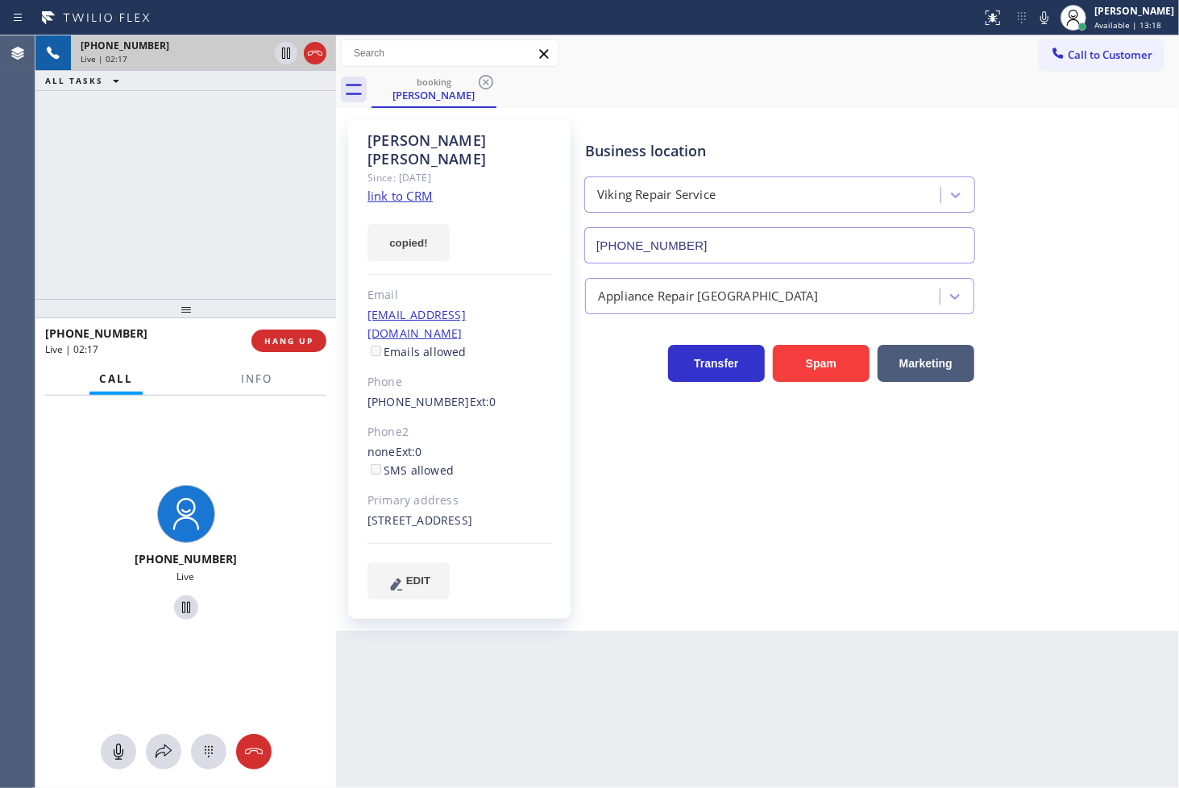
click at [181, 211] on div "[PHONE_NUMBER] Live | 02:17 ALL TASKS ALL TASKS ACTIVE TASKS TASKS IN WRAP UP" at bounding box center [185, 167] width 301 height 264
click at [255, 473] on div "[PHONE_NUMBER] Live" at bounding box center [185, 555] width 301 height 319
click at [965, 695] on div "Back to Dashboard Change Sender ID Customers Technicians Select a contact Outbo…" at bounding box center [757, 411] width 843 height 753
click at [204, 453] on div "[PHONE_NUMBER] Live" at bounding box center [185, 555] width 301 height 319
click at [157, 248] on div "[PHONE_NUMBER] Live | 02:42 ALL TASKS ALL TASKS ACTIVE TASKS TASKS IN WRAP UP" at bounding box center [185, 167] width 301 height 264
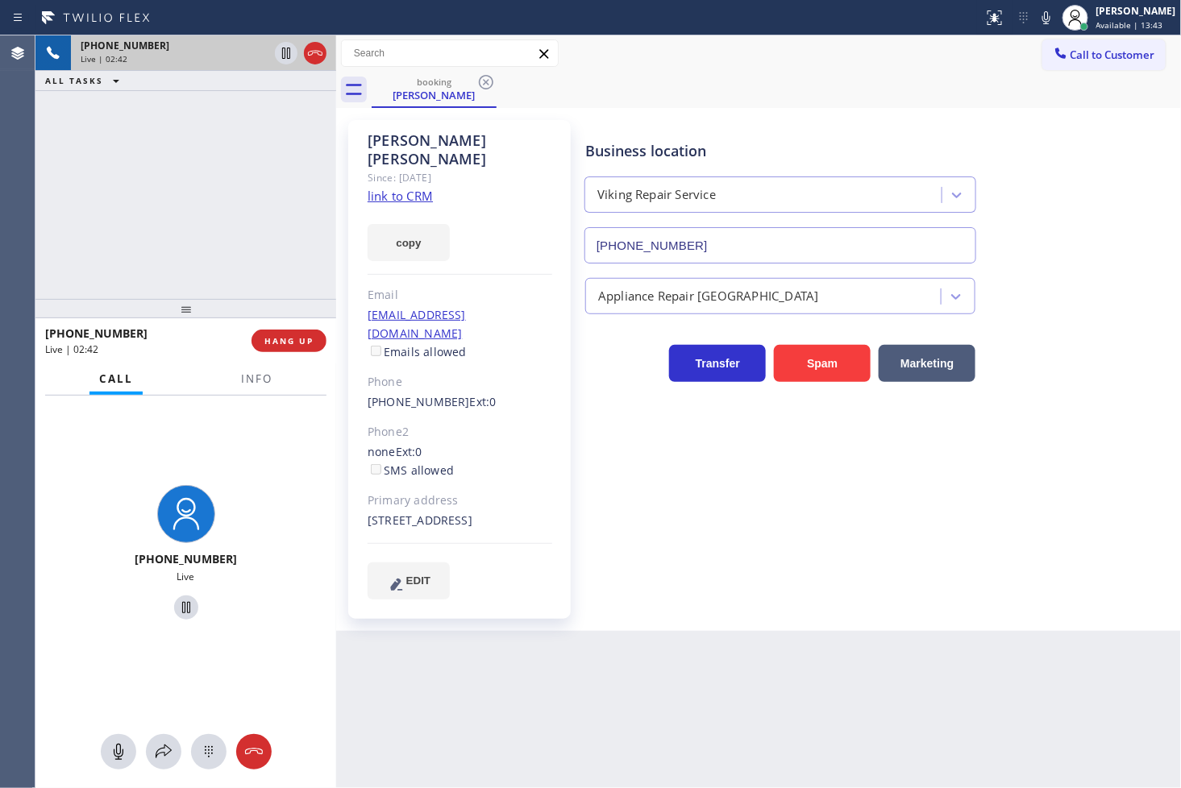
click at [230, 436] on div "[PHONE_NUMBER] Live" at bounding box center [185, 555] width 301 height 319
click at [231, 505] on div "[PHONE_NUMBER] Live" at bounding box center [186, 554] width 288 height 139
click at [424, 224] on button "copy" at bounding box center [409, 242] width 82 height 37
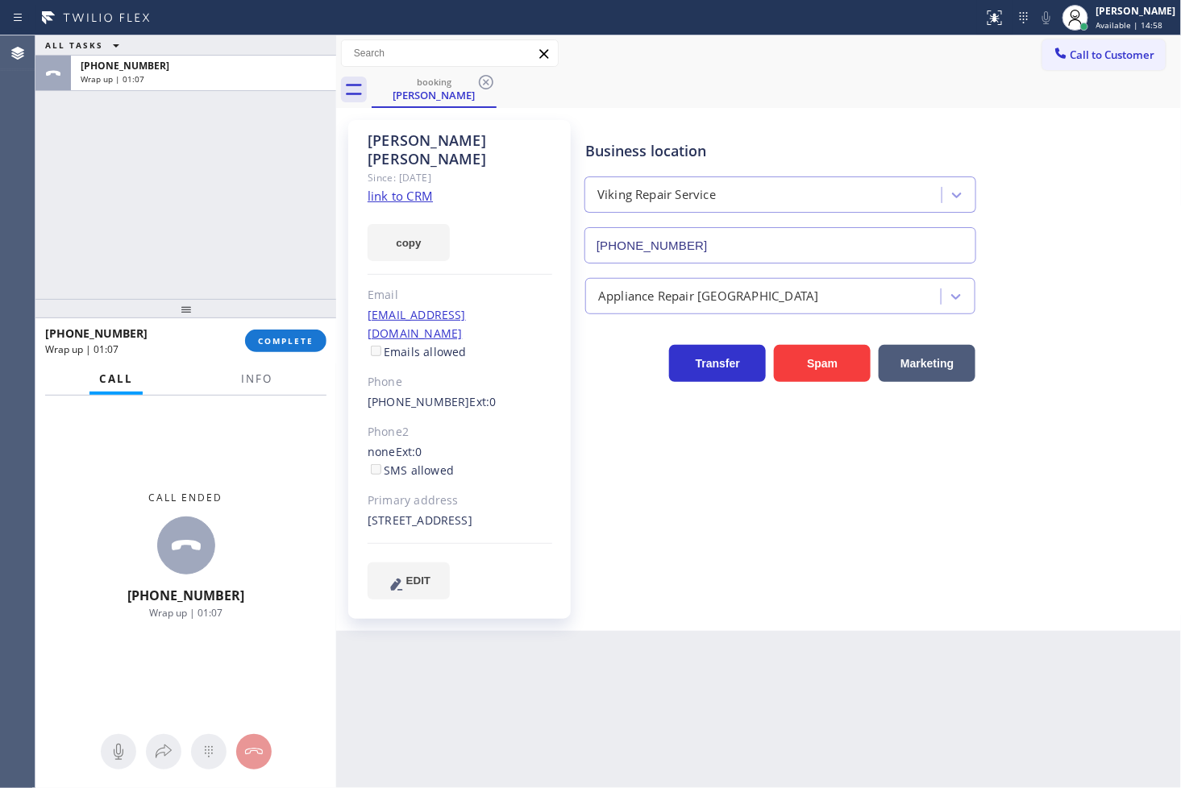
click at [51, 125] on div "ALL TASKS ALL TASKS ACTIVE TASKS TASKS IN WRAP UP [PHONE_NUMBER] Wrap up | 01:07" at bounding box center [185, 167] width 301 height 264
click at [305, 341] on span "COMPLETE" at bounding box center [286, 340] width 56 height 11
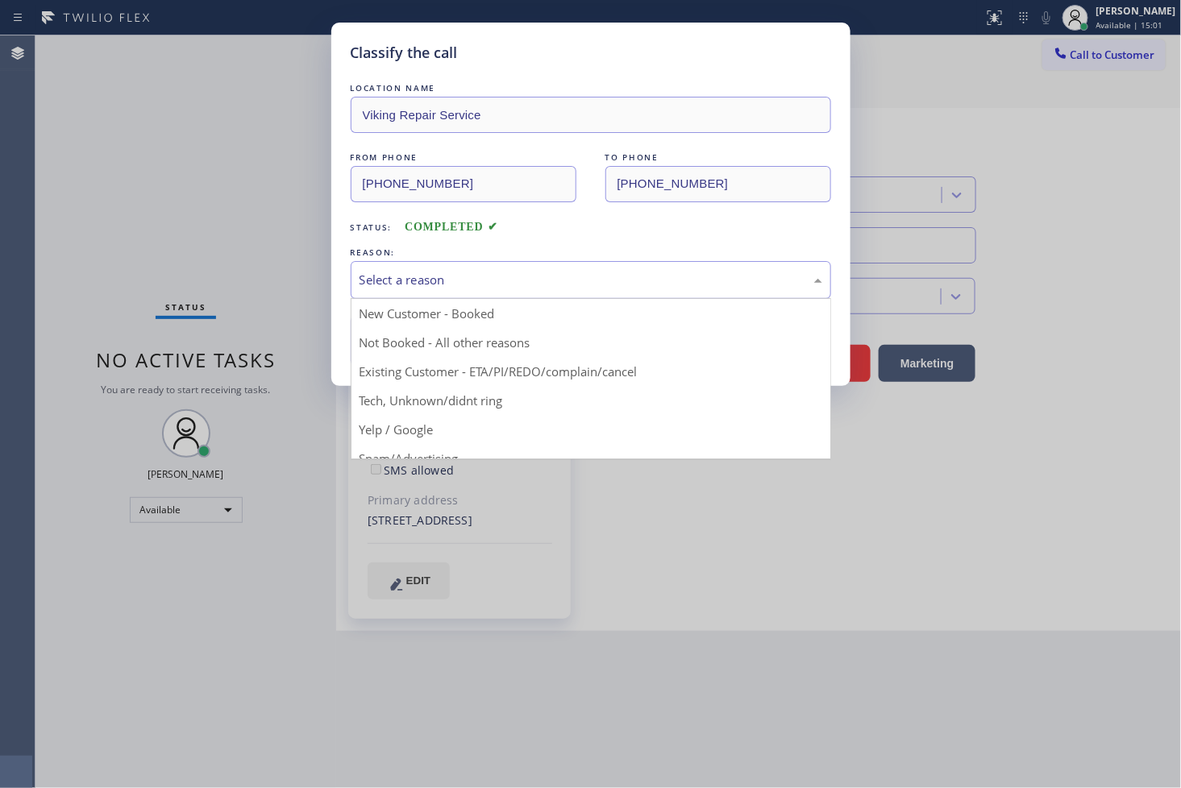
click at [397, 276] on div "Select a reason" at bounding box center [590, 280] width 463 height 19
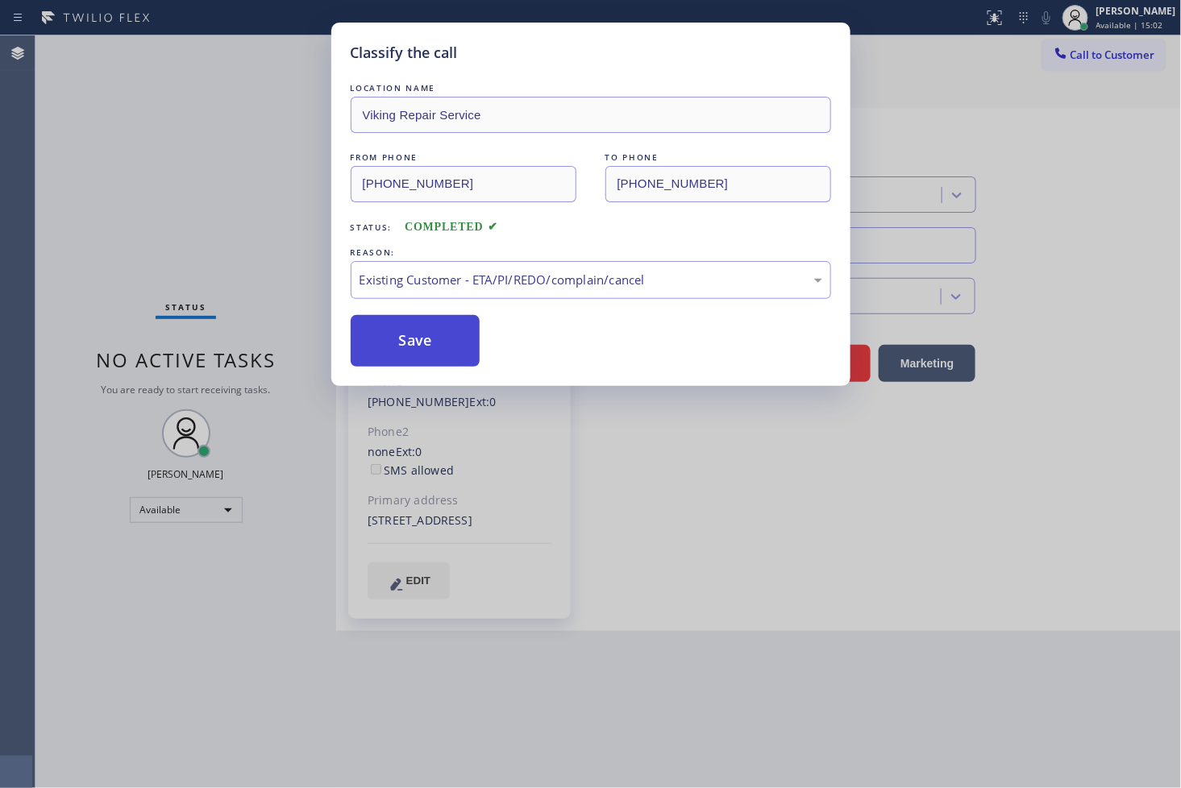
click at [421, 344] on button "Save" at bounding box center [416, 341] width 130 height 52
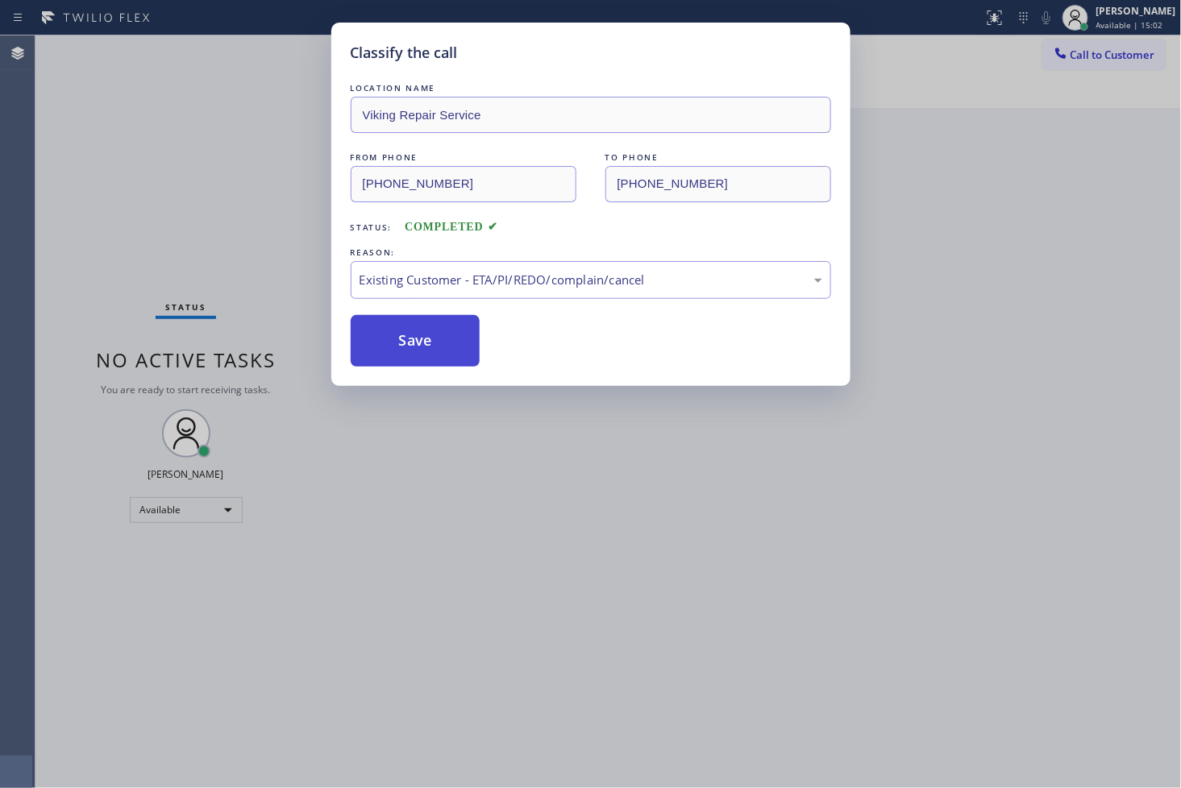
click at [421, 344] on button "Save" at bounding box center [416, 341] width 130 height 52
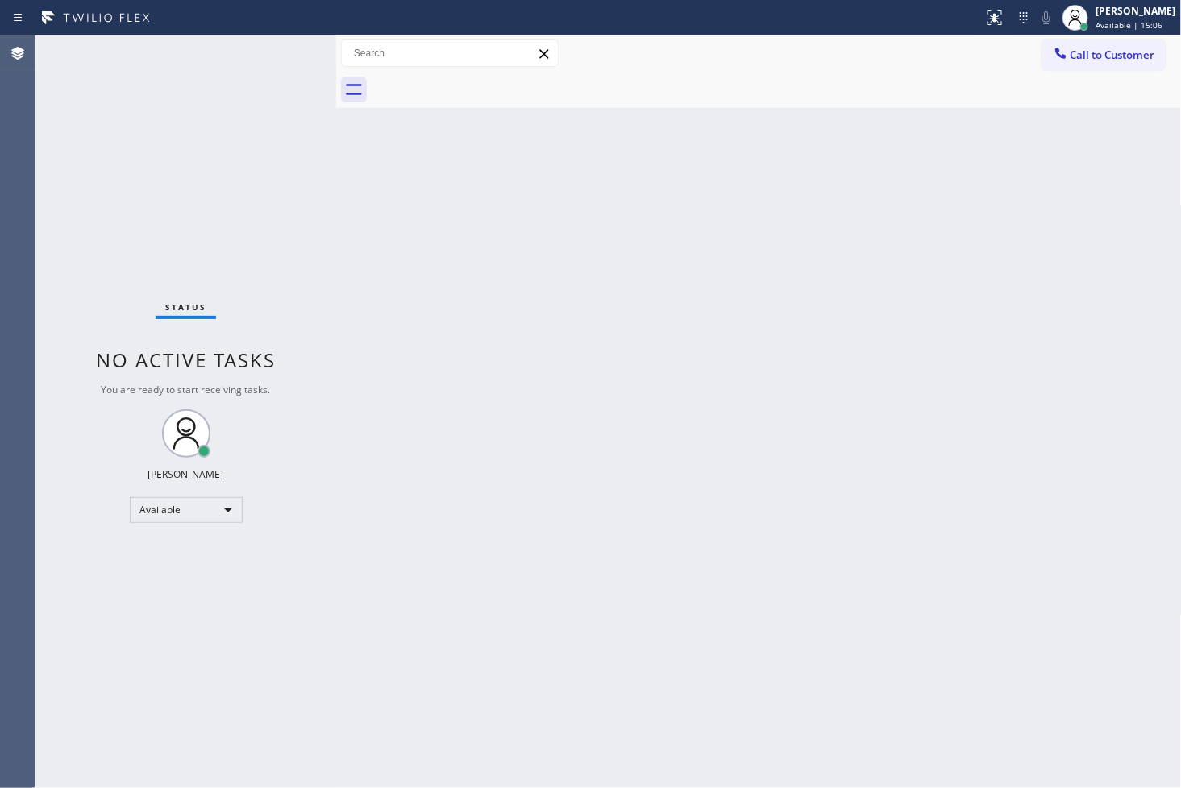
click at [243, 53] on div "Status No active tasks You are ready to start receiving tasks. [PERSON_NAME]" at bounding box center [185, 411] width 301 height 753
click at [285, 61] on div "Status No active tasks You are ready to start receiving tasks. [PERSON_NAME]" at bounding box center [185, 411] width 301 height 753
click at [54, 206] on div "Status No active tasks You are ready to start receiving tasks. [PERSON_NAME]" at bounding box center [185, 411] width 301 height 753
click at [279, 48] on div "Status No active tasks You are ready to start receiving tasks. [PERSON_NAME]" at bounding box center [185, 411] width 301 height 753
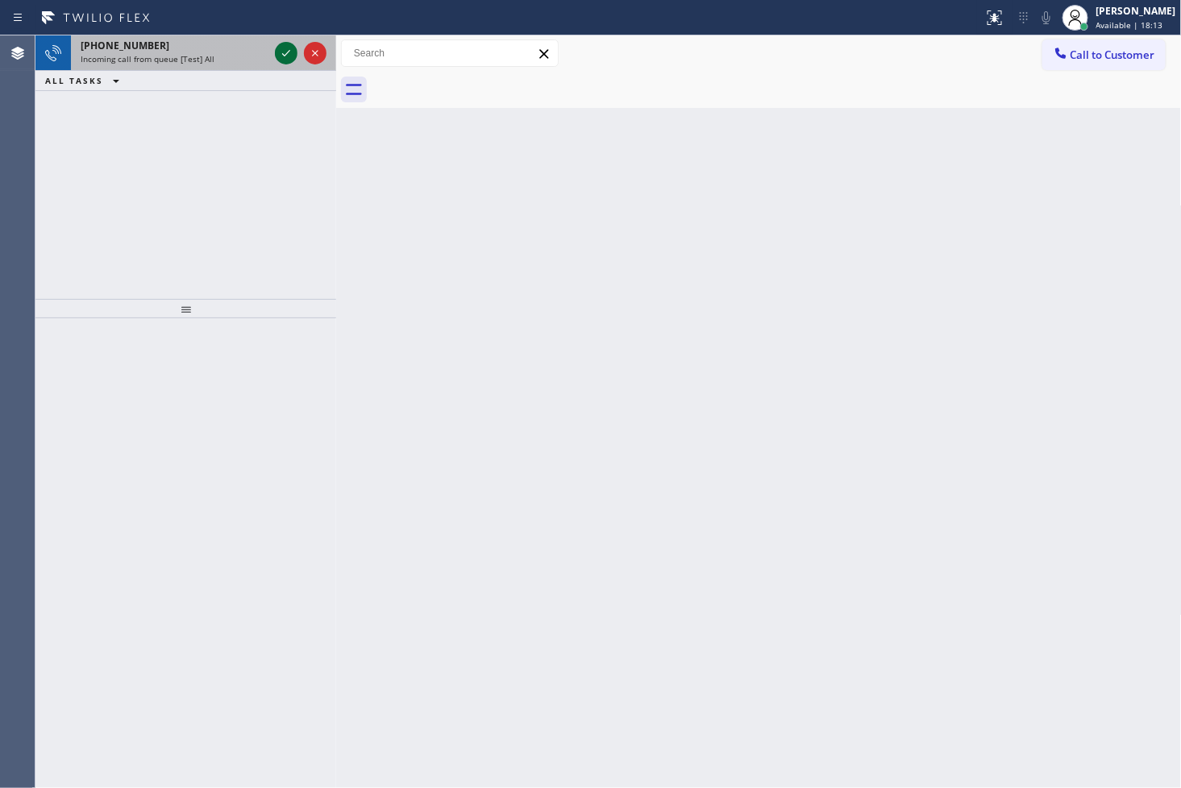
click at [279, 48] on icon at bounding box center [285, 53] width 19 height 19
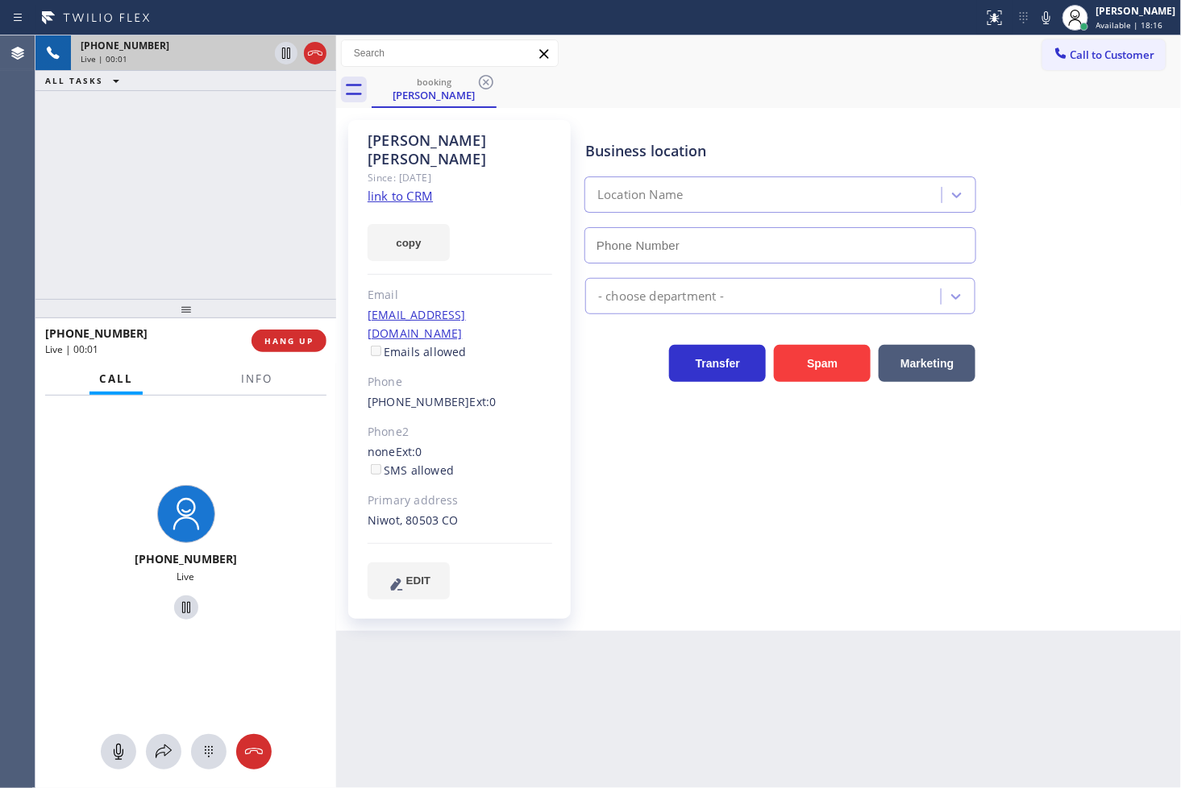
type input "[PHONE_NUMBER]"
click at [383, 188] on link "link to CRM" at bounding box center [400, 196] width 65 height 16
click at [778, 474] on div "Business location Thermador Repair Group [GEOGRAPHIC_DATA] [PHONE_NUMBER] Appli…" at bounding box center [880, 359] width 596 height 471
click at [206, 461] on div "[PHONE_NUMBER] Live" at bounding box center [185, 555] width 301 height 319
click at [251, 192] on div "[PHONE_NUMBER] Live | 00:42 ALL TASKS ALL TASKS ACTIVE TASKS TASKS IN WRAP UP" at bounding box center [185, 167] width 301 height 264
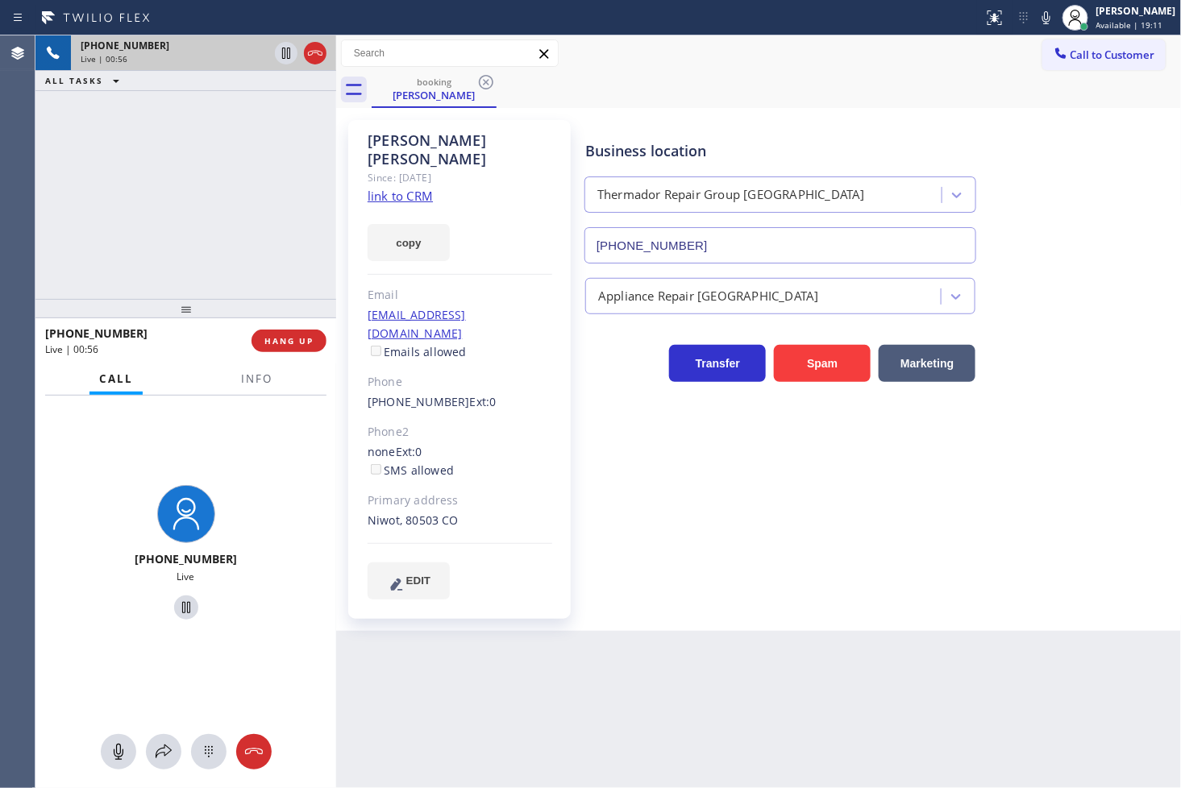
click at [778, 462] on div "Business location Thermador Repair Group [GEOGRAPHIC_DATA] [PHONE_NUMBER] Appli…" at bounding box center [880, 359] width 596 height 471
click at [100, 228] on div "[PHONE_NUMBER] Live | 00:57 ALL TASKS ALL TASKS ACTIVE TASKS TASKS IN WRAP UP" at bounding box center [185, 167] width 301 height 264
click at [216, 218] on div "[PHONE_NUMBER] Live | 01:13 ALL TASKS ALL TASKS ACTIVE TASKS TASKS IN WRAP UP" at bounding box center [185, 167] width 301 height 264
click at [119, 193] on div "[PHONE_NUMBER] Live | 01:17 ALL TASKS ALL TASKS ACTIVE TASKS TASKS IN WRAP UP" at bounding box center [185, 167] width 301 height 264
click at [253, 449] on div "[PHONE_NUMBER] Live" at bounding box center [185, 555] width 301 height 319
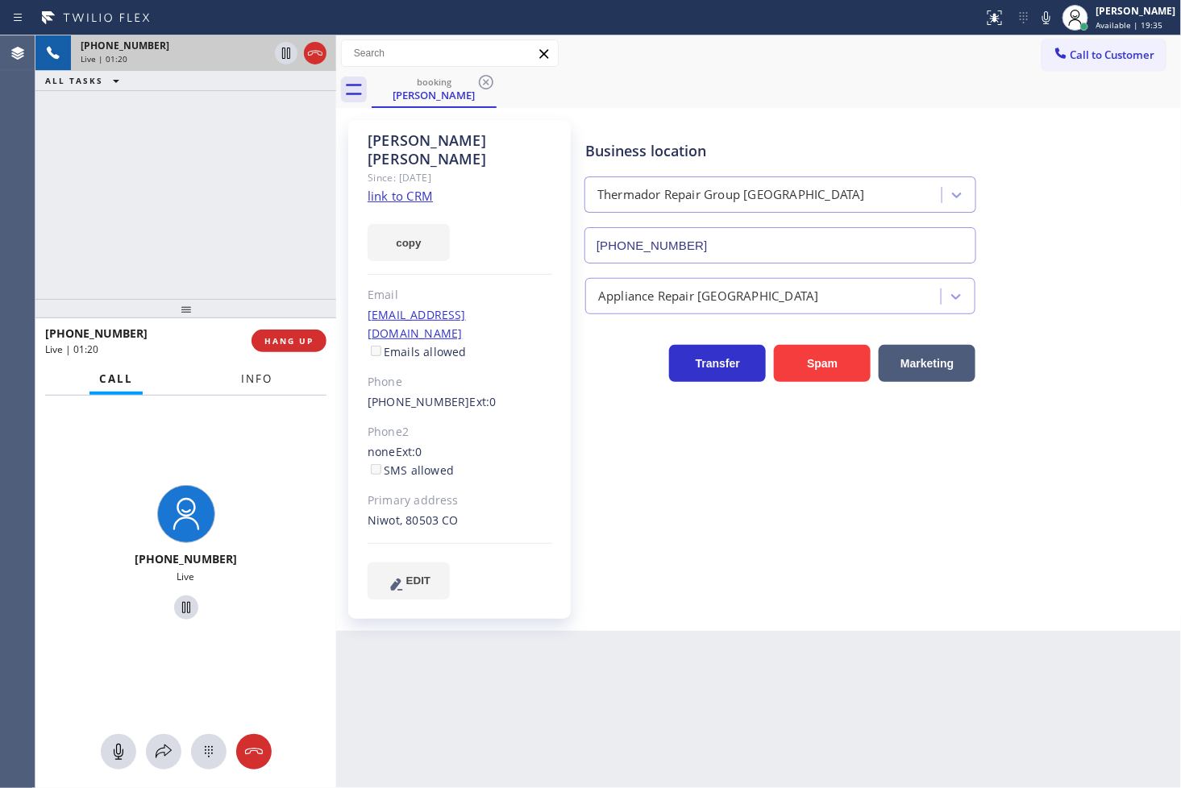
click at [251, 389] on button "Info" at bounding box center [256, 378] width 51 height 31
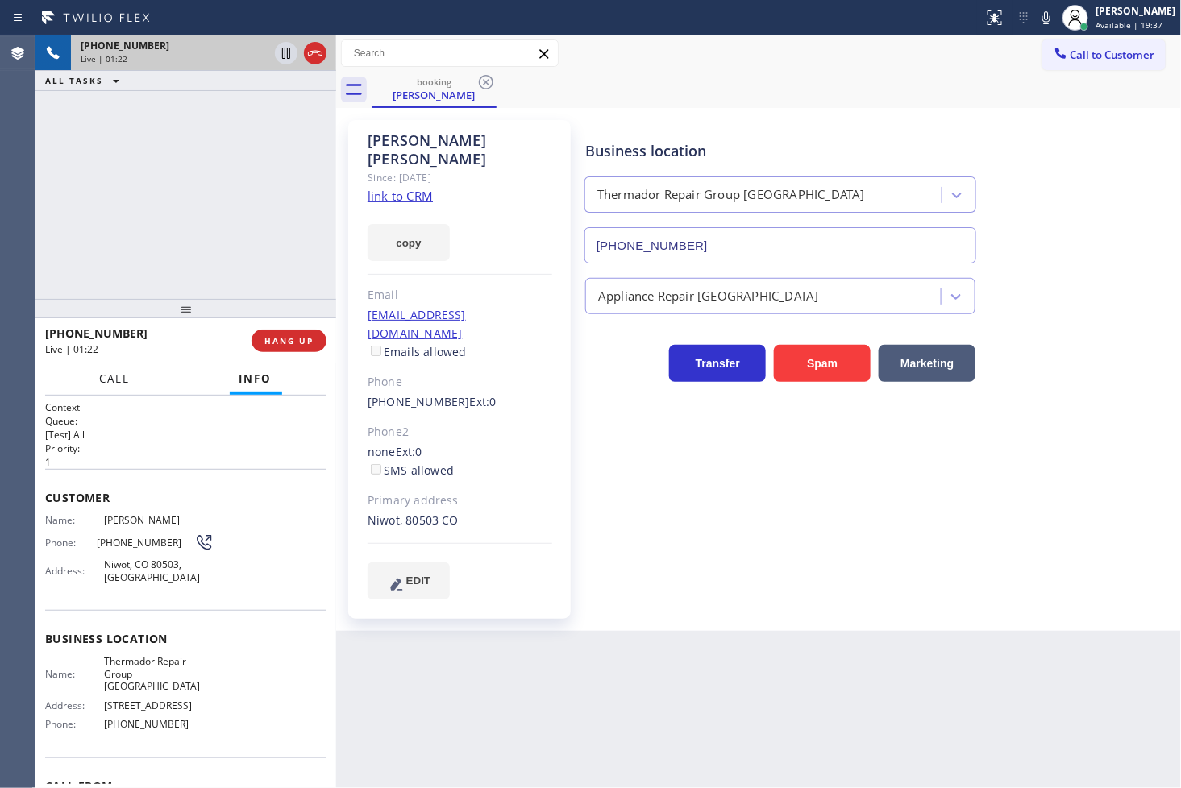
click at [107, 387] on button "Call" at bounding box center [115, 378] width 50 height 31
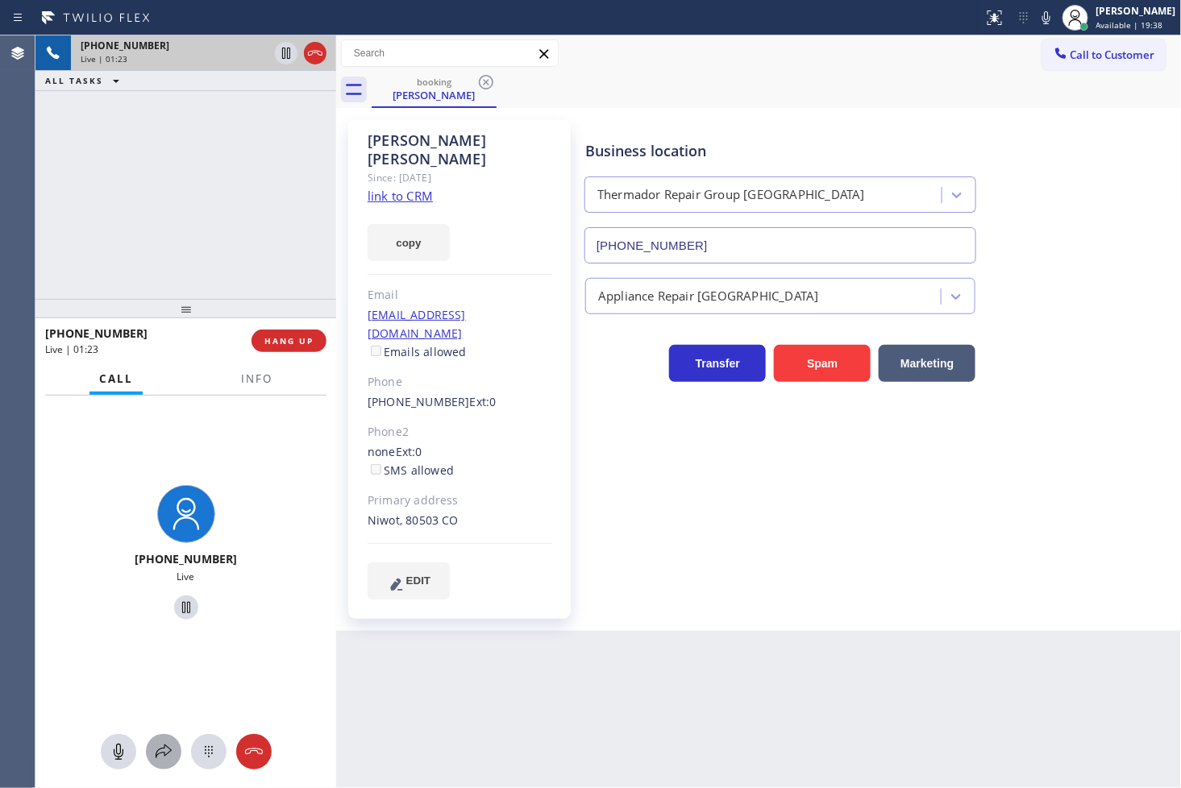
click at [157, 758] on icon at bounding box center [163, 751] width 19 height 19
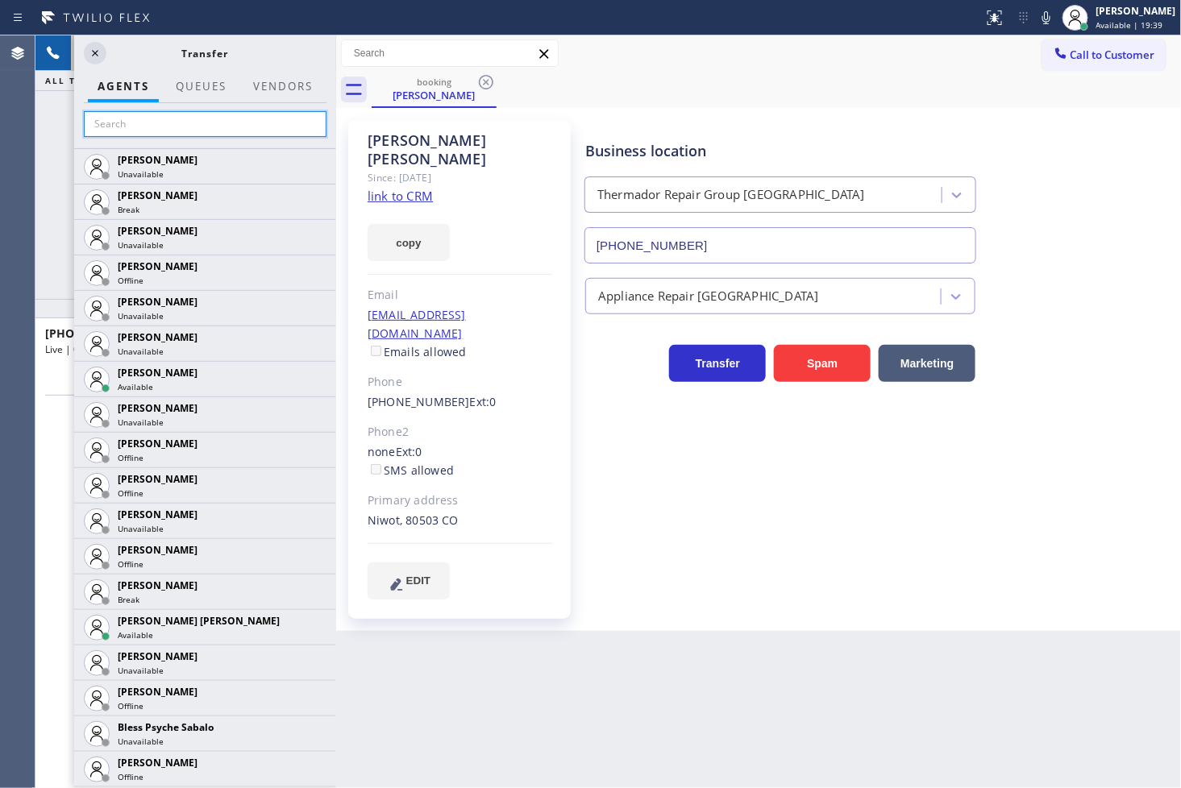
click at [147, 127] on input "text" at bounding box center [205, 124] width 243 height 26
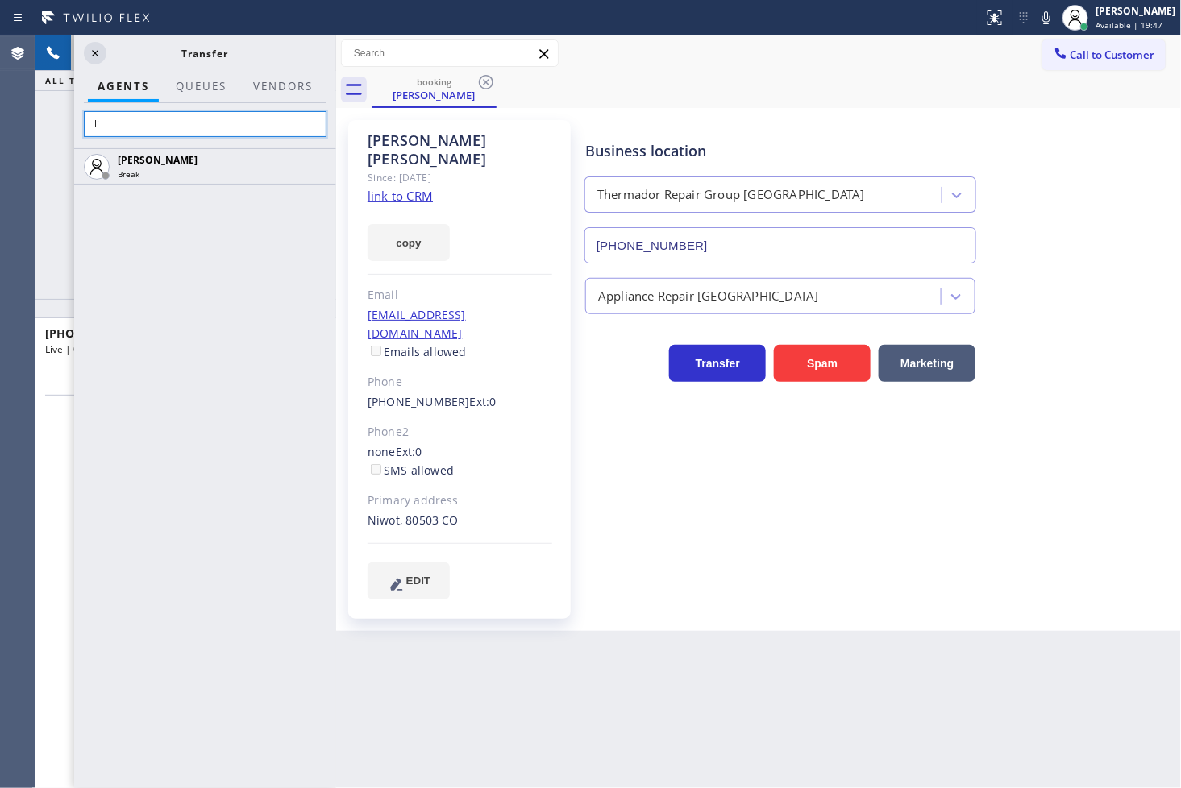
type input "l"
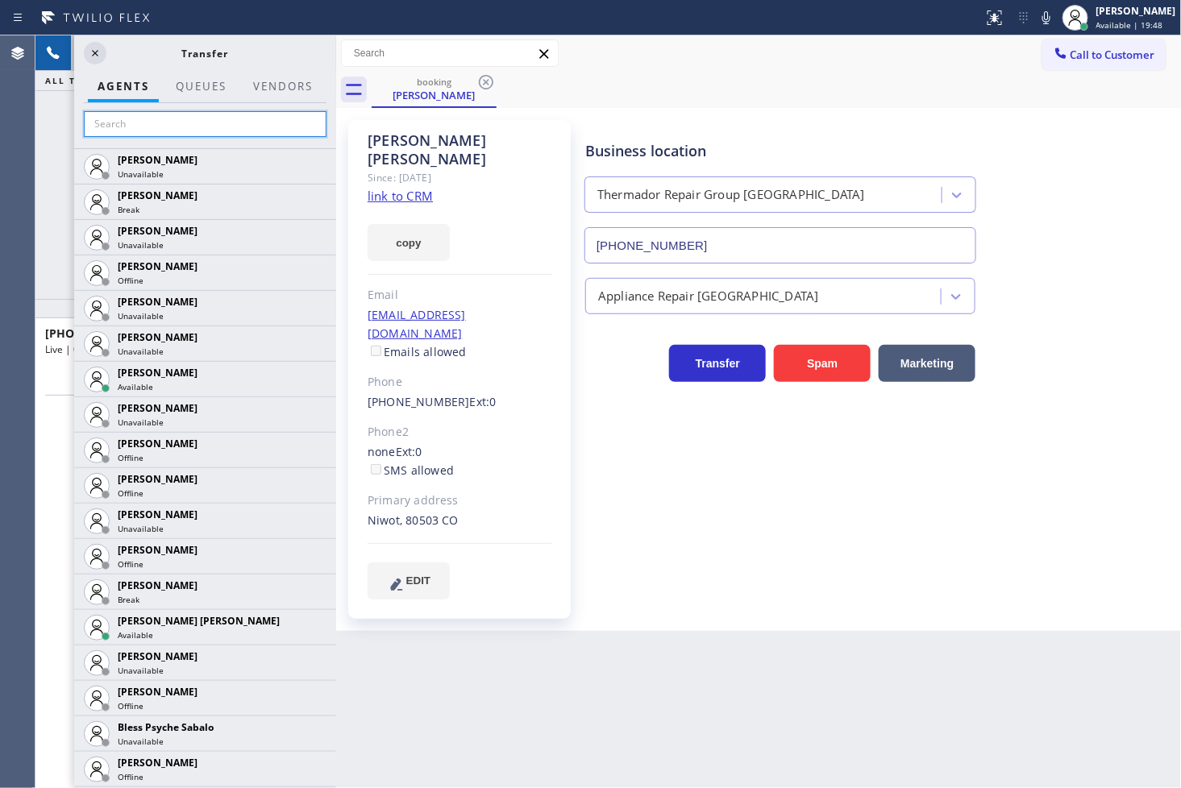
type input "m"
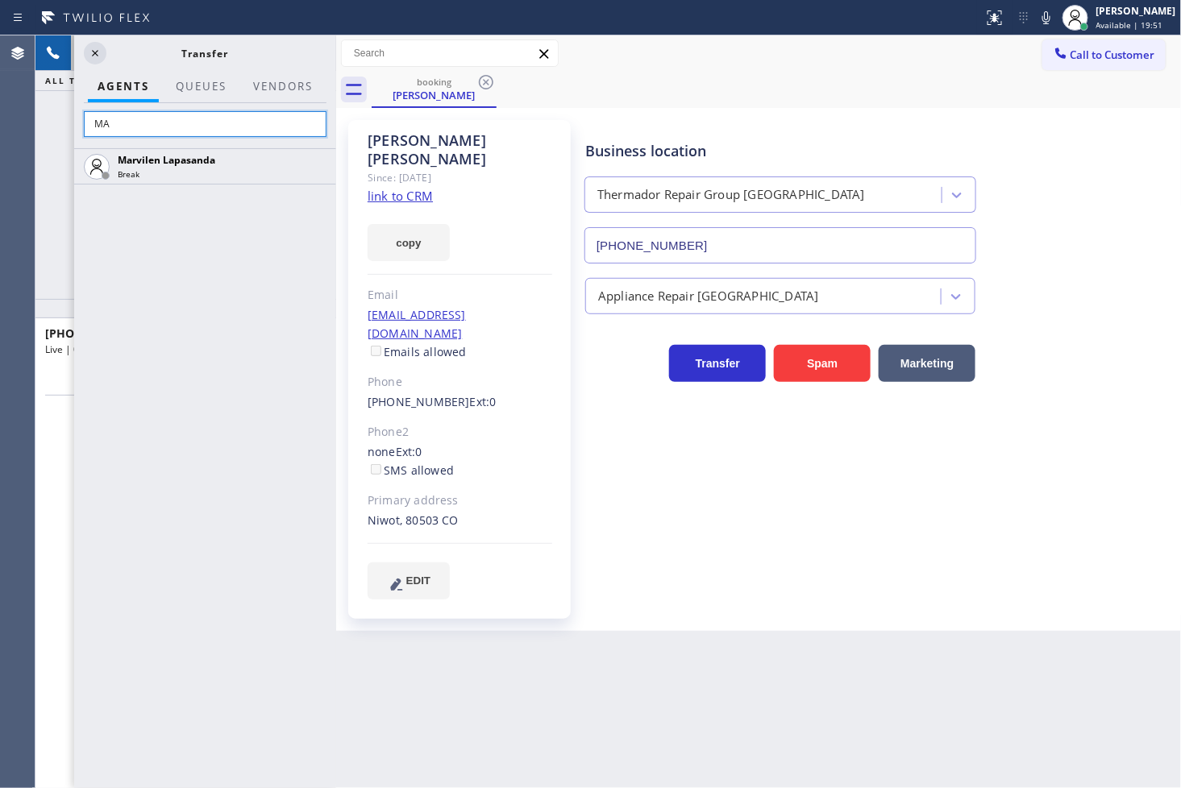
type input "M"
type input "R"
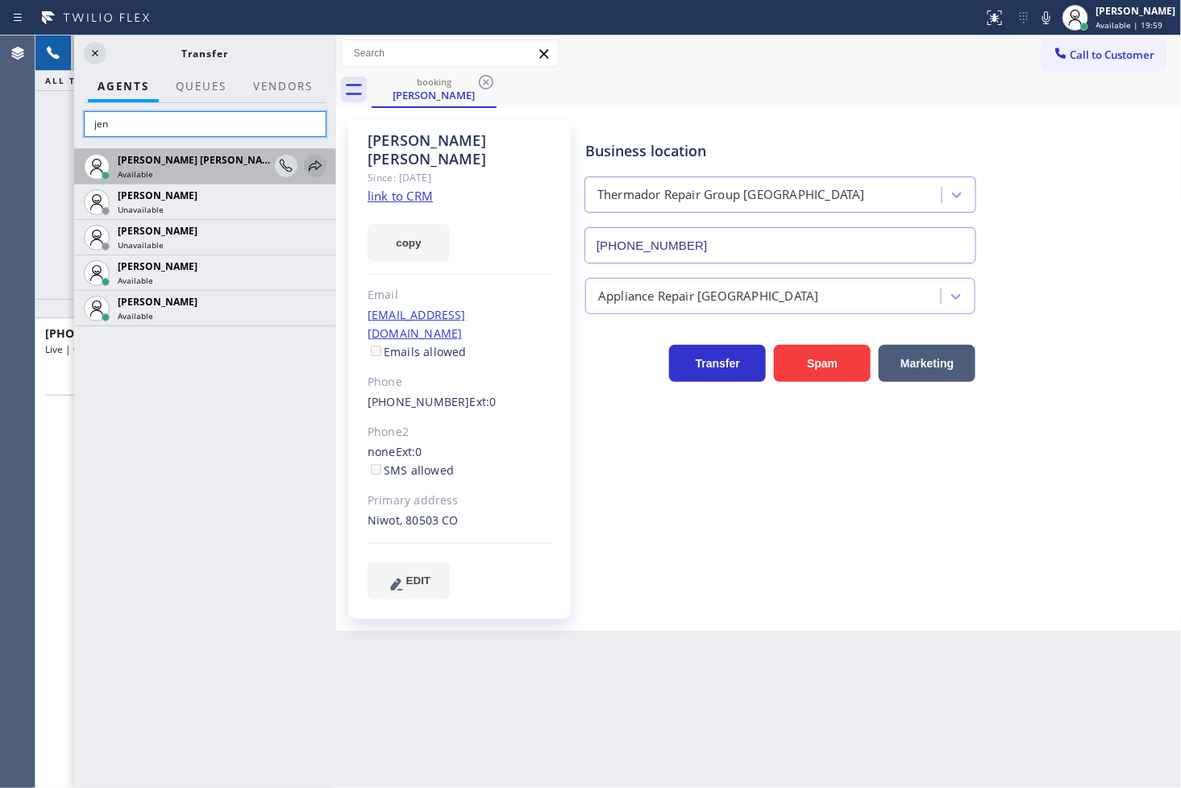
type input "jen"
click at [312, 164] on icon at bounding box center [314, 165] width 19 height 19
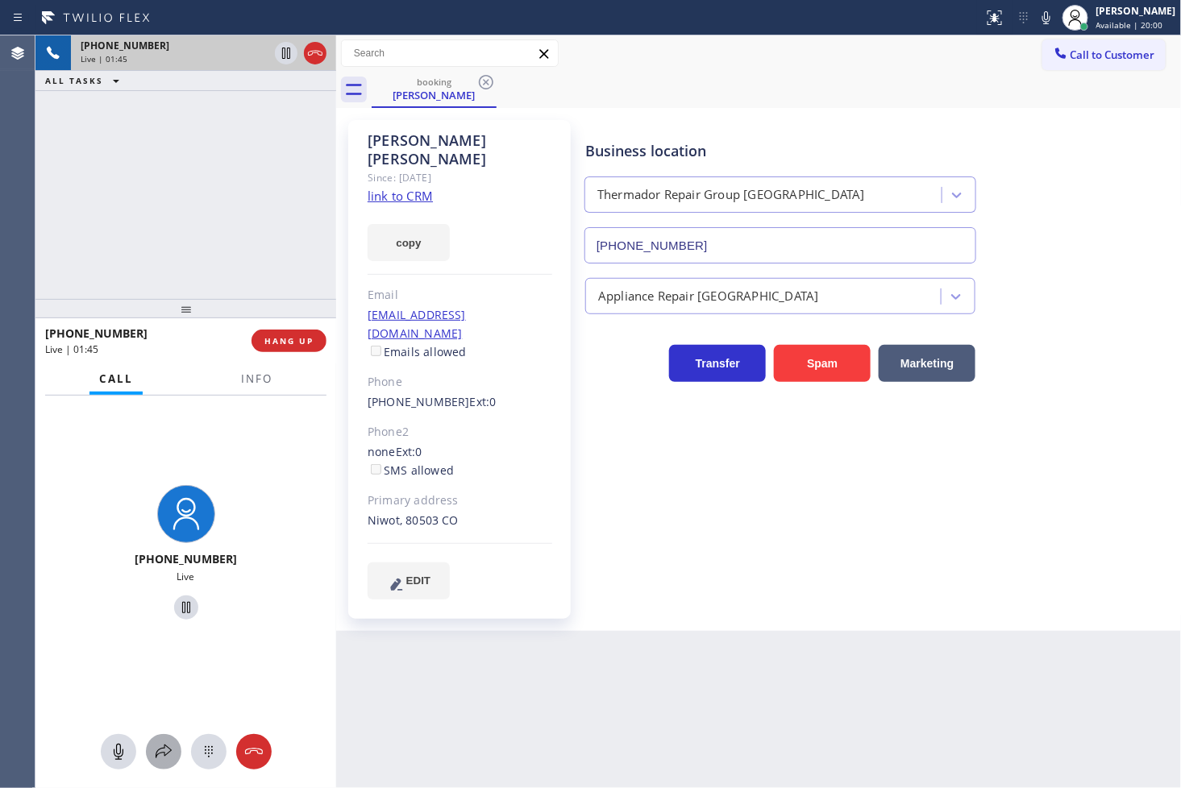
click at [163, 751] on icon at bounding box center [163, 751] width 19 height 19
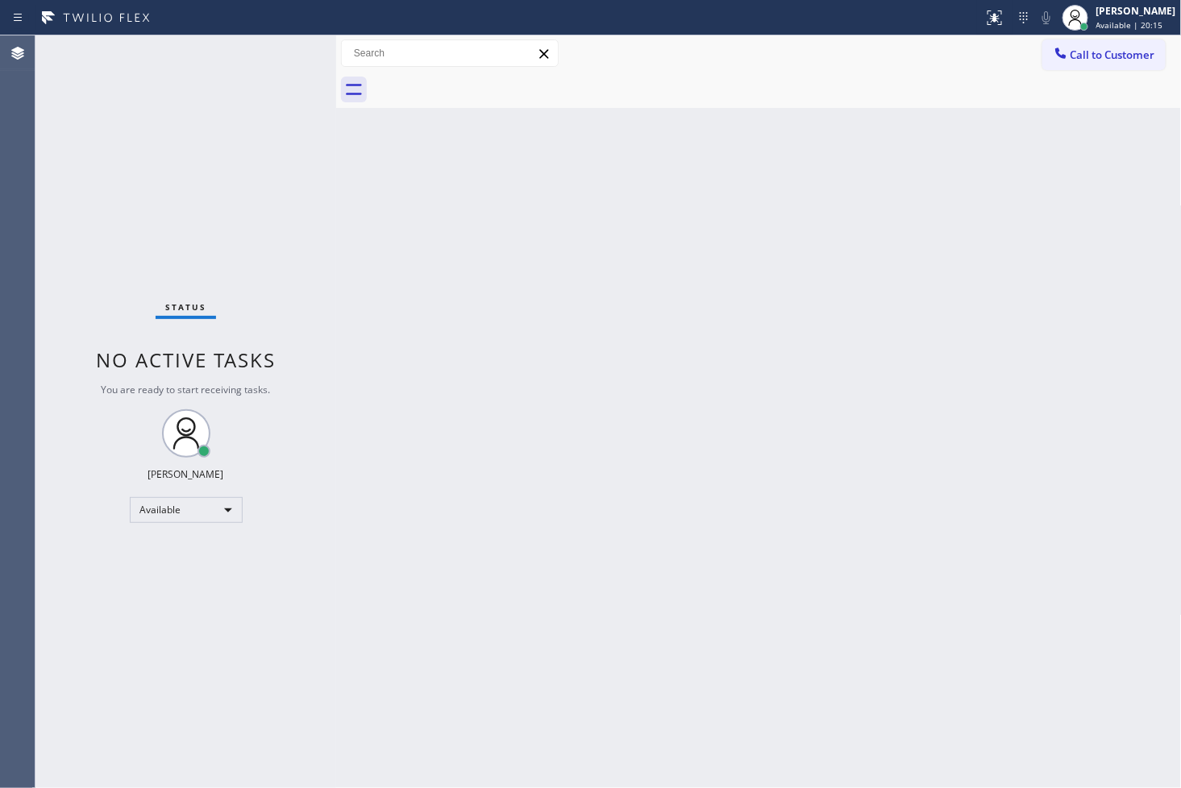
click at [95, 127] on div "Status No active tasks You are ready to start receiving tasks. [PERSON_NAME]" at bounding box center [185, 411] width 301 height 753
click at [293, 47] on div "Status No active tasks You are ready to start receiving tasks. [PERSON_NAME]" at bounding box center [185, 411] width 301 height 753
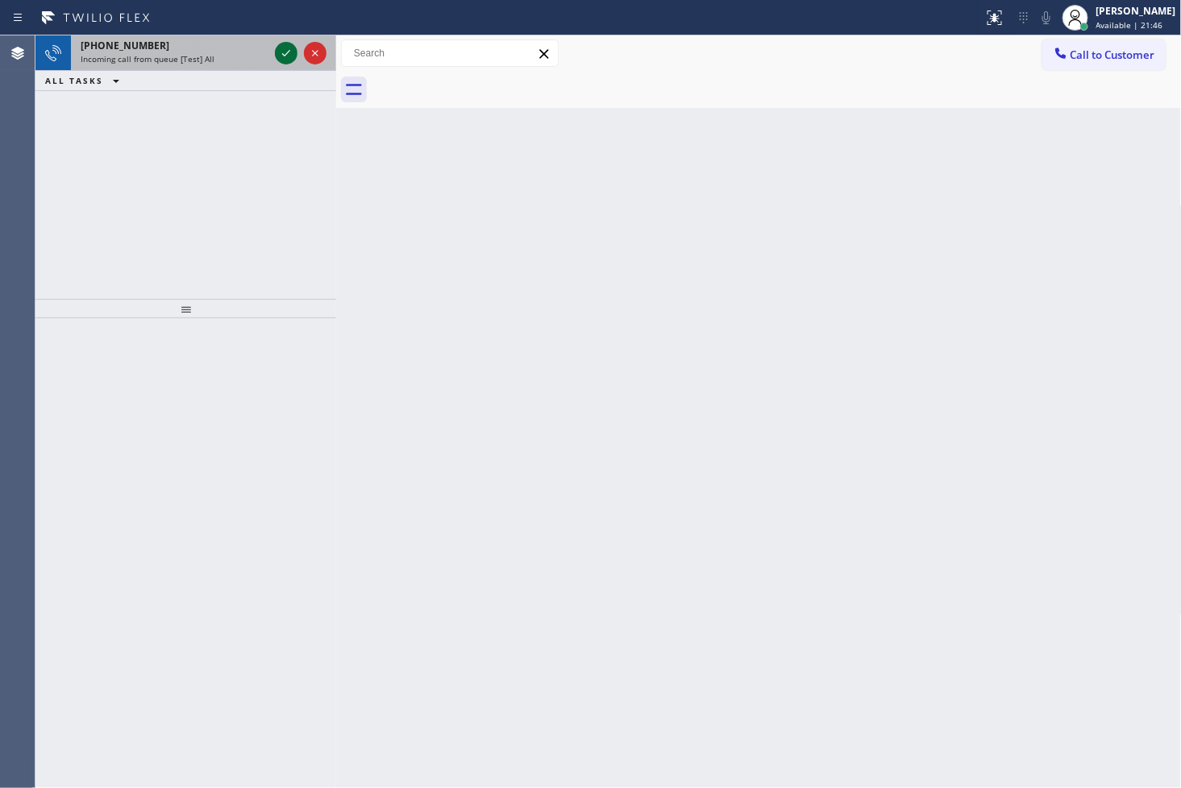
click at [293, 56] on icon at bounding box center [285, 53] width 19 height 19
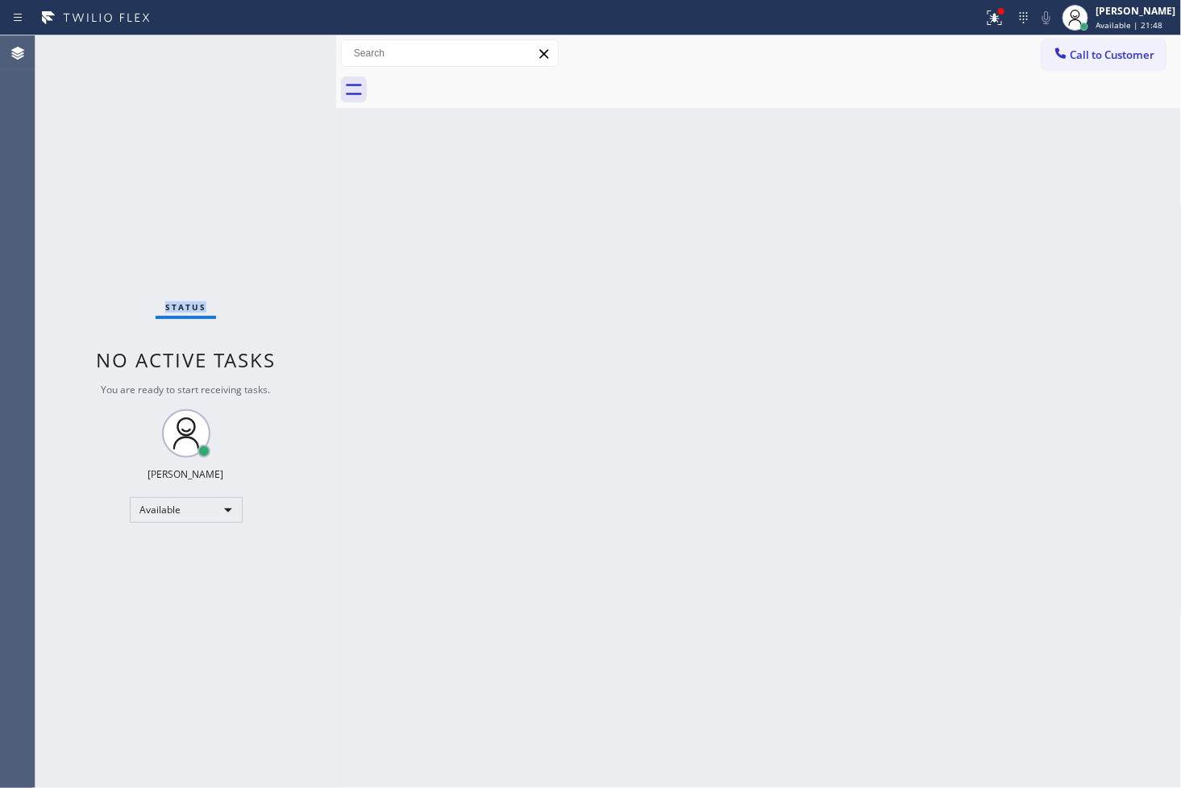
click at [284, 56] on div "Status No active tasks You are ready to start receiving tasks. [PERSON_NAME]" at bounding box center [185, 411] width 301 height 753
click at [990, 15] on icon at bounding box center [995, 16] width 10 height 6
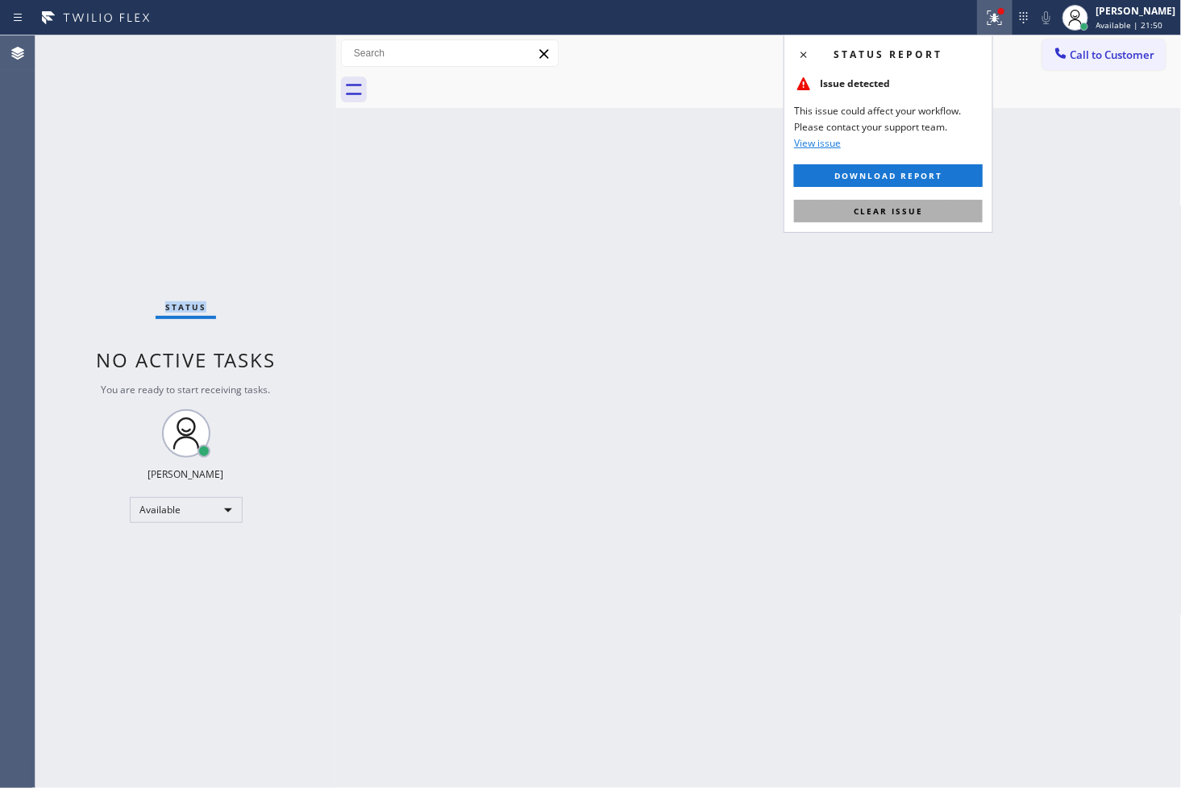
click at [858, 208] on span "Clear issue" at bounding box center [888, 211] width 69 height 11
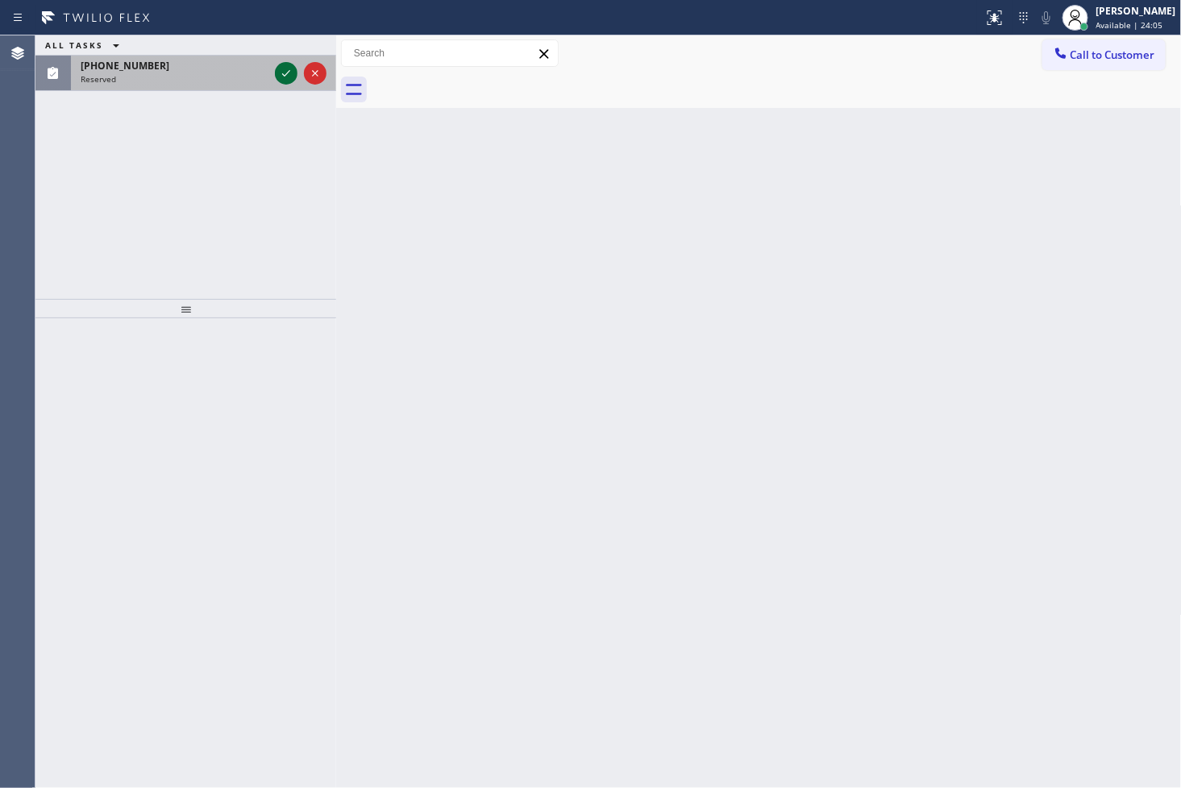
click at [283, 70] on icon at bounding box center [285, 73] width 19 height 19
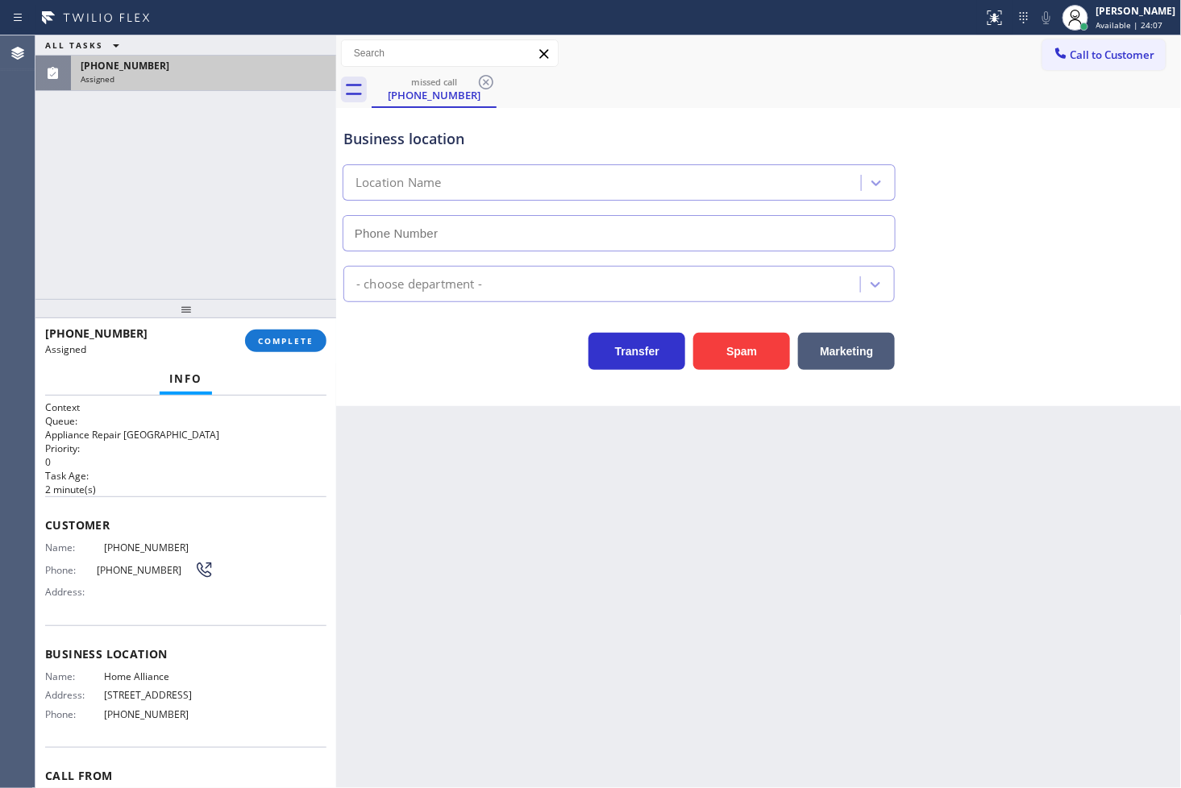
type input "[PHONE_NUMBER]"
click at [45, 545] on span "Name:" at bounding box center [74, 548] width 59 height 12
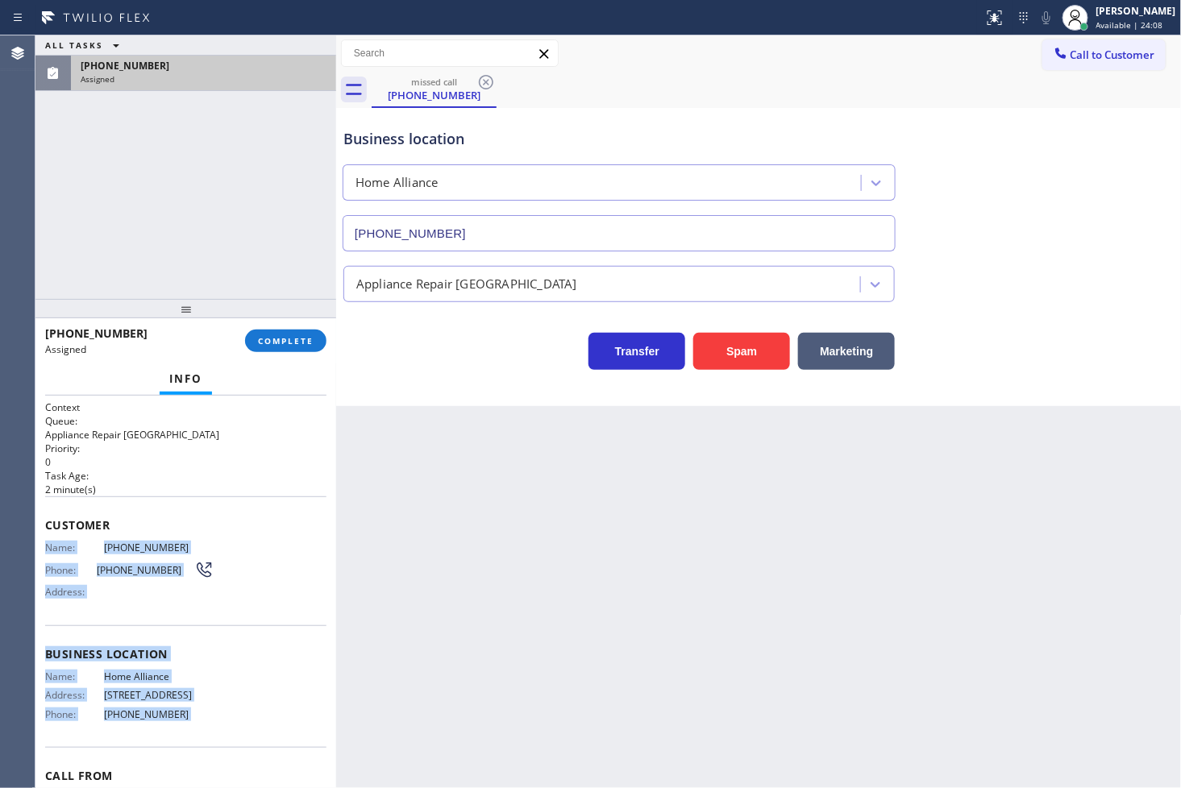
drag, startPoint x: 44, startPoint y: 545, endPoint x: 199, endPoint y: 728, distance: 239.6
click at [199, 728] on div "Context Queue: Appliance Repair High End Priority: 0 Task Age: [DEMOGRAPHIC_DAT…" at bounding box center [185, 635] width 281 height 469
copy div "Name: [PHONE_NUMBER] Phone: [PHONE_NUMBER] Address: Business location Name: Hom…"
click at [288, 347] on span "COMPLETE" at bounding box center [286, 340] width 56 height 11
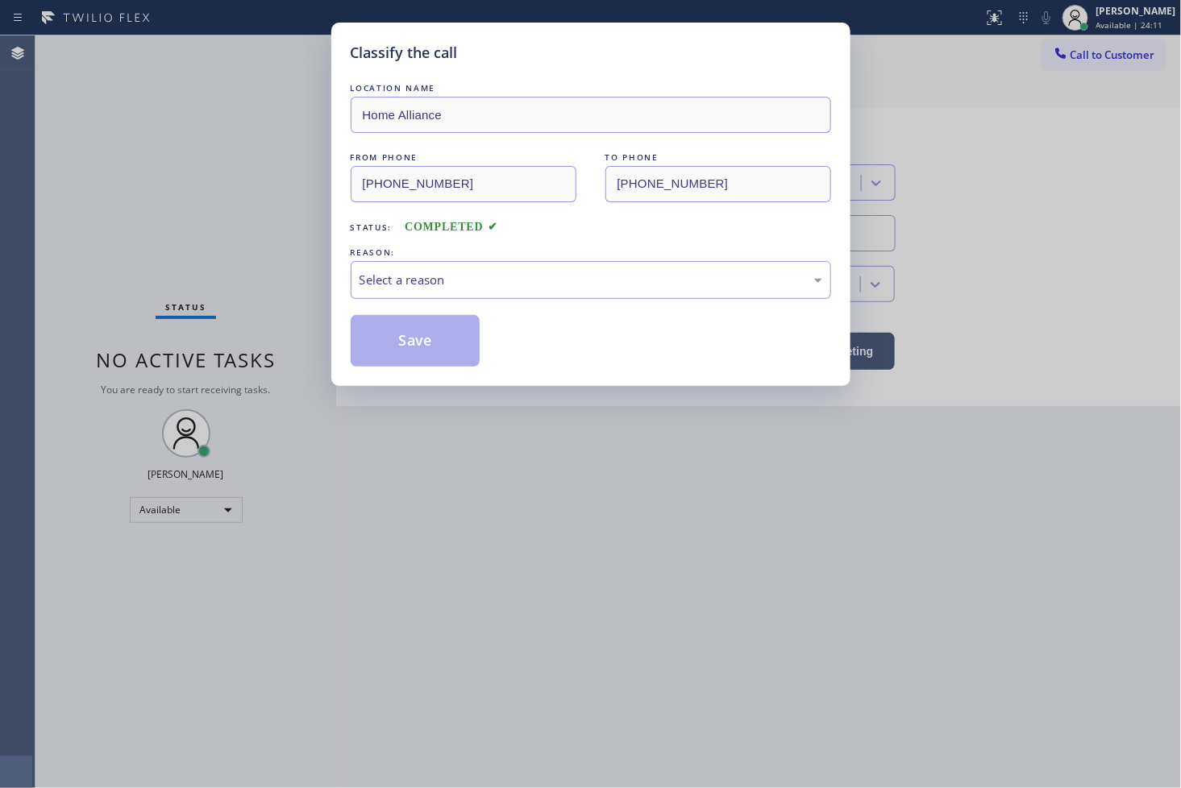
click at [385, 288] on div "Select a reason" at bounding box center [590, 280] width 463 height 19
click at [389, 326] on button "Save" at bounding box center [416, 341] width 130 height 52
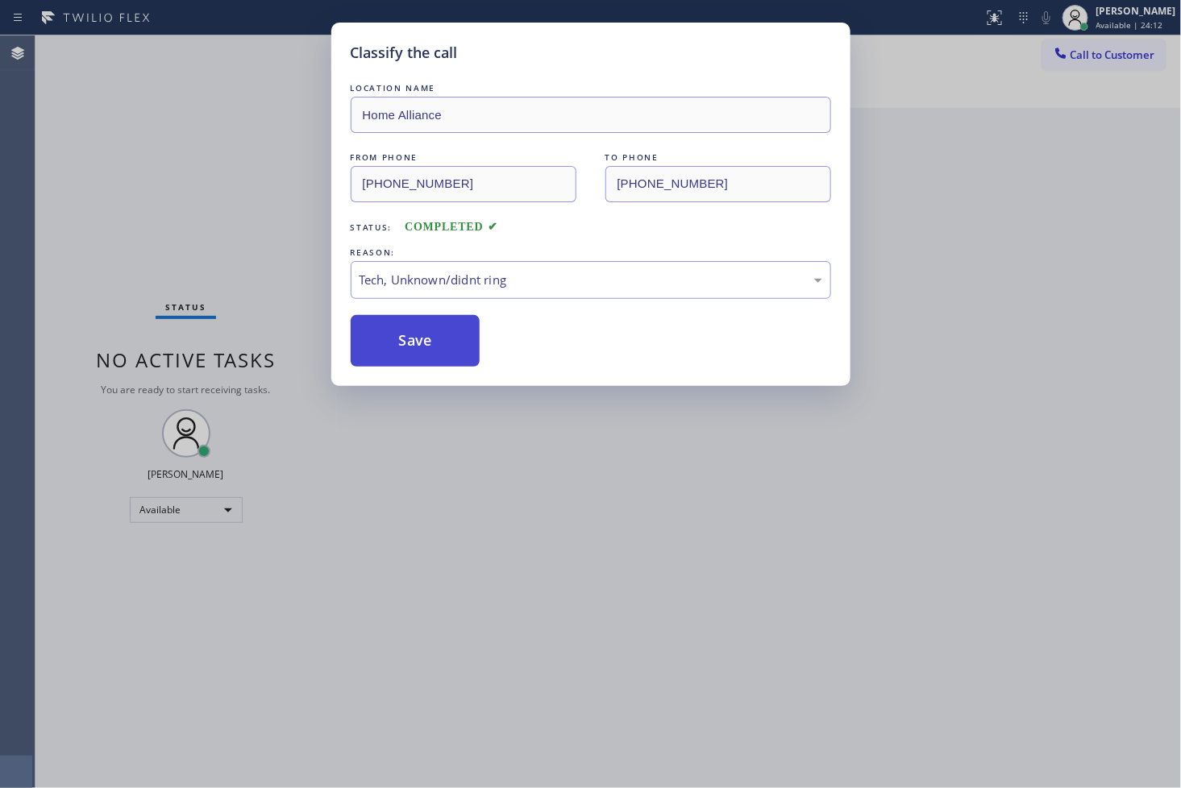
click at [389, 326] on button "Save" at bounding box center [416, 341] width 130 height 52
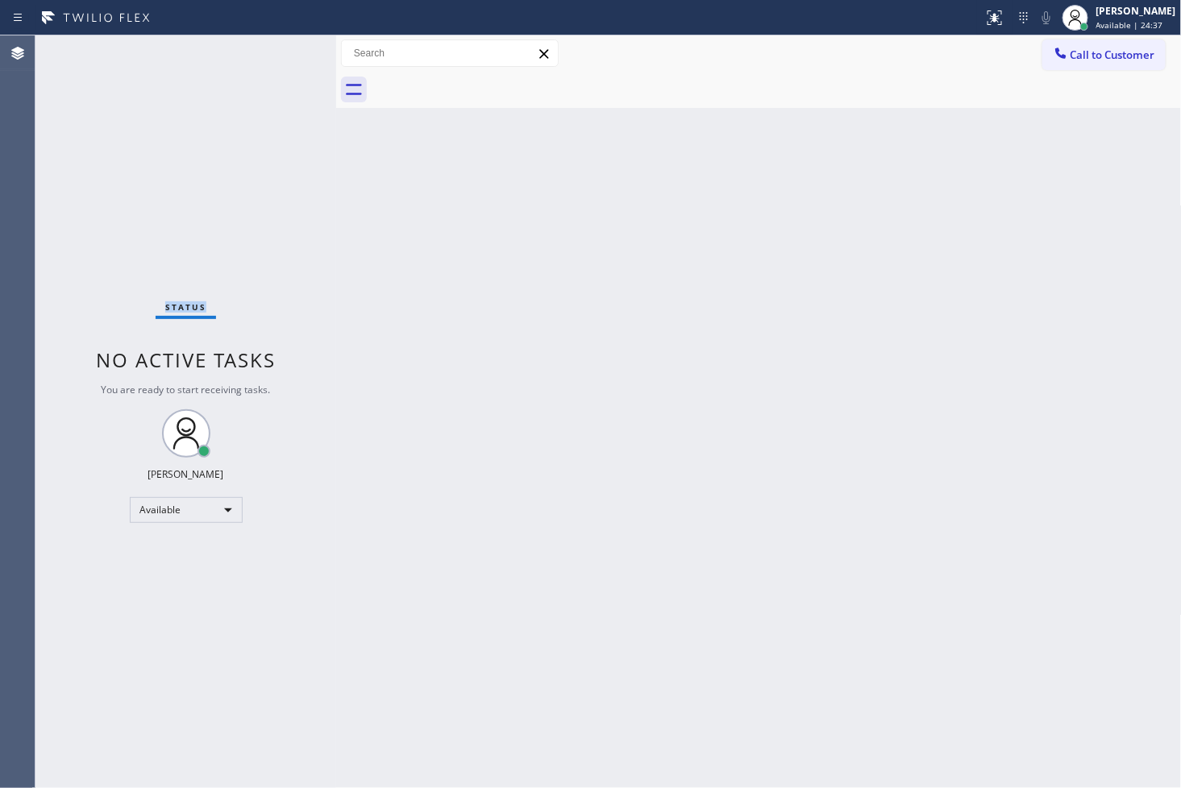
click at [110, 298] on div "Status No active tasks You are ready to start receiving tasks. [PERSON_NAME]" at bounding box center [185, 411] width 301 height 753
click at [262, 64] on div "Status No active tasks You are ready to start receiving tasks. [PERSON_NAME]" at bounding box center [185, 411] width 301 height 753
click at [277, 60] on div "Status No active tasks You are ready to start receiving tasks. [PERSON_NAME]" at bounding box center [185, 411] width 301 height 753
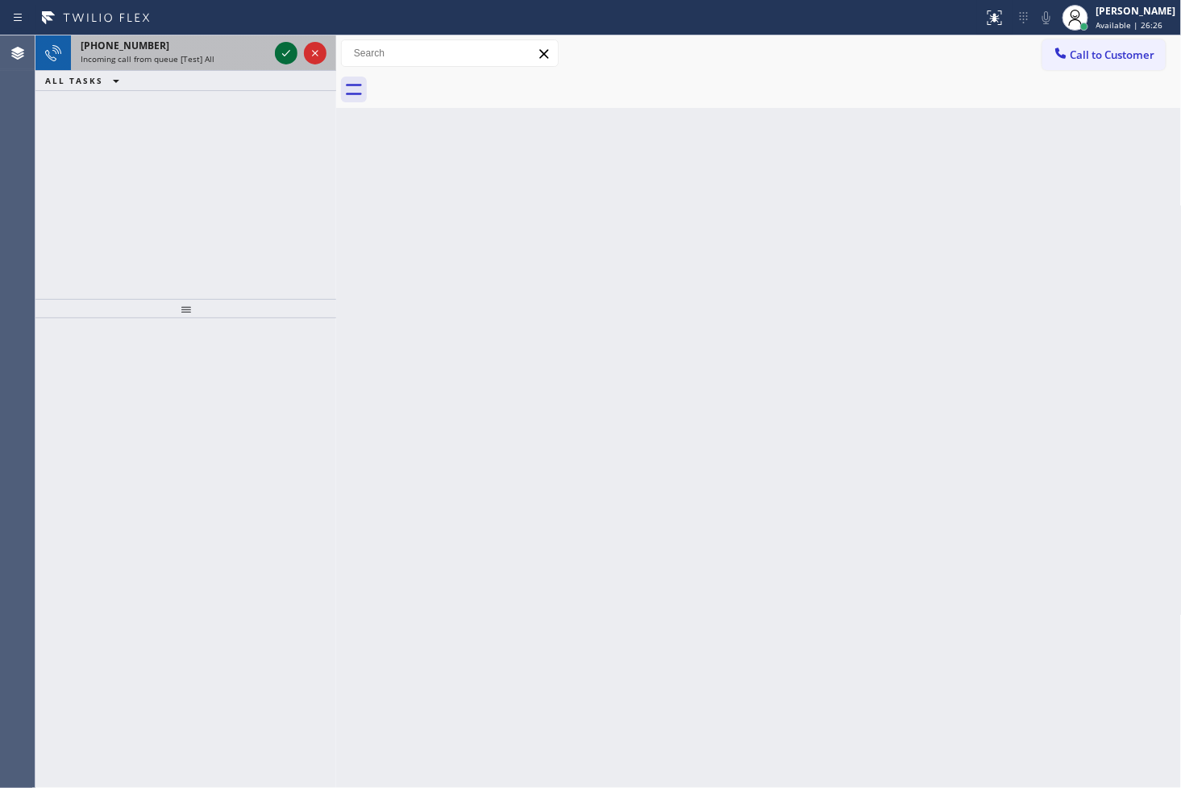
click at [293, 53] on icon at bounding box center [285, 53] width 19 height 19
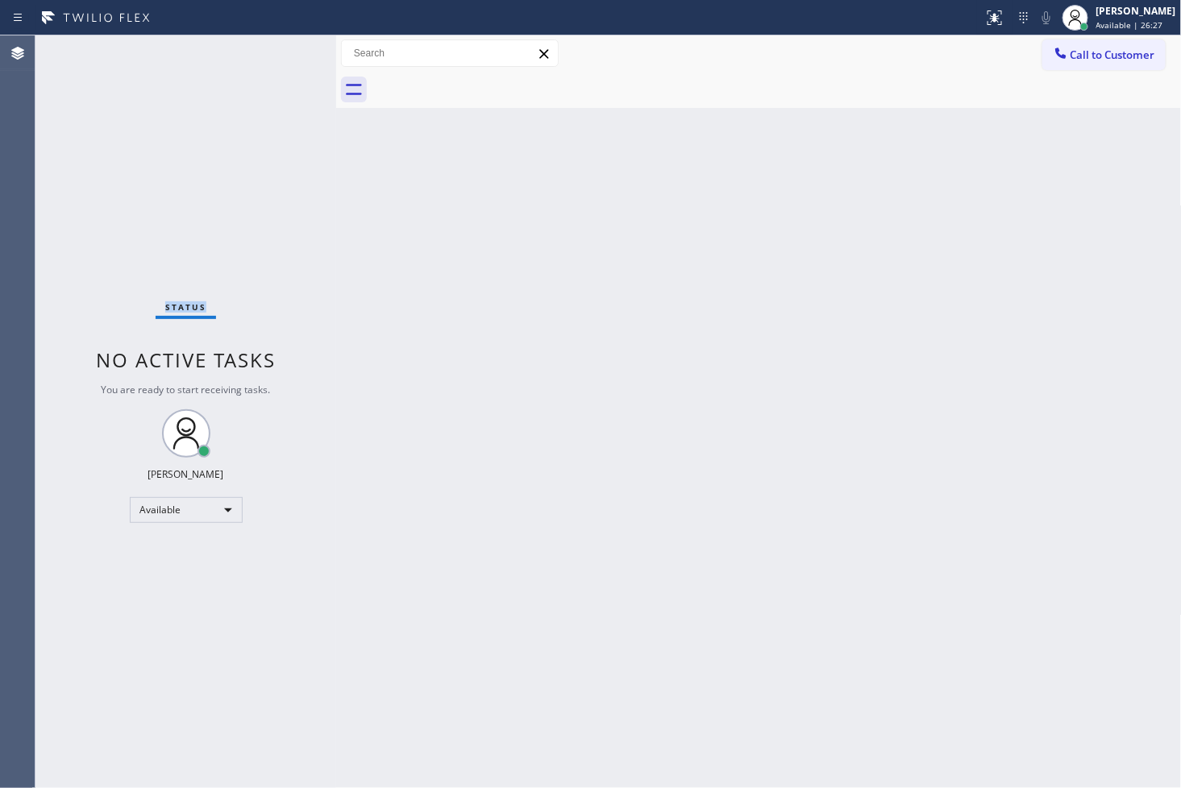
click at [293, 53] on div "Status No active tasks You are ready to start receiving tasks. [PERSON_NAME]" at bounding box center [185, 411] width 301 height 753
click at [987, 19] on icon at bounding box center [994, 17] width 15 height 15
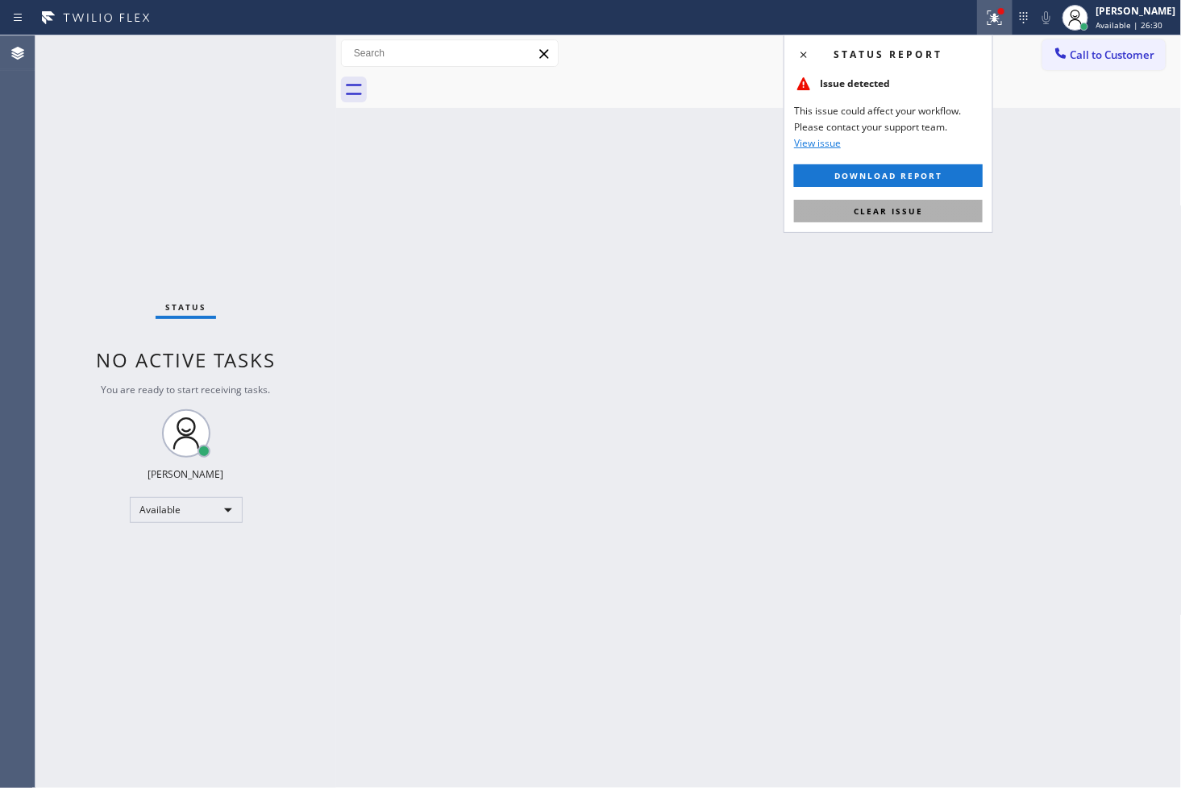
click at [913, 213] on span "Clear issue" at bounding box center [888, 211] width 69 height 11
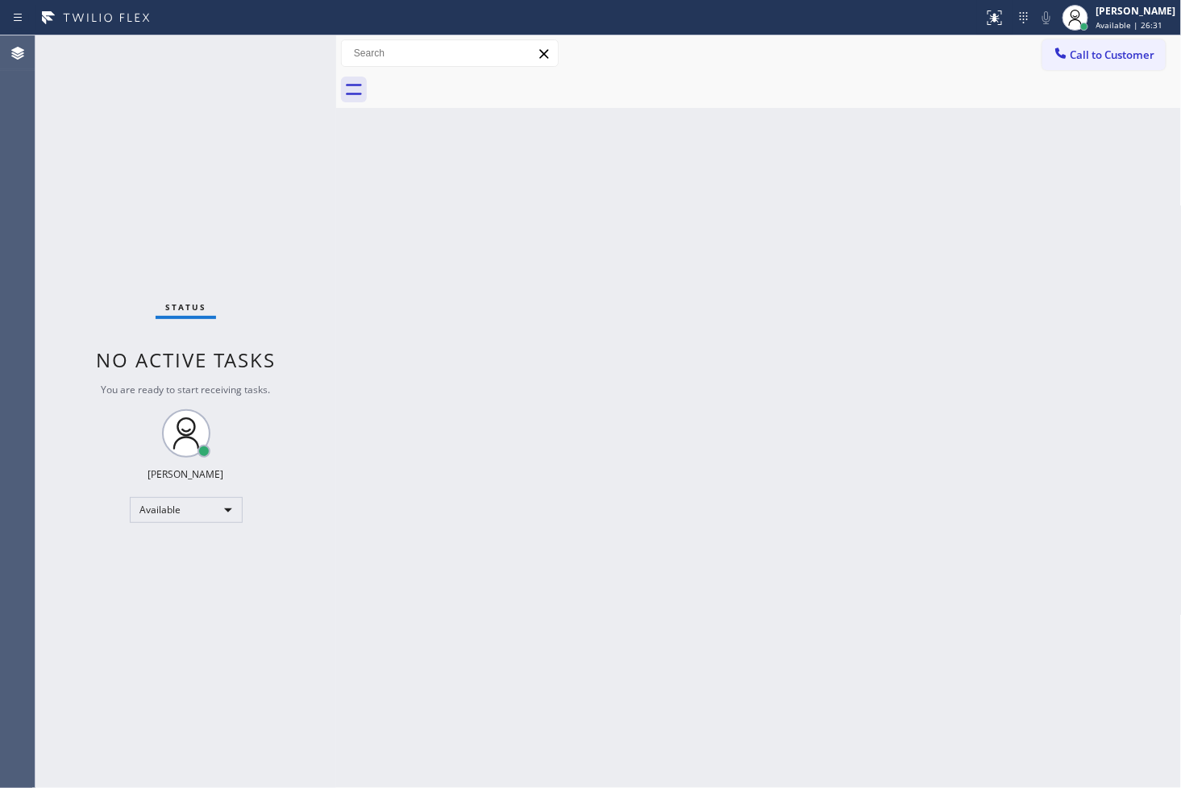
click at [276, 77] on div "Status No active tasks You are ready to start receiving tasks. [PERSON_NAME]" at bounding box center [185, 411] width 301 height 753
click at [276, 56] on div "Status No active tasks You are ready to start receiving tasks. [PERSON_NAME]" at bounding box center [185, 411] width 301 height 753
click at [280, 46] on div "Status No active tasks You are ready to start receiving tasks. [PERSON_NAME]" at bounding box center [185, 411] width 301 height 753
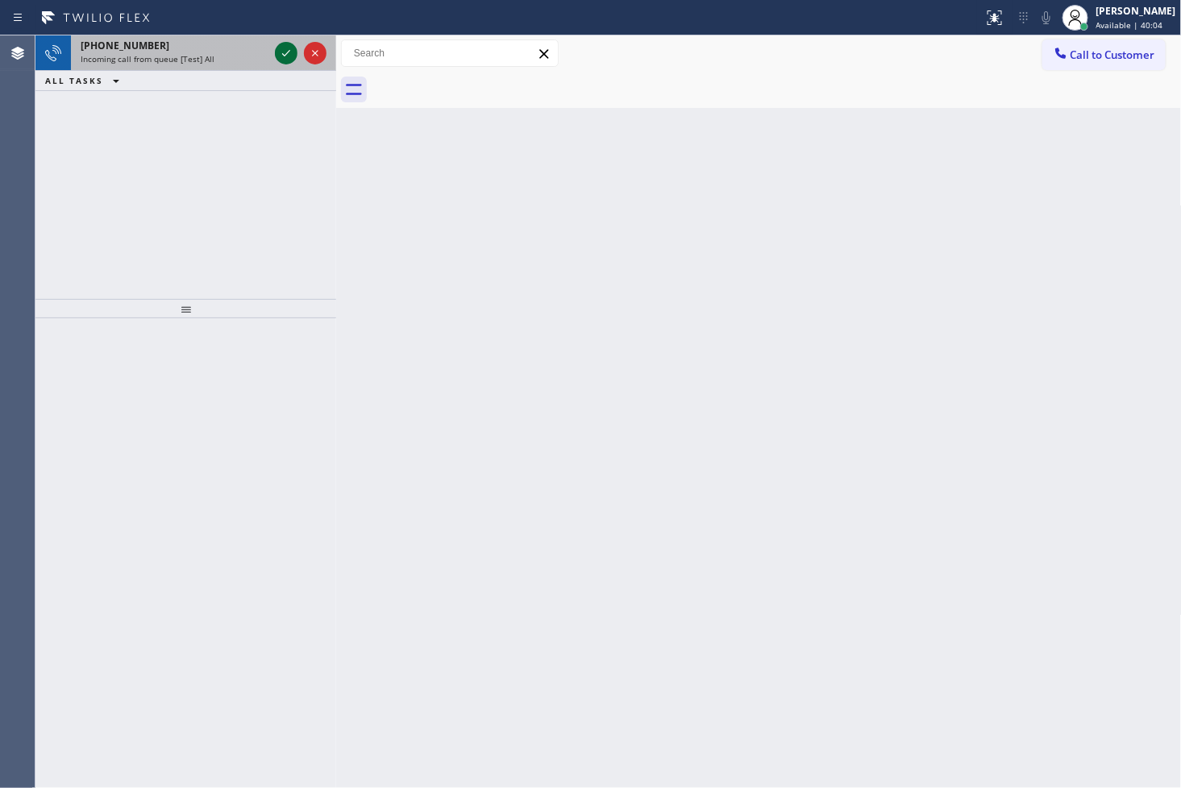
click at [280, 46] on icon at bounding box center [285, 53] width 19 height 19
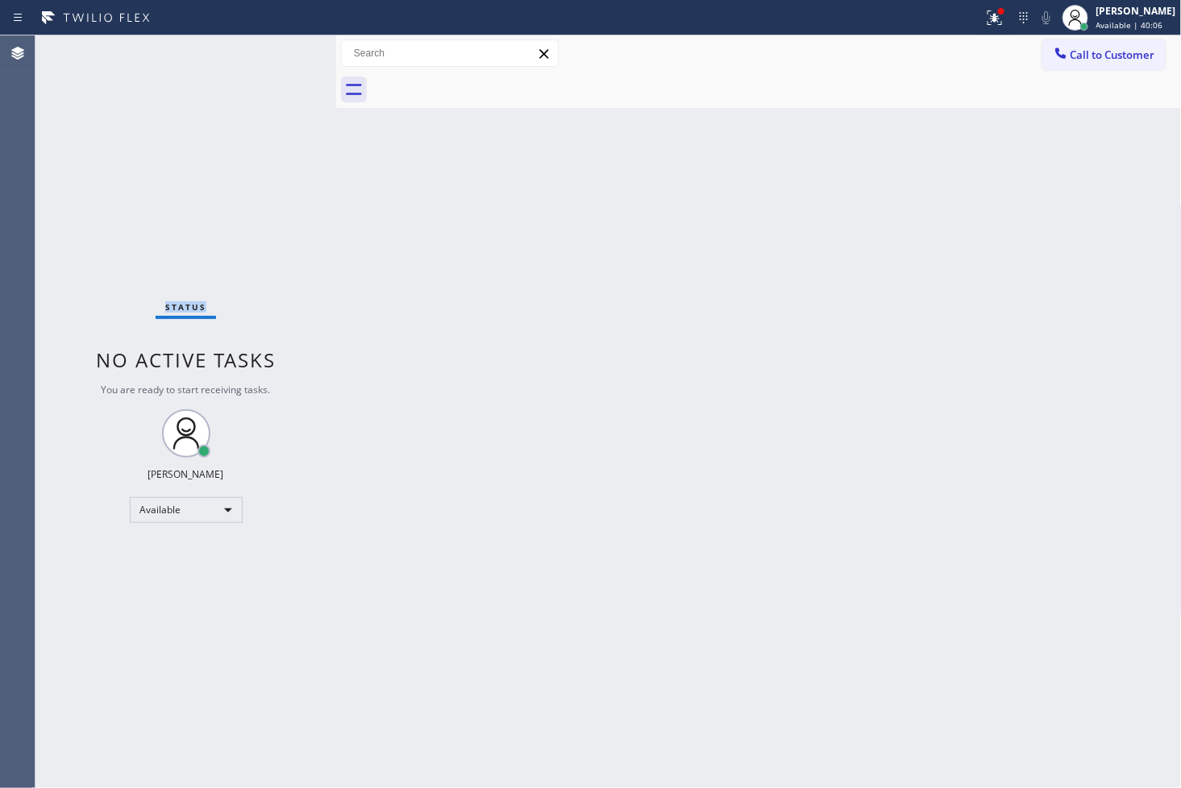
click at [284, 46] on div "Status No active tasks You are ready to start receiving tasks. [PERSON_NAME]" at bounding box center [185, 411] width 301 height 753
click at [985, 10] on icon at bounding box center [994, 17] width 19 height 19
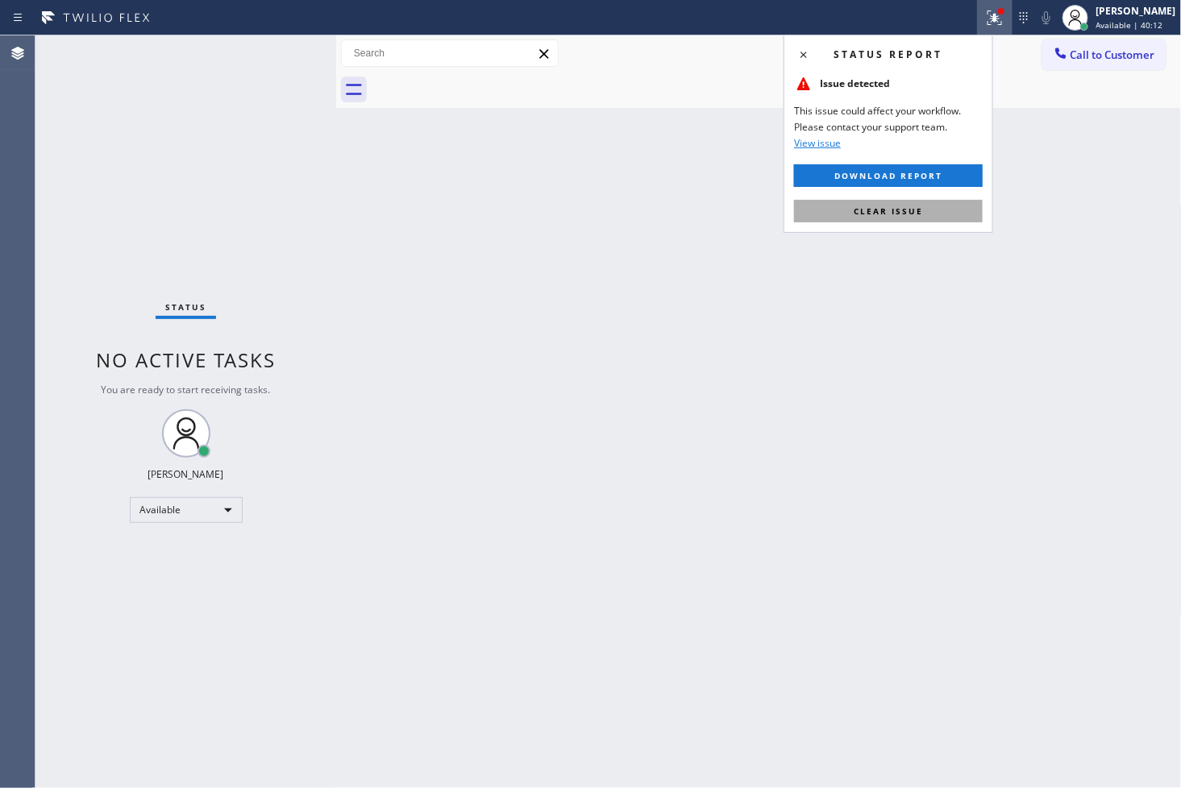
click at [898, 205] on button "Clear issue" at bounding box center [888, 211] width 189 height 23
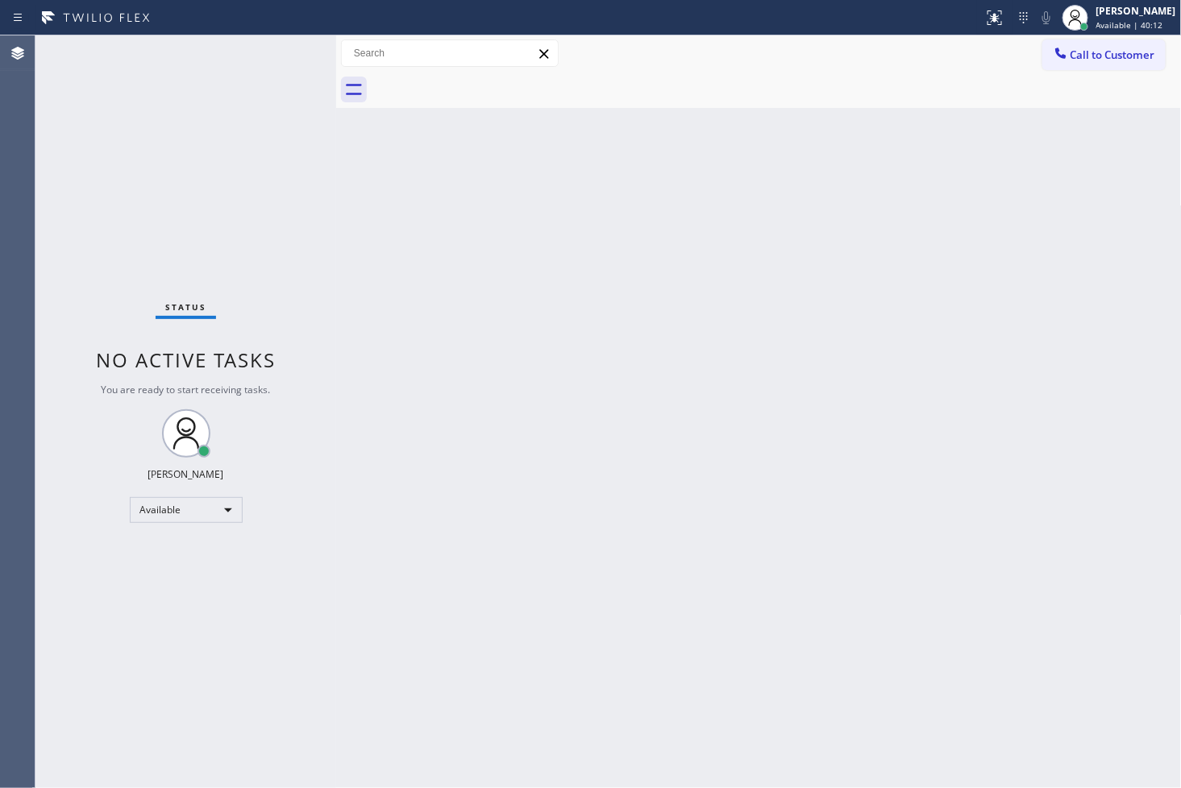
click at [226, 146] on div "Status No active tasks You are ready to start receiving tasks. [PERSON_NAME]" at bounding box center [185, 411] width 301 height 753
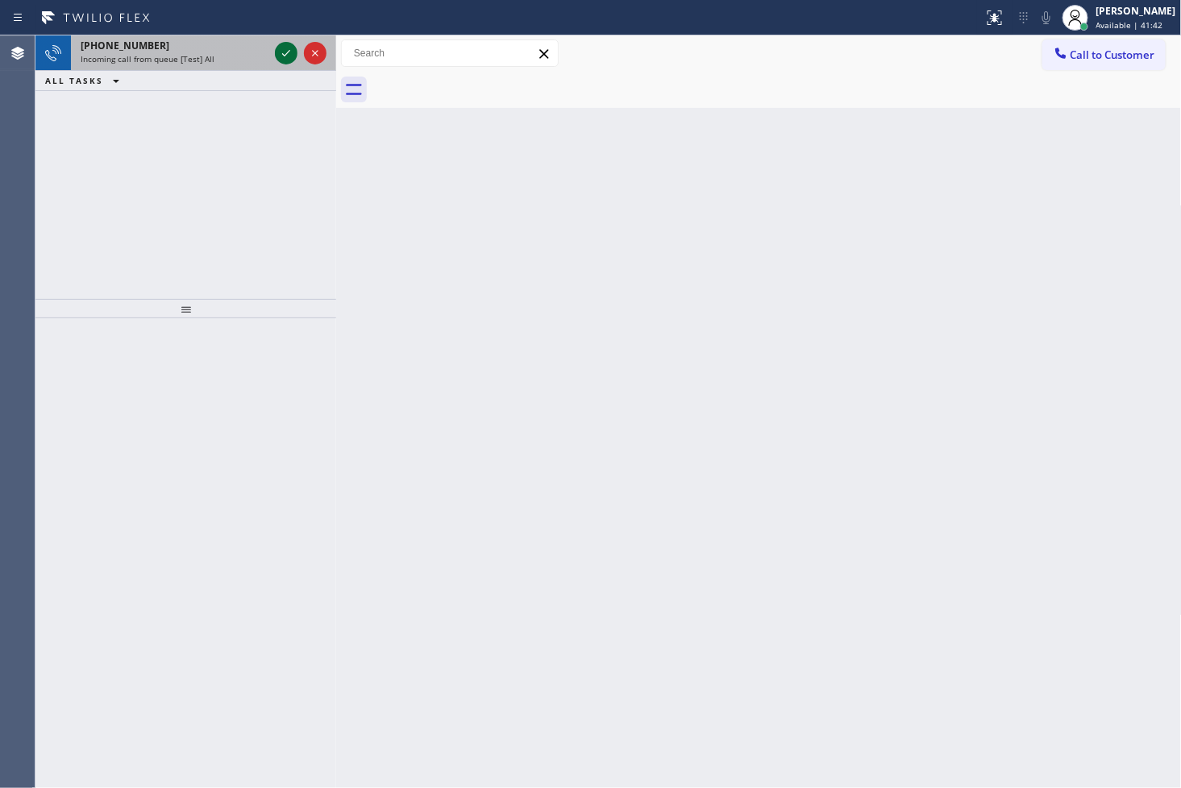
click at [280, 57] on icon at bounding box center [285, 53] width 19 height 19
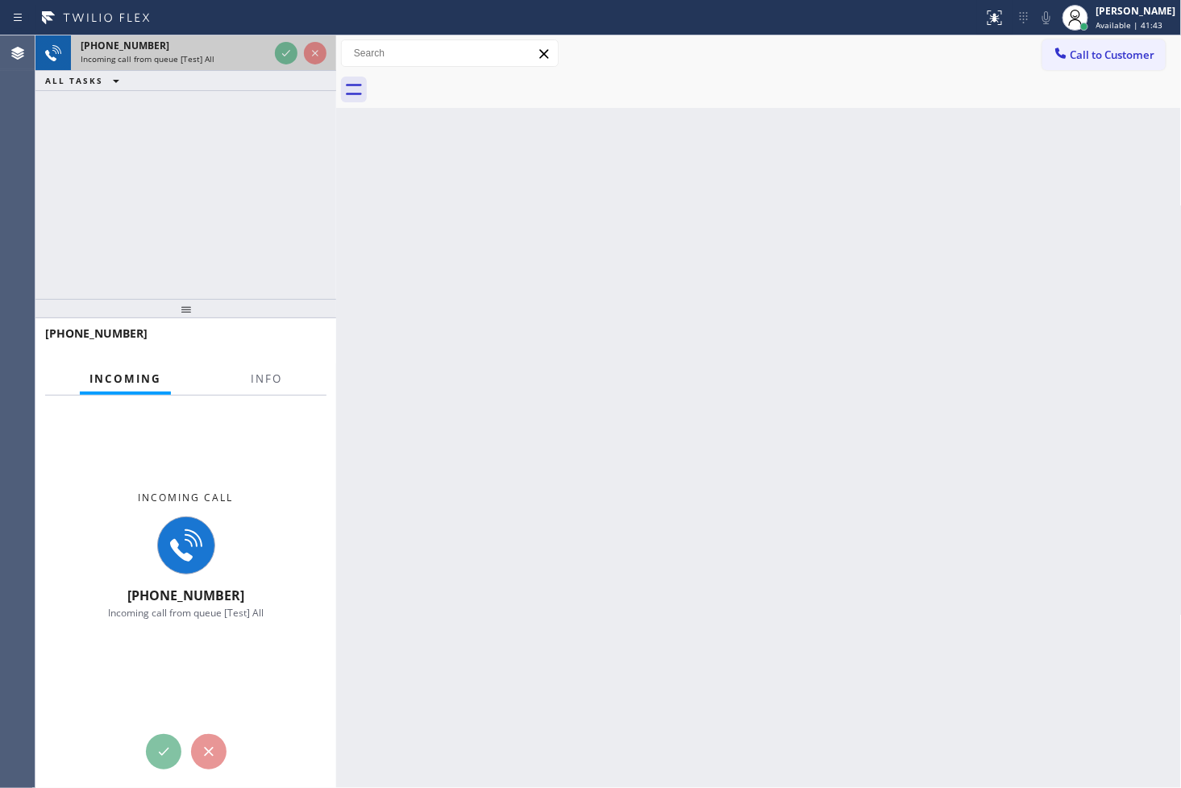
click at [280, 57] on icon at bounding box center [285, 53] width 19 height 19
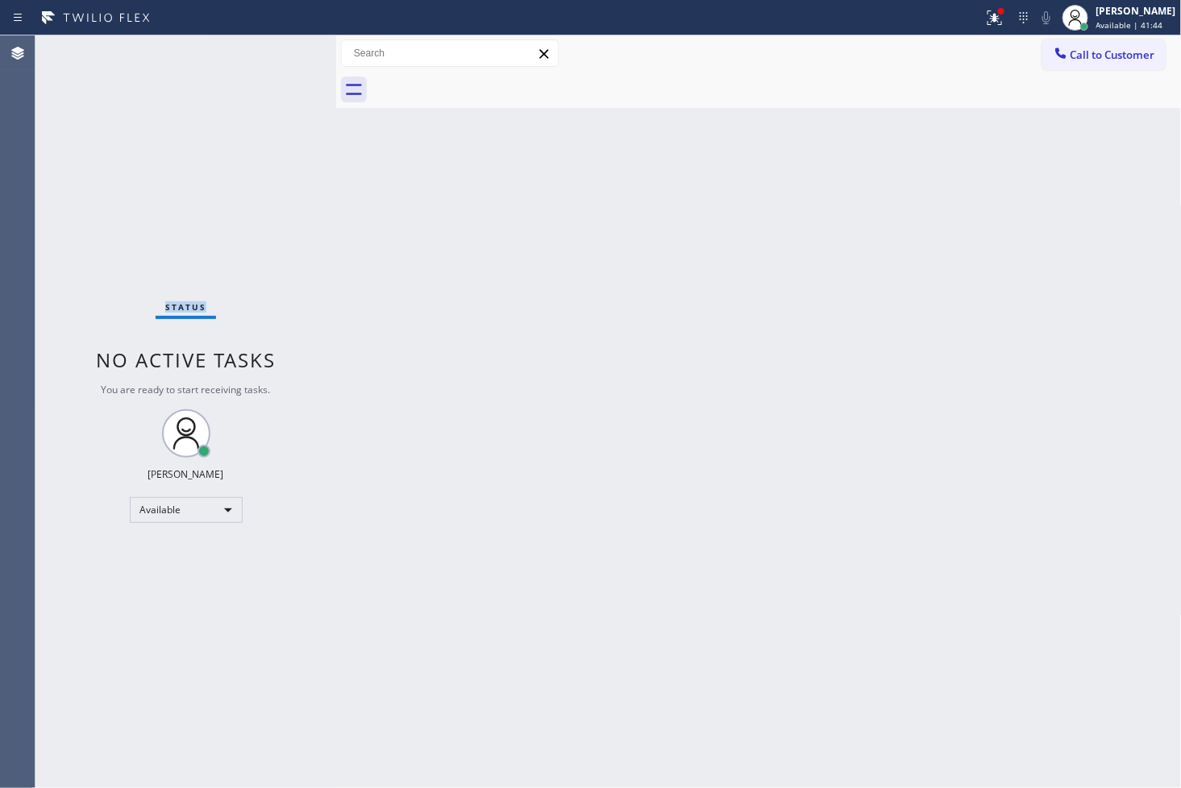
click at [280, 57] on div "Status No active tasks You are ready to start receiving tasks. [PERSON_NAME]" at bounding box center [185, 411] width 301 height 753
click at [985, 9] on icon at bounding box center [994, 17] width 19 height 19
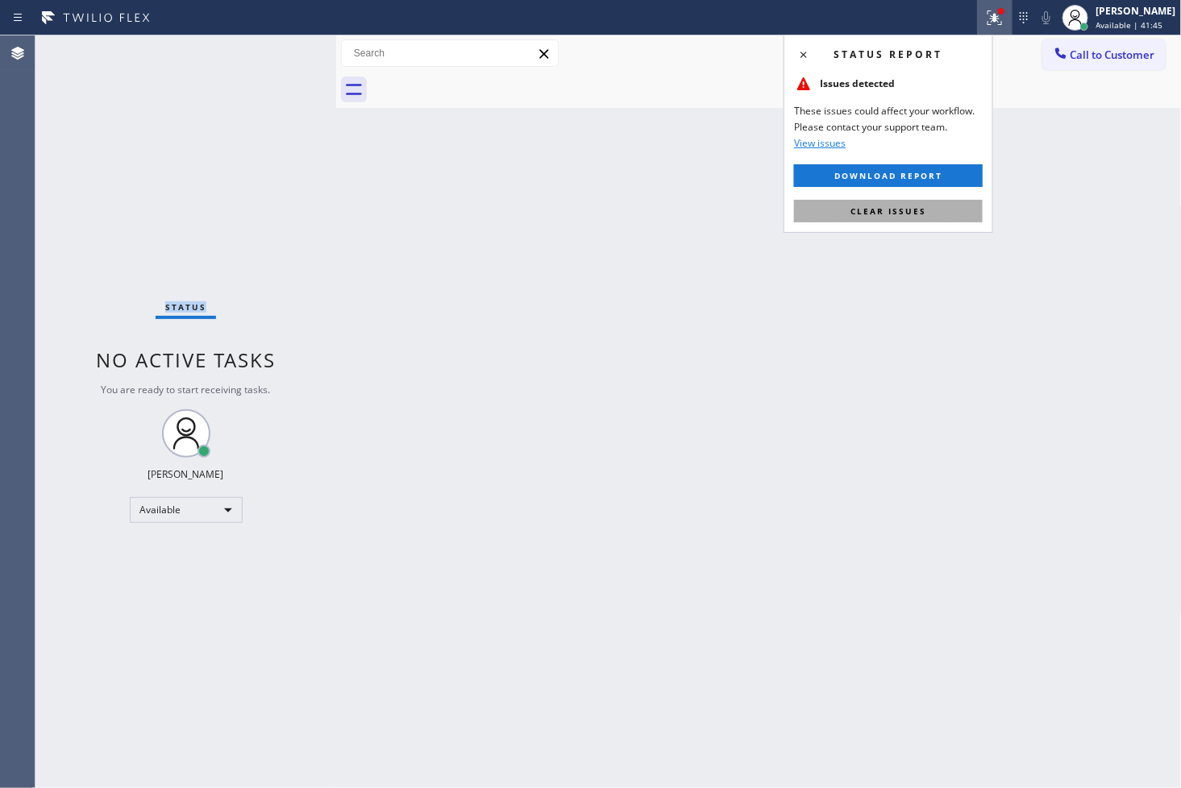
click at [915, 214] on span "Clear issues" at bounding box center [888, 211] width 76 height 11
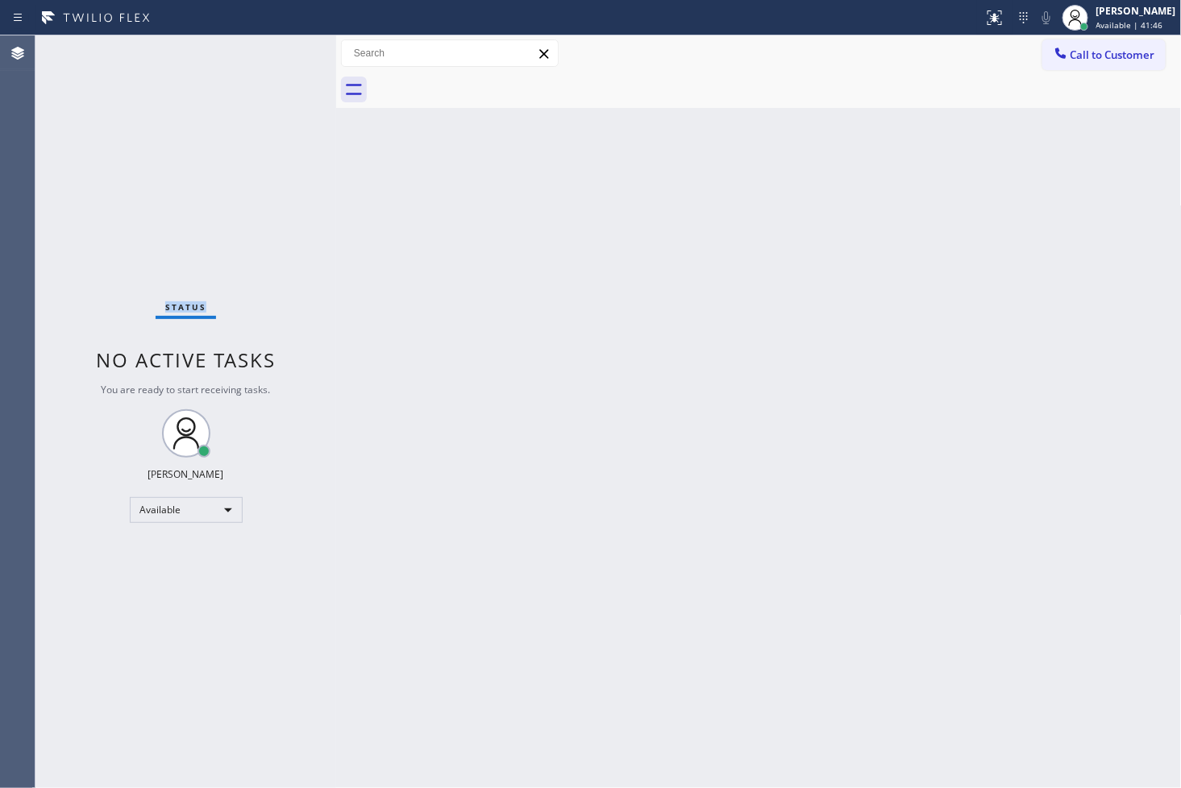
click at [161, 327] on div "Status No active tasks You are ready to start receiving tasks. [PERSON_NAME]" at bounding box center [185, 411] width 301 height 753
drag, startPoint x: 272, startPoint y: 67, endPoint x: 286, endPoint y: 57, distance: 17.4
click at [278, 62] on div "Status No active tasks You are ready to start receiving tasks. [PERSON_NAME]" at bounding box center [185, 411] width 301 height 753
click at [298, 44] on div "Status No active tasks You are ready to start receiving tasks. [PERSON_NAME]" at bounding box center [185, 411] width 301 height 753
click at [295, 46] on div "Status No active tasks You are ready to start receiving tasks. [PERSON_NAME]" at bounding box center [185, 411] width 301 height 753
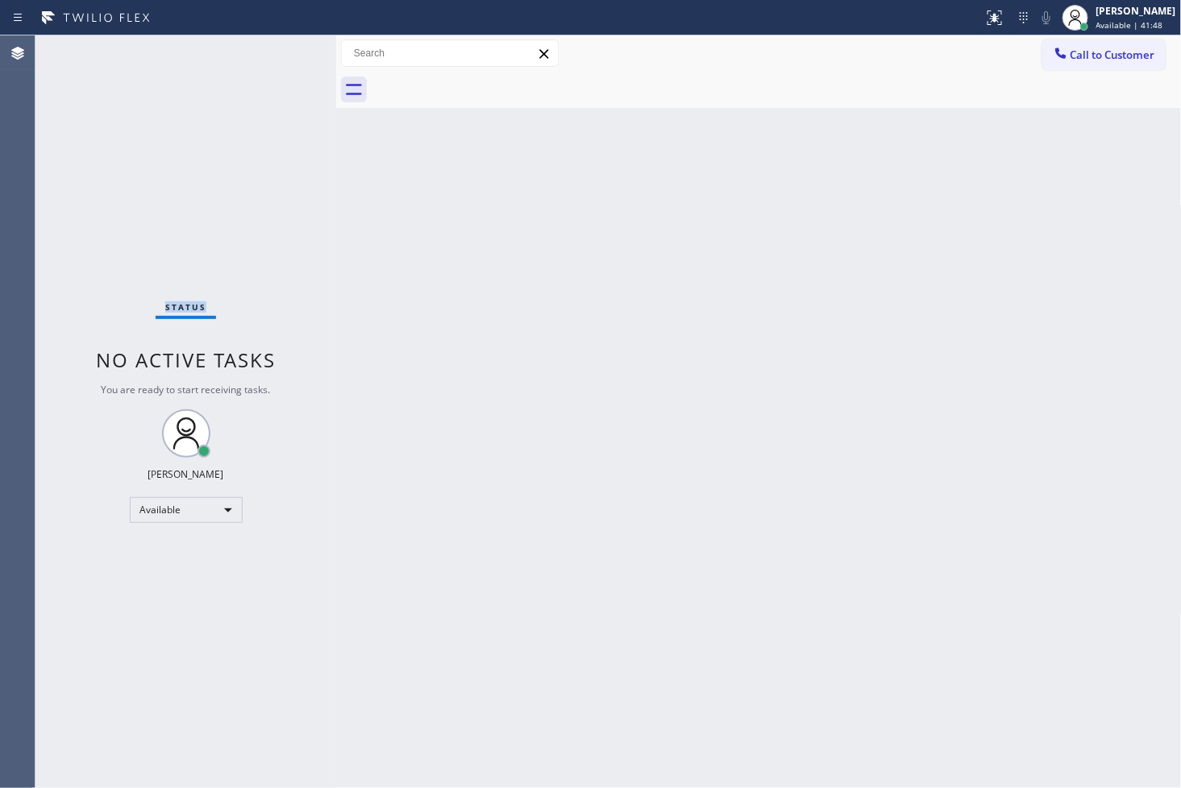
click at [295, 46] on div "Status No active tasks You are ready to start receiving tasks. [PERSON_NAME]" at bounding box center [185, 411] width 301 height 753
click at [255, 102] on div "Status No active tasks You are ready to start receiving tasks. [PERSON_NAME]" at bounding box center [185, 411] width 301 height 753
click at [290, 39] on div "Status No active tasks You are ready to start receiving tasks. [PERSON_NAME]" at bounding box center [185, 411] width 301 height 753
click at [285, 55] on div "Status No active tasks You are ready to start receiving tasks. [PERSON_NAME]" at bounding box center [185, 411] width 301 height 753
click at [278, 58] on div "Status No active tasks You are ready to start receiving tasks. [PERSON_NAME]" at bounding box center [185, 411] width 301 height 753
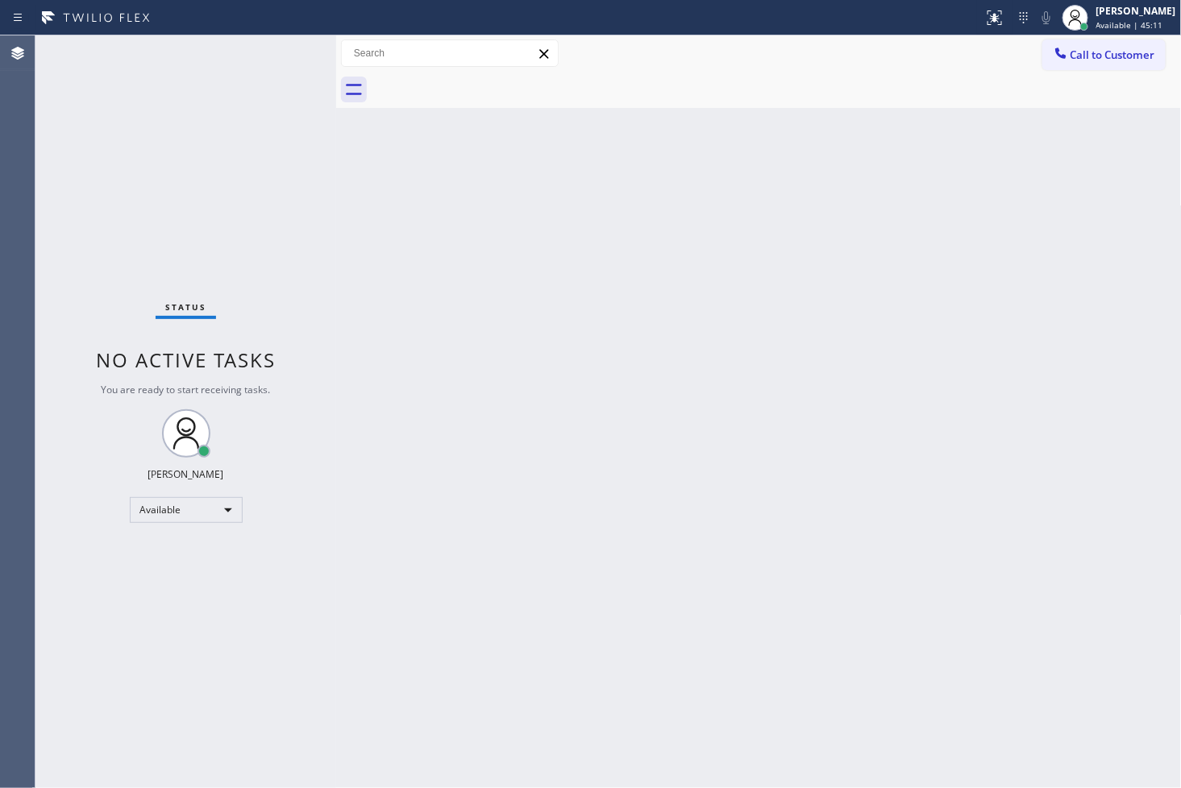
click at [627, 588] on div "Back to Dashboard Change Sender ID Customers Technicians Select a contact Outbo…" at bounding box center [758, 411] width 845 height 753
click at [151, 153] on div "Status No active tasks You are ready to start receiving tasks. [PERSON_NAME]" at bounding box center [185, 411] width 301 height 753
click at [287, 48] on div "Status No active tasks You are ready to start receiving tasks. [PERSON_NAME]" at bounding box center [185, 411] width 301 height 753
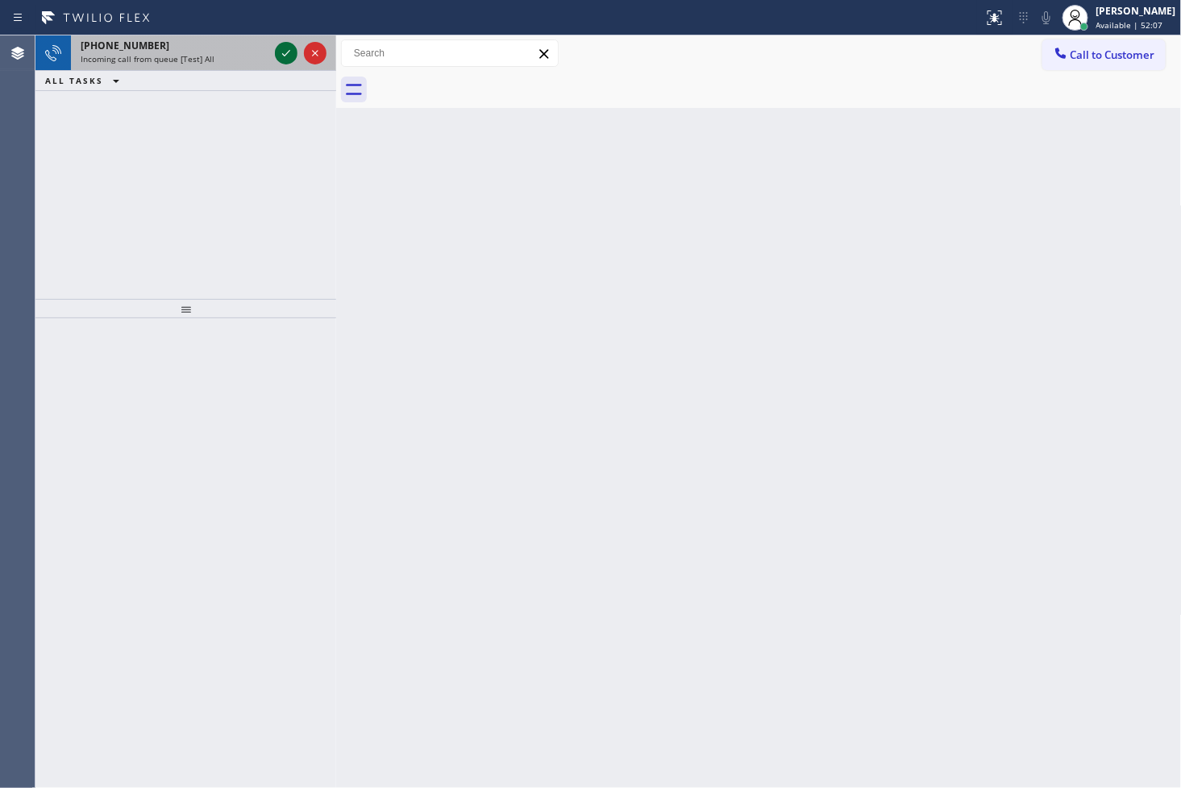
click at [286, 49] on icon at bounding box center [285, 53] width 19 height 19
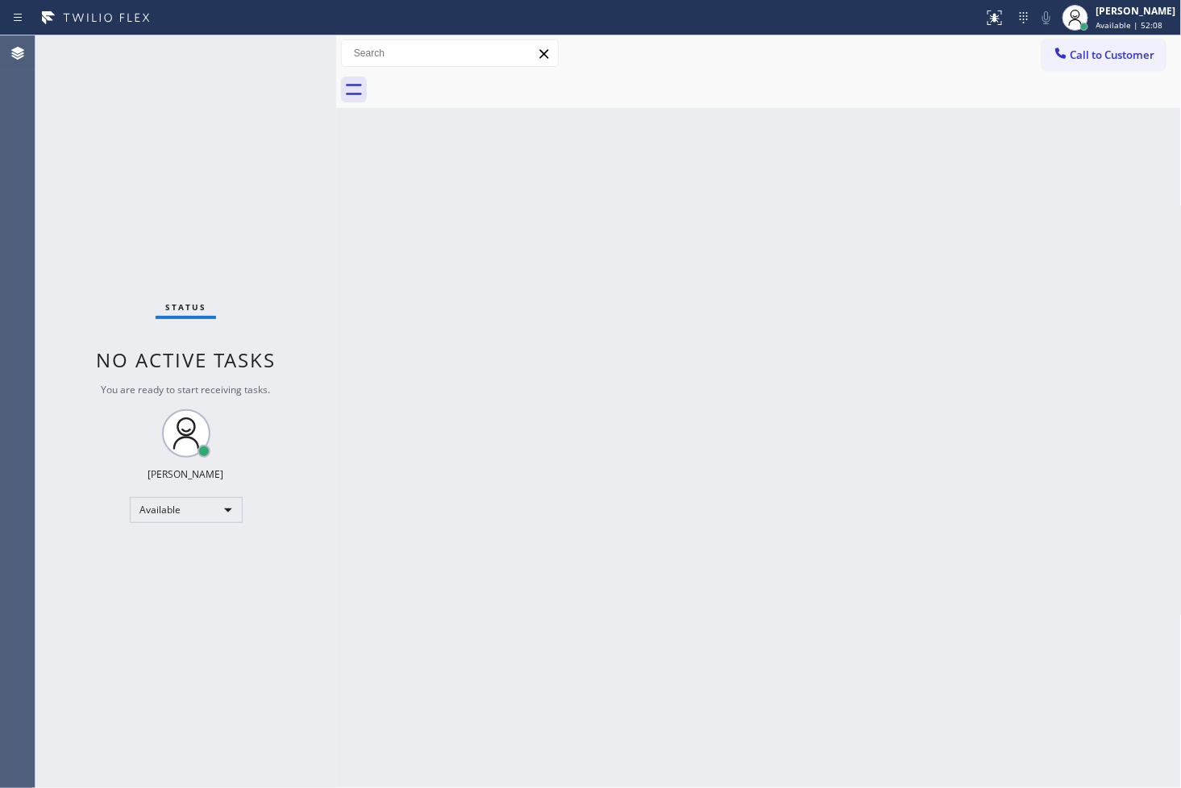
click at [286, 49] on div "Status No active tasks You are ready to start receiving tasks. [PERSON_NAME]" at bounding box center [185, 411] width 301 height 753
click at [987, 18] on icon at bounding box center [992, 15] width 10 height 11
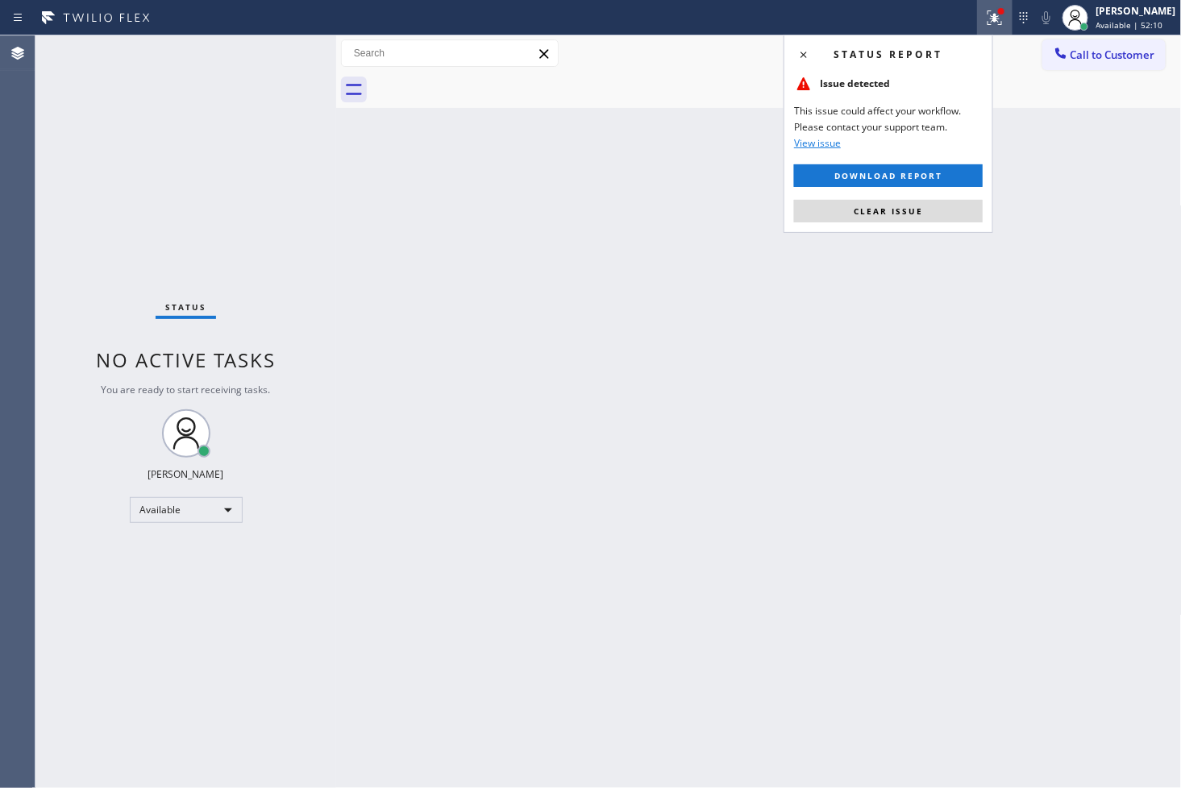
drag, startPoint x: 924, startPoint y: 205, endPoint x: 907, endPoint y: 203, distance: 17.0
click at [924, 206] on button "Clear issue" at bounding box center [888, 211] width 189 height 23
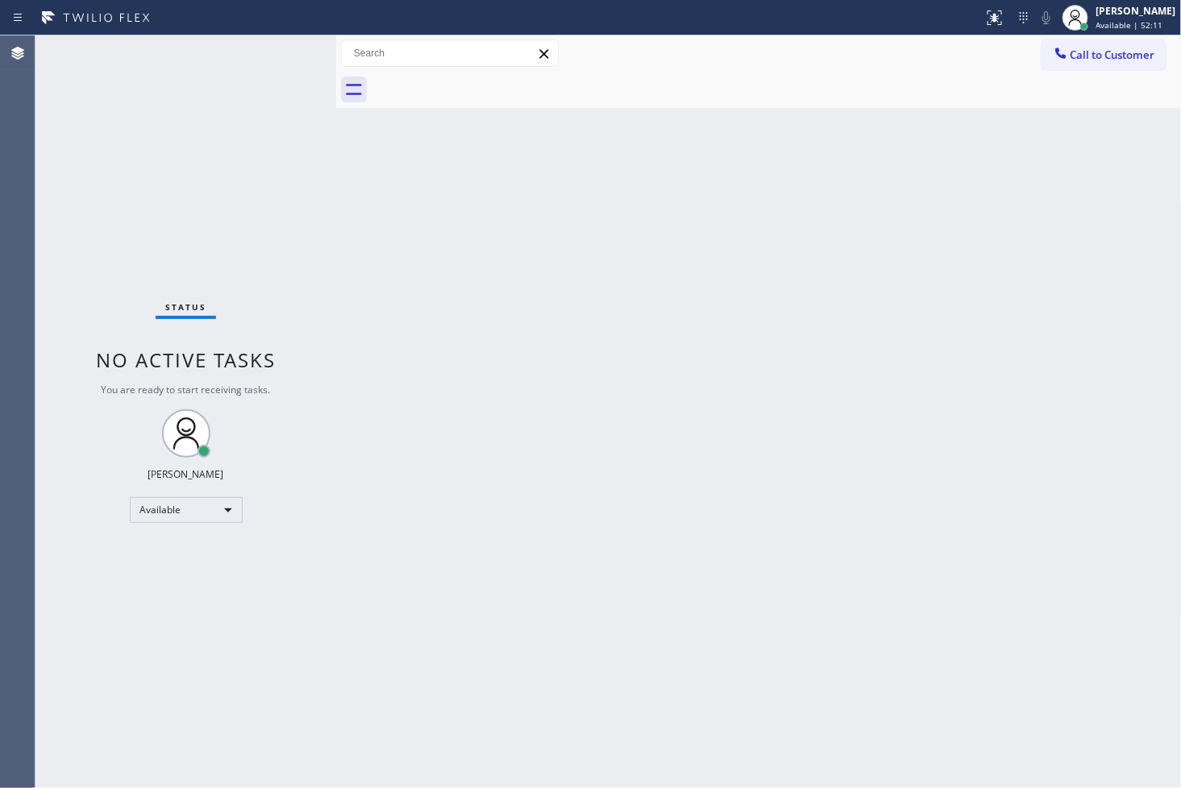
click at [318, 164] on div "Status No active tasks You are ready to start receiving tasks. [PERSON_NAME]" at bounding box center [185, 411] width 301 height 753
click at [285, 52] on div "Status No active tasks You are ready to start receiving tasks. [PERSON_NAME]" at bounding box center [185, 411] width 301 height 753
click at [79, 171] on div "Status No active tasks You are ready to start receiving tasks. [PERSON_NAME]" at bounding box center [185, 411] width 301 height 753
click at [272, 63] on div "Status No active tasks You are ready to start receiving tasks. [PERSON_NAME]" at bounding box center [185, 411] width 301 height 753
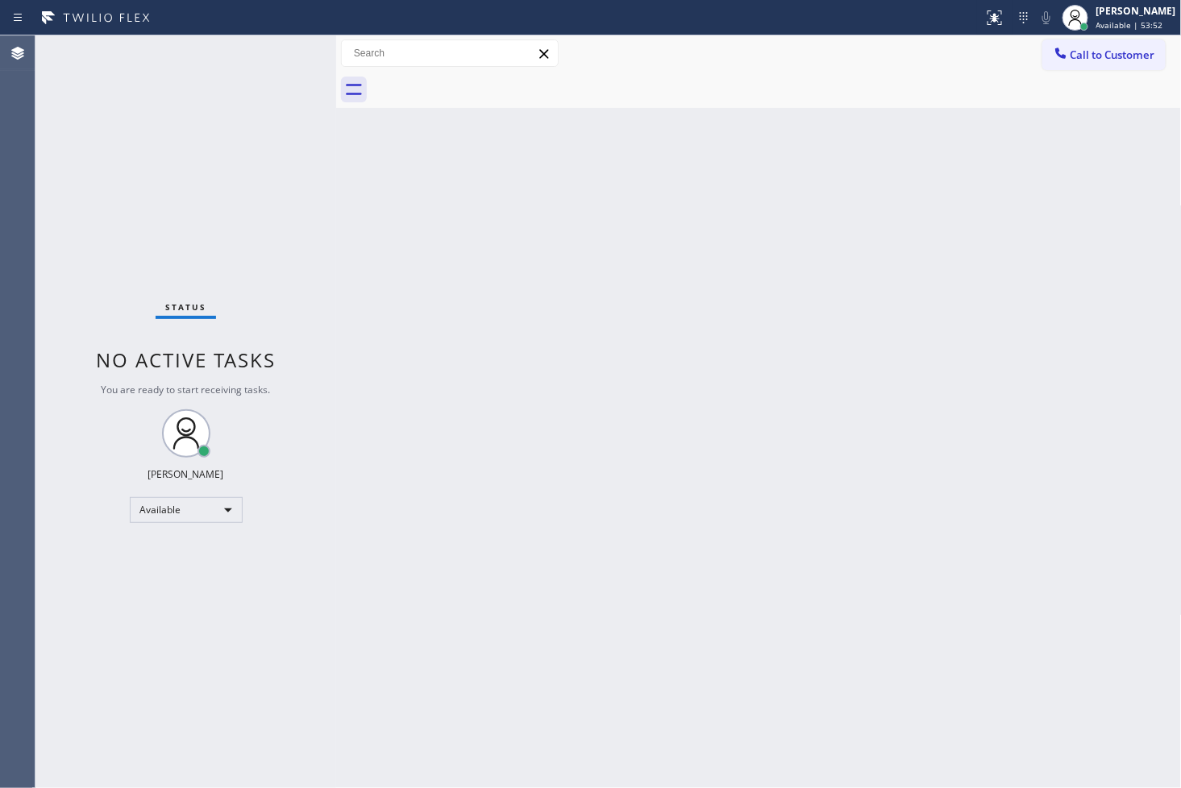
click at [276, 55] on div "Status No active tasks You are ready to start receiving tasks. [PERSON_NAME]" at bounding box center [185, 411] width 301 height 753
click at [286, 46] on div "Status No active tasks You are ready to start receiving tasks. [PERSON_NAME]" at bounding box center [185, 411] width 301 height 753
drag, startPoint x: 131, startPoint y: 226, endPoint x: 182, endPoint y: 154, distance: 88.4
click at [133, 221] on div "Status No active tasks You are ready to start receiving tasks. [PERSON_NAME]" at bounding box center [185, 411] width 301 height 753
click at [279, 43] on div "Status No active tasks You are ready to start receiving tasks. [PERSON_NAME]" at bounding box center [185, 411] width 301 height 753
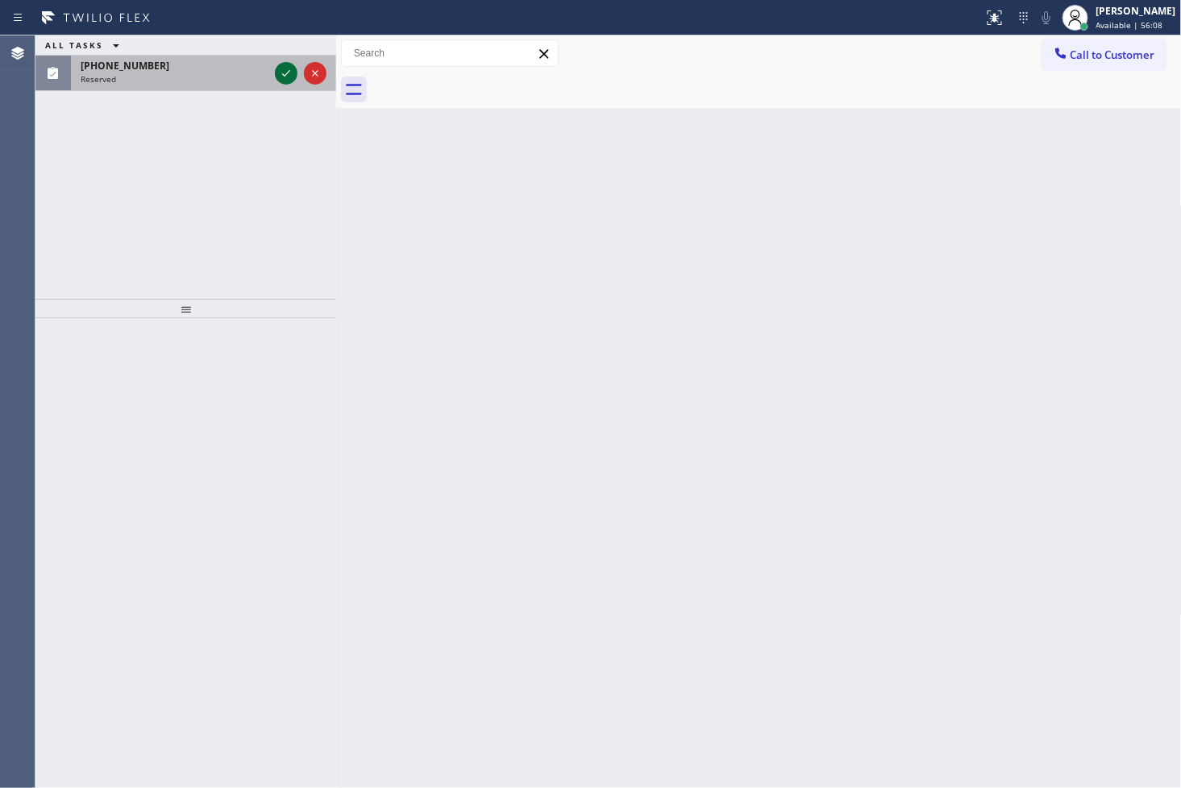
click at [288, 74] on icon at bounding box center [285, 73] width 19 height 19
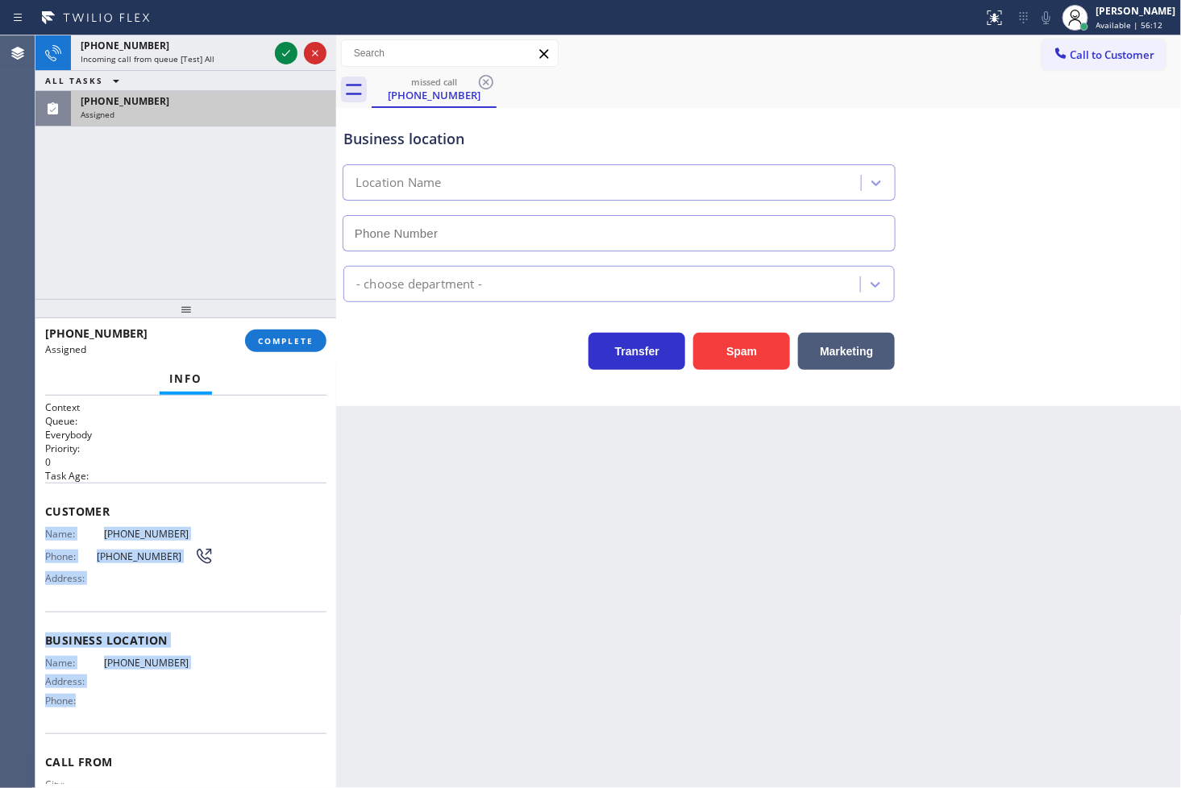
drag, startPoint x: 46, startPoint y: 533, endPoint x: 186, endPoint y: 723, distance: 236.3
click at [186, 723] on div "Context Queue: Everybody Priority: 0 Task Age: Customer Name: [PHONE_NUMBER] Ph…" at bounding box center [185, 628] width 281 height 455
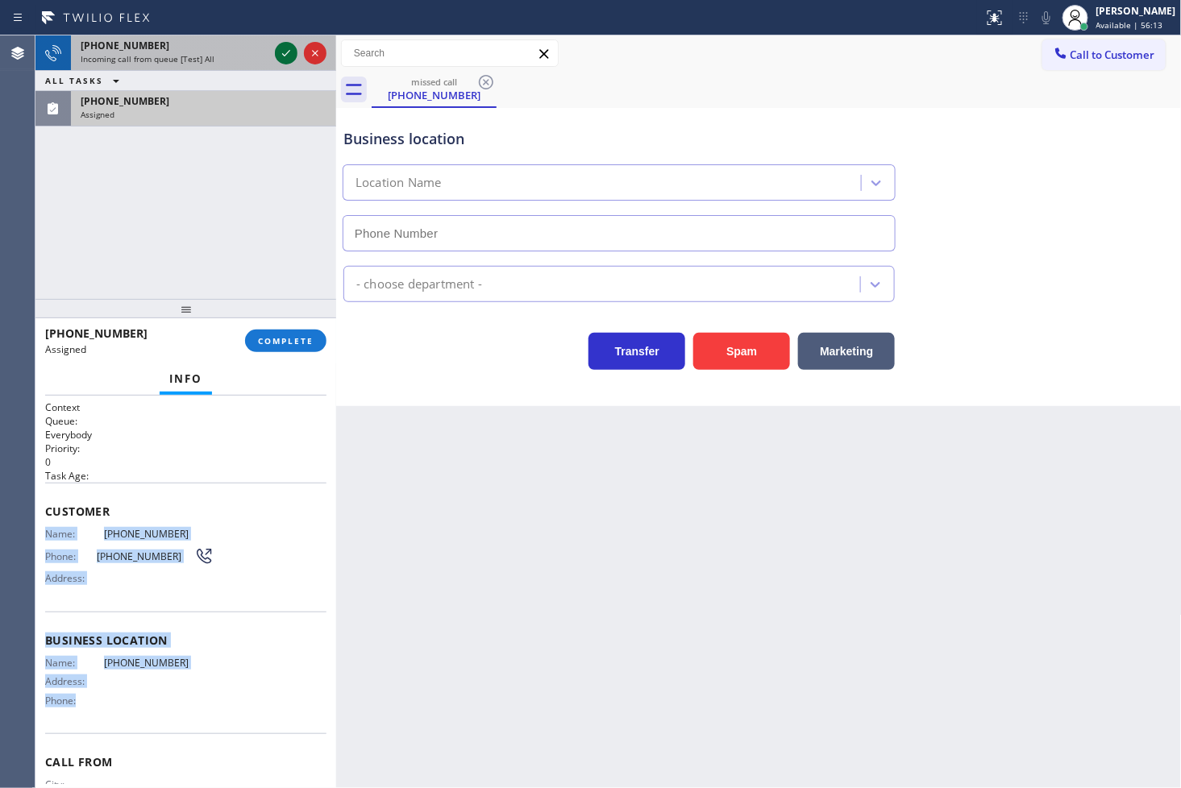
click at [289, 57] on icon at bounding box center [285, 53] width 19 height 19
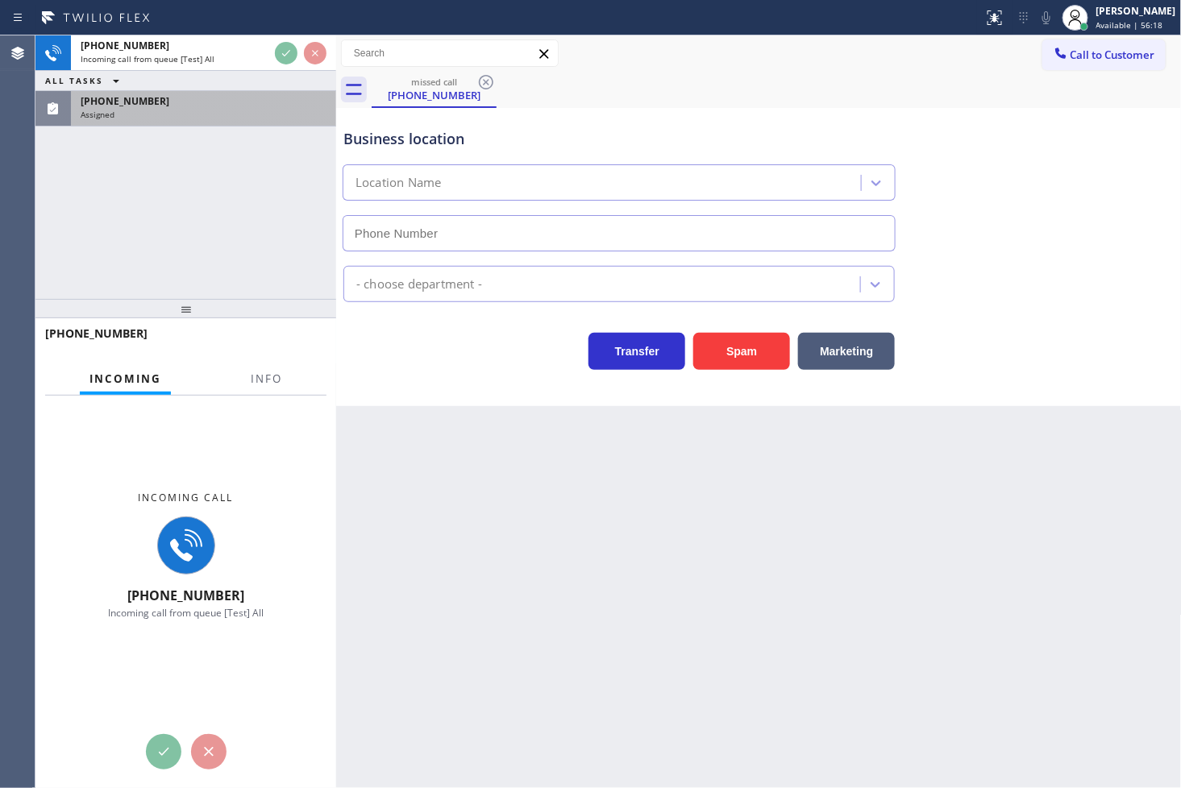
click at [421, 368] on div "Transfer Spam Marketing" at bounding box center [619, 347] width 558 height 45
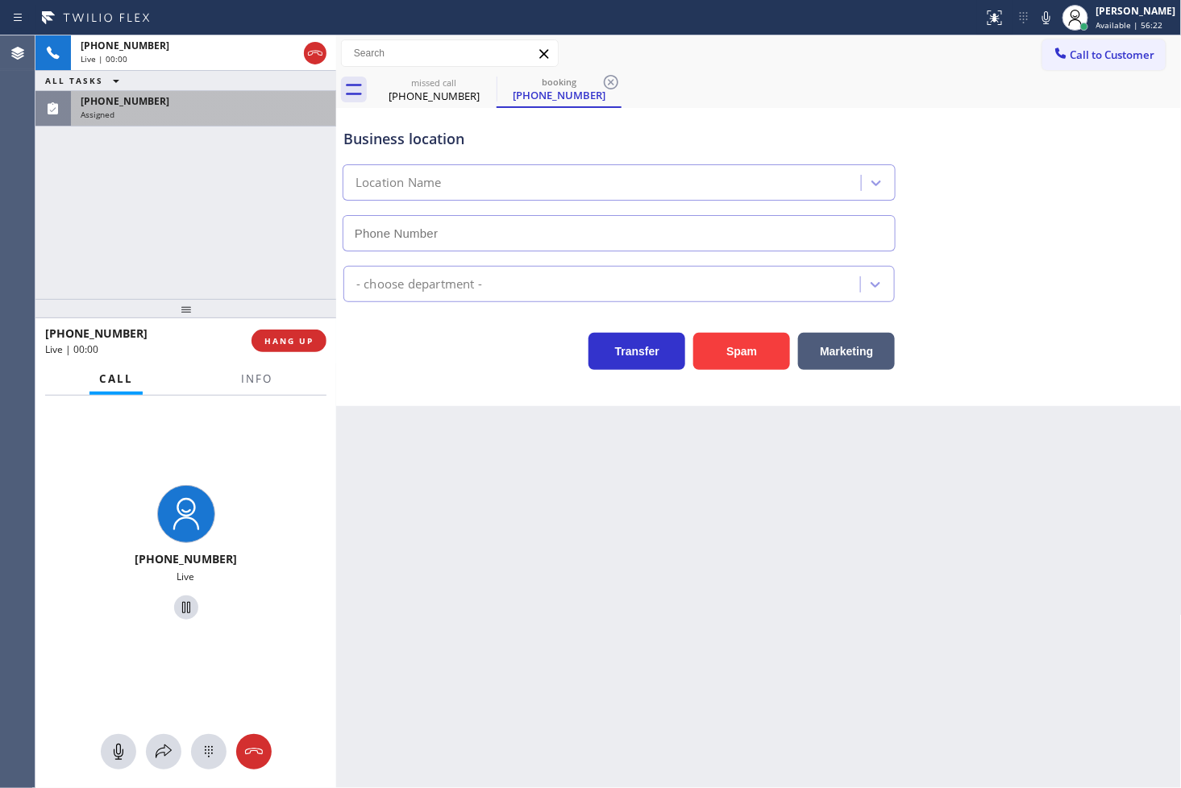
type input "[PHONE_NUMBER]"
click at [256, 375] on span "Info" at bounding box center [256, 379] width 31 height 15
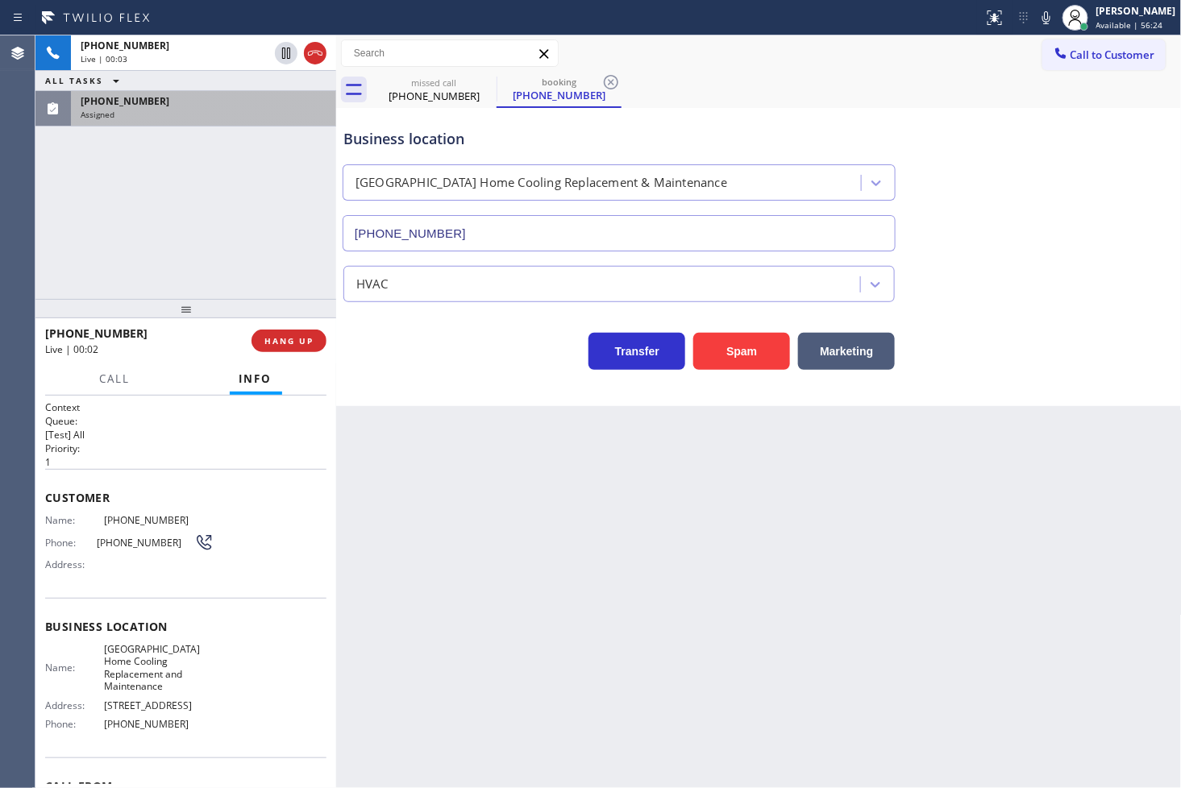
click at [251, 213] on div "[PHONE_NUMBER] Live | 00:03 ALL TASKS ALL TASKS ACTIVE TASKS TASKS IN WRAP UP […" at bounding box center [185, 167] width 301 height 264
click at [259, 113] on div "Assigned" at bounding box center [204, 114] width 246 height 11
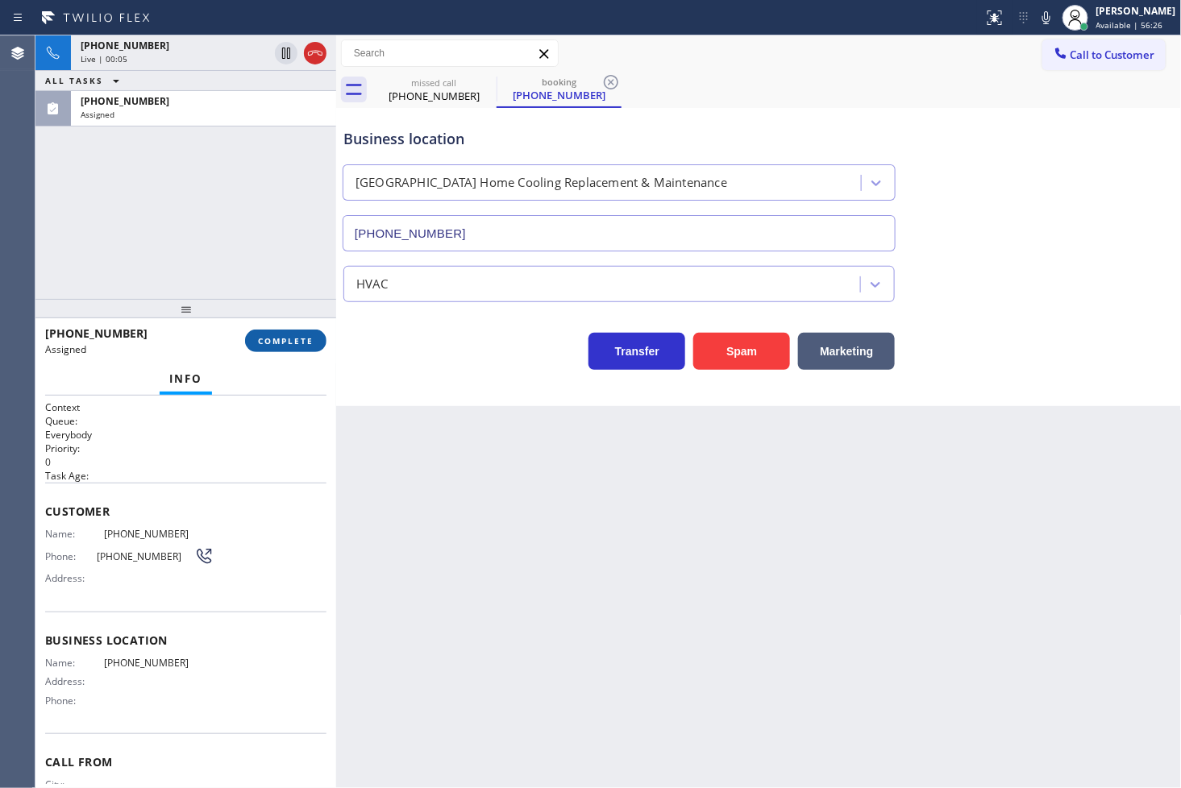
click at [278, 343] on span "COMPLETE" at bounding box center [286, 340] width 56 height 11
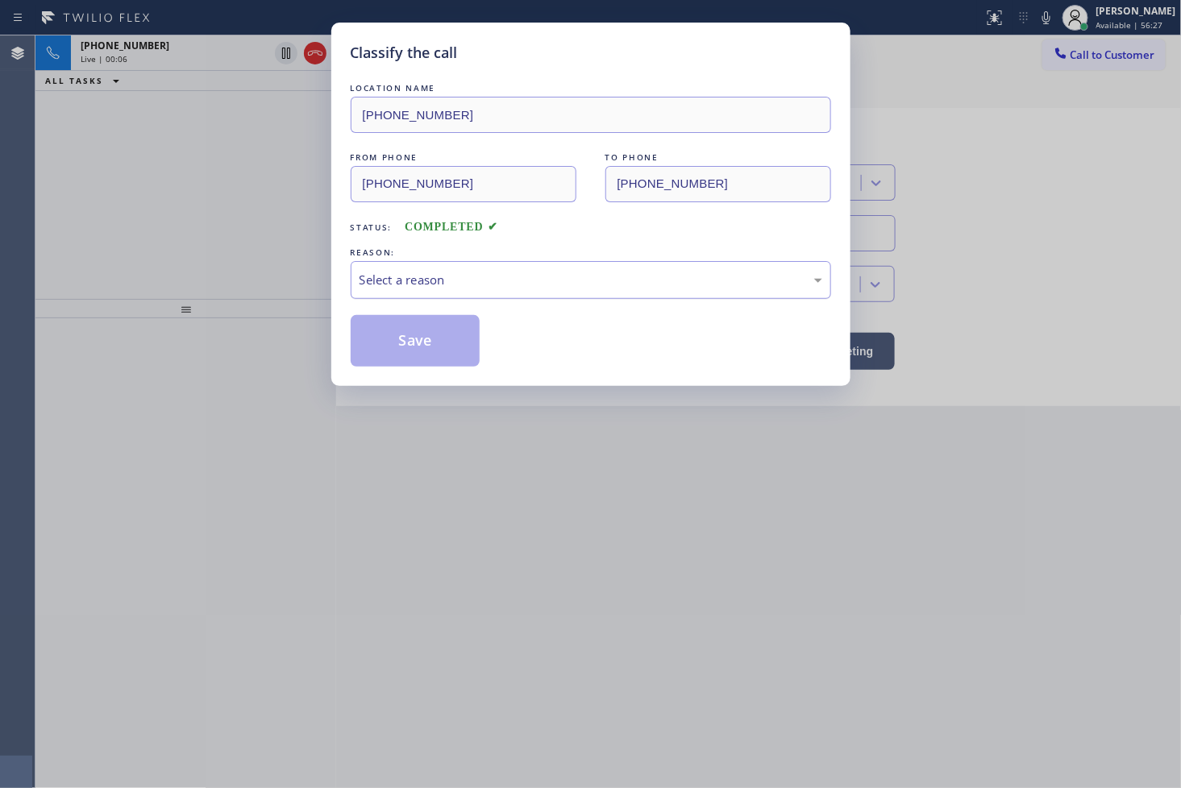
click at [421, 285] on div "Select a reason" at bounding box center [590, 280] width 463 height 19
click at [426, 351] on button "Save" at bounding box center [416, 341] width 130 height 52
click at [426, 349] on button "Save" at bounding box center [416, 341] width 130 height 52
click at [427, 345] on button "Save" at bounding box center [416, 341] width 130 height 52
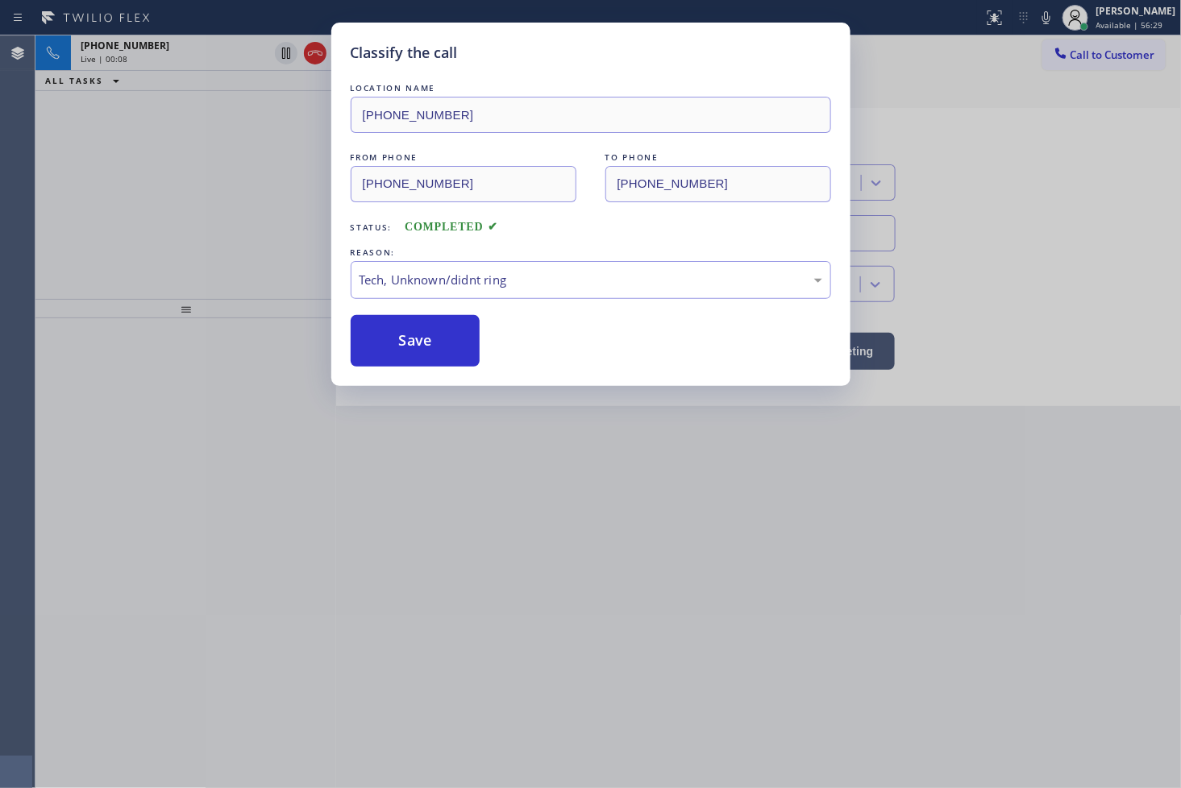
click at [447, 309] on div "LOCATION NAME [PHONE_NUMBER] FROM PHONE [PHONE_NUMBER] TO PHONE [PHONE_NUMBER] …" at bounding box center [591, 223] width 480 height 287
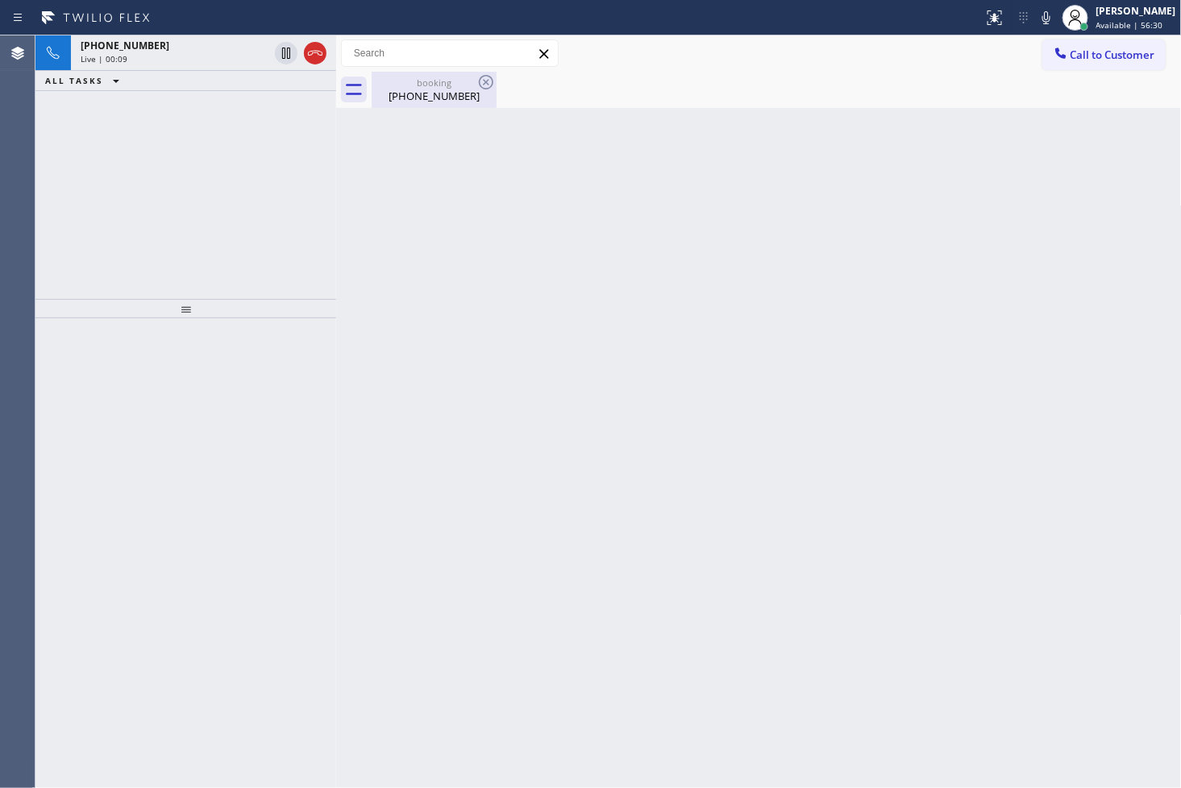
click at [405, 84] on div "booking" at bounding box center [434, 83] width 122 height 12
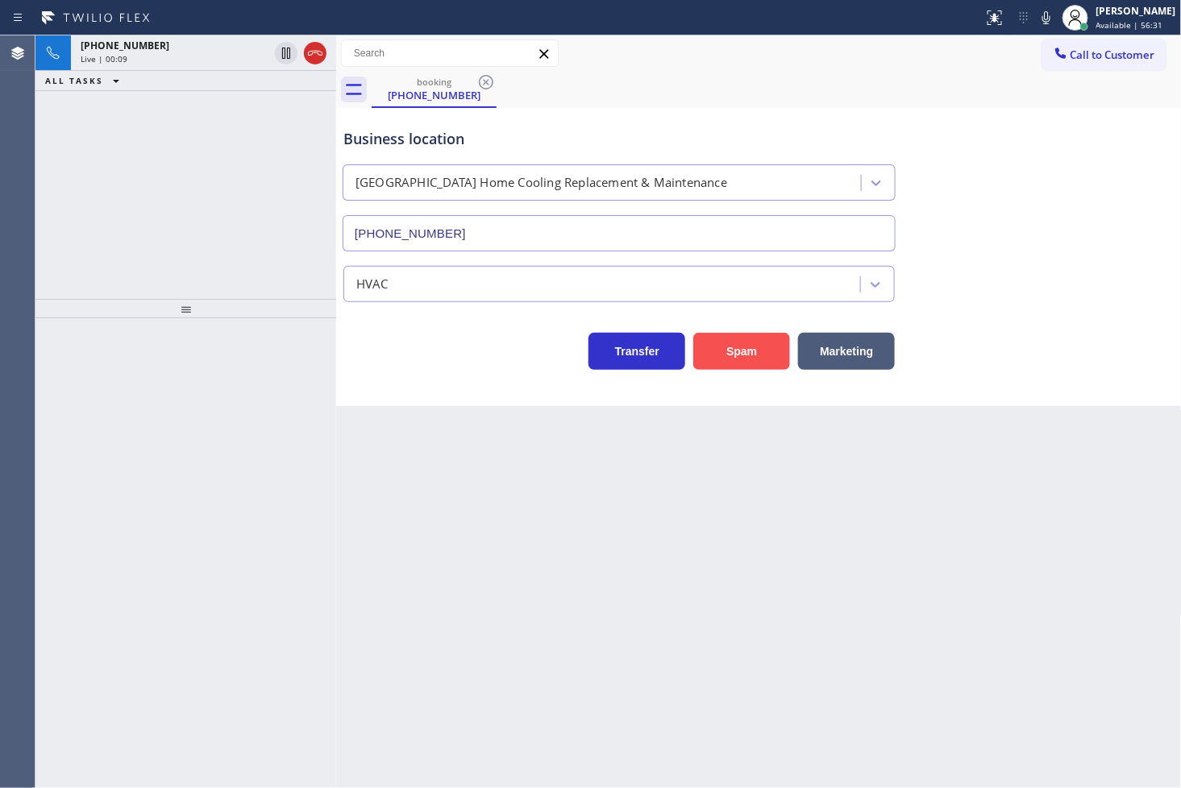
click at [763, 364] on button "Spam" at bounding box center [741, 351] width 97 height 37
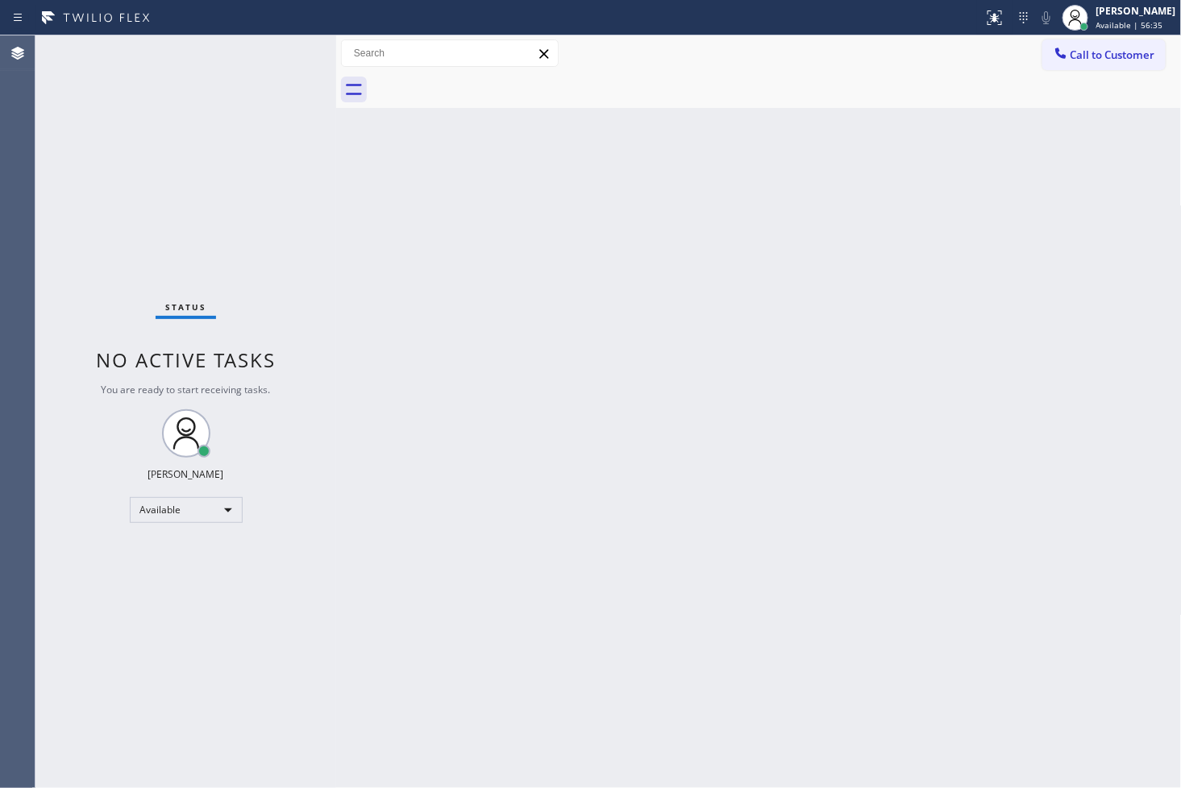
click at [292, 48] on div "Status No active tasks You are ready to start receiving tasks. [PERSON_NAME]" at bounding box center [185, 411] width 301 height 753
click at [212, 188] on div "Status No active tasks You are ready to start receiving tasks. [PERSON_NAME]" at bounding box center [185, 411] width 301 height 753
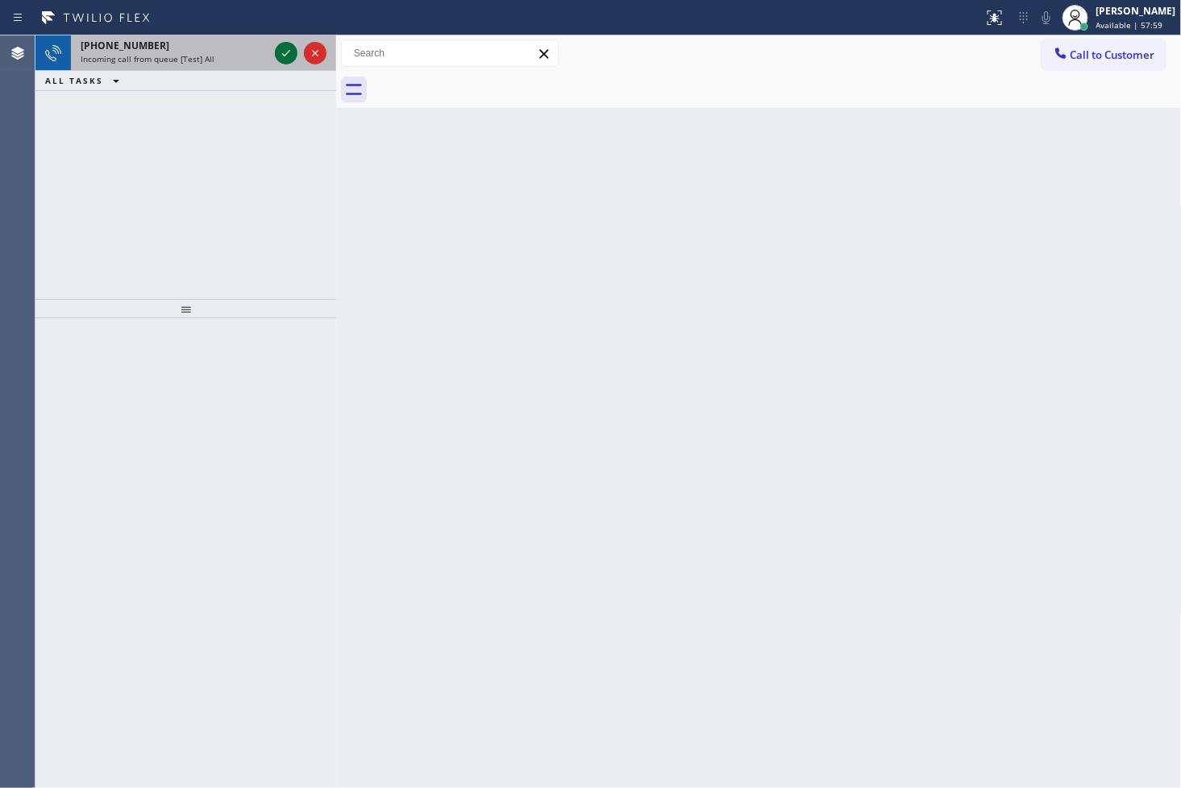
click at [292, 52] on icon at bounding box center [285, 53] width 19 height 19
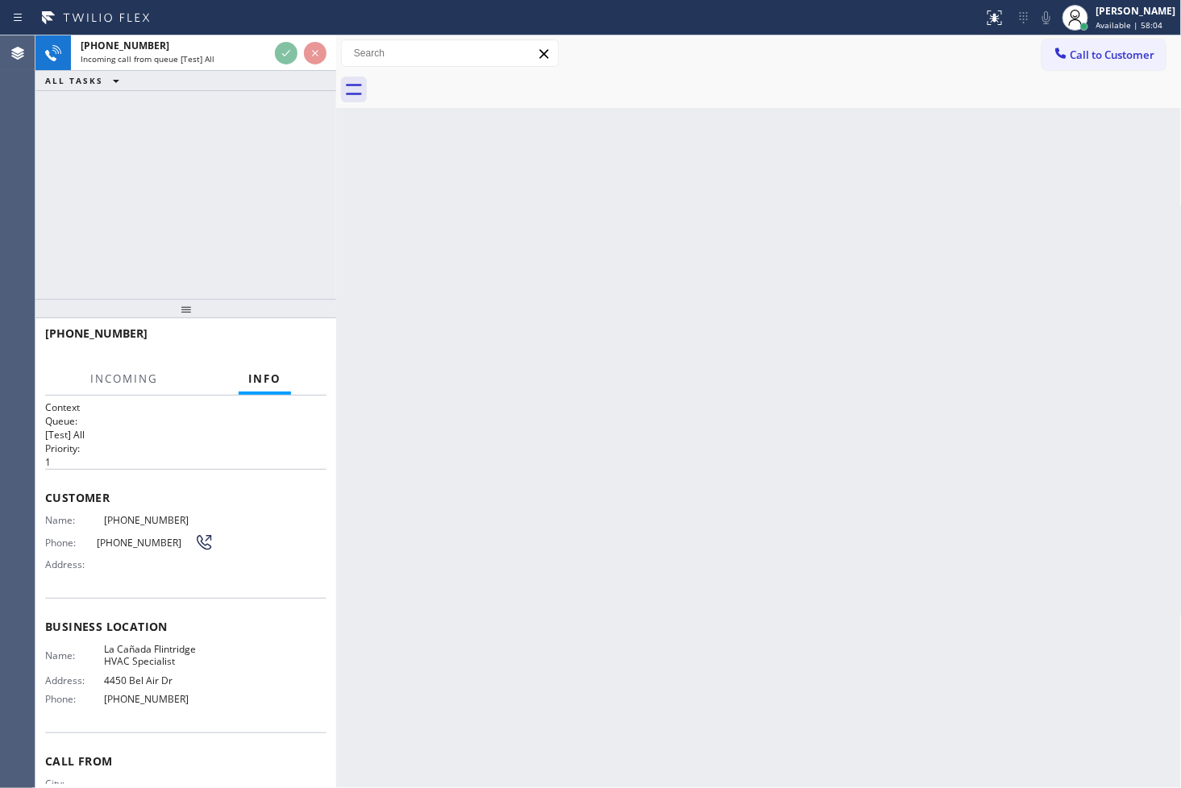
click at [796, 385] on div "Back to Dashboard Change Sender ID Customers Technicians Select a contact Outbo…" at bounding box center [758, 411] width 845 height 753
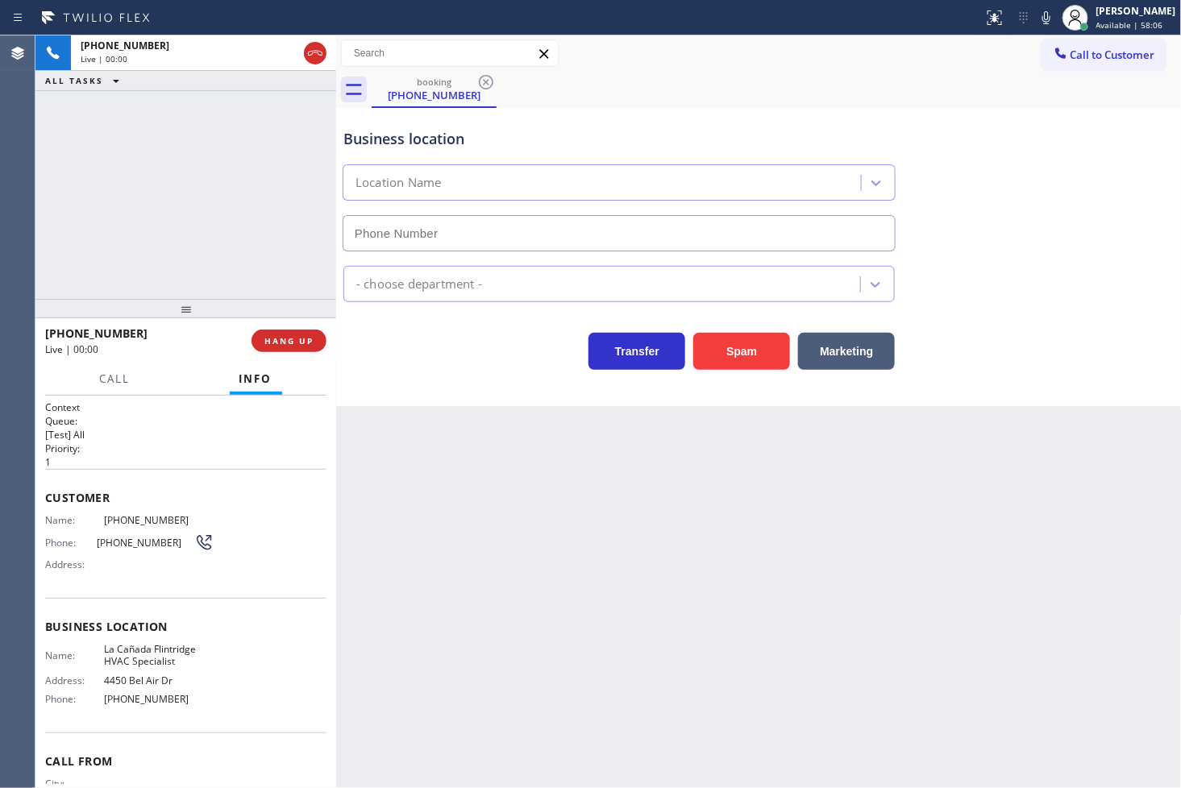
type input "[PHONE_NUMBER]"
click at [129, 219] on div "[PHONE_NUMBER] Live | 00:02 ALL TASKS ALL TASKS ACTIVE TASKS TASKS IN WRAP UP" at bounding box center [185, 167] width 301 height 264
click at [412, 360] on div "Transfer Spam Marketing" at bounding box center [619, 347] width 558 height 45
click at [110, 165] on div "[PHONE_NUMBER] Live | 00:04 ALL TASKS ALL TASKS ACTIVE TASKS TASKS IN WRAP UP" at bounding box center [185, 167] width 301 height 264
click at [586, 400] on div "Business location [GEOGRAPHIC_DATA] HVAC Specialist [PHONE_NUMBER] HVAC Transfe…" at bounding box center [758, 257] width 845 height 298
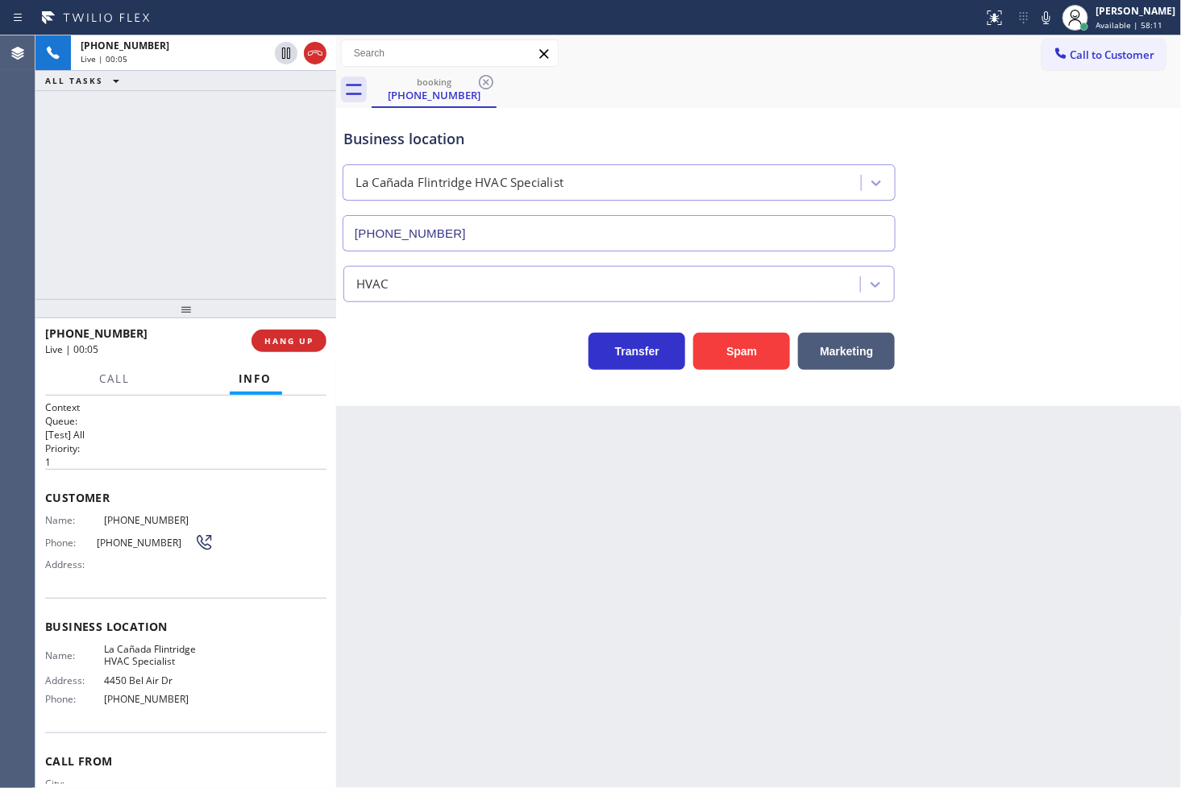
click at [528, 380] on div "Business location [GEOGRAPHIC_DATA] HVAC Specialist [PHONE_NUMBER] HVAC Transfe…" at bounding box center [758, 257] width 845 height 298
drag, startPoint x: 665, startPoint y: 443, endPoint x: 703, endPoint y: 417, distance: 45.8
click at [671, 440] on div "Back to Dashboard Change Sender ID Customers Technicians Select a contact Outbo…" at bounding box center [758, 411] width 845 height 753
click at [704, 417] on div "Back to Dashboard Change Sender ID Customers Technicians Select a contact Outbo…" at bounding box center [758, 411] width 845 height 753
click at [498, 373] on div "Business location [GEOGRAPHIC_DATA] HVAC Specialist [PHONE_NUMBER] HVAC Transfe…" at bounding box center [758, 257] width 845 height 298
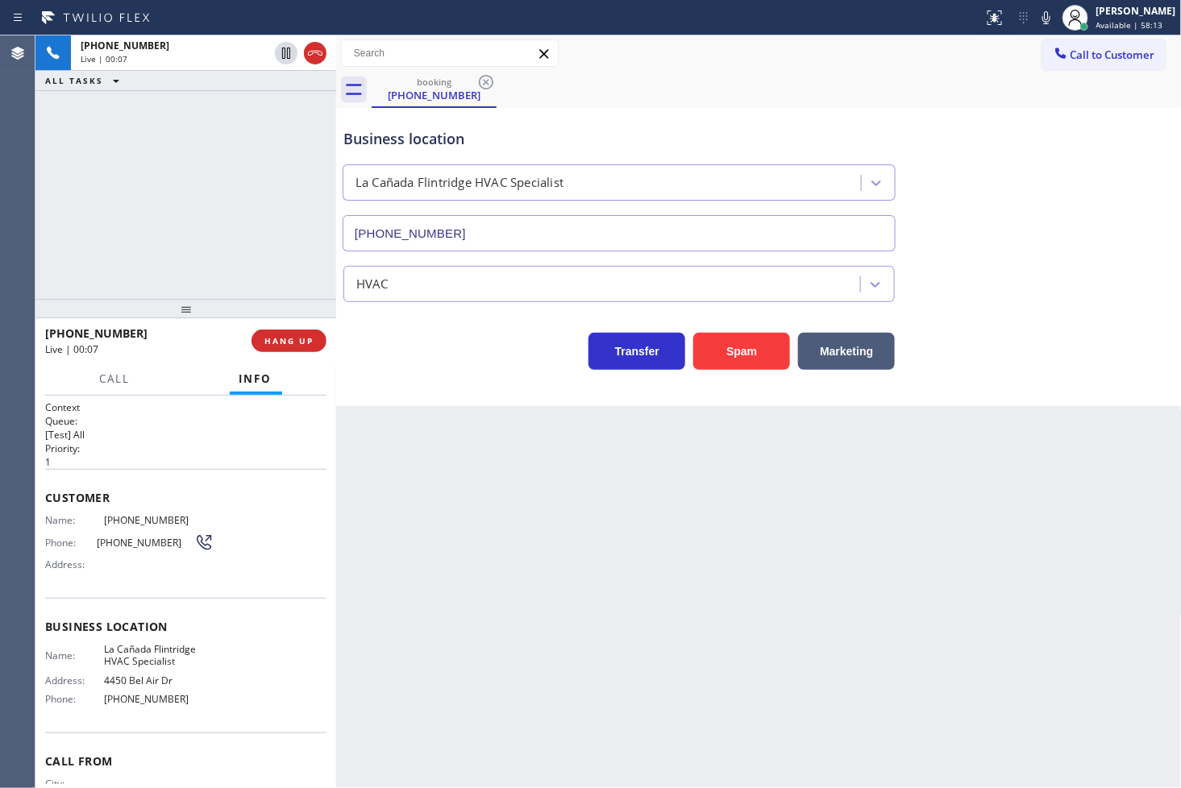
click at [481, 404] on div "Business location [GEOGRAPHIC_DATA] HVAC Specialist [PHONE_NUMBER] HVAC Transfe…" at bounding box center [758, 257] width 845 height 298
click at [461, 363] on div "Transfer Spam Marketing" at bounding box center [619, 347] width 558 height 45
click at [724, 345] on button "Spam" at bounding box center [741, 351] width 97 height 37
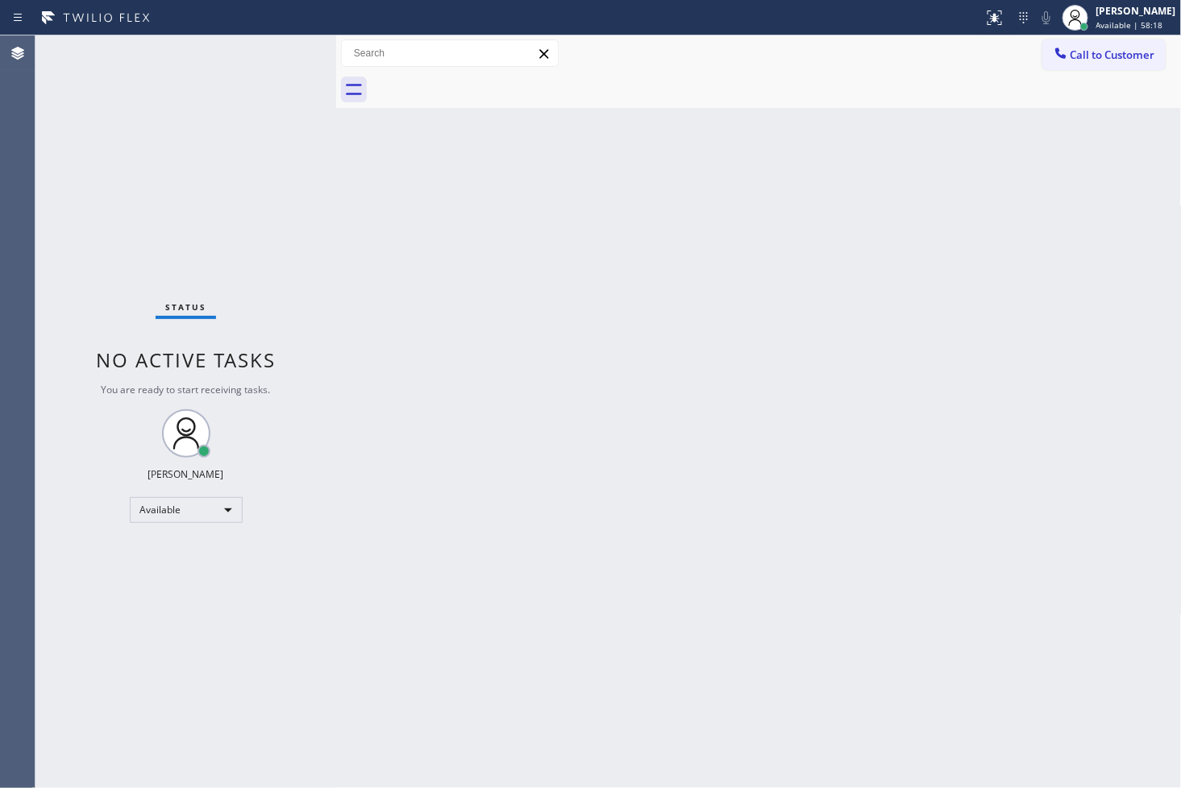
click at [277, 68] on div "Status No active tasks You are ready to start receiving tasks. [PERSON_NAME]" at bounding box center [185, 411] width 301 height 753
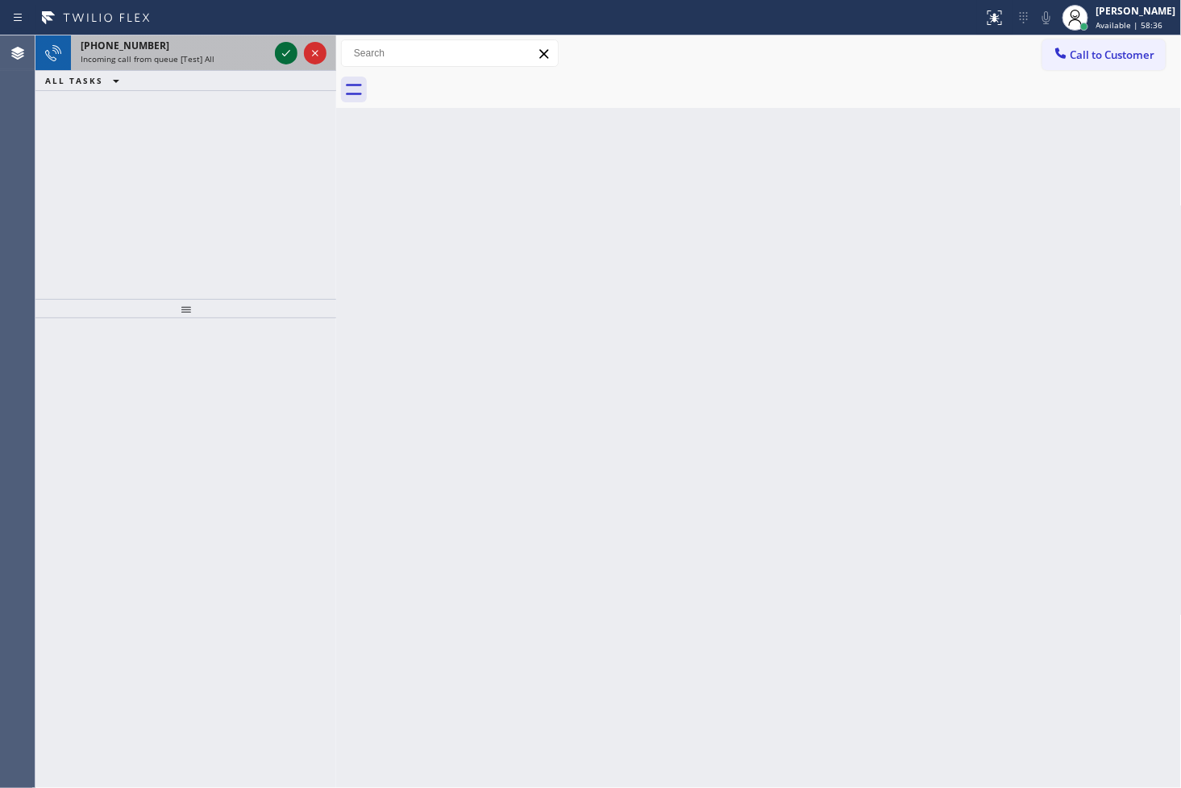
click at [291, 54] on icon at bounding box center [285, 53] width 19 height 19
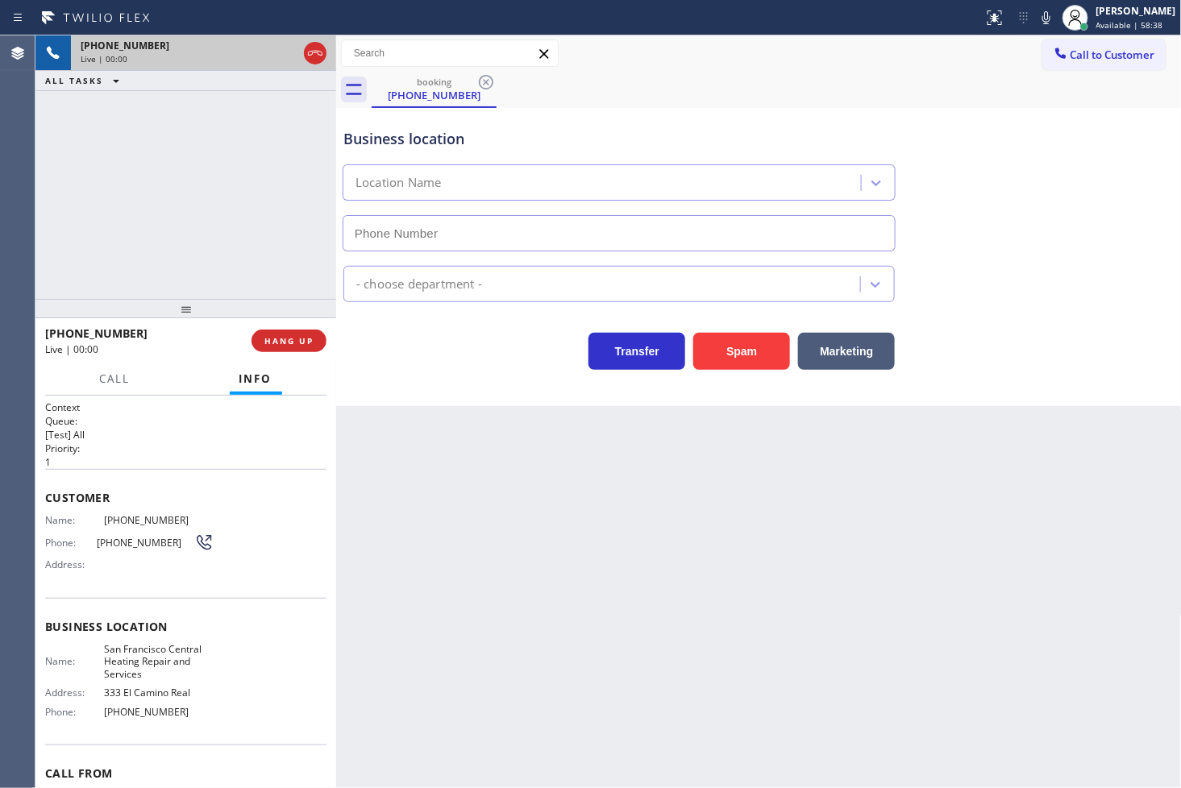
type input "[PHONE_NUMBER]"
click at [244, 263] on div "[PHONE_NUMBER] Live | 00:02 ALL TASKS ALL TASKS ACTIVE TASKS TASKS IN WRAP UP" at bounding box center [185, 167] width 301 height 264
click at [510, 422] on div "Back to Dashboard Change Sender ID Customers Technicians Select a contact Outbo…" at bounding box center [758, 411] width 845 height 753
click at [261, 234] on div "[PHONE_NUMBER] Live | 00:04 ALL TASKS ALL TASKS ACTIVE TASKS TASKS IN WRAP UP" at bounding box center [185, 167] width 301 height 264
click at [433, 340] on div "Transfer Spam Marketing" at bounding box center [619, 347] width 558 height 45
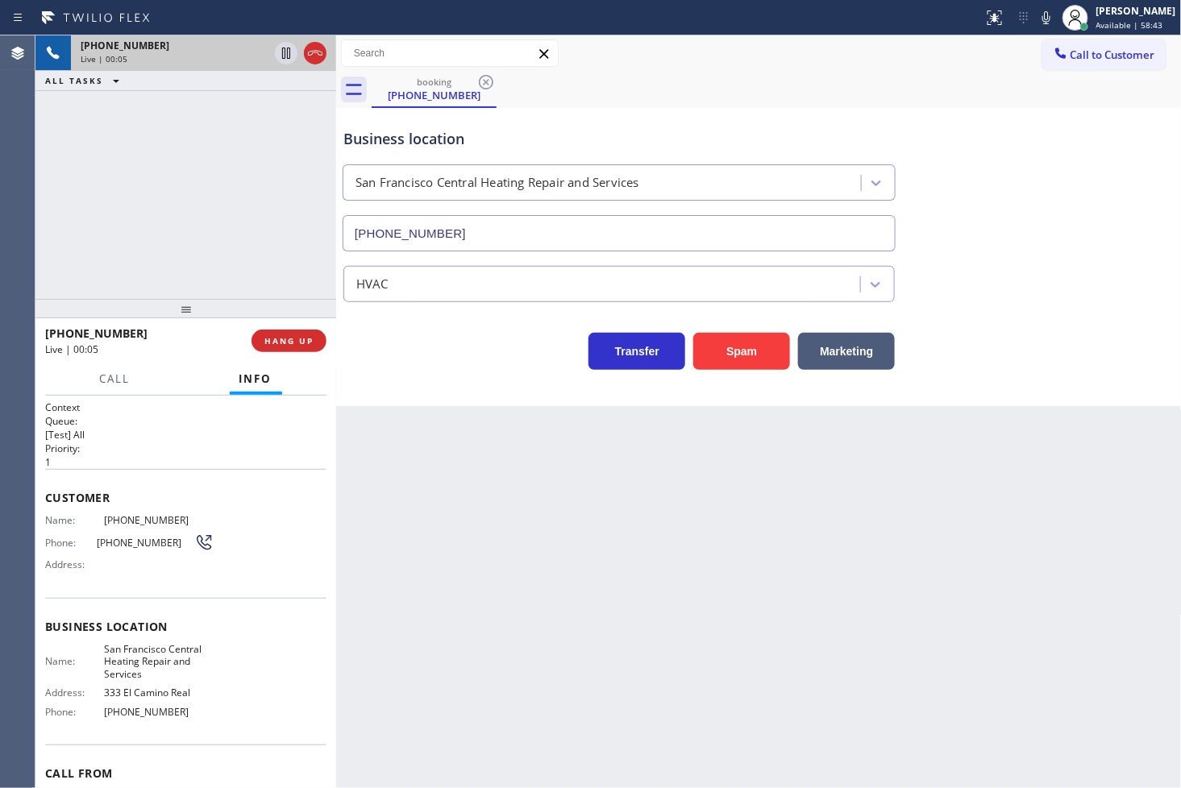
drag, startPoint x: 306, startPoint y: 271, endPoint x: 417, endPoint y: 336, distance: 128.3
click at [307, 270] on div "[PHONE_NUMBER] Live | 00:05 ALL TASKS ALL TASKS ACTIVE TASKS TASKS IN WRAP UP" at bounding box center [185, 167] width 301 height 264
click at [432, 349] on div "Transfer Spam Marketing" at bounding box center [619, 347] width 558 height 45
drag, startPoint x: 761, startPoint y: 351, endPoint x: 799, endPoint y: 301, distance: 63.4
click at [761, 351] on button "Spam" at bounding box center [741, 351] width 97 height 37
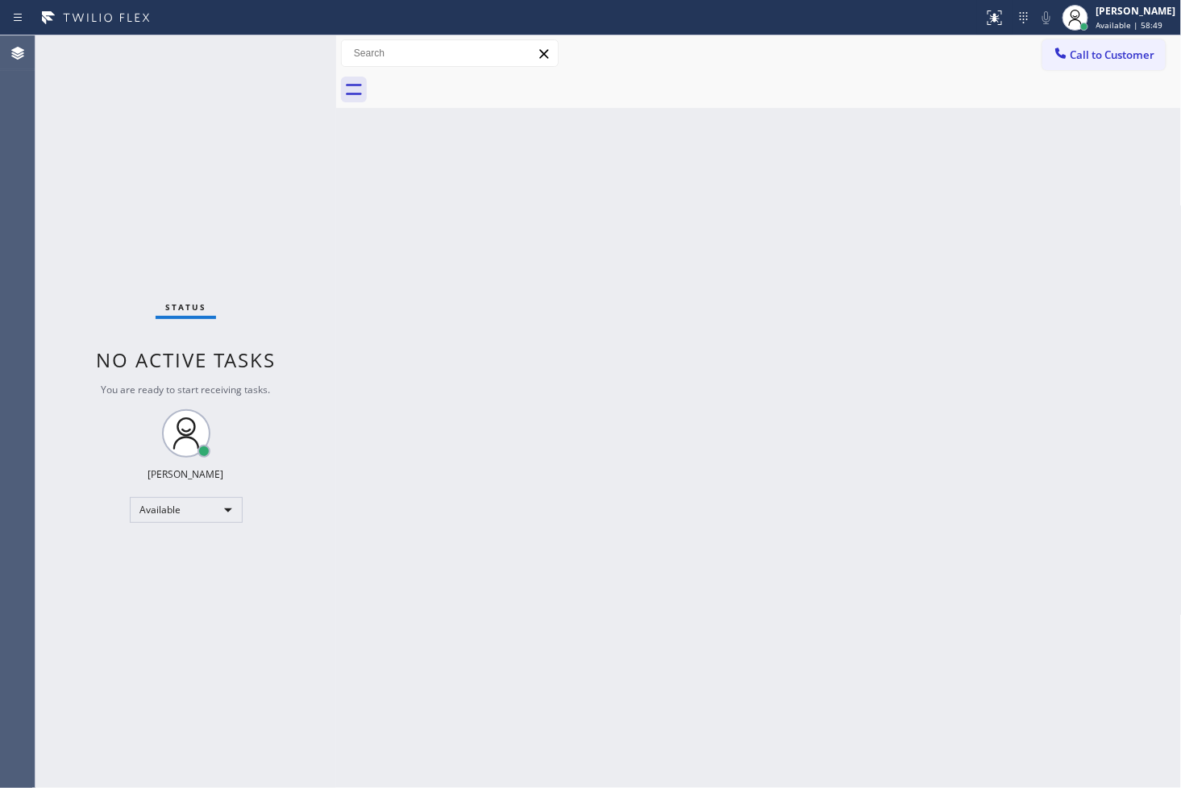
click at [278, 58] on div "Status No active tasks You are ready to start receiving tasks. [PERSON_NAME]" at bounding box center [185, 411] width 301 height 753
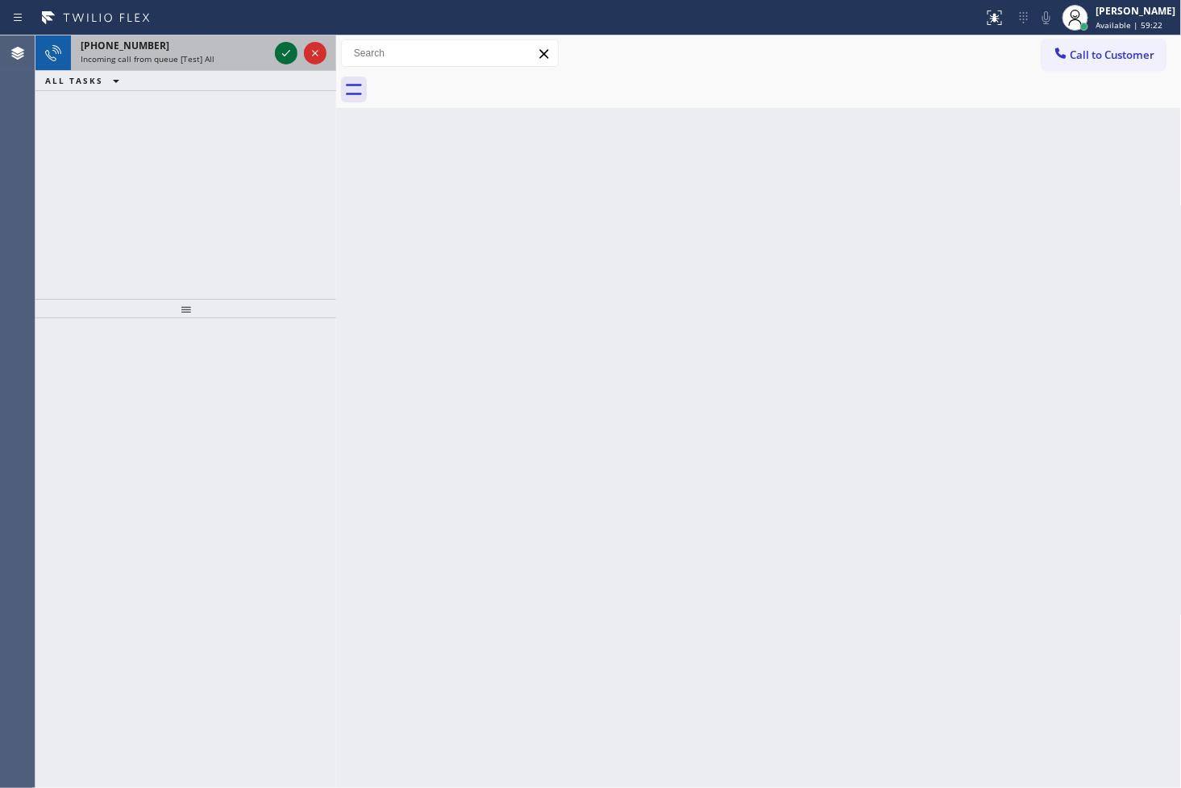
click at [280, 48] on icon at bounding box center [285, 53] width 19 height 19
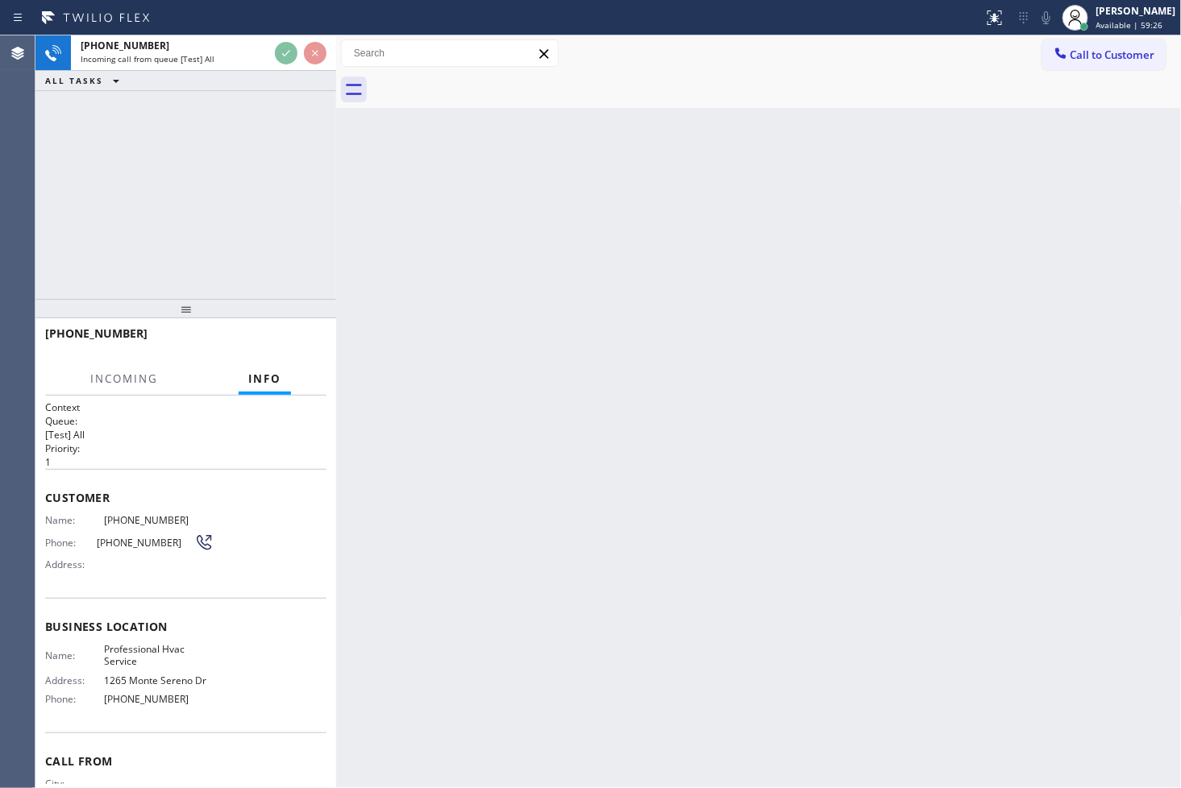
click at [298, 204] on div "[PHONE_NUMBER] Incoming call from queue [Test] All ALL TASKS ALL TASKS ACTIVE T…" at bounding box center [185, 167] width 301 height 264
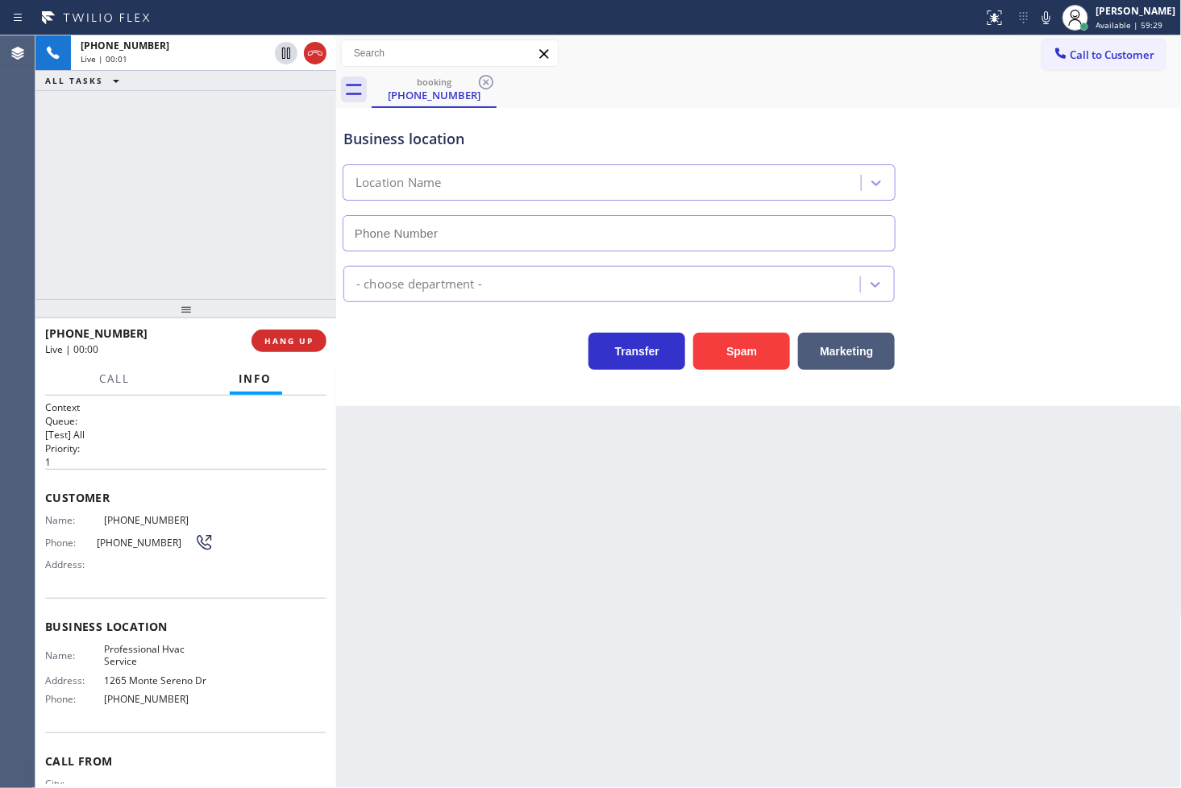
type input "[PHONE_NUMBER]"
click at [240, 215] on div "[PHONE_NUMBER] Live | 00:03 ALL TASKS ALL TASKS ACTIVE TASKS TASKS IN WRAP UP" at bounding box center [185, 167] width 301 height 264
click at [435, 349] on div "Transfer Spam Marketing" at bounding box center [619, 347] width 558 height 45
click at [181, 186] on div "[PHONE_NUMBER] Live | 00:04 ALL TASKS ALL TASKS ACTIVE TASKS TASKS IN WRAP UP" at bounding box center [185, 167] width 301 height 264
click at [376, 313] on div "Transfer Spam Marketing" at bounding box center [758, 336] width 837 height 68
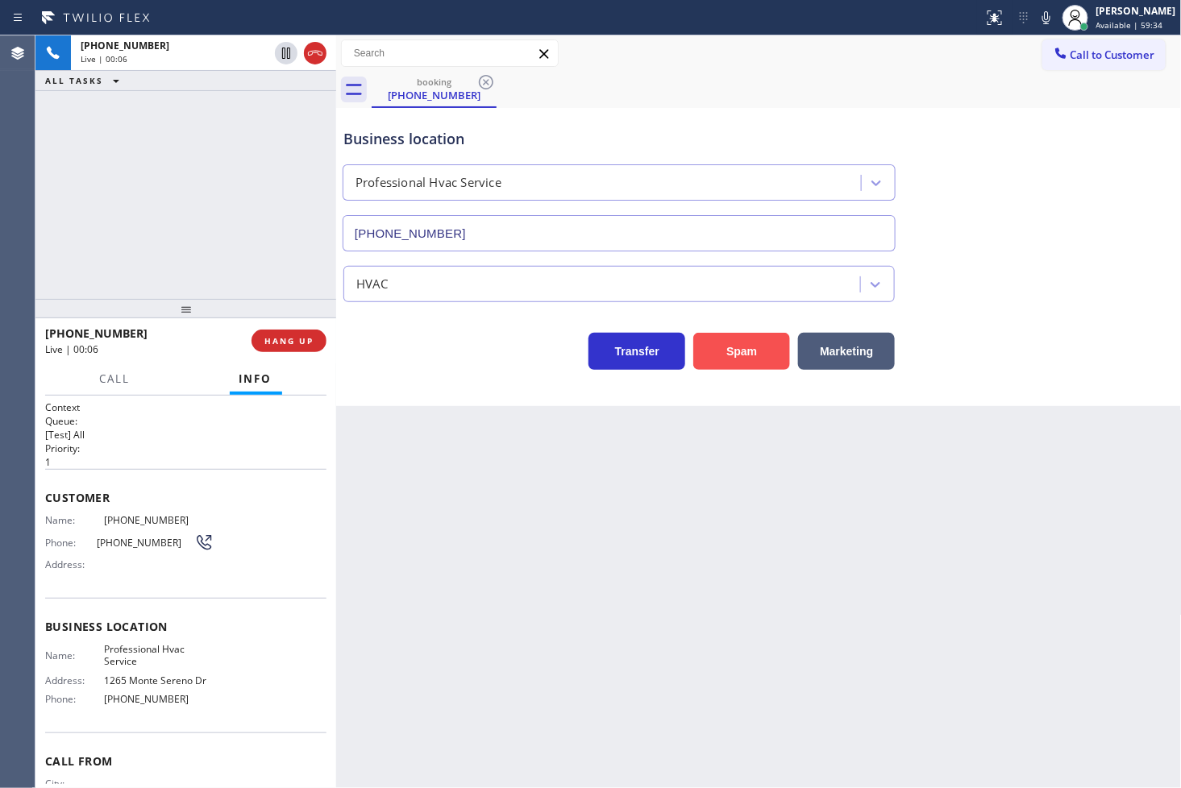
click at [711, 343] on button "Spam" at bounding box center [741, 351] width 97 height 37
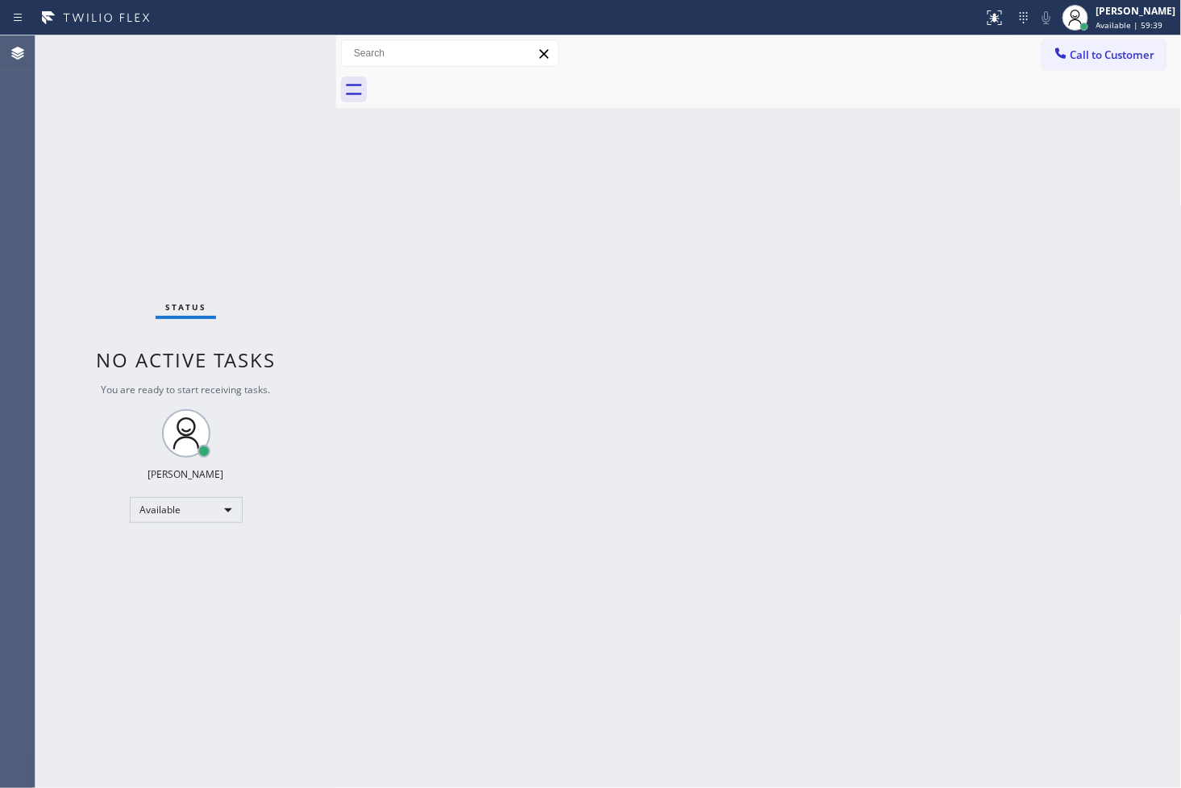
click at [291, 127] on div "Status No active tasks You are ready to start receiving tasks. [PERSON_NAME]" at bounding box center [185, 411] width 301 height 753
click at [275, 47] on div "Status No active tasks You are ready to start receiving tasks. [PERSON_NAME]" at bounding box center [185, 411] width 301 height 753
click at [279, 48] on div "Status No active tasks You are ready to start receiving tasks. [PERSON_NAME]" at bounding box center [185, 411] width 301 height 753
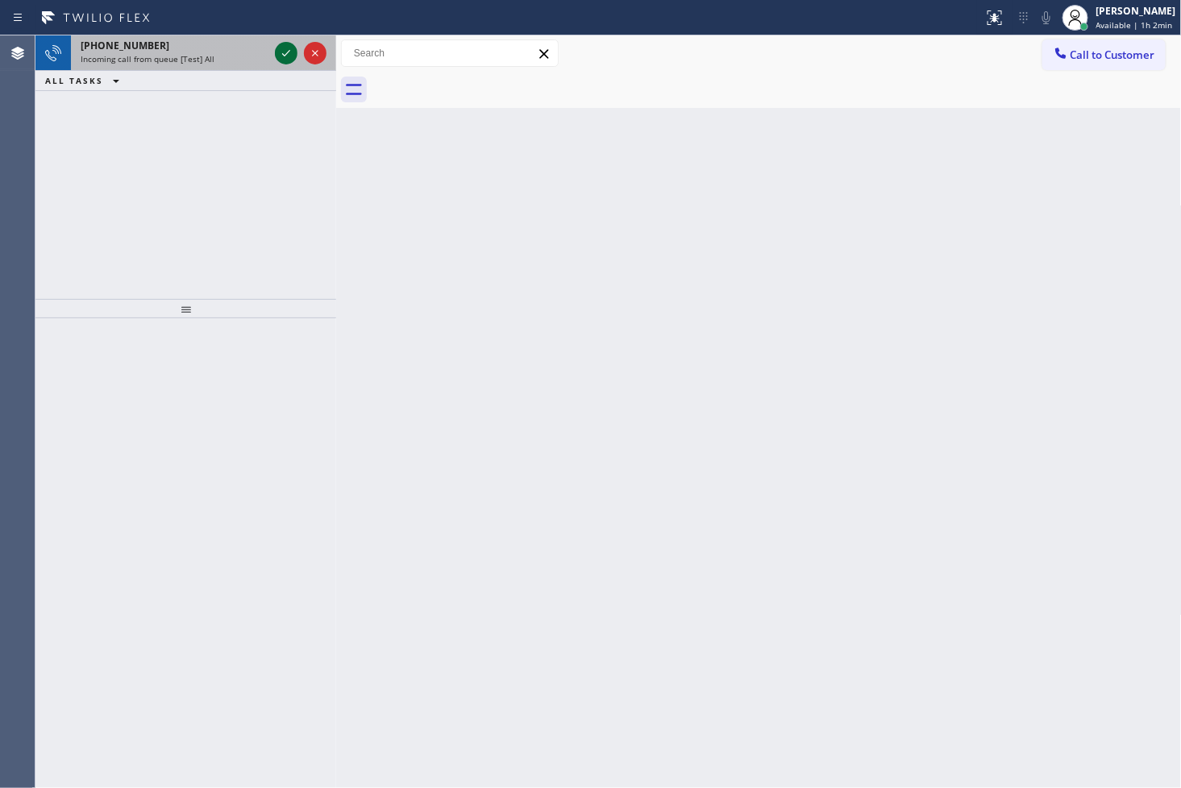
click at [285, 50] on icon at bounding box center [285, 53] width 19 height 19
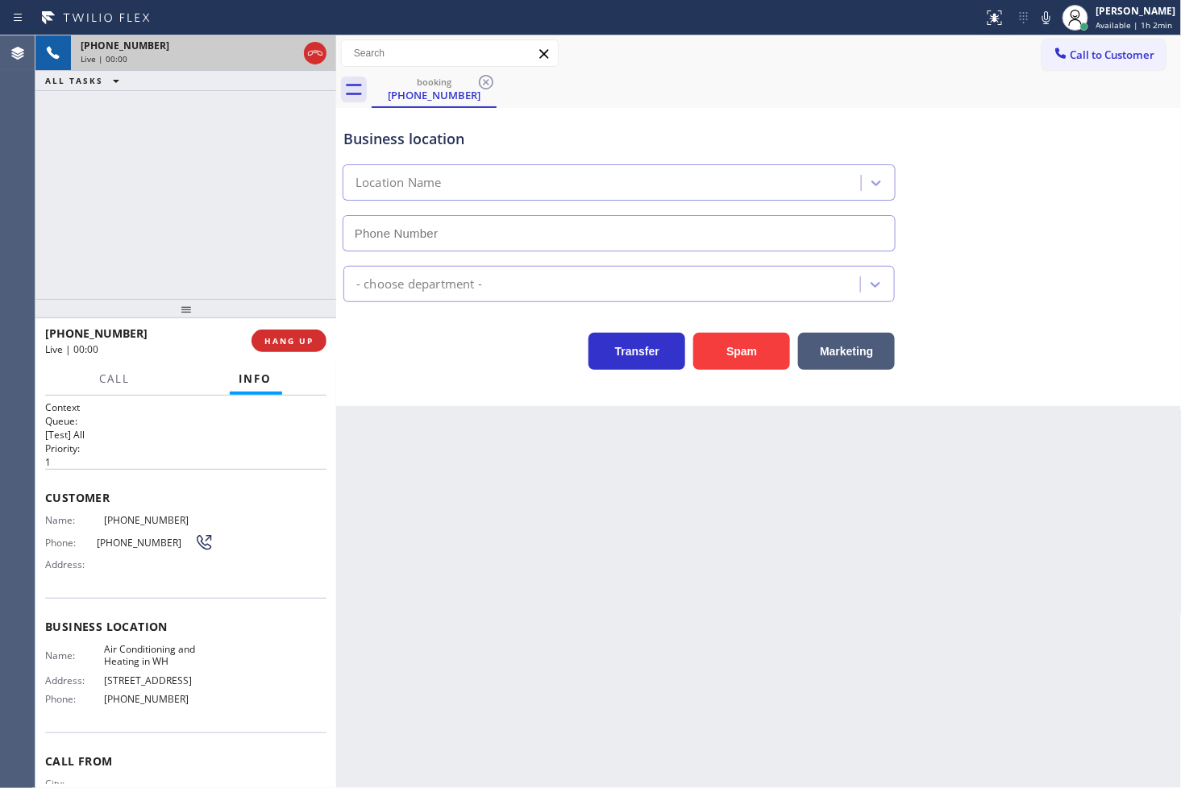
type input "[PHONE_NUMBER]"
click at [583, 417] on div "Back to Dashboard Change Sender ID Customers Technicians Select a contact Outbo…" at bounding box center [758, 411] width 845 height 753
drag, startPoint x: 198, startPoint y: 243, endPoint x: 304, endPoint y: 289, distance: 115.1
click at [204, 243] on div "[PHONE_NUMBER] Live | 00:05 ALL TASKS ALL TASKS ACTIVE TASKS TASKS IN WRAP UP" at bounding box center [185, 167] width 301 height 264
click at [739, 360] on button "Spam" at bounding box center [741, 351] width 97 height 37
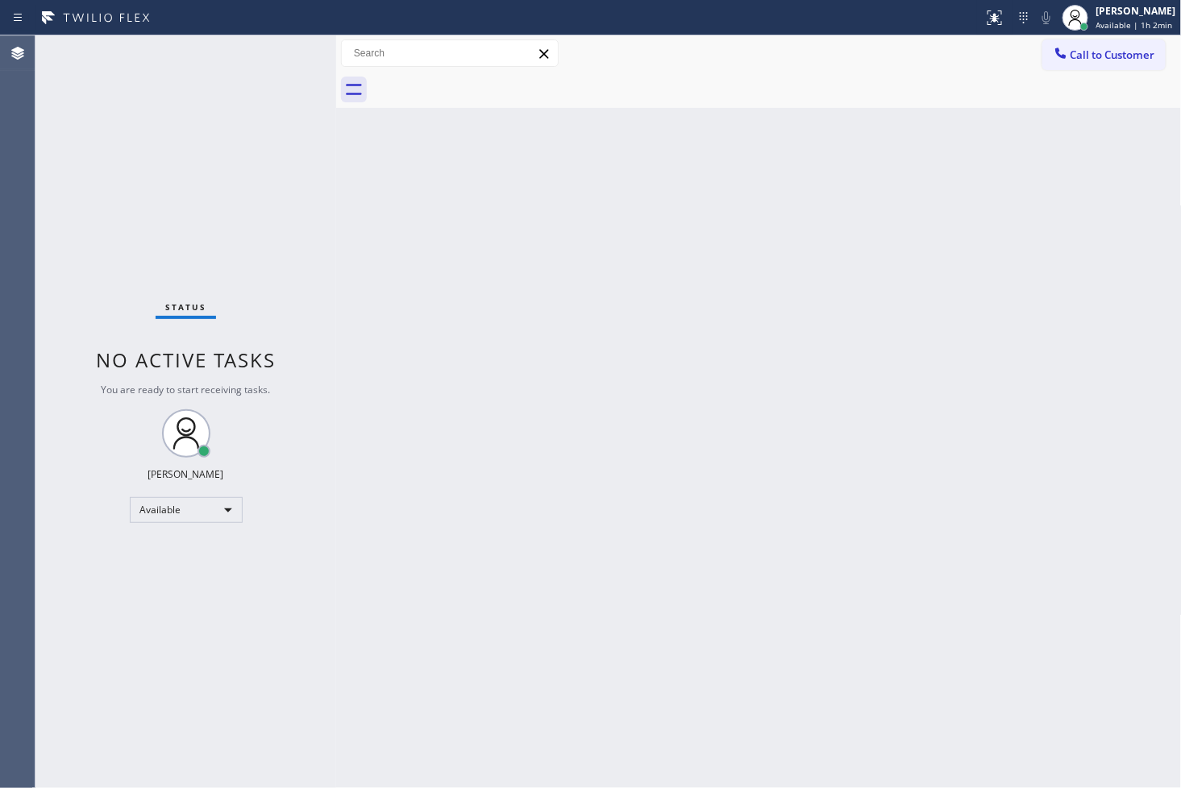
click at [285, 53] on div "Status No active tasks You are ready to start receiving tasks. [PERSON_NAME]" at bounding box center [185, 411] width 301 height 753
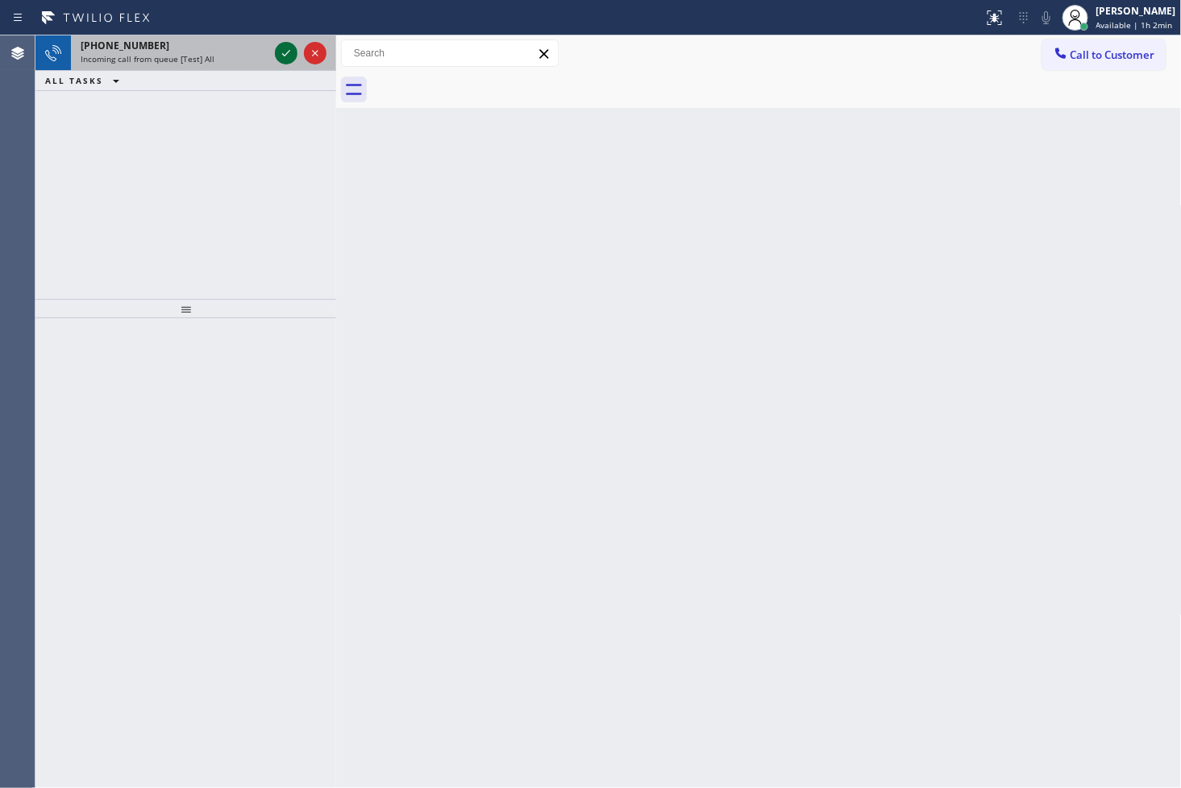
click at [285, 53] on icon at bounding box center [285, 53] width 19 height 19
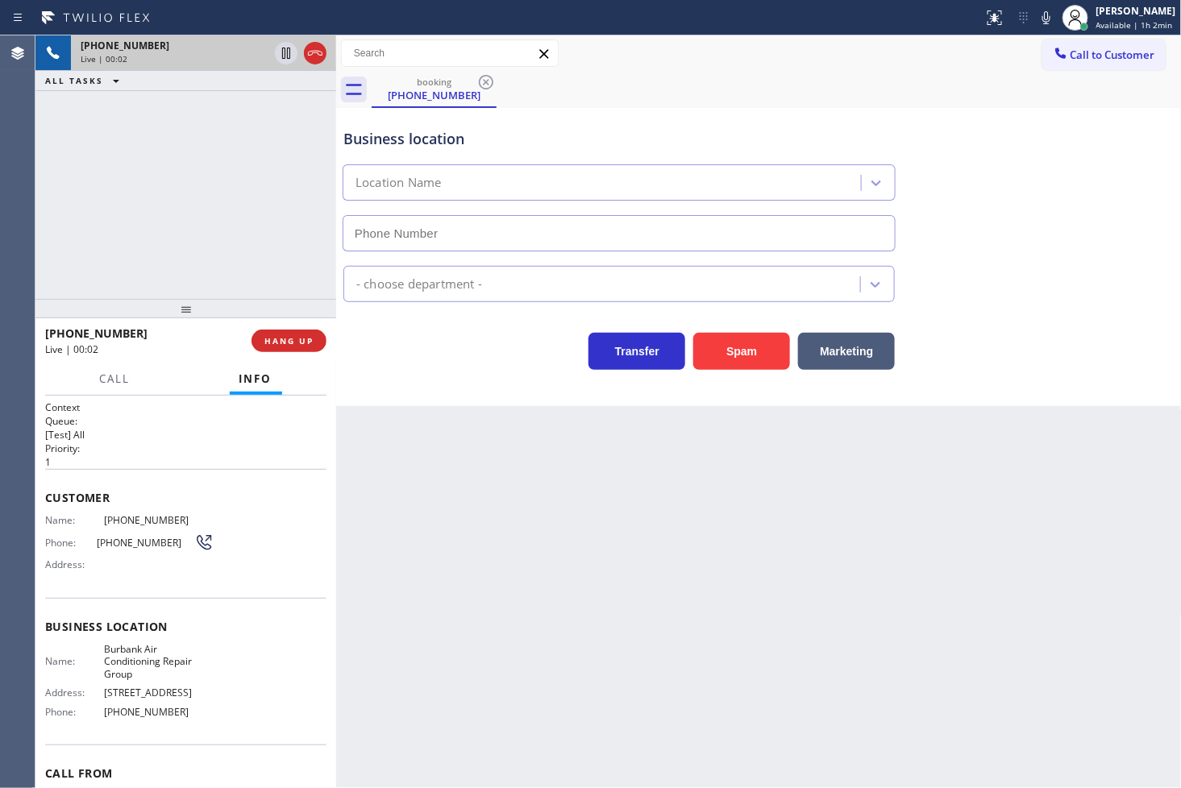
type input "[PHONE_NUMBER]"
click at [714, 343] on button "Spam" at bounding box center [741, 351] width 97 height 37
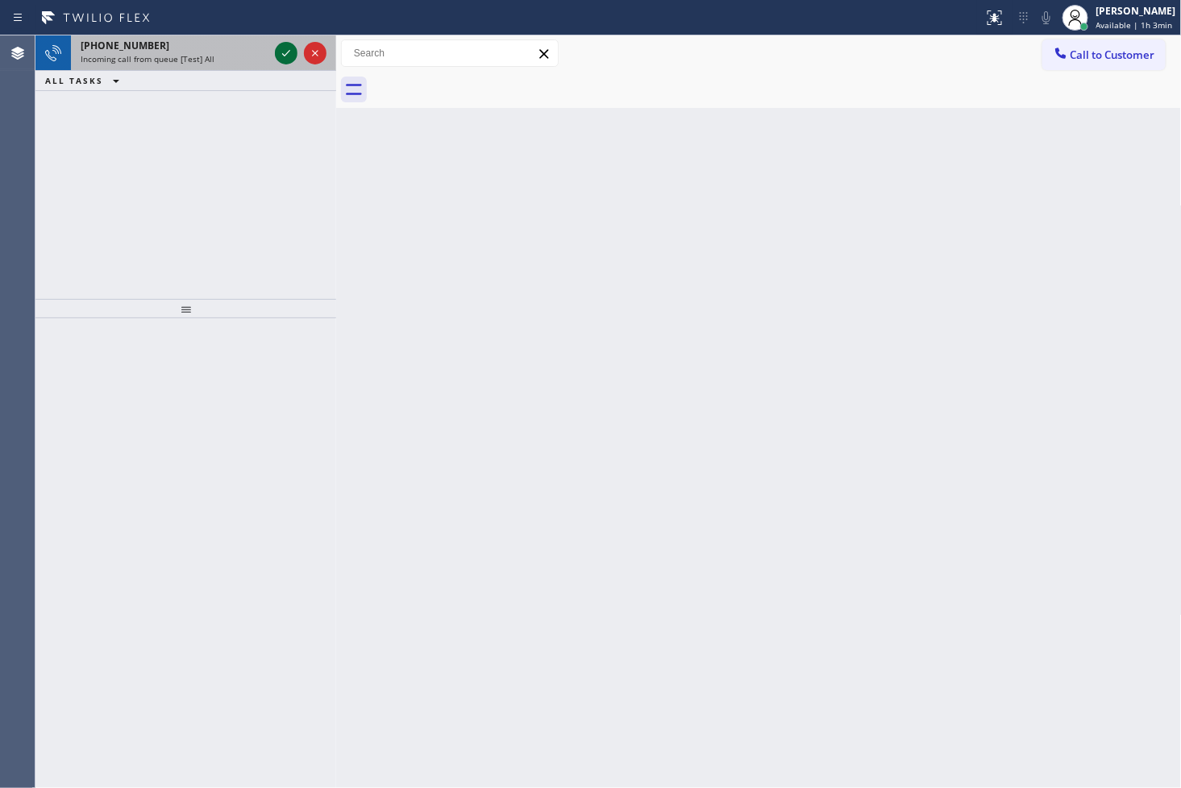
click at [279, 51] on icon at bounding box center [285, 53] width 19 height 19
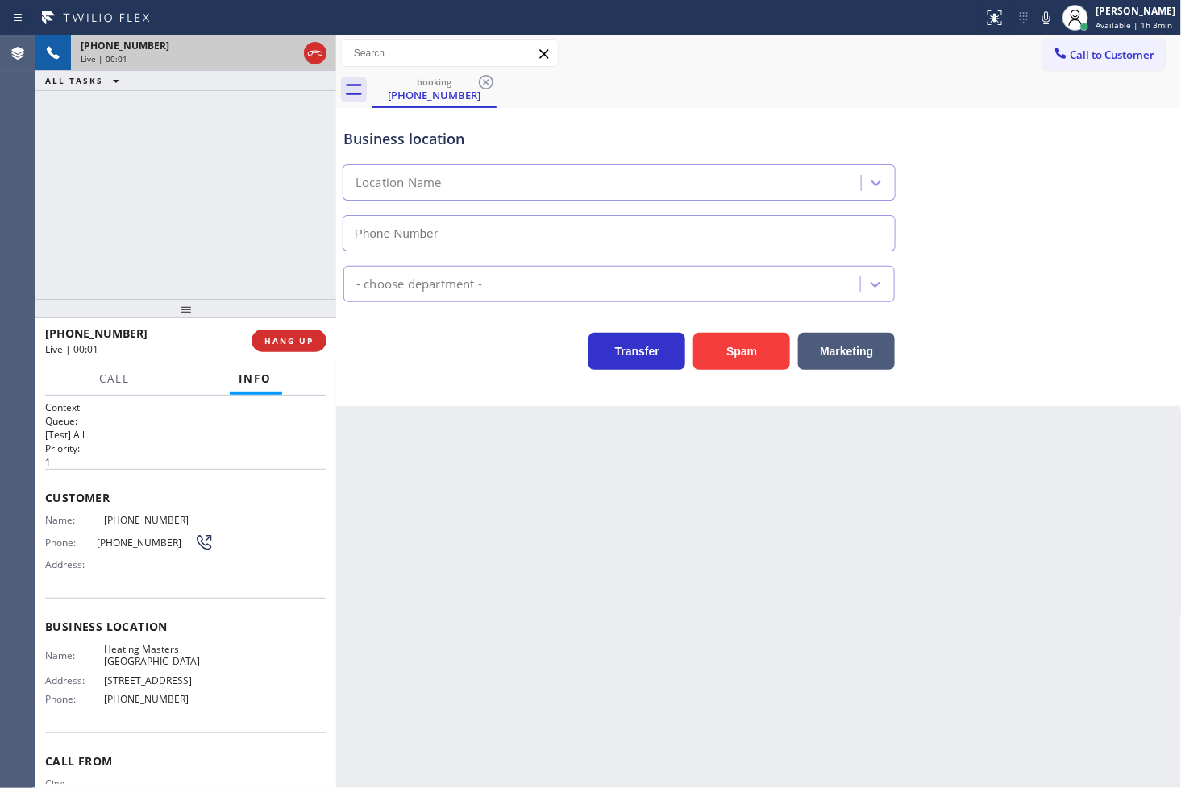
type input "[PHONE_NUMBER]"
click at [385, 339] on div "Transfer Spam Marketing" at bounding box center [619, 347] width 558 height 45
drag, startPoint x: 223, startPoint y: 247, endPoint x: 432, endPoint y: 331, distance: 225.3
click at [224, 247] on div "[PHONE_NUMBER] Live | 00:05 ALL TASKS ALL TASKS ACTIVE TASKS TASKS IN WRAP UP" at bounding box center [185, 167] width 301 height 264
click at [505, 388] on div "Business location Heating Masters [GEOGRAPHIC_DATA] [PHONE_NUMBER] HVAC Transfe…" at bounding box center [758, 257] width 845 height 298
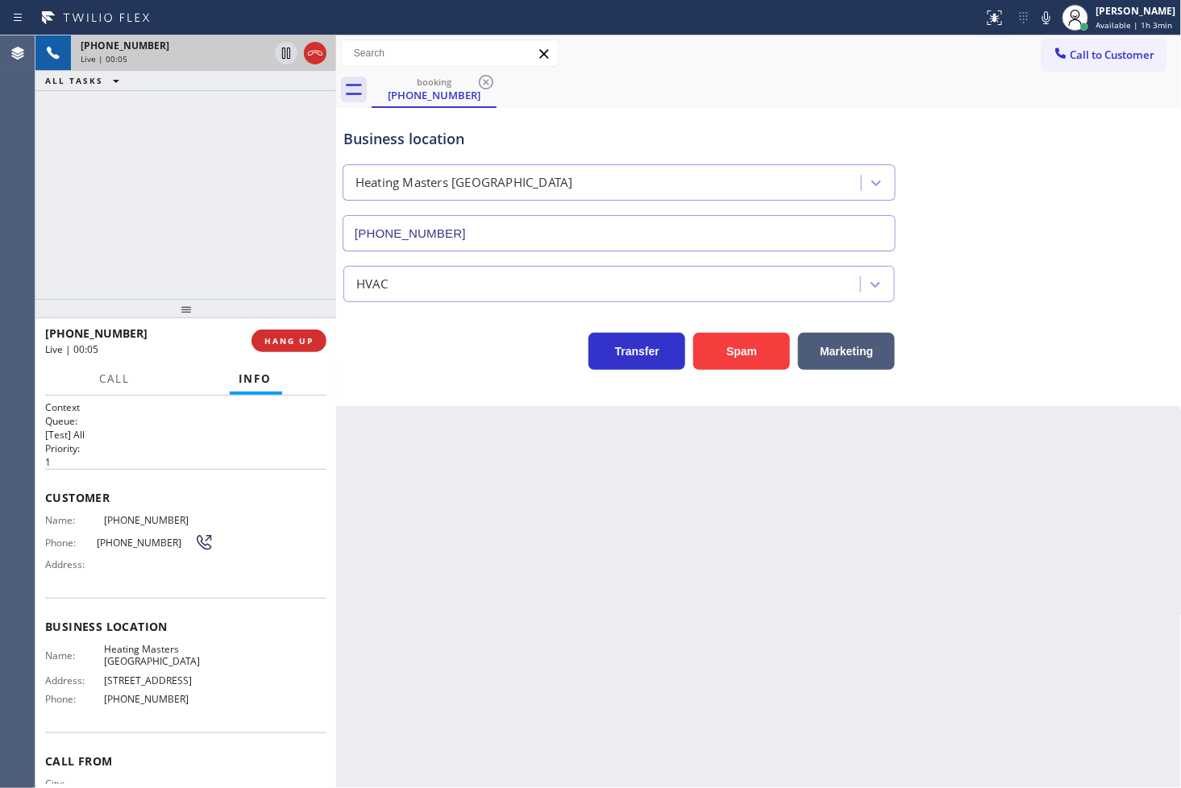
click at [218, 184] on div "[PHONE_NUMBER] Live | 00:05 ALL TASKS ALL TASKS ACTIVE TASKS TASKS IN WRAP UP" at bounding box center [185, 167] width 301 height 264
click at [750, 358] on button "Spam" at bounding box center [741, 351] width 97 height 37
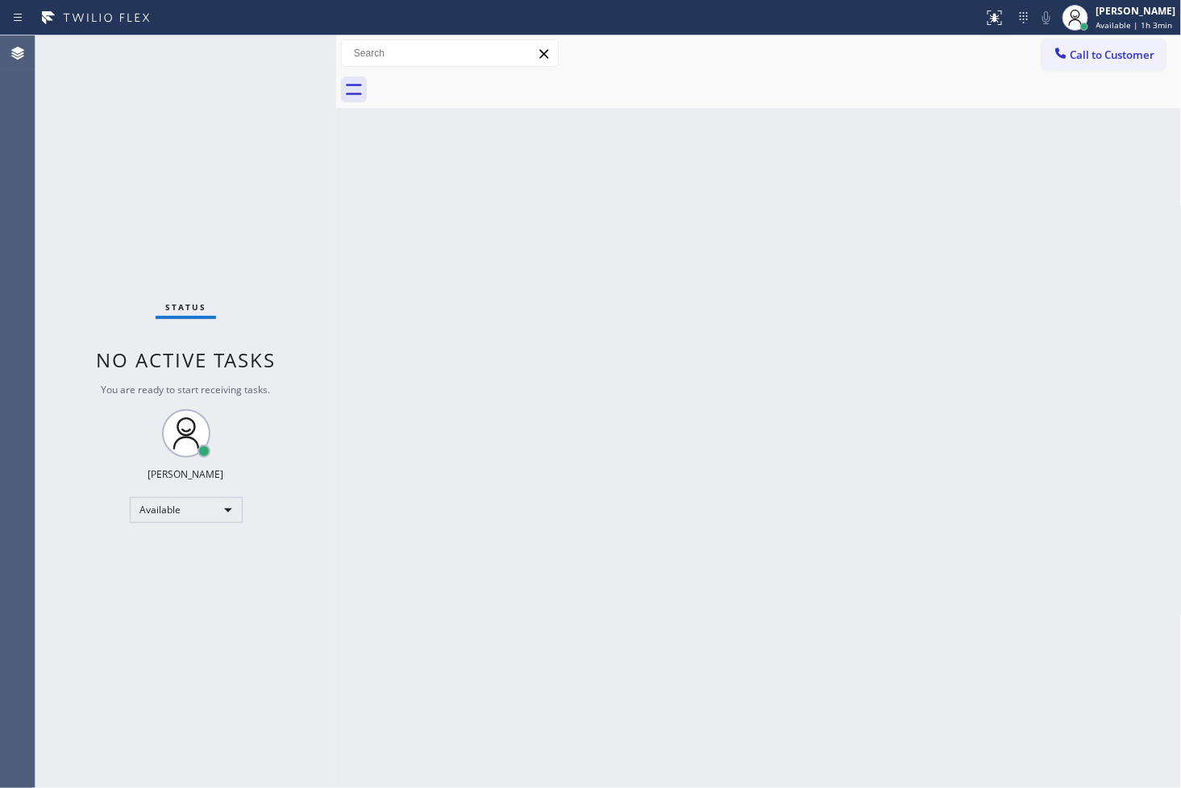
drag, startPoint x: 263, startPoint y: 124, endPoint x: 264, endPoint y: 109, distance: 15.3
click at [263, 125] on div "Status No active tasks You are ready to start receiving tasks. [PERSON_NAME]" at bounding box center [185, 411] width 301 height 753
click at [284, 53] on div "Status No active tasks You are ready to start receiving tasks. [PERSON_NAME]" at bounding box center [185, 411] width 301 height 753
click at [142, 246] on div "Status No active tasks You are ready to start receiving tasks. [PERSON_NAME]" at bounding box center [185, 411] width 301 height 753
click at [271, 69] on div "Status No active tasks You are ready to start receiving tasks. [PERSON_NAME]" at bounding box center [185, 411] width 301 height 753
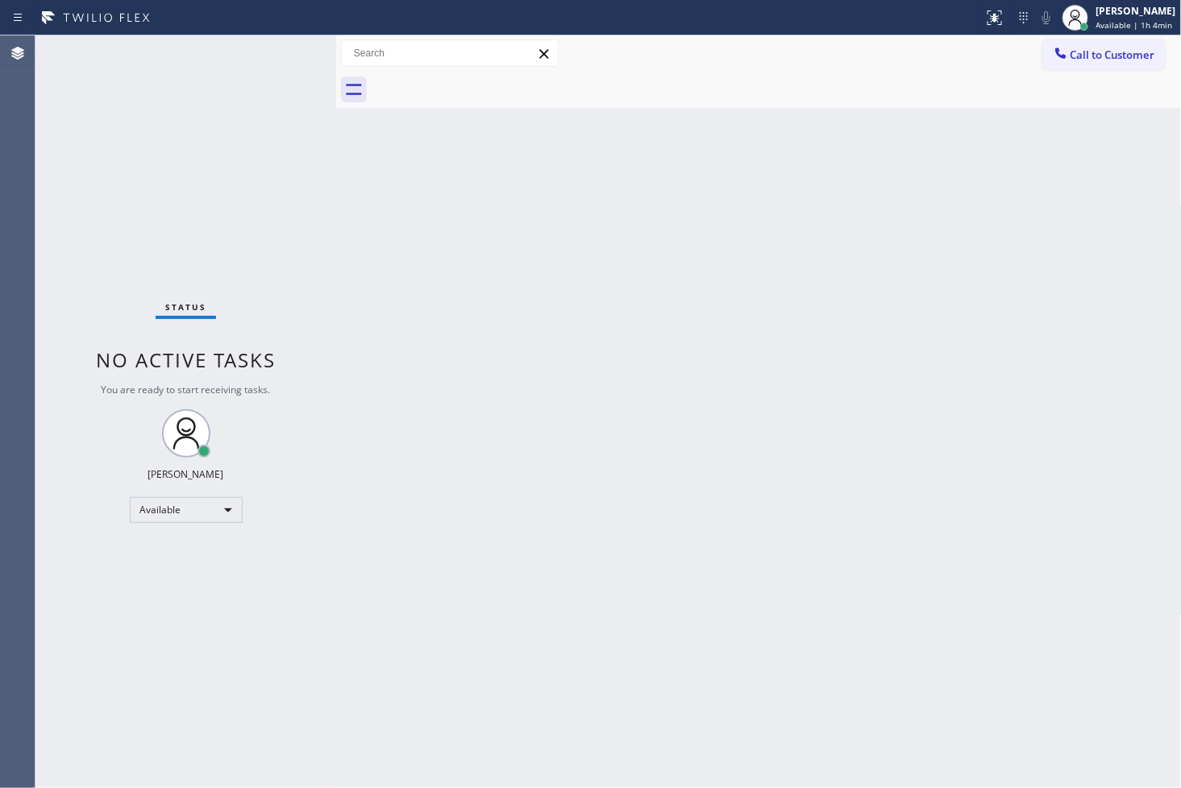
click at [278, 49] on div "Status No active tasks You are ready to start receiving tasks. [PERSON_NAME]" at bounding box center [185, 411] width 301 height 753
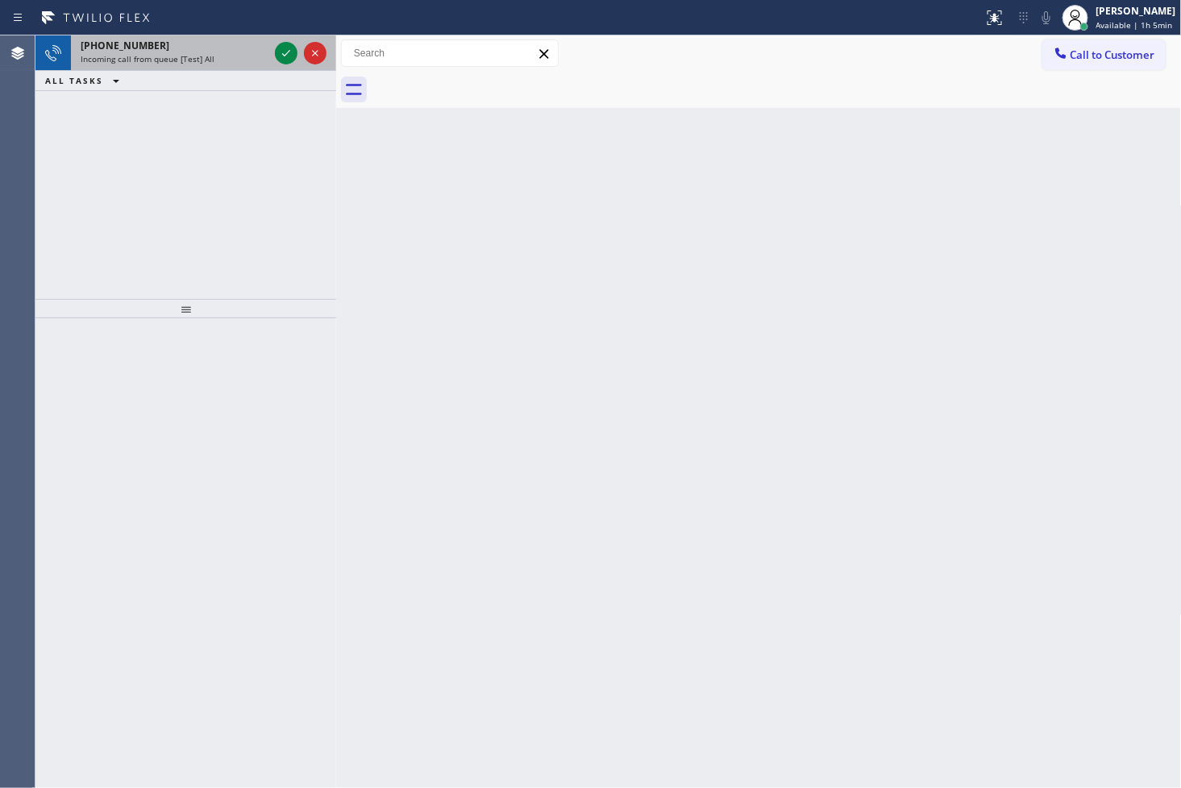
click at [272, 56] on div at bounding box center [301, 52] width 58 height 35
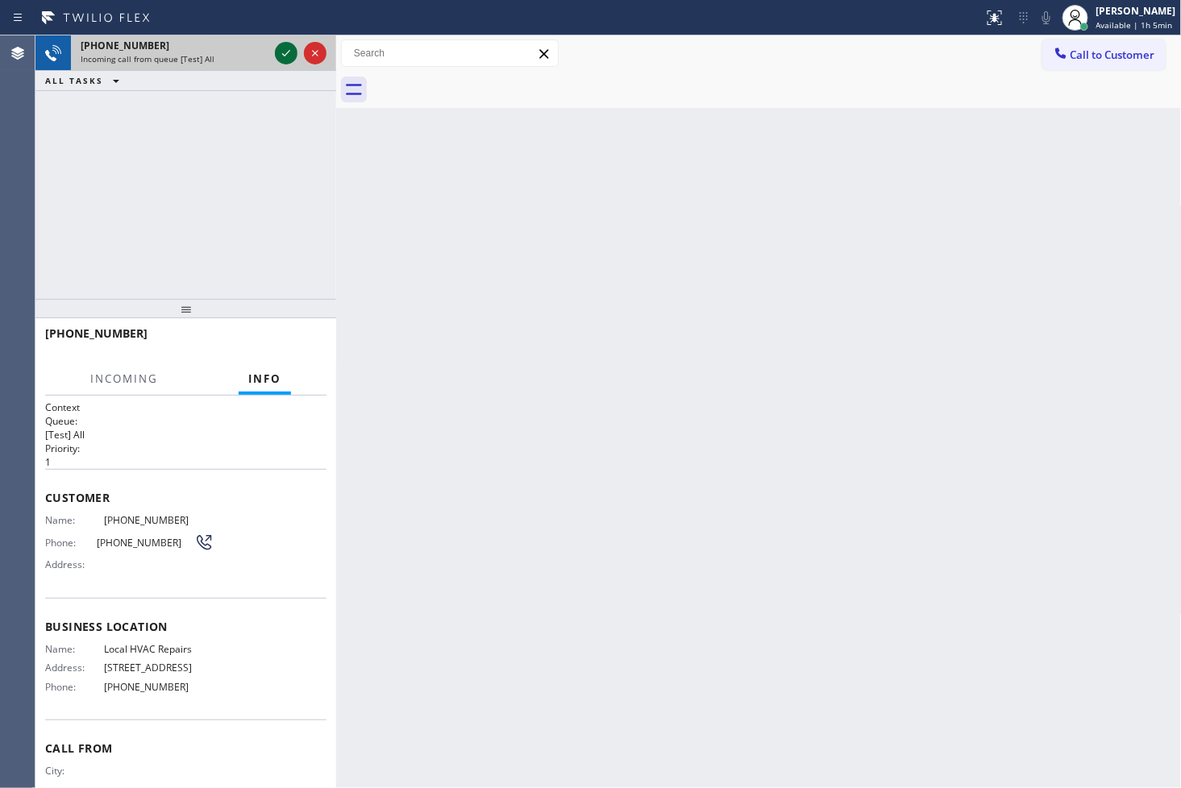
click at [282, 48] on icon at bounding box center [285, 53] width 19 height 19
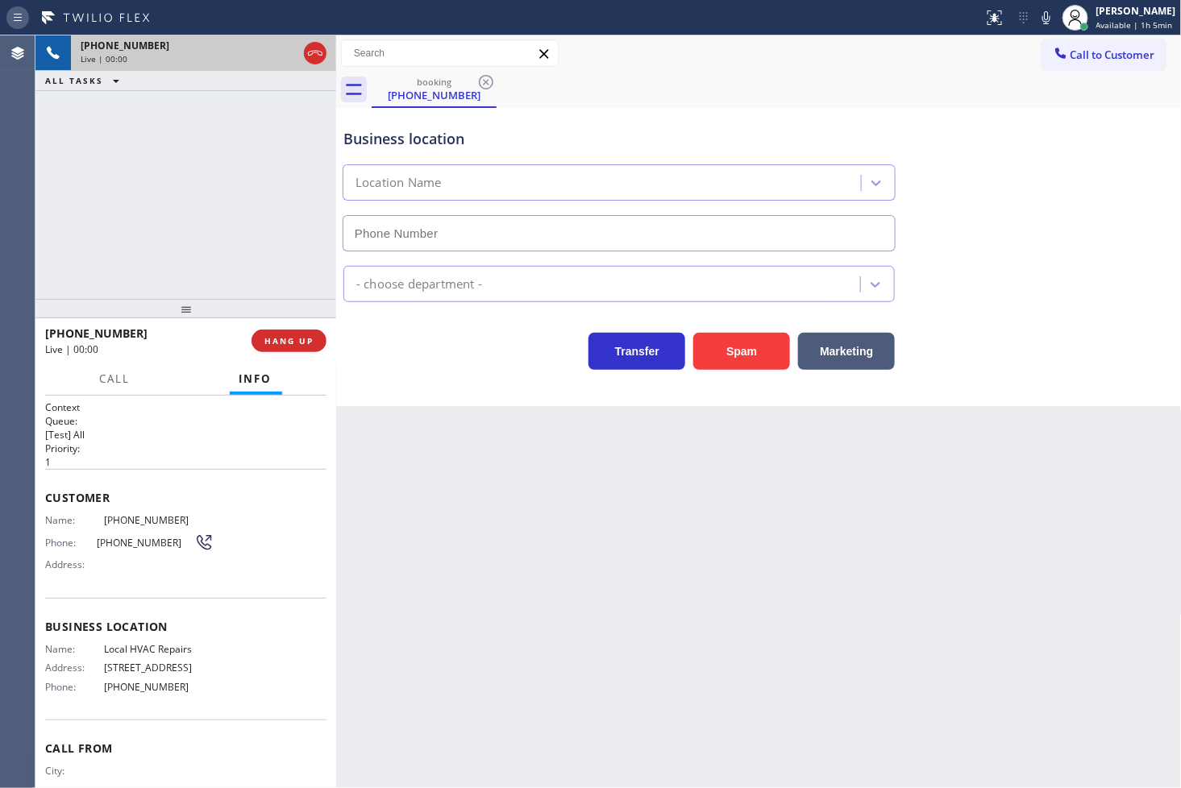
type input "[PHONE_NUMBER]"
click at [153, 219] on div "[PHONE_NUMBER] Live | 00:02 ALL TASKS ALL TASKS ACTIVE TASKS TASKS IN WRAP UP" at bounding box center [185, 167] width 301 height 264
click at [424, 353] on div "Transfer Spam Marketing" at bounding box center [619, 347] width 558 height 45
click at [266, 264] on div "[PHONE_NUMBER] Live | 00:04 ALL TASKS ALL TASKS ACTIVE TASKS TASKS IN WRAP UP" at bounding box center [185, 167] width 301 height 264
click at [365, 405] on div "Business location Local HVAC Repairs [PHONE_NUMBER] HVAC Transfer Spam Marketing" at bounding box center [758, 257] width 845 height 298
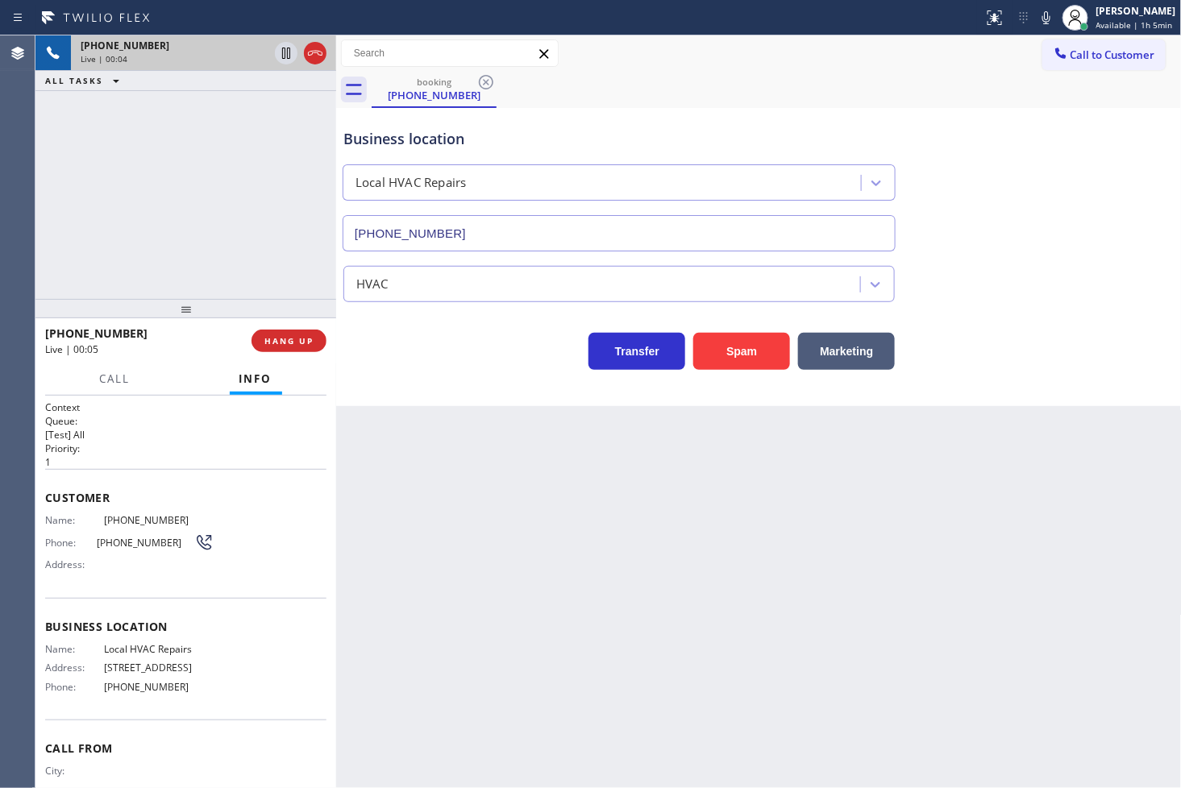
click at [272, 198] on div "[PHONE_NUMBER] Live | 00:04 ALL TASKS ALL TASKS ACTIVE TASKS TASKS IN WRAP UP" at bounding box center [185, 167] width 301 height 264
click at [530, 526] on div "Back to Dashboard Change Sender ID Customers Technicians Select a contact Outbo…" at bounding box center [758, 411] width 845 height 753
click at [723, 349] on button "Spam" at bounding box center [741, 351] width 97 height 37
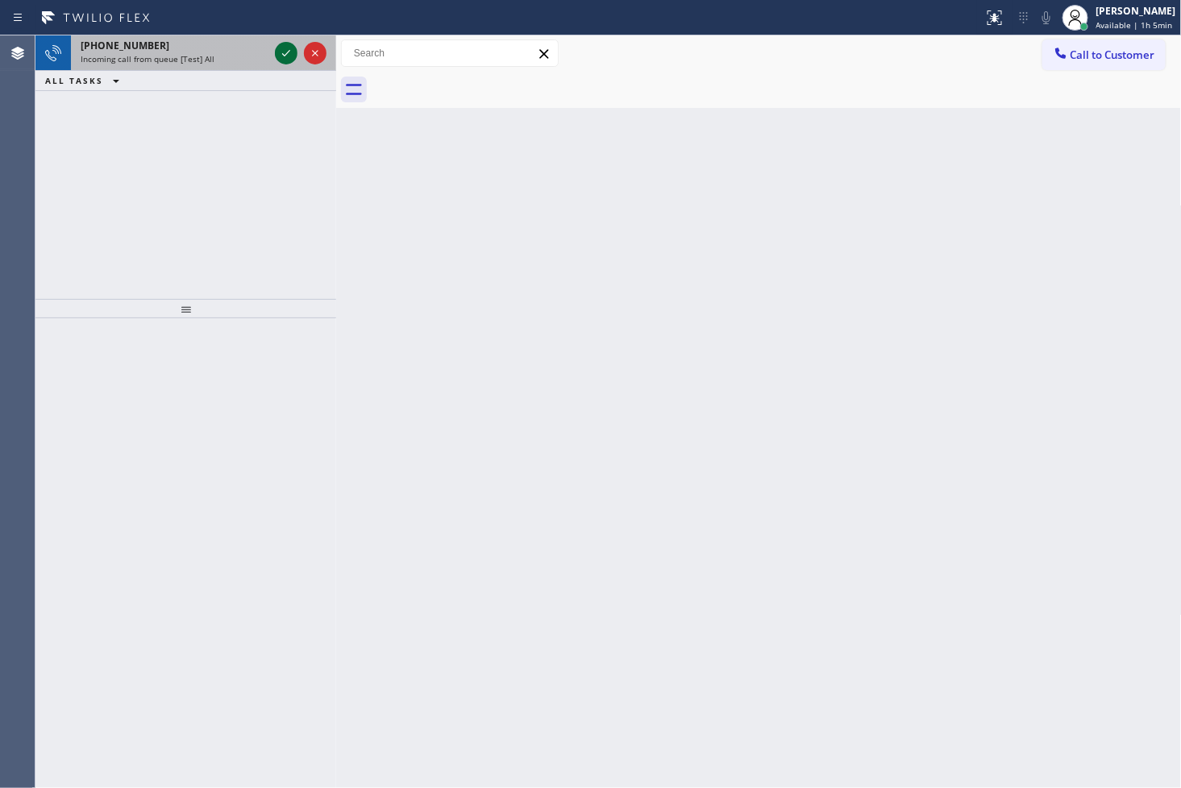
click at [280, 44] on icon at bounding box center [285, 53] width 19 height 19
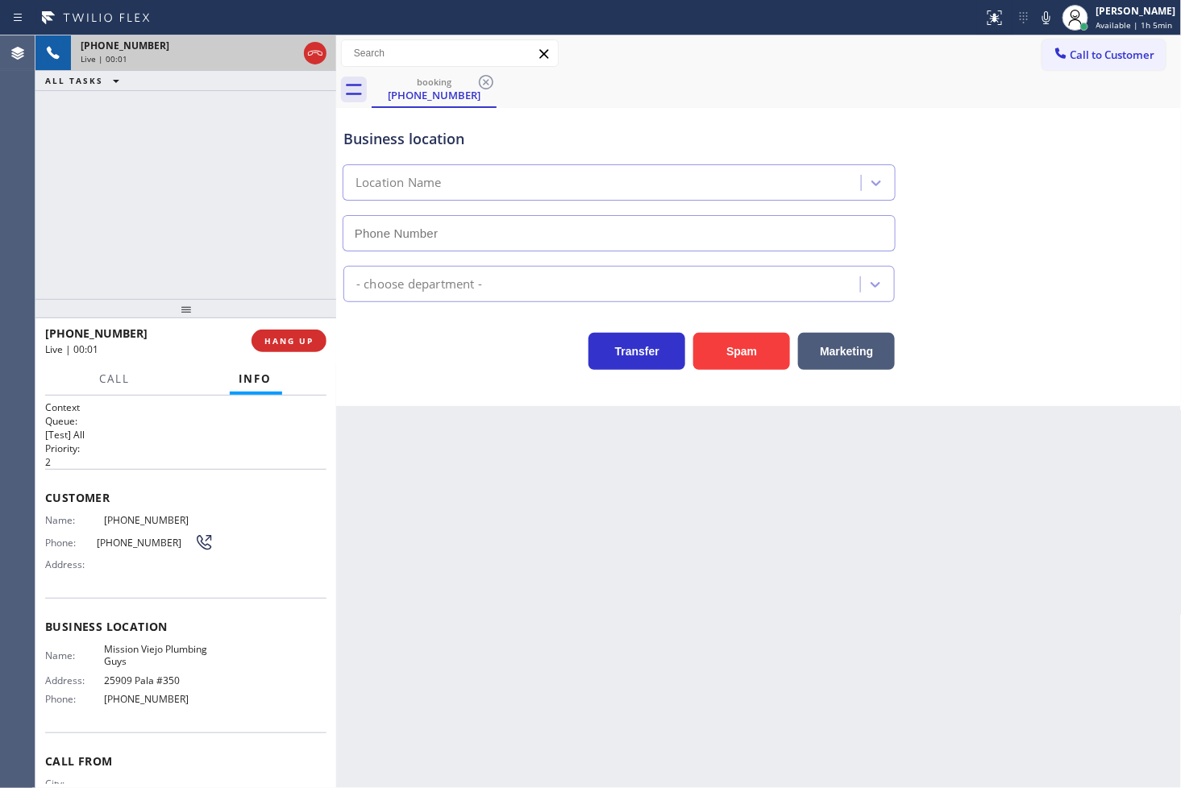
type input "[PHONE_NUMBER]"
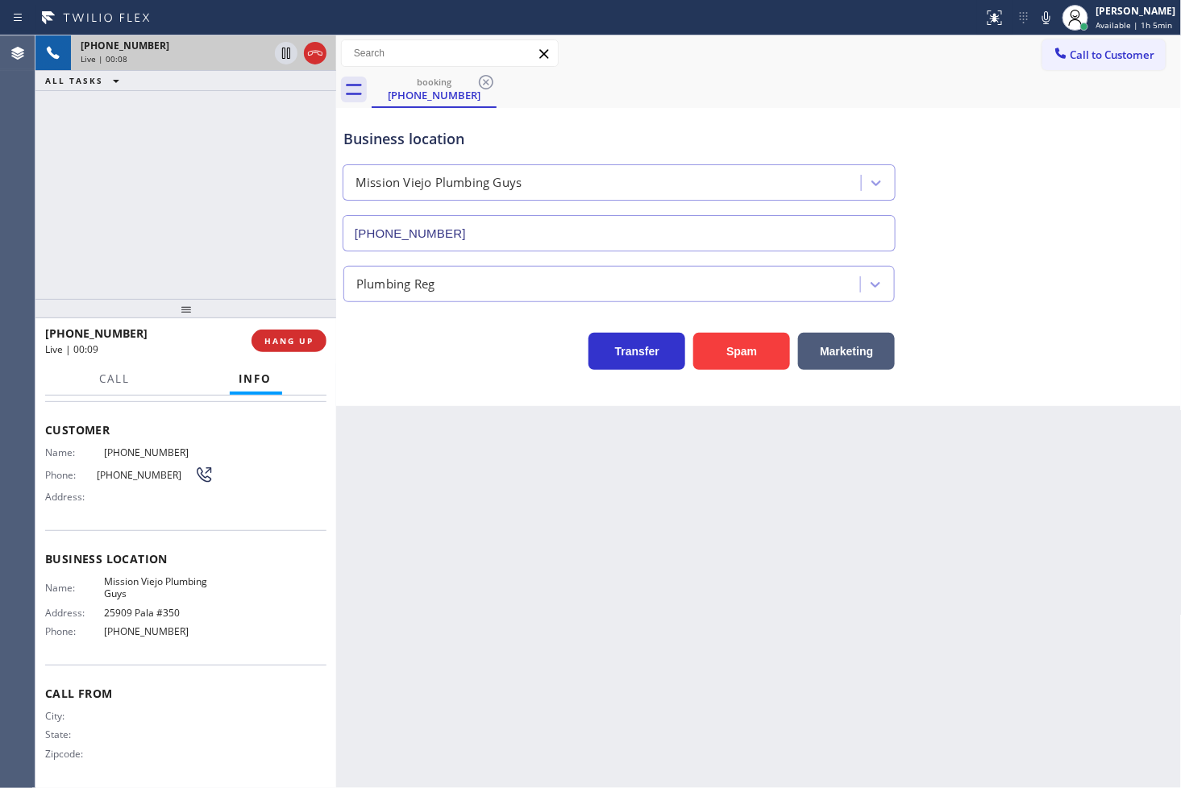
click at [215, 252] on div "[PHONE_NUMBER] Live | 00:08 ALL TASKS ALL TASKS ACTIVE TASKS TASKS IN WRAP UP" at bounding box center [185, 167] width 301 height 264
click at [746, 357] on button "Spam" at bounding box center [741, 351] width 97 height 37
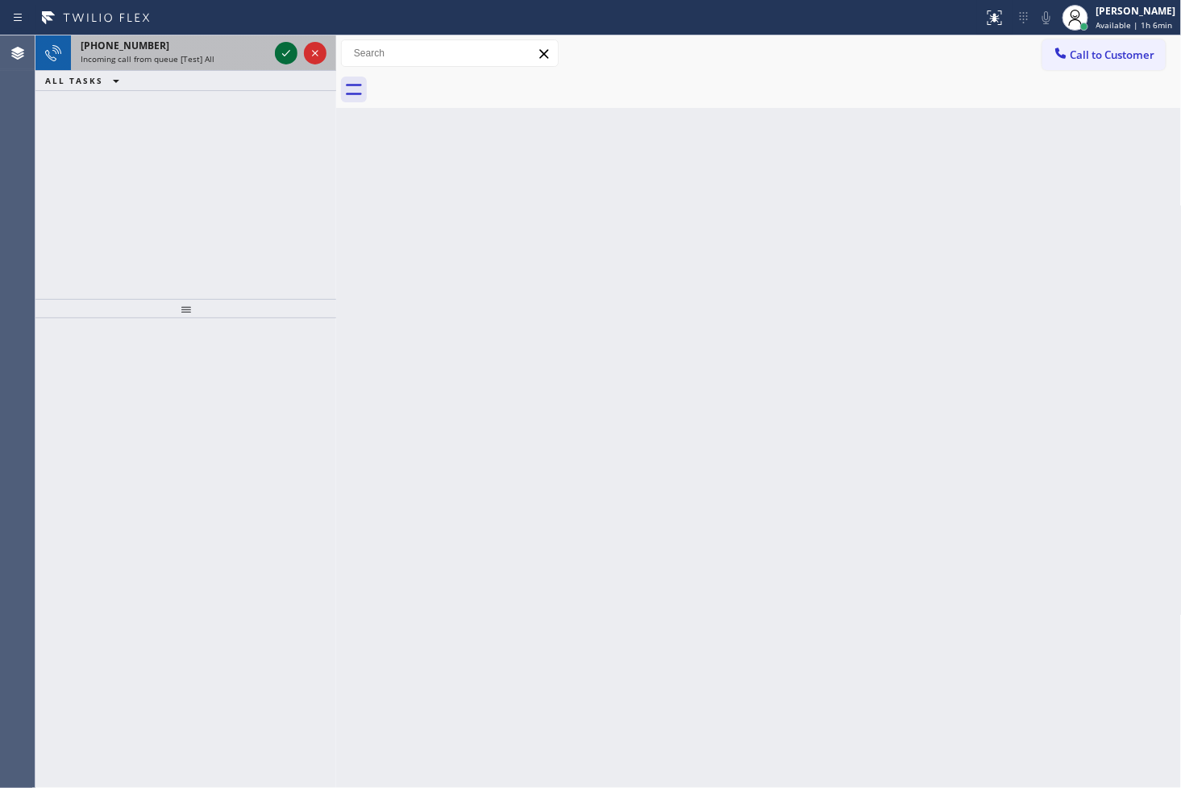
click at [280, 55] on icon at bounding box center [285, 53] width 19 height 19
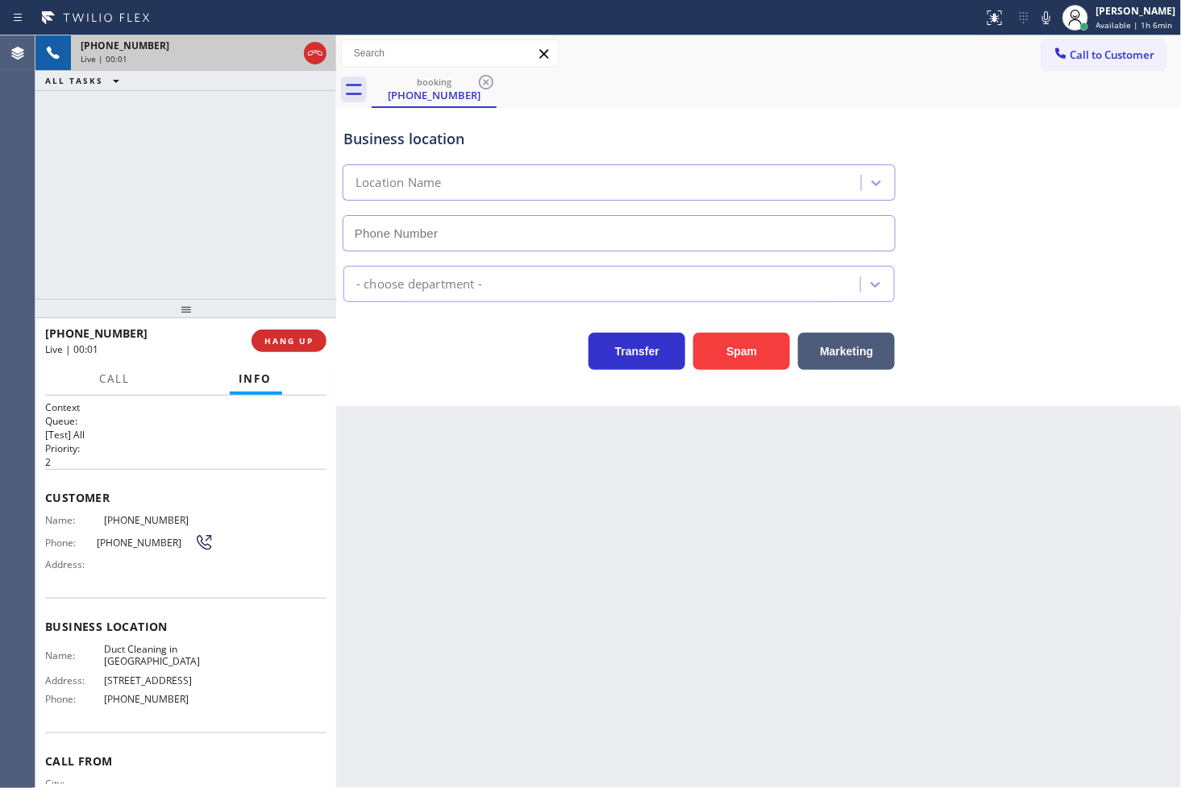
type input "[PHONE_NUMBER]"
click at [1051, 160] on div "Business location Duct Cleaning in [GEOGRAPHIC_DATA] [PHONE_NUMBER]" at bounding box center [758, 179] width 837 height 146
click at [126, 152] on div "[PHONE_NUMBER] Live | 00:04 ALL TASKS ALL TASKS ACTIVE TASKS TASKS IN WRAP UP" at bounding box center [185, 167] width 301 height 264
click at [726, 357] on button "Spam" at bounding box center [741, 351] width 97 height 37
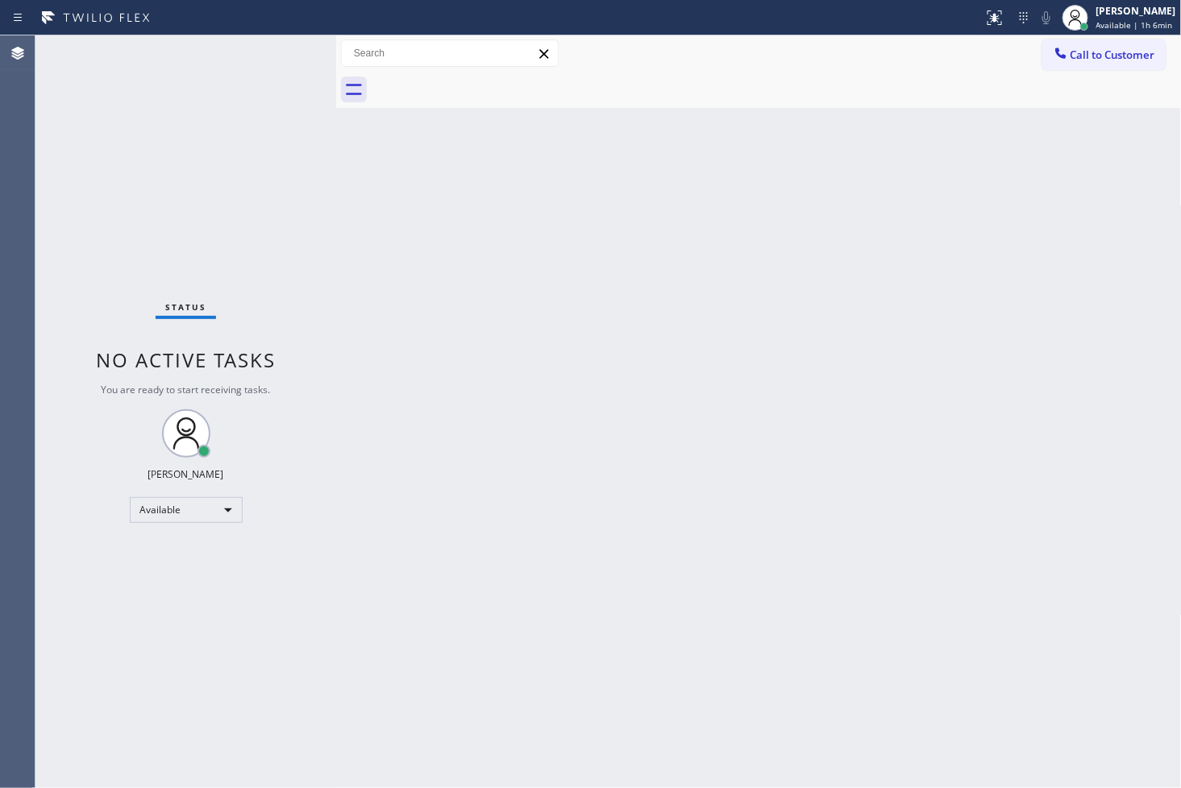
click at [238, 142] on div "Status No active tasks You are ready to start receiving tasks. [PERSON_NAME]" at bounding box center [185, 411] width 301 height 753
click at [278, 62] on div "Status No active tasks You are ready to start receiving tasks. [PERSON_NAME]" at bounding box center [185, 411] width 301 height 753
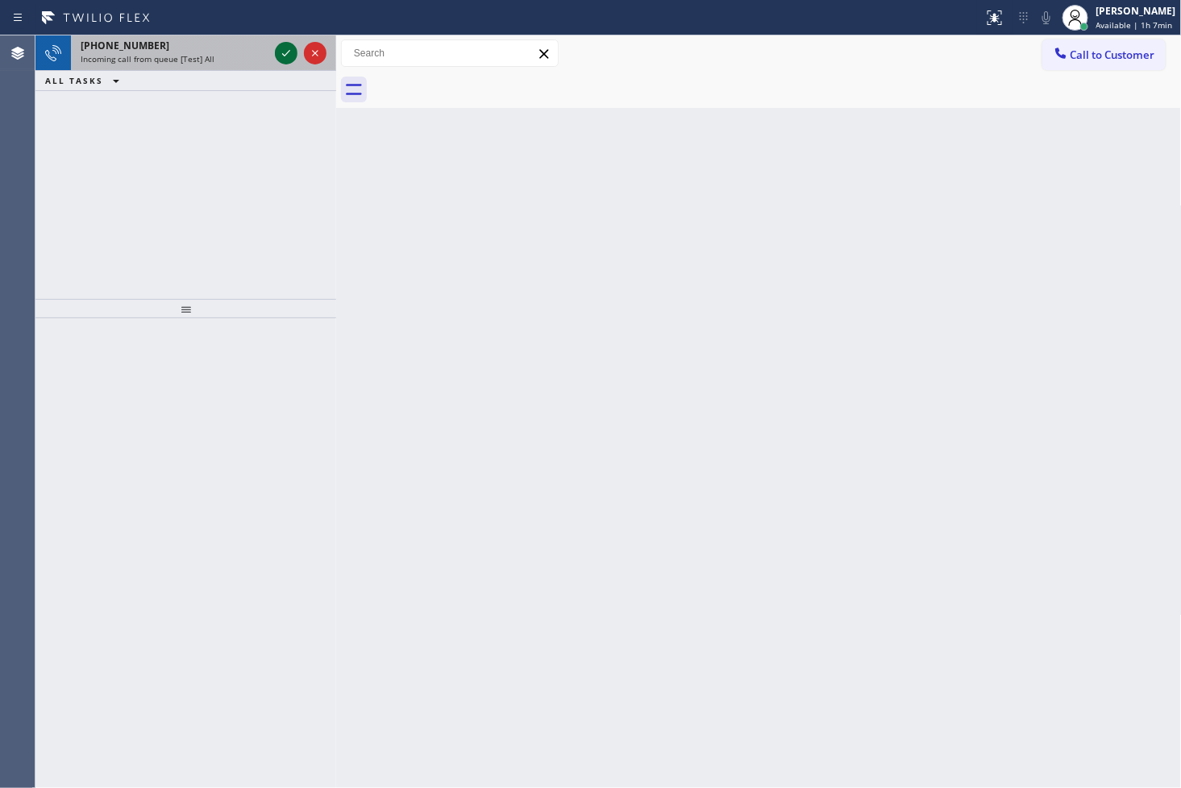
click at [290, 50] on icon at bounding box center [285, 53] width 19 height 19
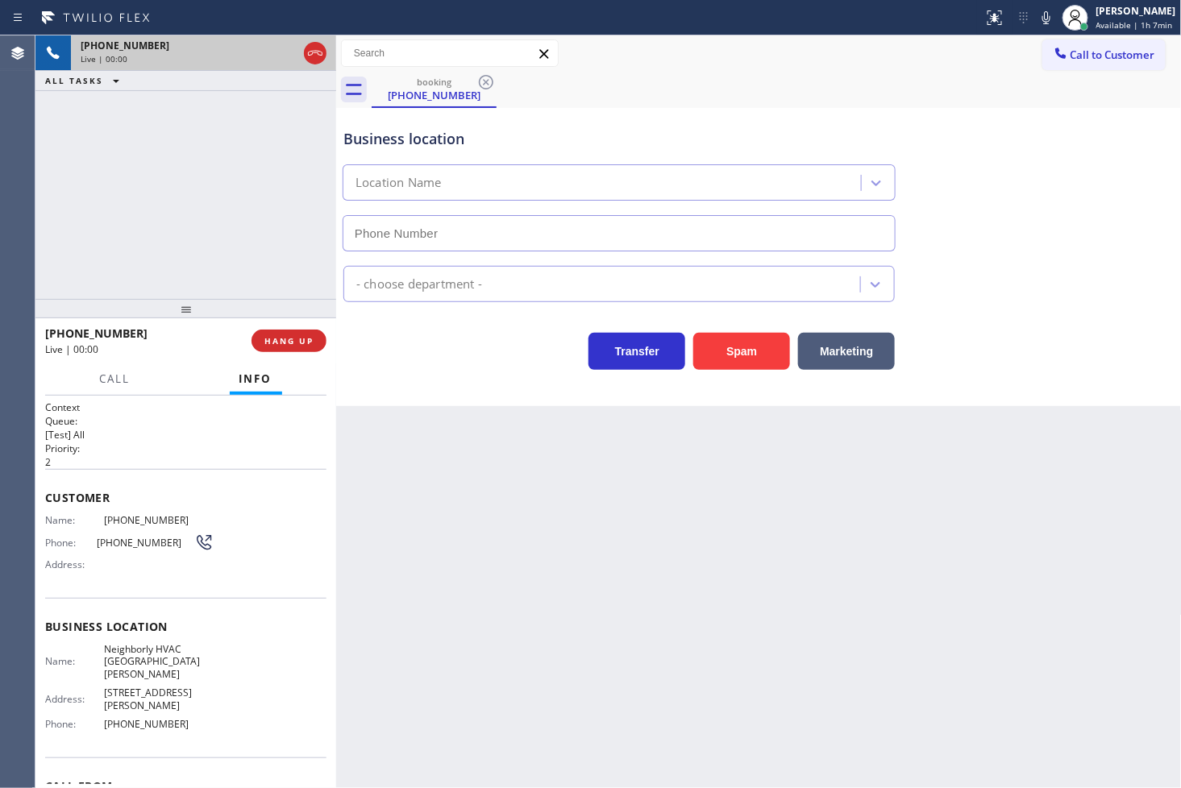
type input "[PHONE_NUMBER]"
click at [238, 264] on div "[PHONE_NUMBER] Live | 00:01 ALL TASKS ALL TASKS ACTIVE TASKS TASKS IN WRAP UP" at bounding box center [185, 167] width 301 height 264
click at [467, 377] on div "Business location Neighborly HVAC [GEOGRAPHIC_DATA][PERSON_NAME] [PHONE_NUMBER]…" at bounding box center [758, 257] width 845 height 298
click at [197, 277] on div "[PHONE_NUMBER] Live | 00:02 ALL TASKS ALL TASKS ACTIVE TASKS TASKS IN WRAP UP" at bounding box center [185, 167] width 301 height 264
click at [500, 422] on div "Back to Dashboard Change Sender ID Customers Technicians Select a contact Outbo…" at bounding box center [758, 411] width 845 height 753
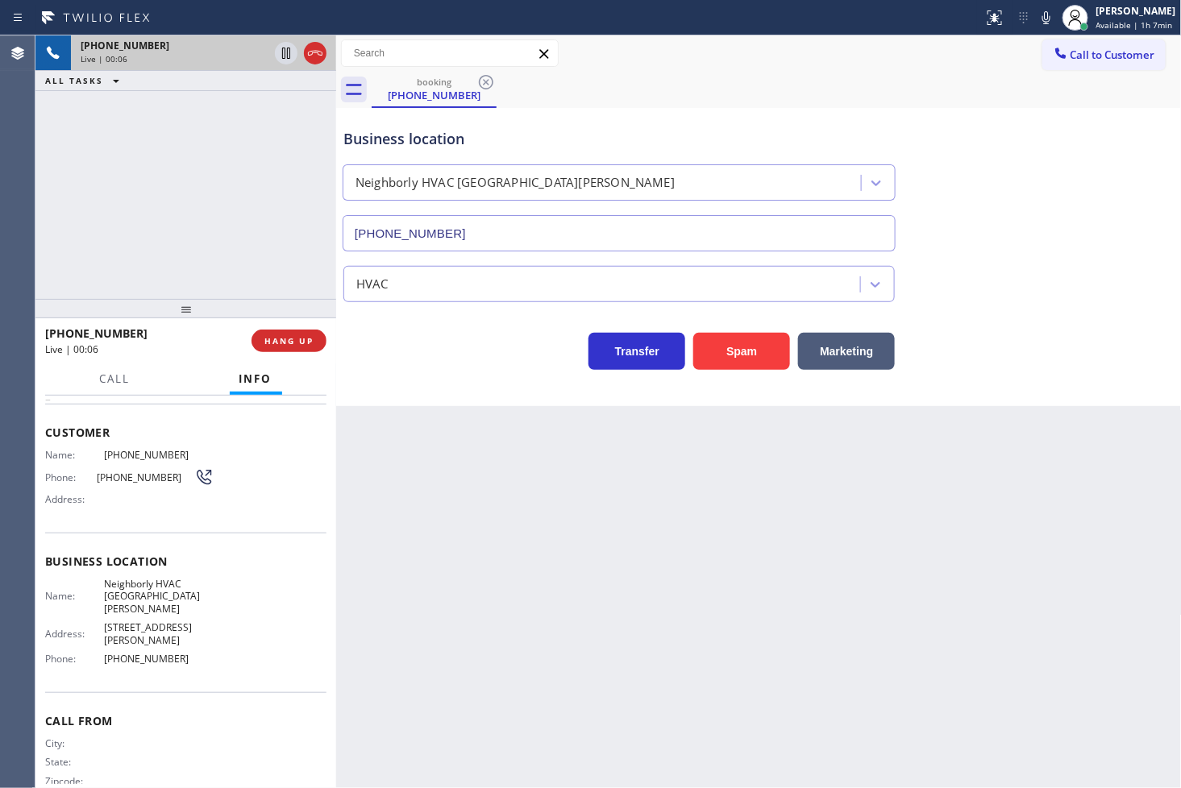
scroll to position [68, 0]
click at [246, 208] on div "[PHONE_NUMBER] Live | 00:06 ALL TASKS ALL TASKS ACTIVE TASKS TASKS IN WRAP UP" at bounding box center [185, 167] width 301 height 264
click at [726, 355] on button "Spam" at bounding box center [741, 351] width 97 height 37
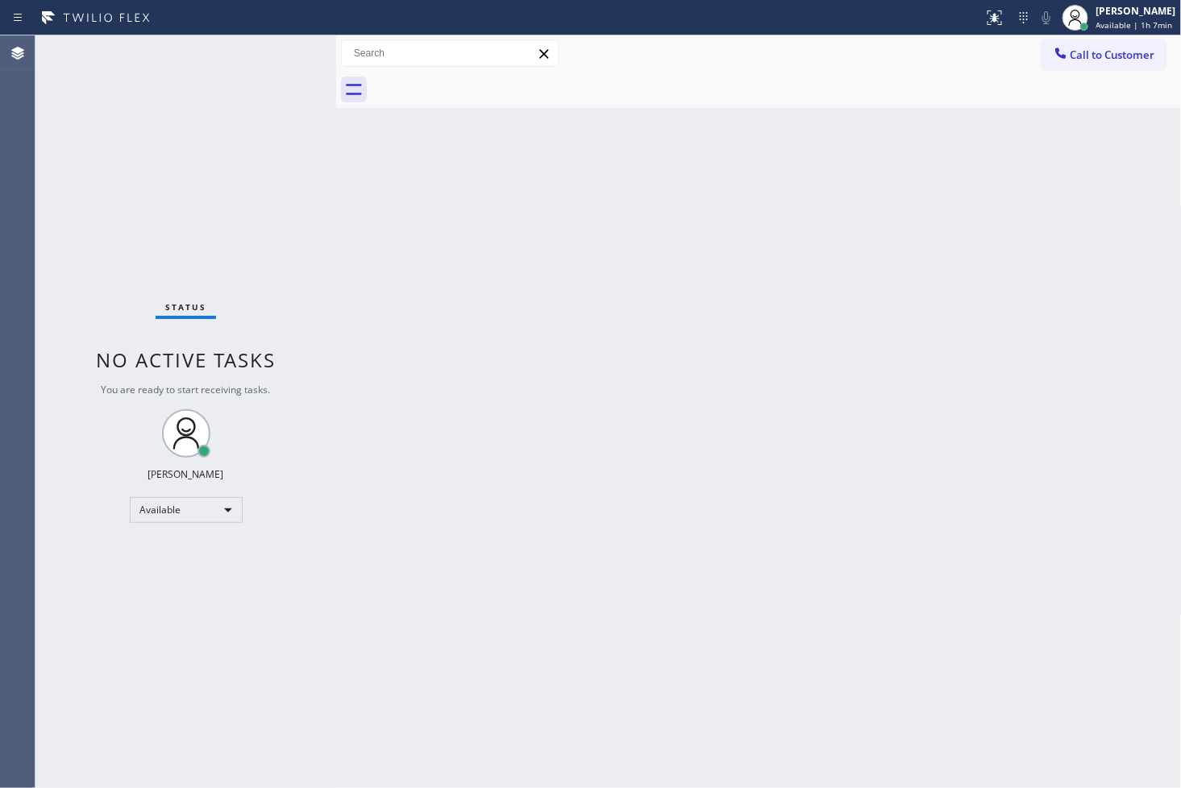
click at [274, 122] on div "Status No active tasks You are ready to start receiving tasks. [PERSON_NAME]" at bounding box center [185, 411] width 301 height 753
click at [274, 121] on div "Status No active tasks You are ready to start receiving tasks. [PERSON_NAME]" at bounding box center [185, 411] width 301 height 753
click at [862, 538] on div "Back to Dashboard Change Sender ID Customers Technicians Select a contact Outbo…" at bounding box center [758, 411] width 845 height 753
click at [99, 250] on div "Status No active tasks You are ready to start receiving tasks. [PERSON_NAME]" at bounding box center [185, 411] width 301 height 753
click at [264, 126] on div "Status No active tasks You are ready to start receiving tasks. [PERSON_NAME]" at bounding box center [185, 411] width 301 height 753
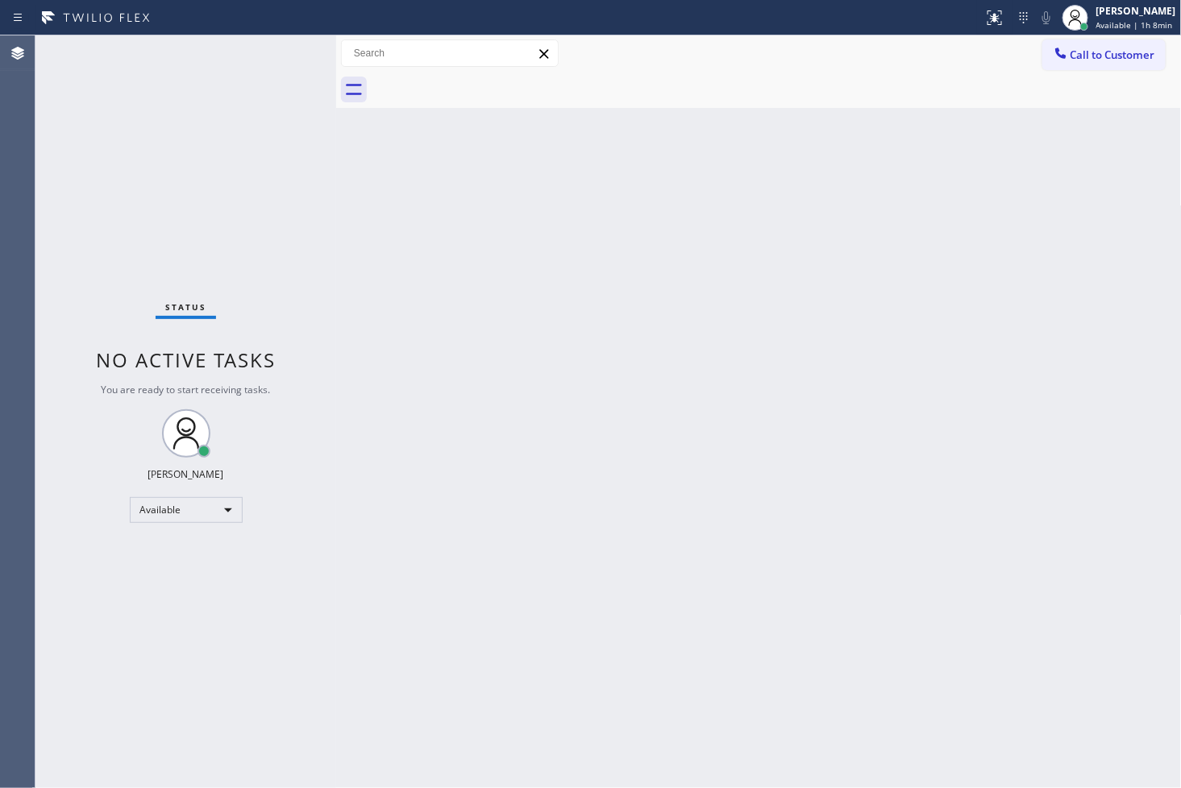
click at [285, 48] on div "Status No active tasks You are ready to start receiving tasks. [PERSON_NAME]" at bounding box center [185, 411] width 301 height 753
click at [582, 594] on div "Back to Dashboard Change Sender ID Customers Technicians Select a contact Outbo…" at bounding box center [758, 411] width 845 height 753
click at [218, 505] on div "Available" at bounding box center [186, 510] width 113 height 26
click at [181, 592] on li "Break" at bounding box center [185, 592] width 110 height 19
click at [165, 642] on div "Status No active tasks Change activity state to start receiving tasks. [PERSON_…" at bounding box center [185, 411] width 301 height 753
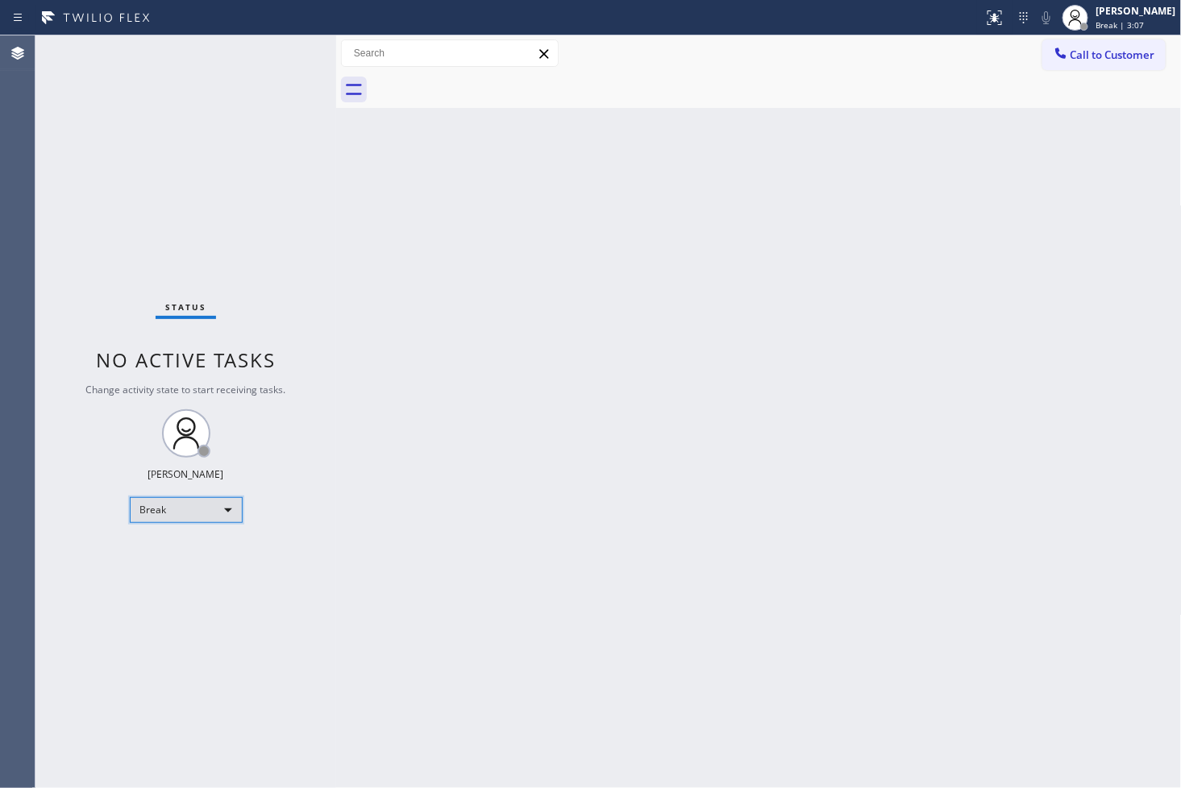
click at [218, 505] on div "Break" at bounding box center [186, 510] width 113 height 26
click at [204, 543] on li "Available" at bounding box center [185, 551] width 110 height 19
click at [319, 422] on div "Status No active tasks Change activity state to start receiving tasks. [PERSON_…" at bounding box center [185, 411] width 301 height 753
click at [327, 98] on div "Status No active tasks Change activity state to start receiving tasks. [PERSON_…" at bounding box center [185, 411] width 301 height 753
click at [292, 50] on div "Status No active tasks You are ready to start receiving tasks. [PERSON_NAME]" at bounding box center [185, 411] width 301 height 753
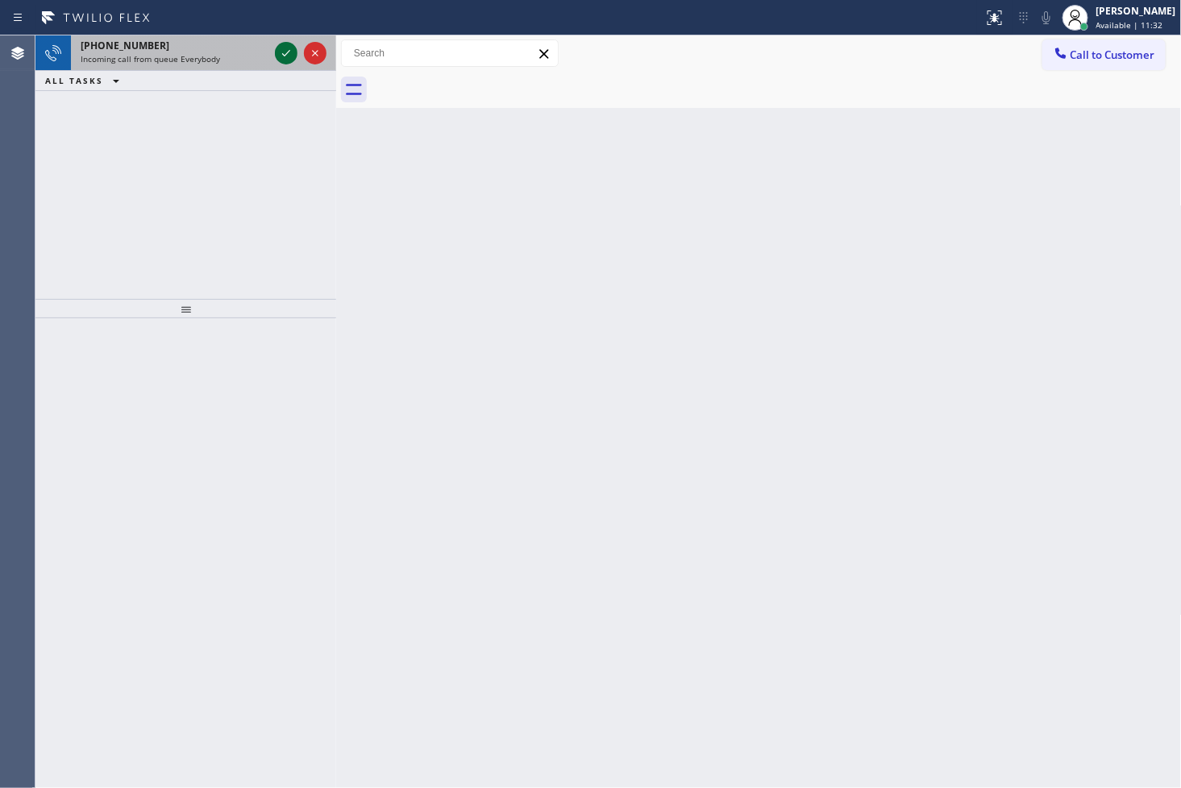
click at [292, 50] on icon at bounding box center [285, 53] width 19 height 19
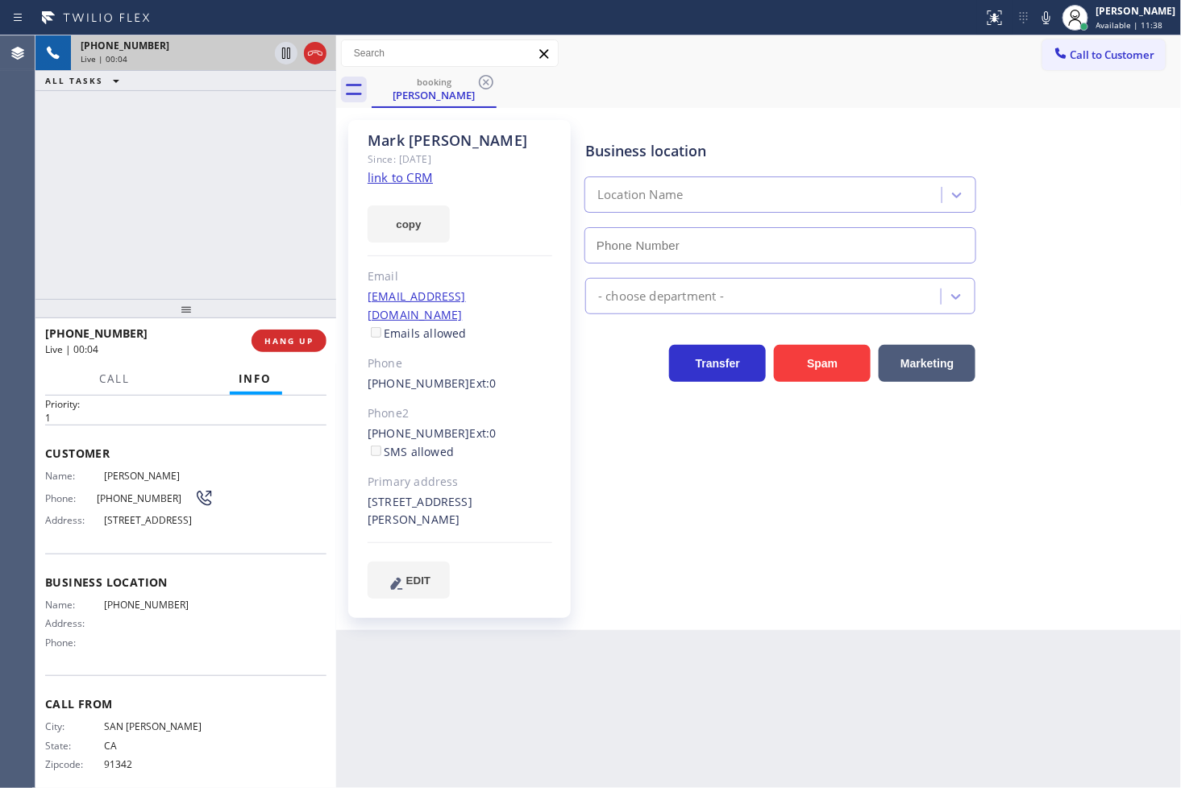
scroll to position [81, 0]
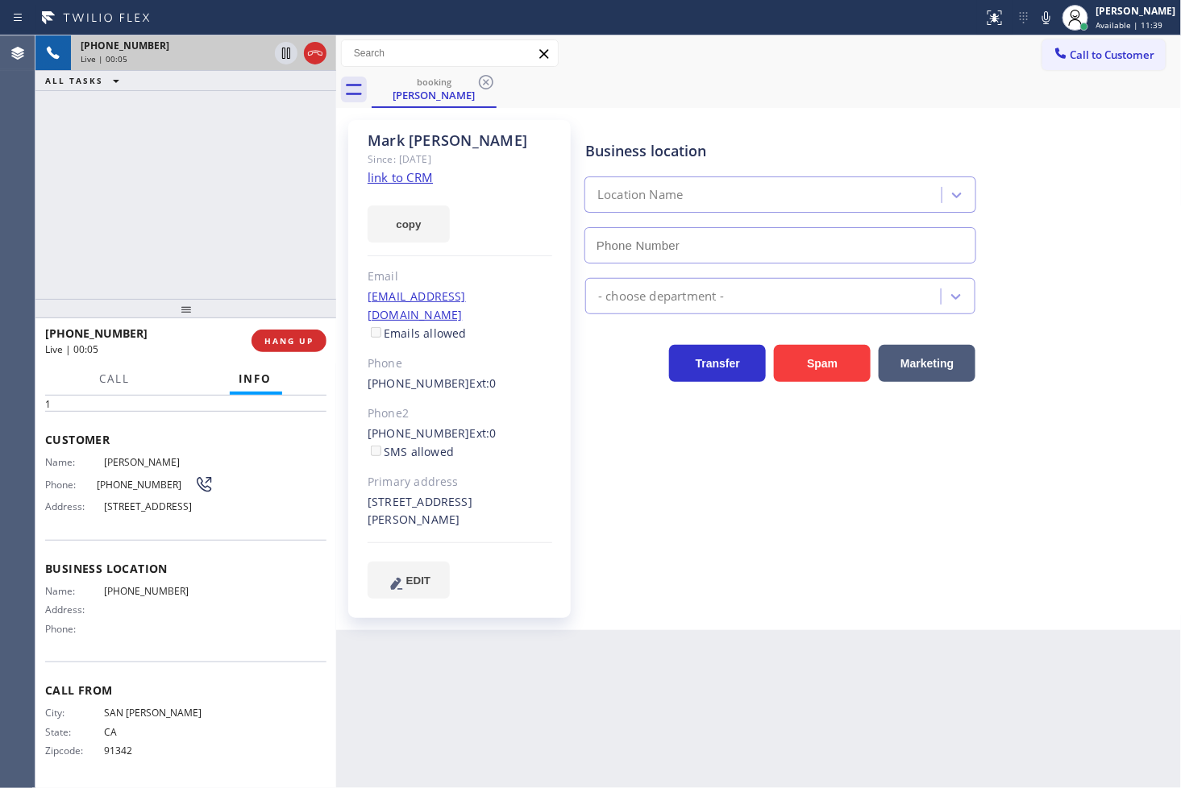
click at [403, 179] on link "link to CRM" at bounding box center [400, 177] width 65 height 16
click at [259, 151] on div "[PHONE_NUMBER] Live | 00:07 ALL TASKS ALL TASKS ACTIVE TASKS TASKS IN WRAP UP" at bounding box center [185, 167] width 301 height 264
click at [245, 170] on div "[PHONE_NUMBER] Live | 00:08 ALL TASKS ALL TASKS ACTIVE TASKS TASKS IN WRAP UP" at bounding box center [185, 167] width 301 height 264
click at [1036, 15] on icon at bounding box center [1045, 17] width 19 height 19
click at [1042, 15] on icon at bounding box center [1046, 17] width 8 height 13
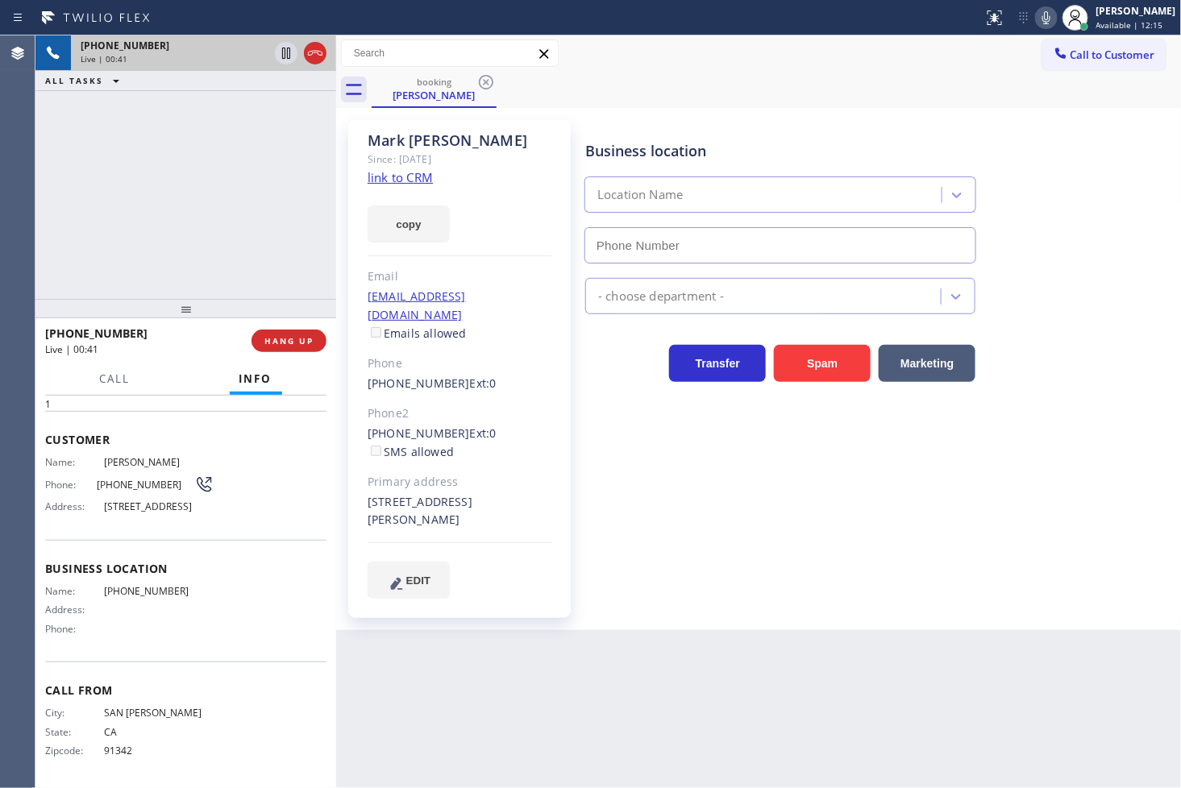
click at [720, 422] on div "Business location Location Name - choose department - Transfer Spam Marketing" at bounding box center [880, 359] width 596 height 470
click at [111, 381] on span "Call" at bounding box center [115, 379] width 31 height 15
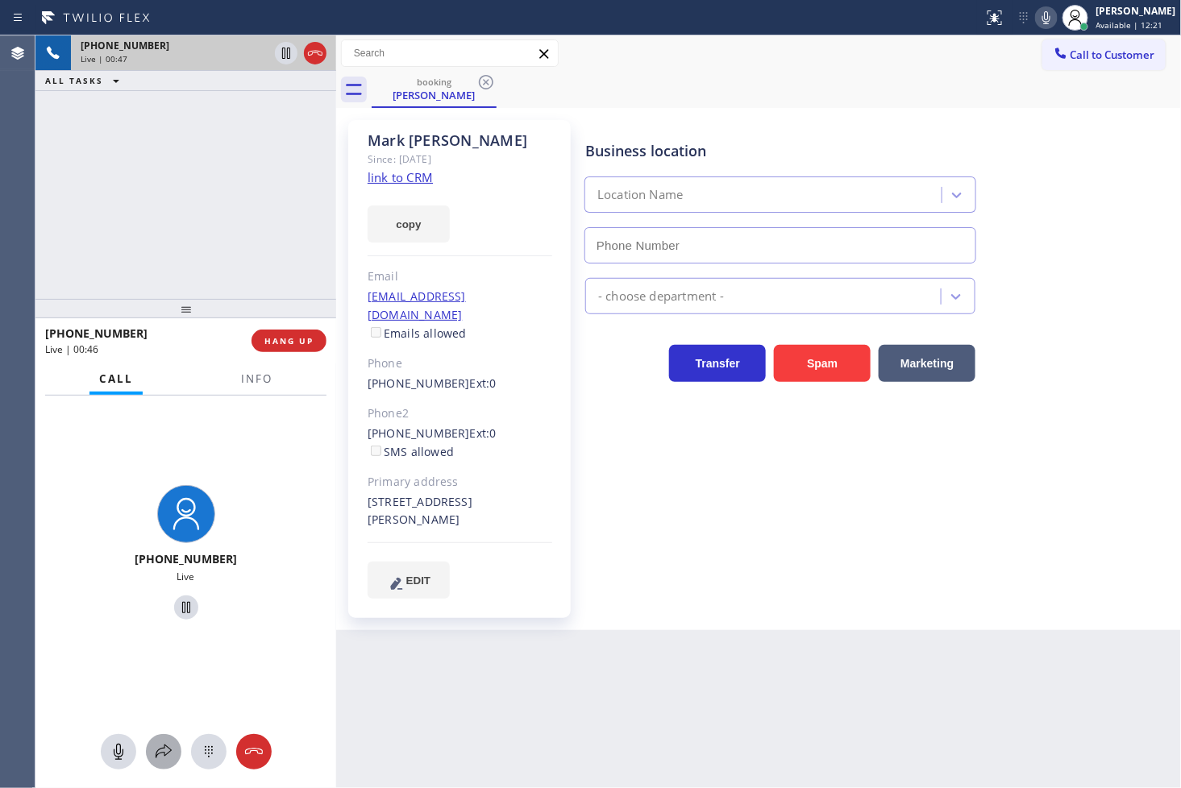
click at [167, 754] on icon at bounding box center [163, 751] width 19 height 19
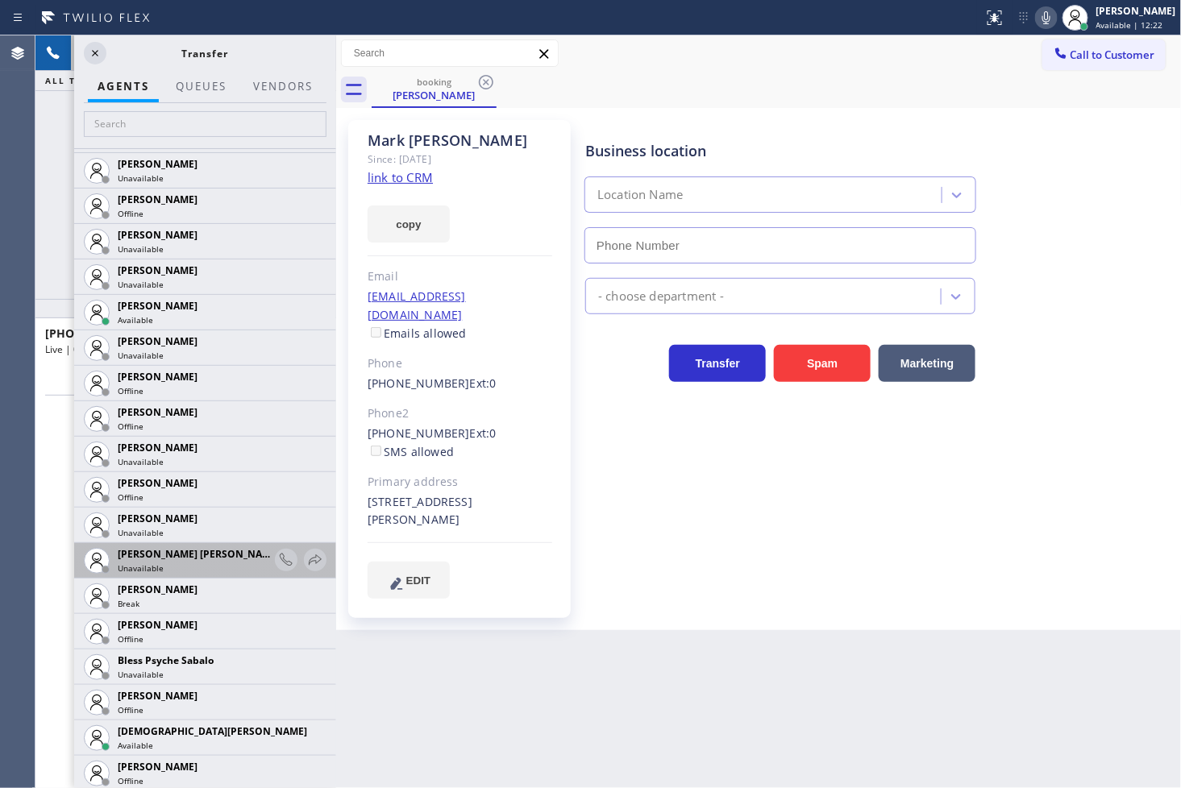
scroll to position [268, 0]
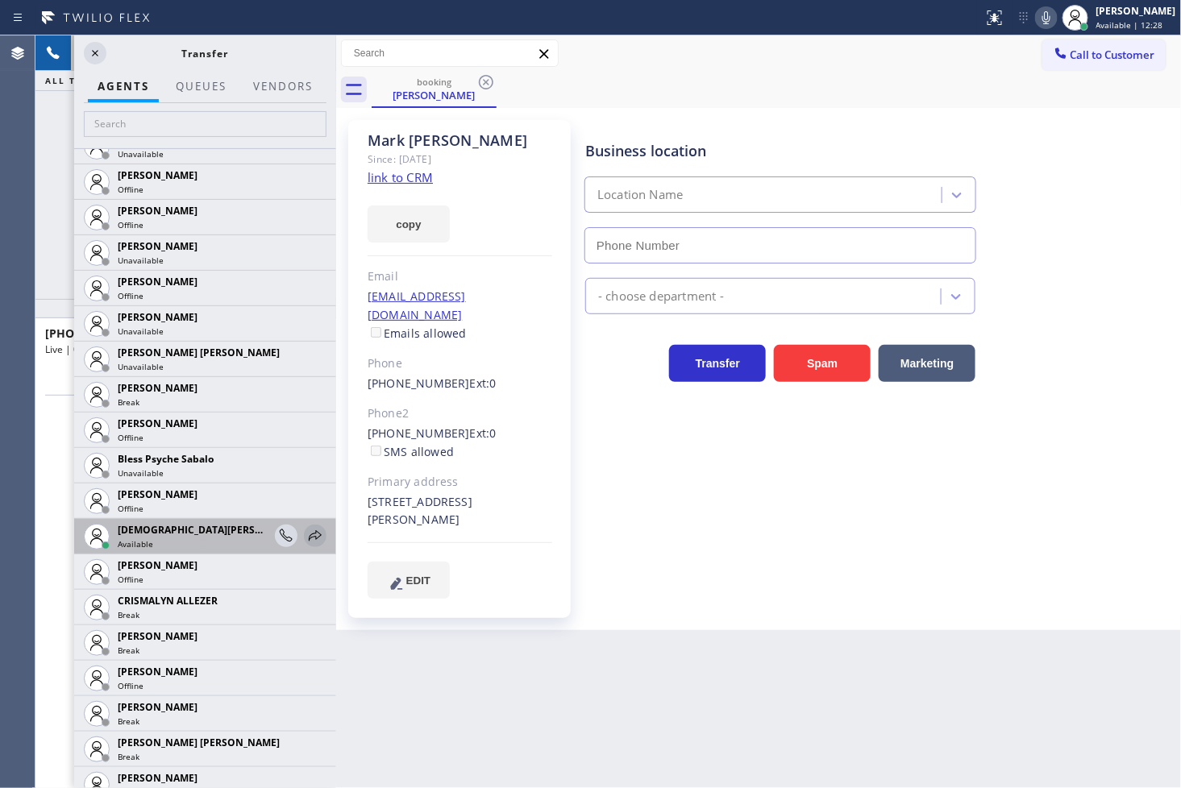
click at [309, 533] on icon at bounding box center [315, 535] width 13 height 10
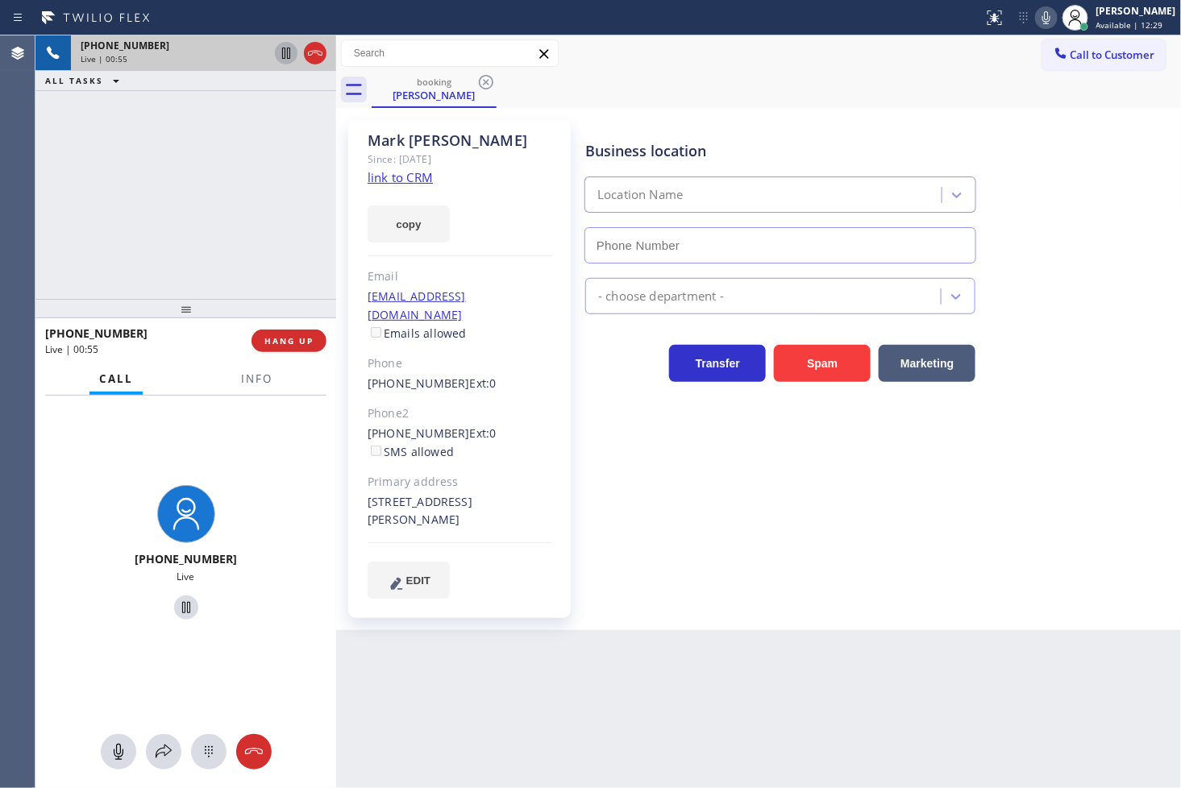
click at [279, 57] on icon at bounding box center [285, 53] width 19 height 19
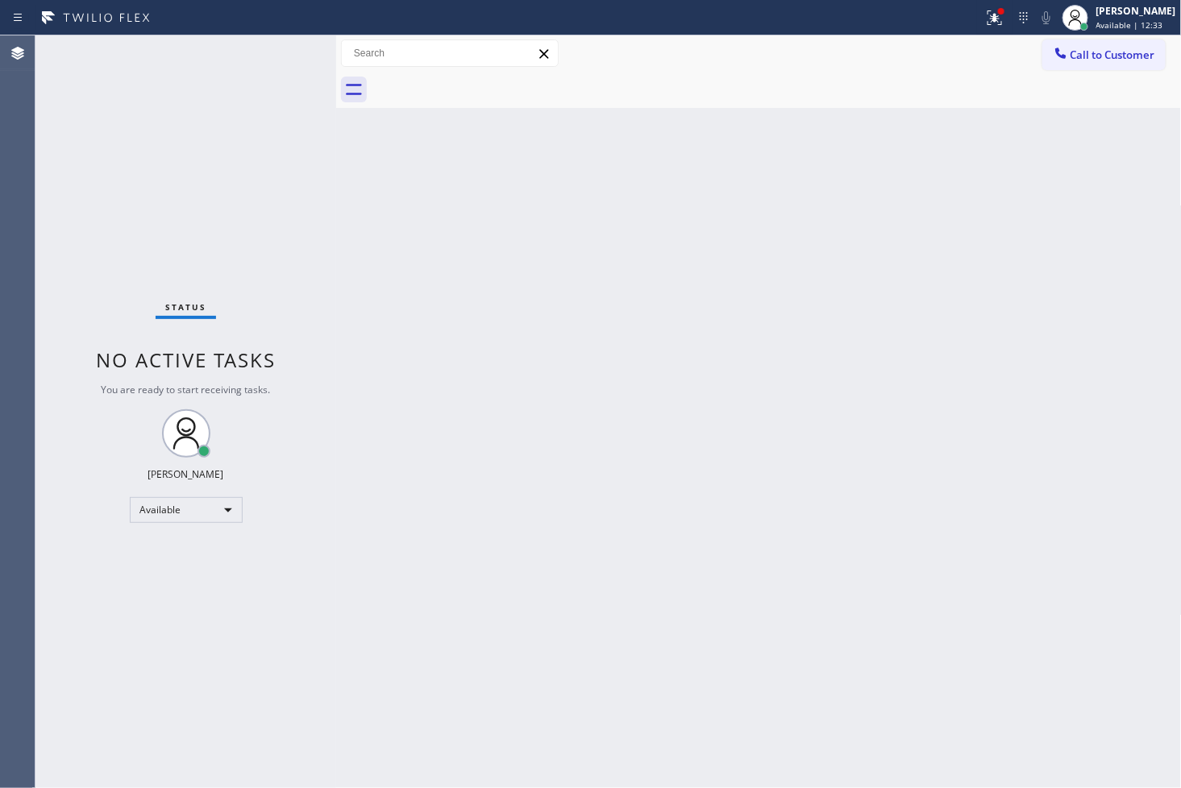
drag, startPoint x: 977, startPoint y: 15, endPoint x: 962, endPoint y: 106, distance: 93.1
click at [985, 15] on icon at bounding box center [994, 17] width 19 height 19
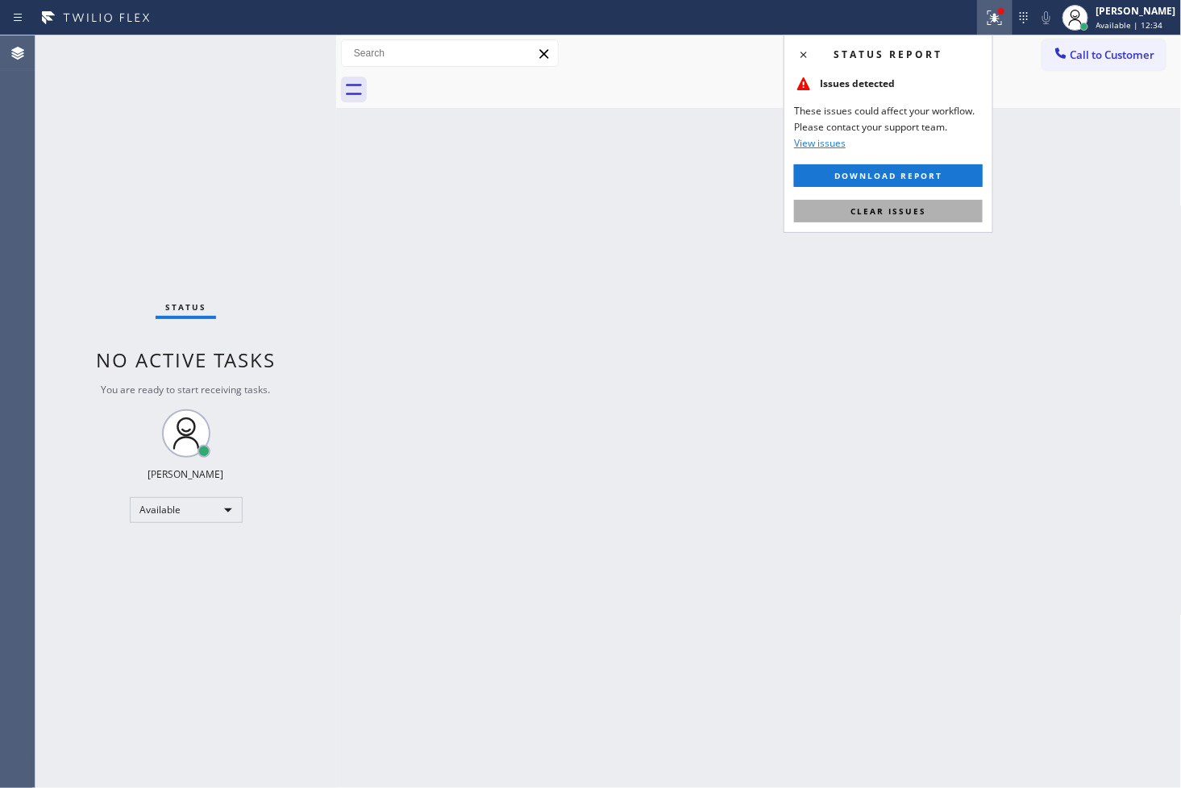
click at [946, 206] on button "Clear issues" at bounding box center [888, 211] width 189 height 23
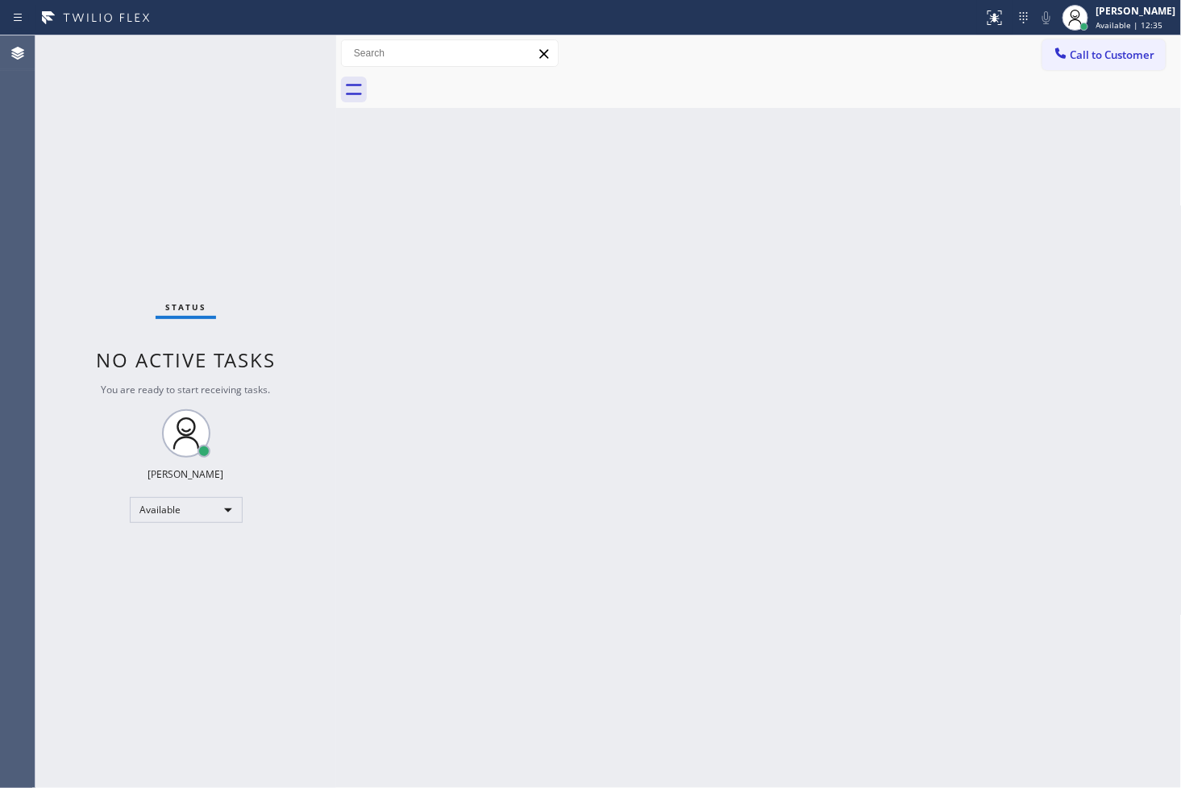
click at [300, 153] on div "Status No active tasks You are ready to start receiving tasks. [PERSON_NAME]" at bounding box center [185, 411] width 301 height 753
click at [271, 47] on div "Status No active tasks You are ready to start receiving tasks. [PERSON_NAME]" at bounding box center [185, 411] width 301 height 753
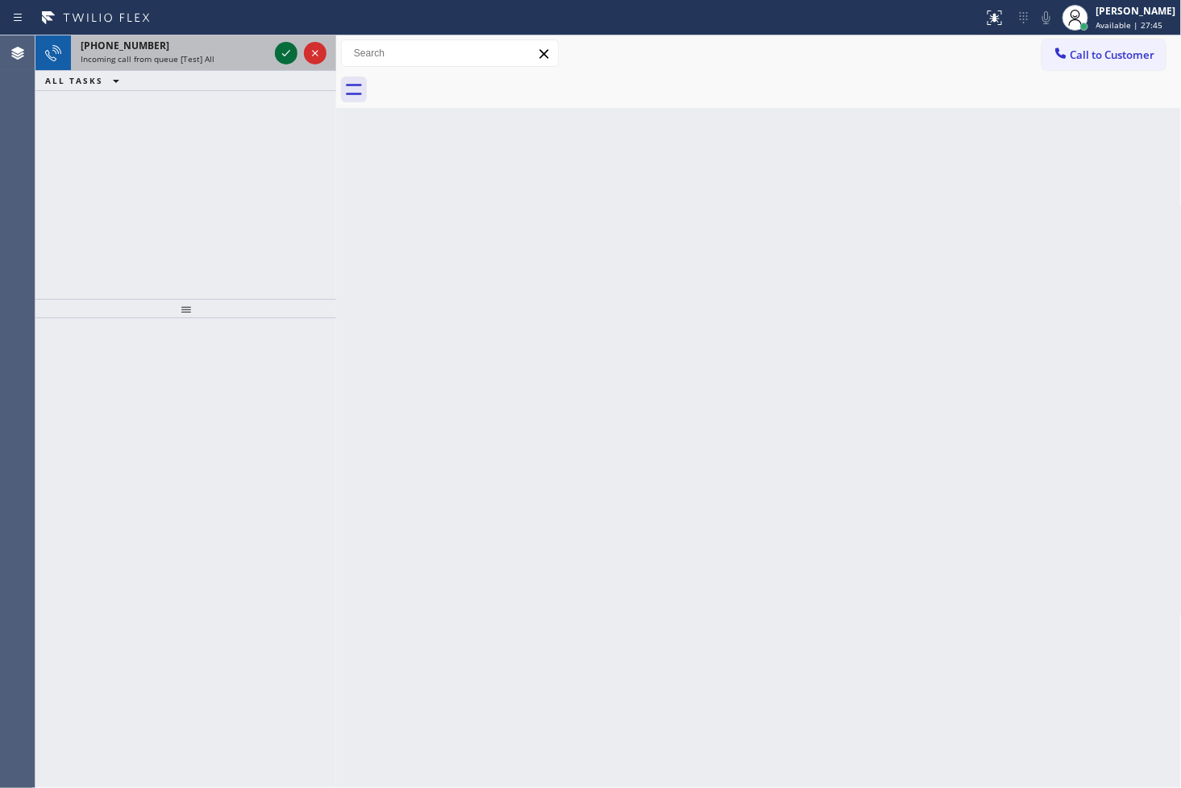
click at [282, 51] on icon at bounding box center [285, 53] width 19 height 19
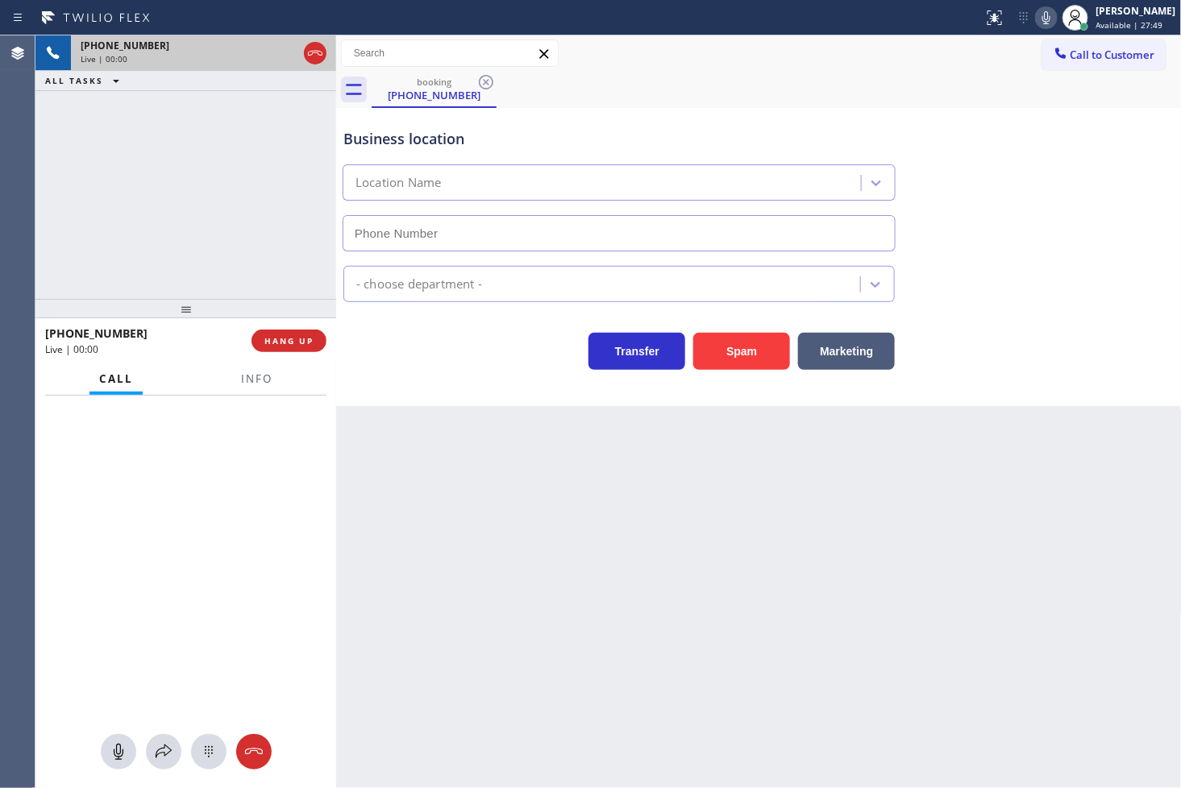
type input "[PHONE_NUMBER]"
click at [245, 384] on span "Info" at bounding box center [256, 379] width 31 height 15
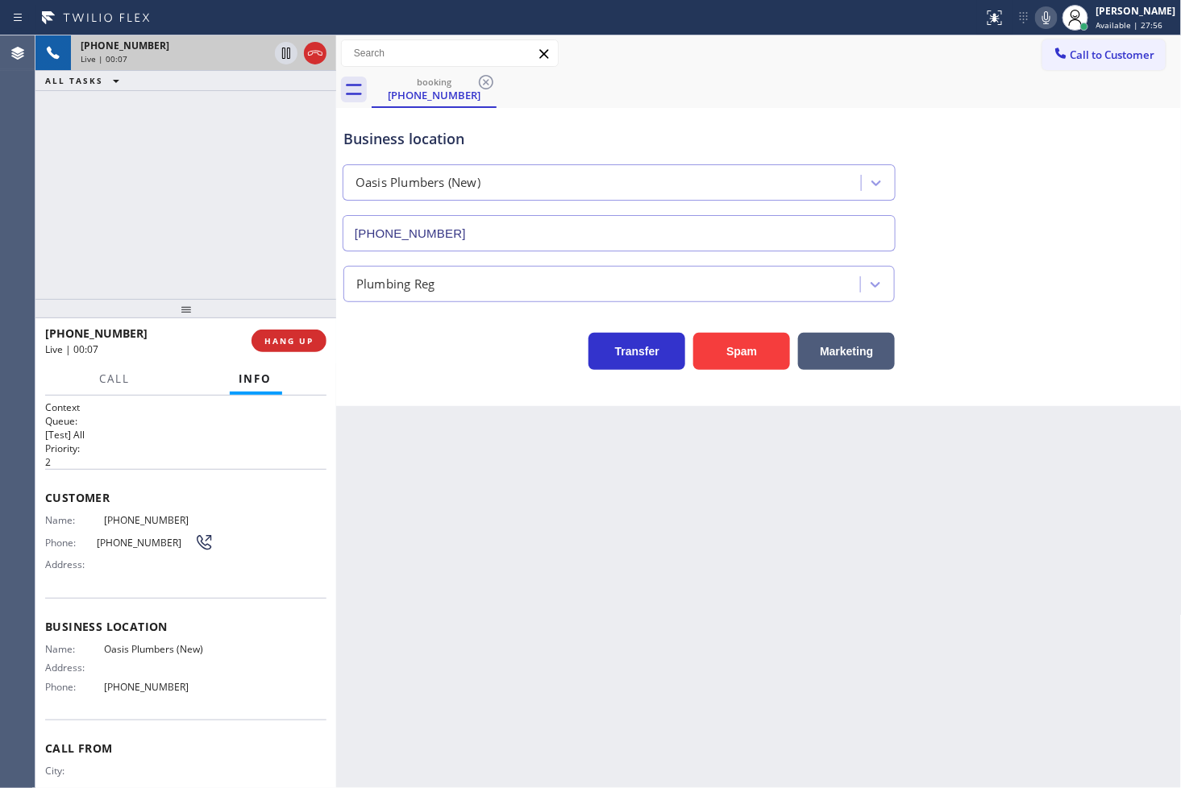
scroll to position [56, 0]
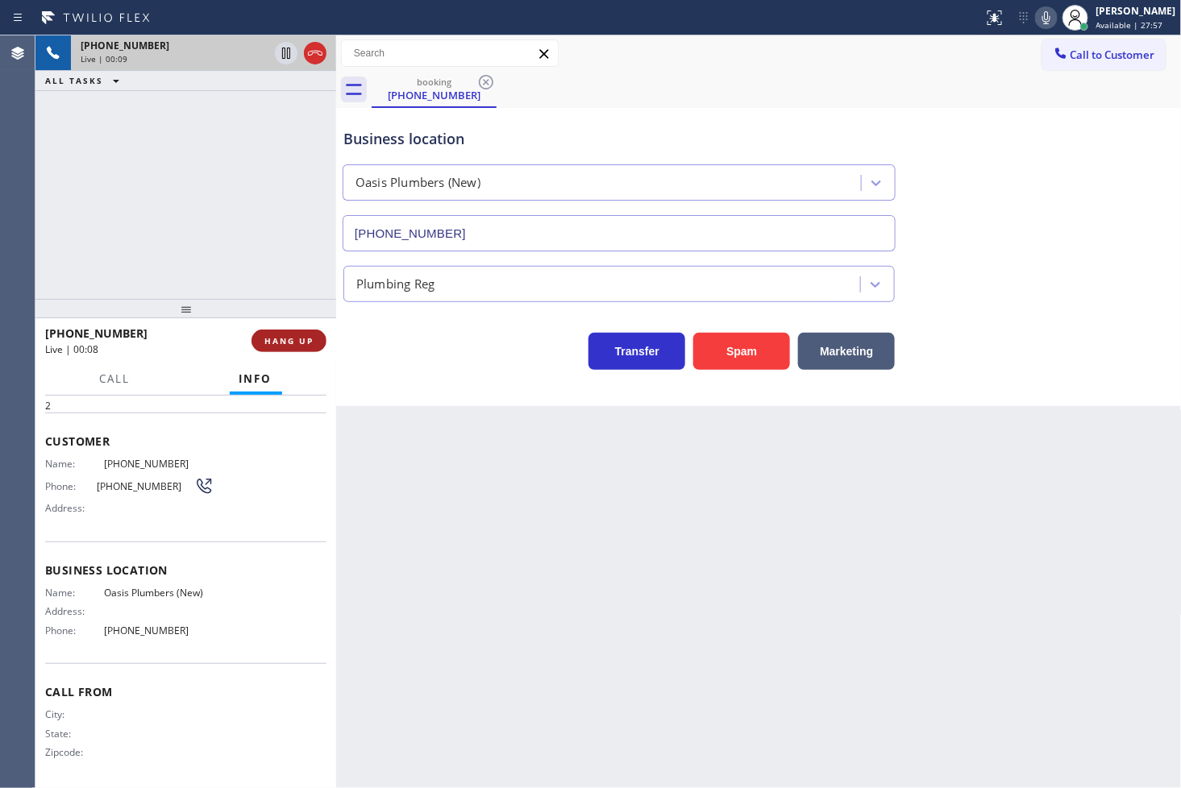
click at [306, 343] on span "HANG UP" at bounding box center [288, 340] width 49 height 11
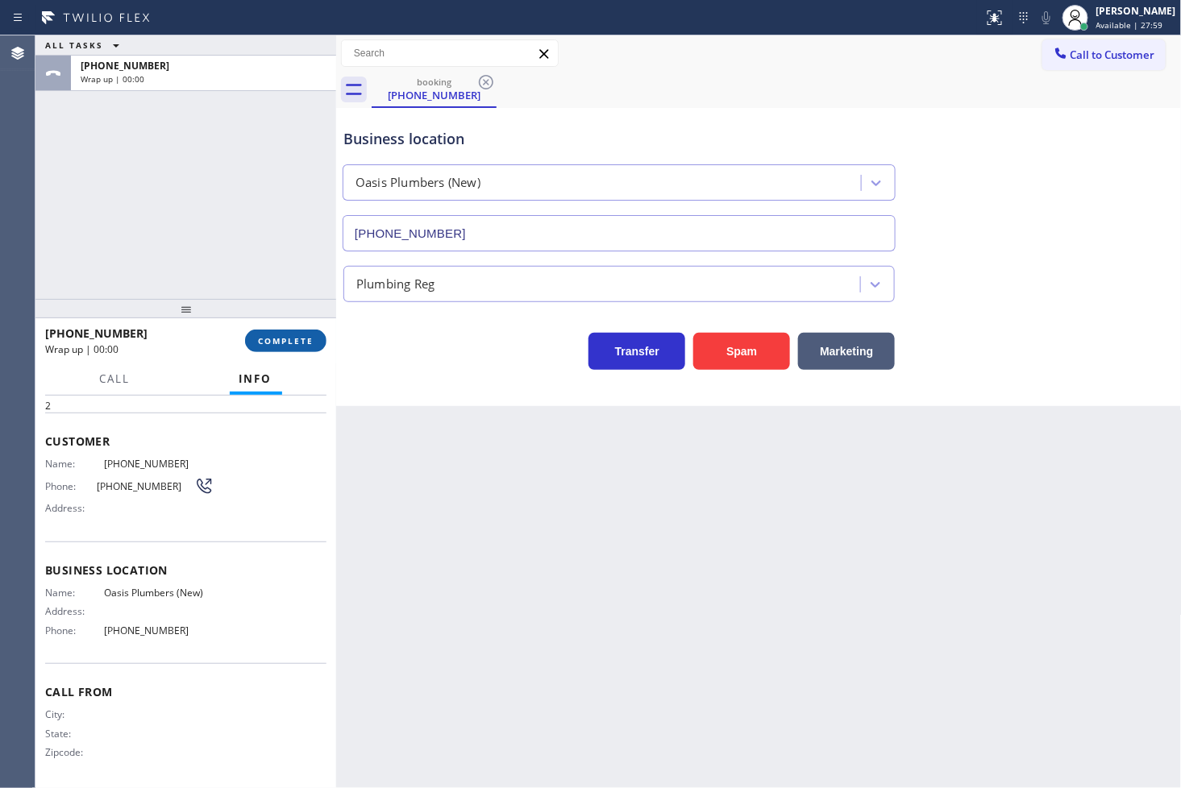
click at [306, 343] on span "COMPLETE" at bounding box center [286, 340] width 56 height 11
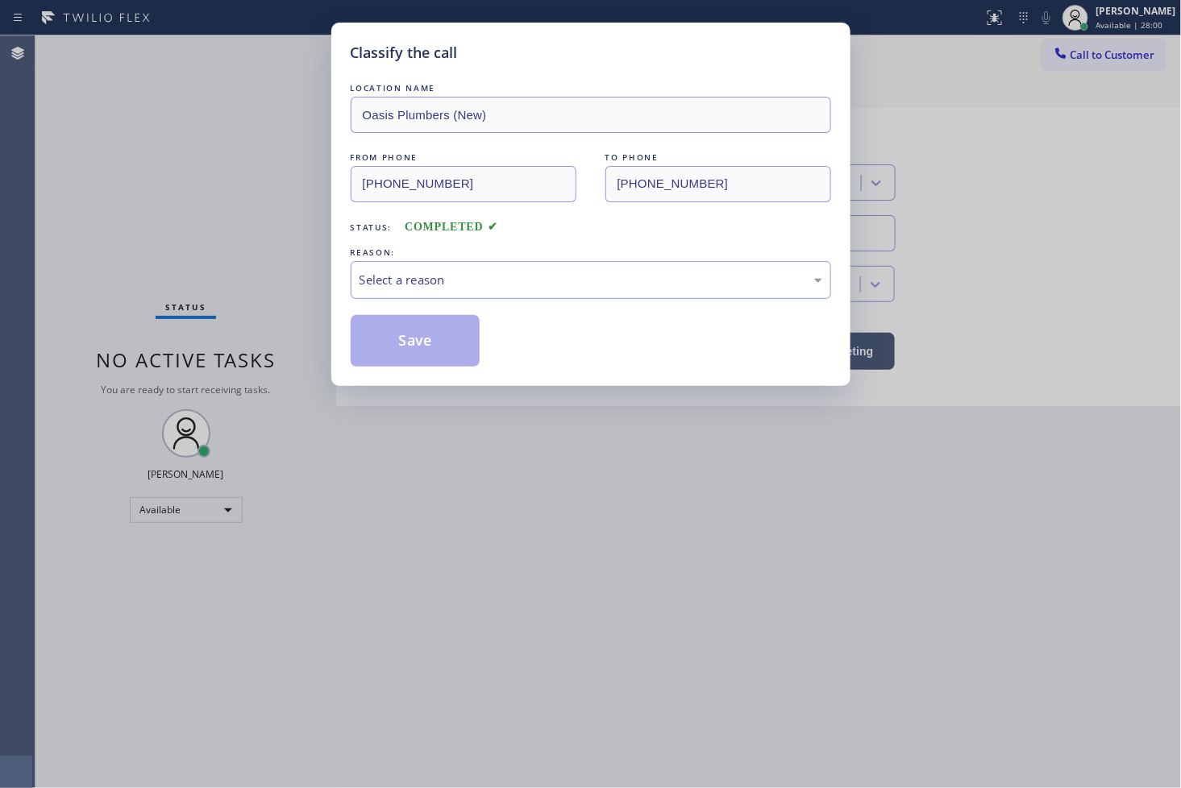
click at [413, 279] on div "Select a reason" at bounding box center [590, 280] width 463 height 19
click at [420, 356] on button "Save" at bounding box center [416, 341] width 130 height 52
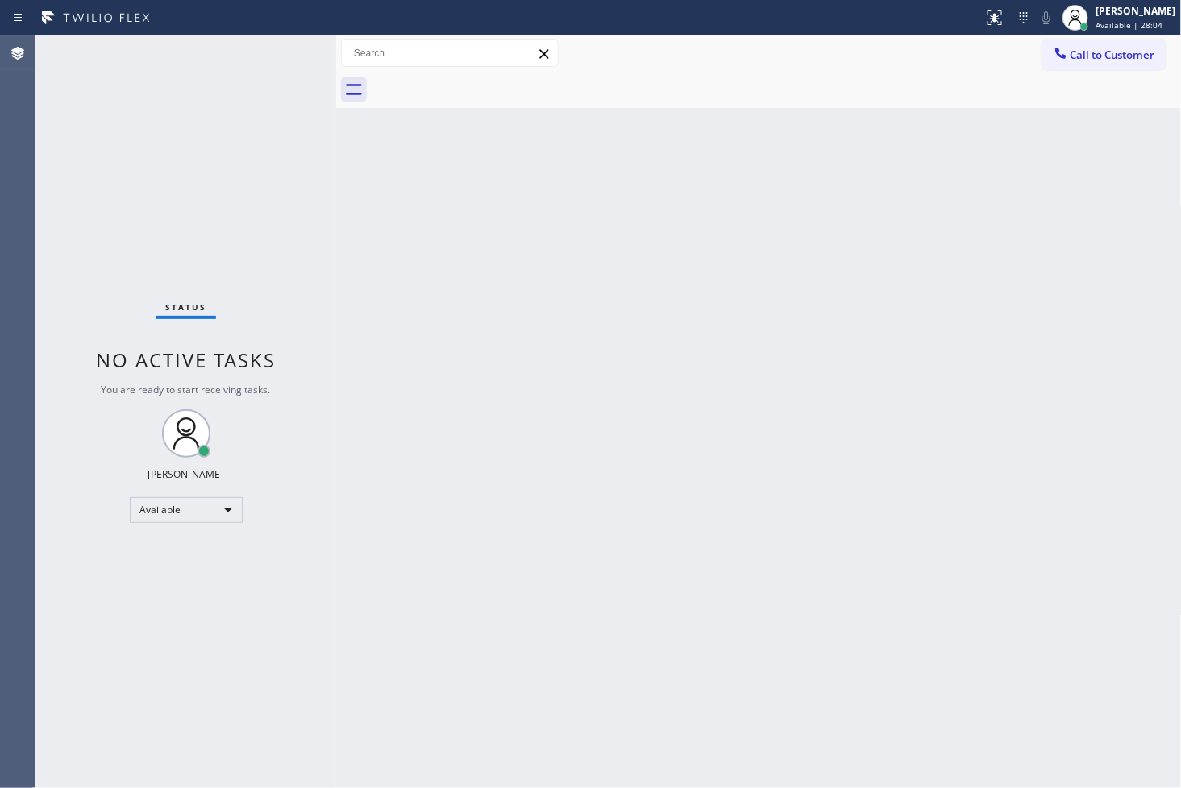
click at [300, 179] on div "Status No active tasks You are ready to start receiving tasks. [PERSON_NAME]" at bounding box center [185, 411] width 301 height 753
click at [278, 164] on div "Status No active tasks You are ready to start receiving tasks. [PERSON_NAME]" at bounding box center [185, 411] width 301 height 753
click at [282, 52] on div "Status No active tasks You are ready to start receiving tasks. [PERSON_NAME]" at bounding box center [185, 411] width 301 height 753
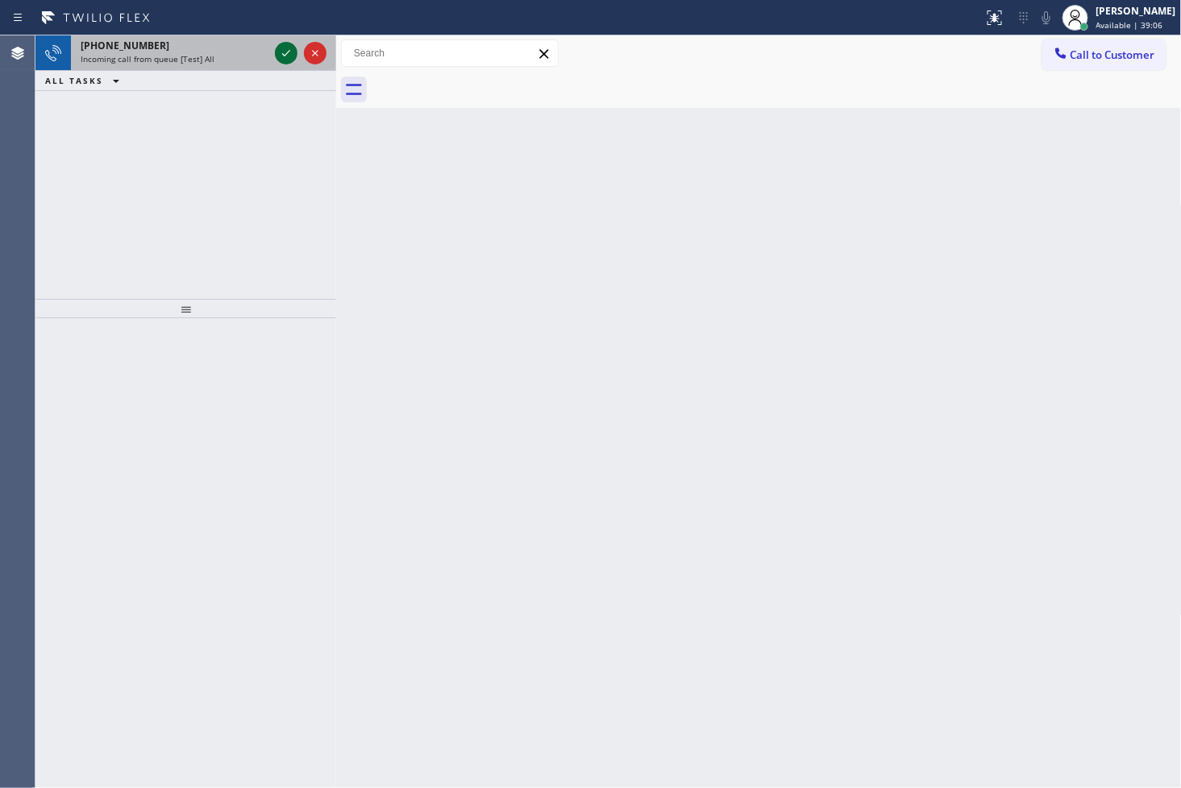
click at [291, 49] on icon at bounding box center [285, 53] width 19 height 19
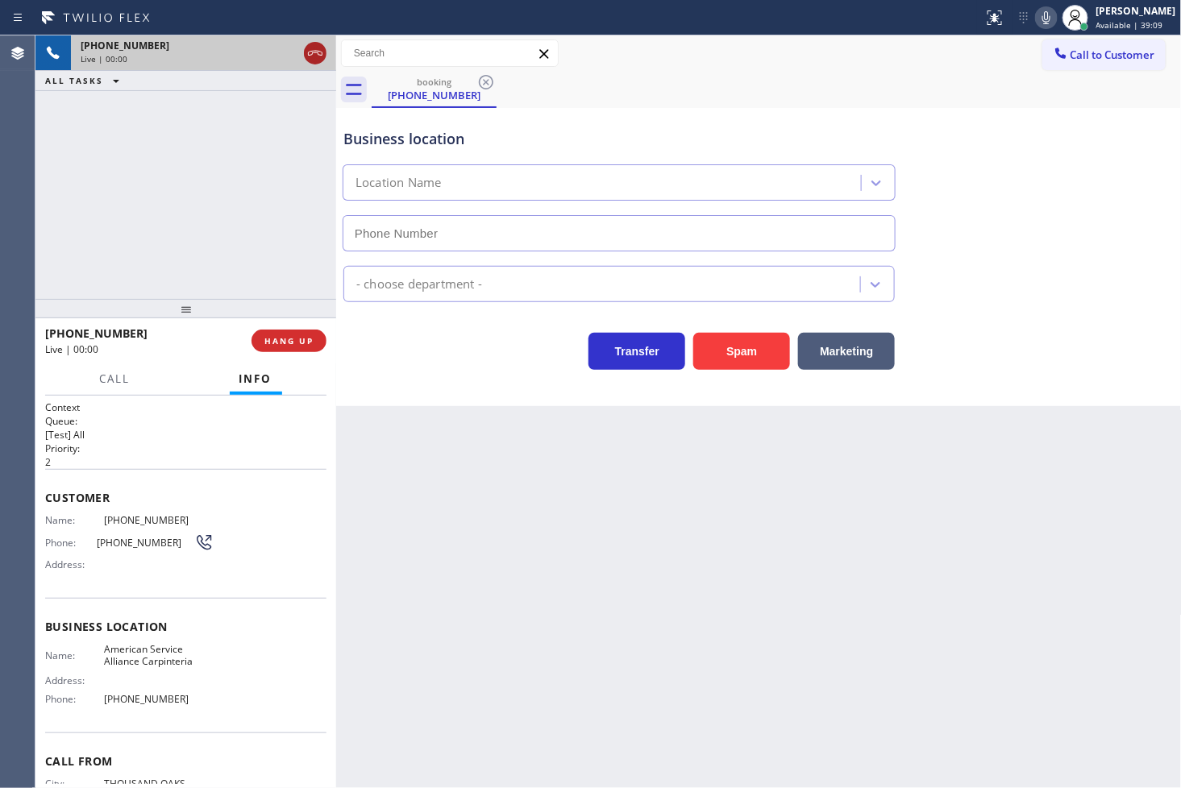
type input "[PHONE_NUMBER]"
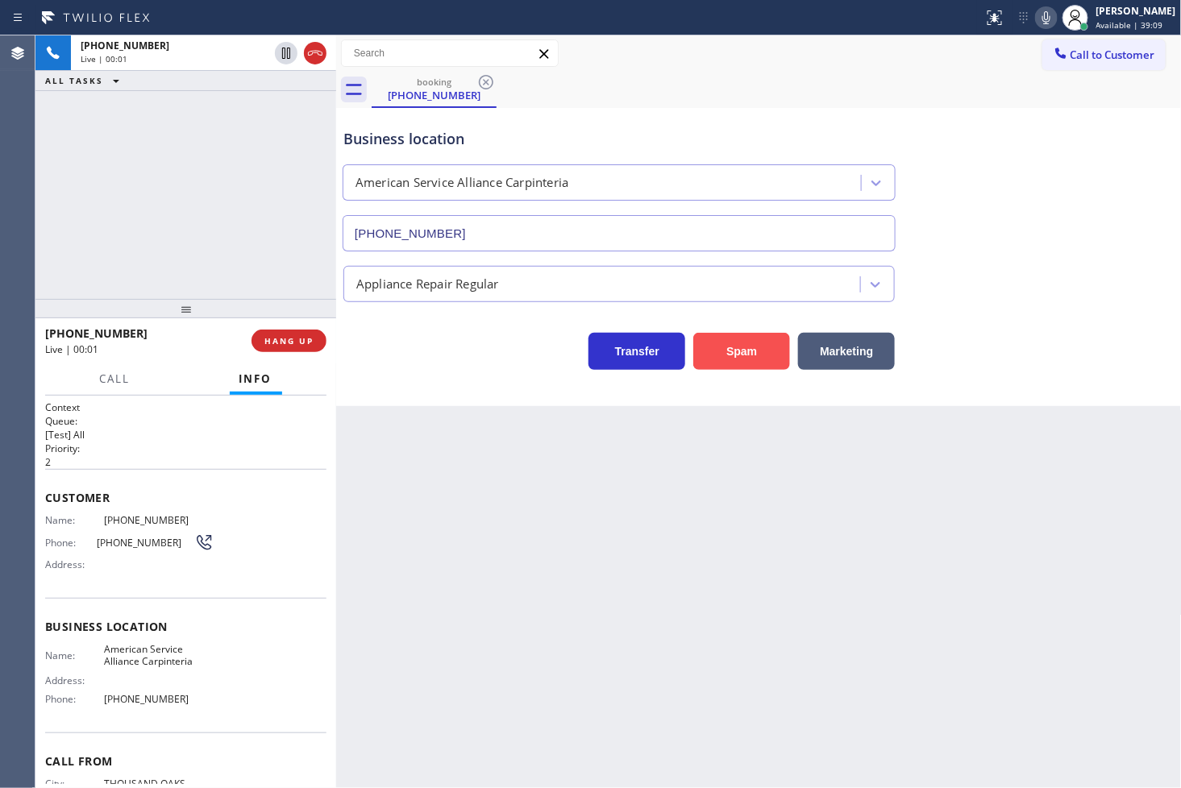
click at [743, 363] on button "Spam" at bounding box center [741, 351] width 97 height 37
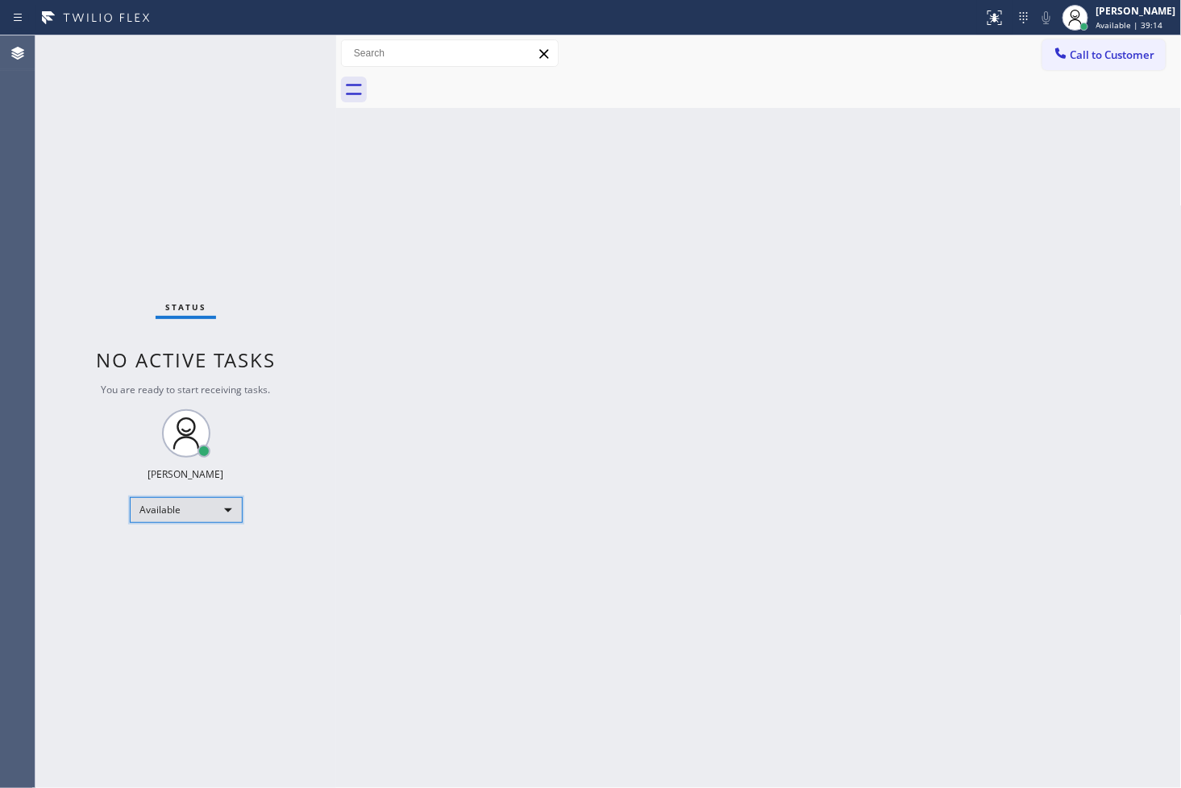
click at [206, 511] on div "Available" at bounding box center [186, 510] width 113 height 26
click at [181, 599] on li "Break" at bounding box center [185, 592] width 110 height 19
